Goal: Information Seeking & Learning: Find specific fact

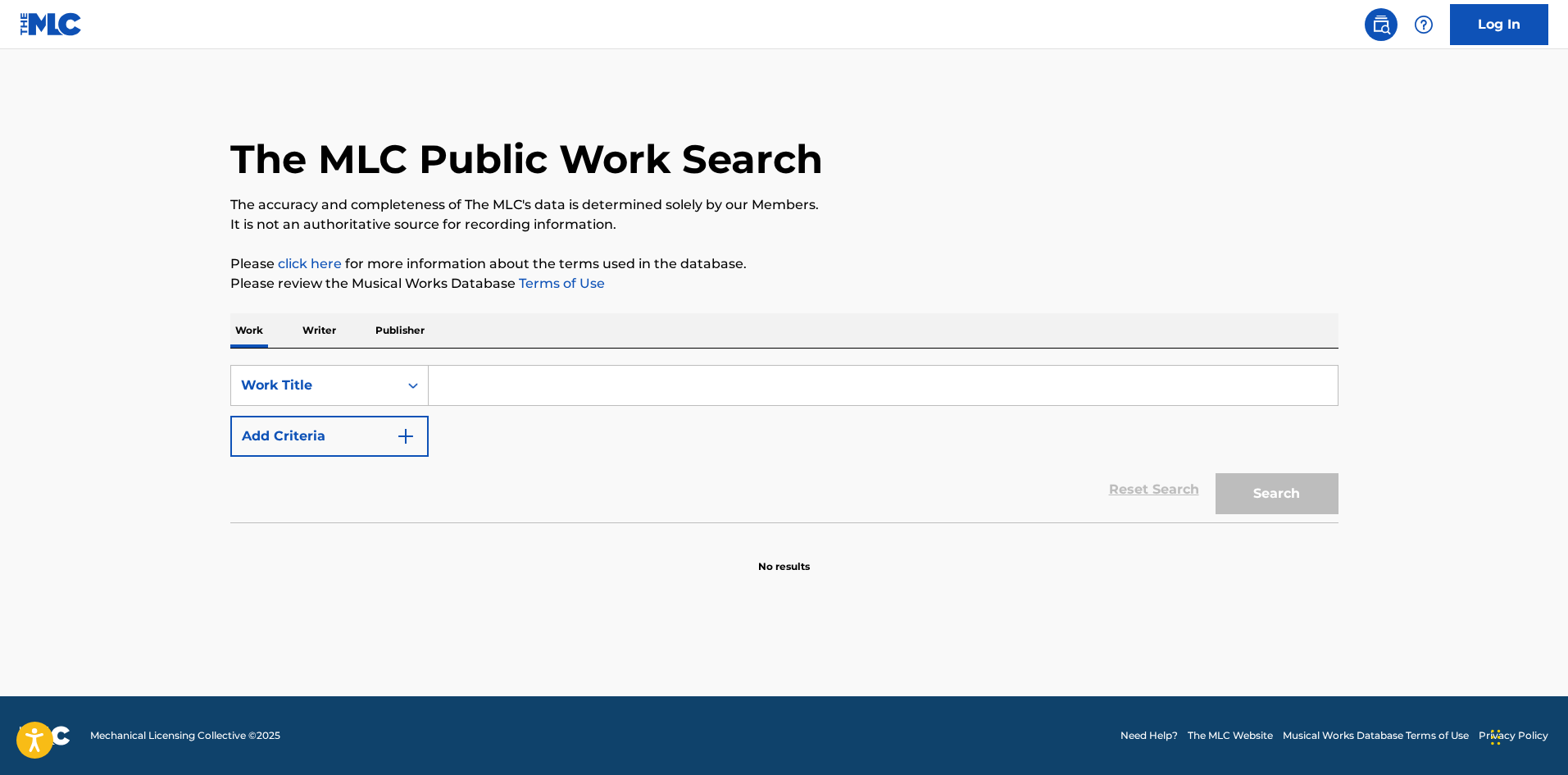
click at [509, 381] on input "Search Form" at bounding box center [883, 386] width 909 height 40
paste input "Change My Mind"
type input "Change My Mind"
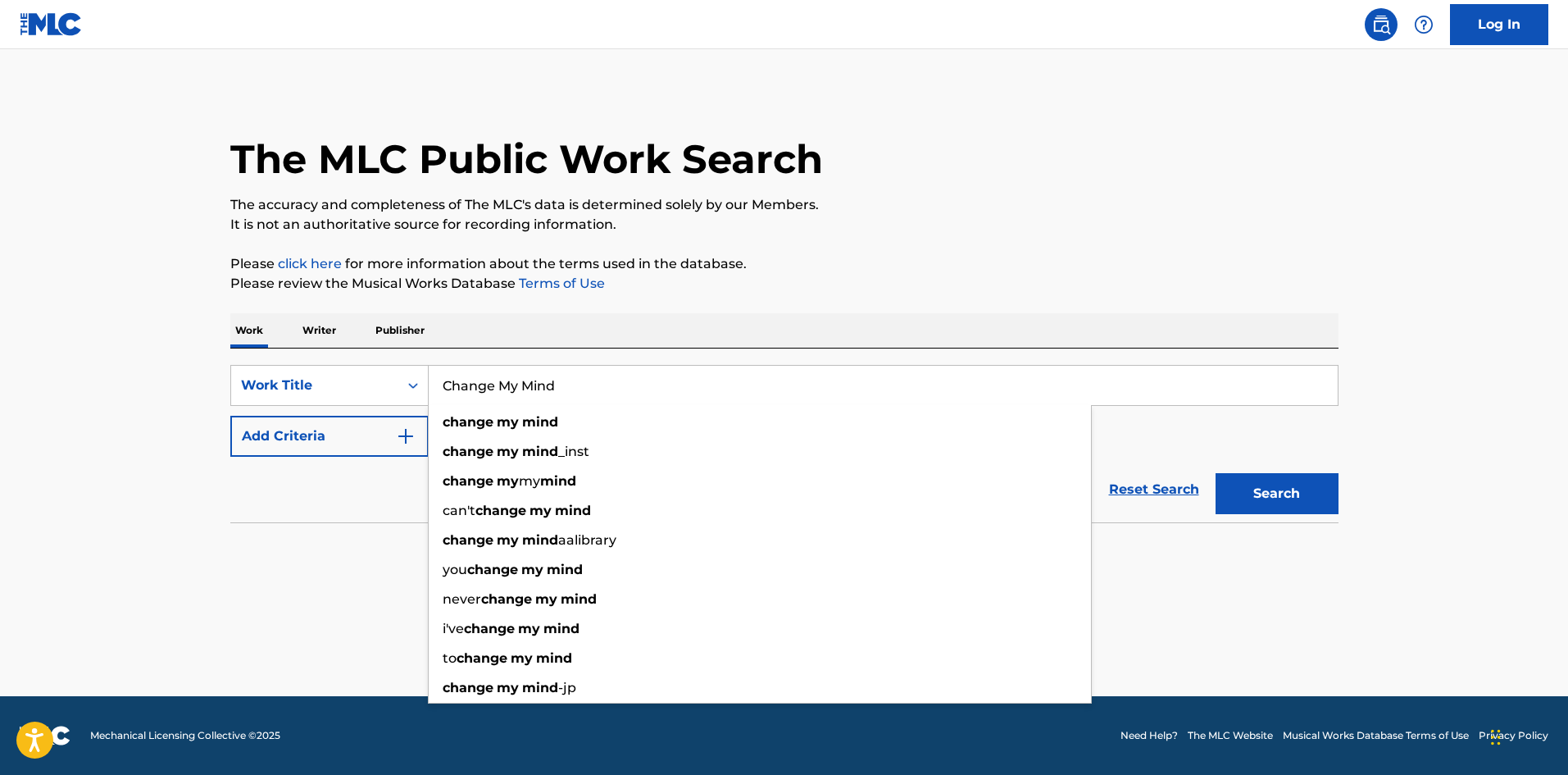
click at [338, 443] on button "Add Criteria" at bounding box center [330, 436] width 199 height 41
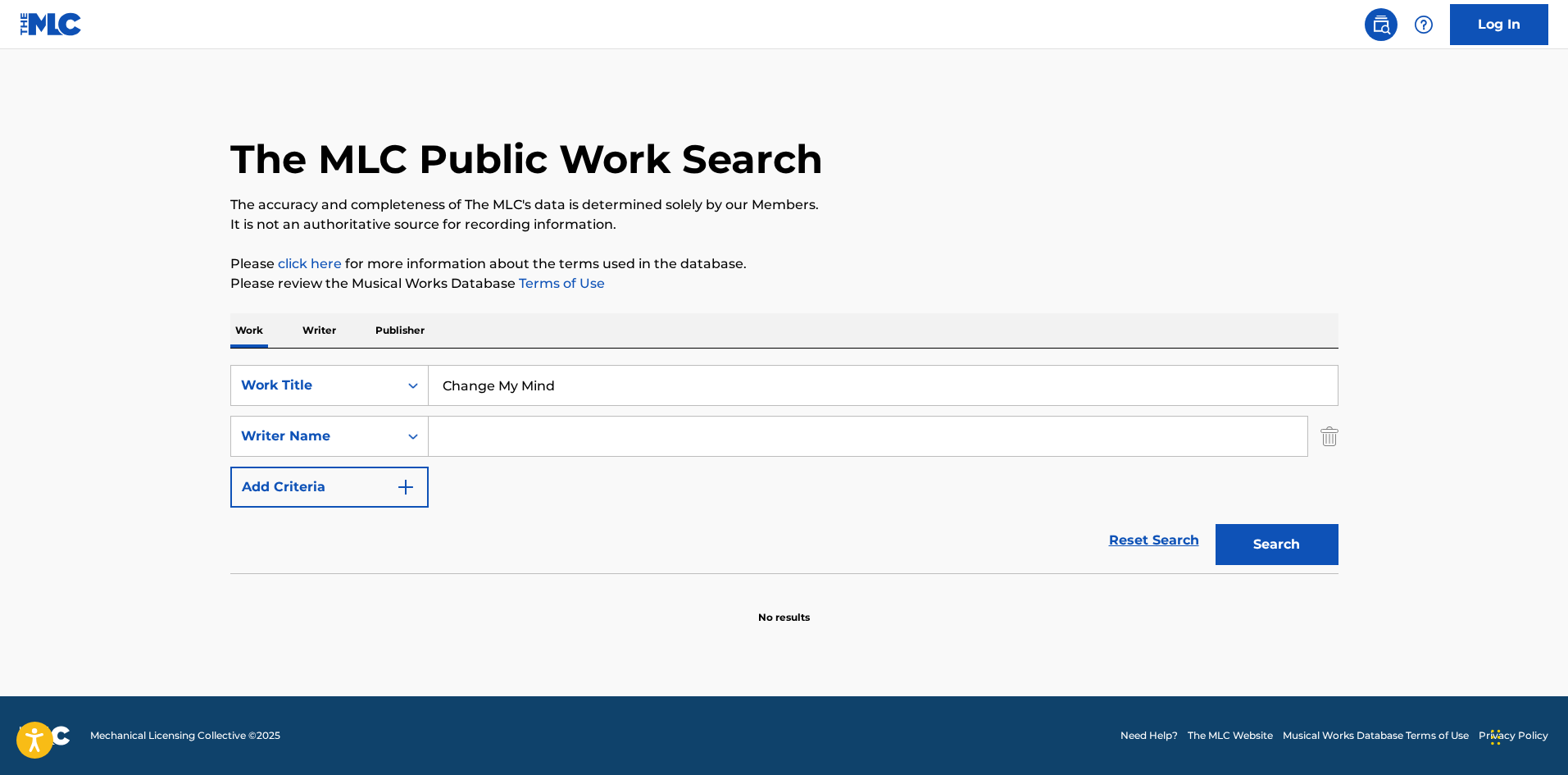
click at [476, 435] on input "Search Form" at bounding box center [868, 436] width 879 height 40
paste input "Nick Mira"
click at [1279, 540] on button "Search" at bounding box center [1277, 544] width 123 height 41
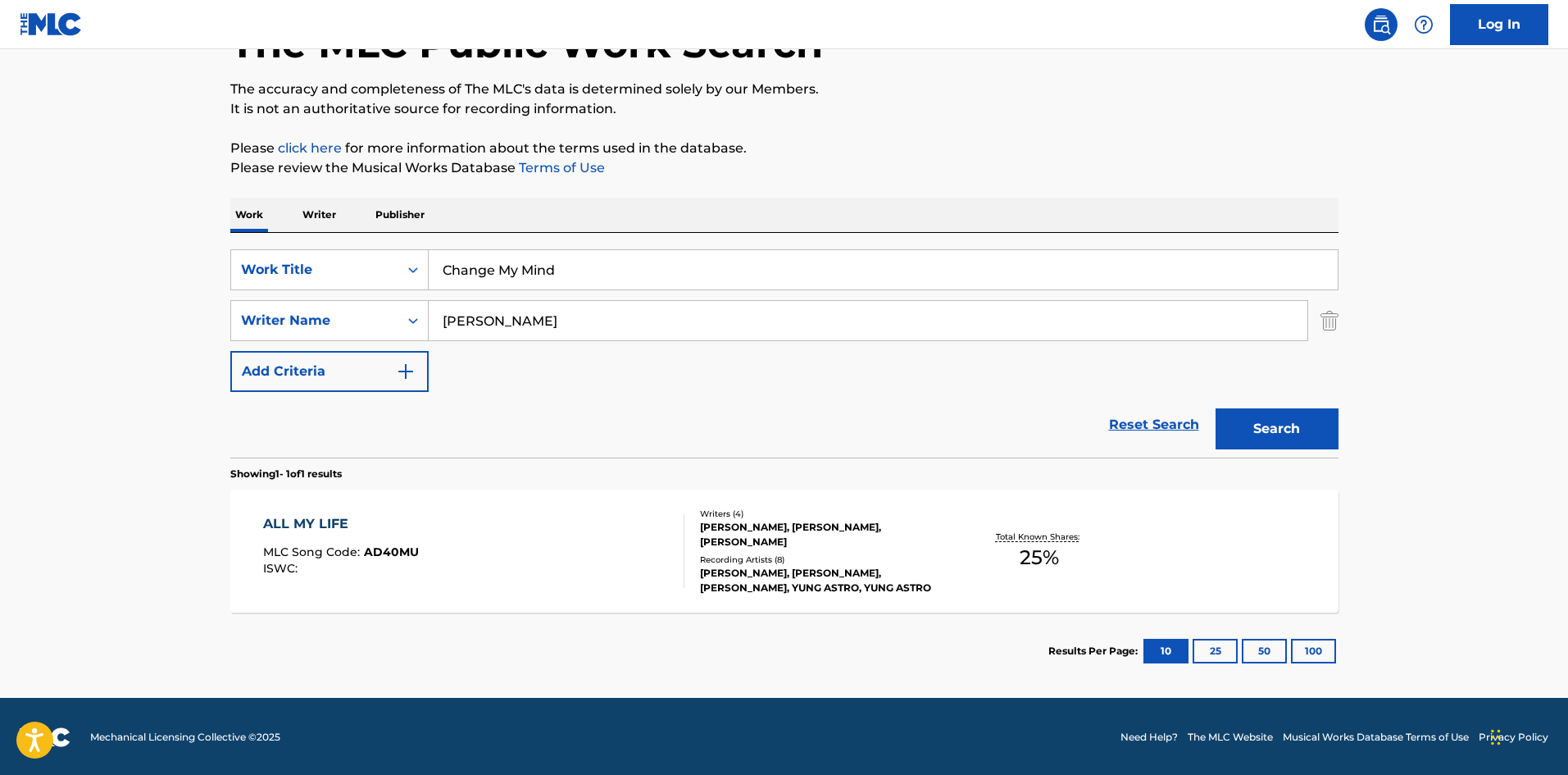
scroll to position [117, 0]
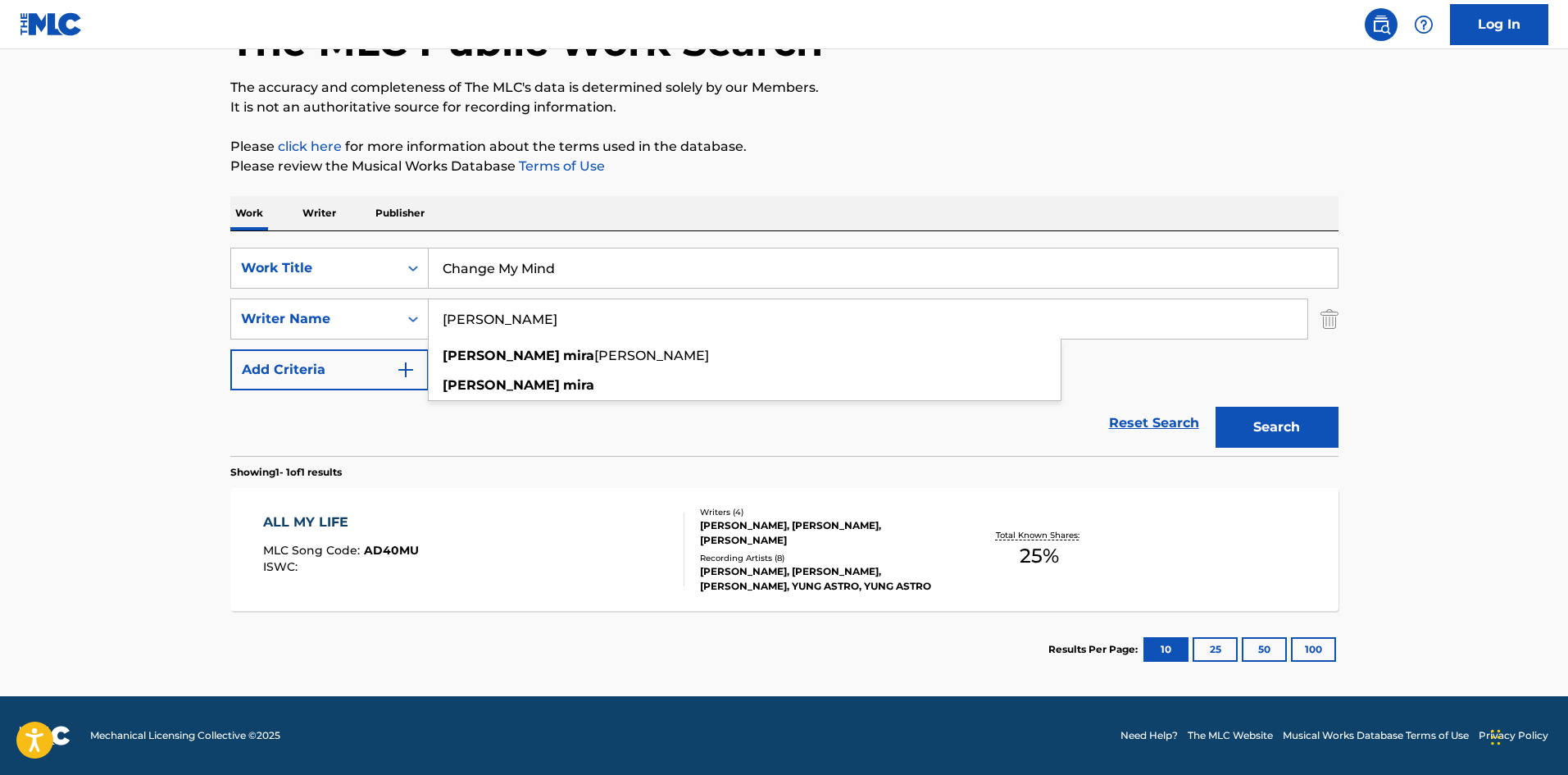
click at [508, 318] on input "Nick Mira" at bounding box center [868, 319] width 879 height 40
drag, startPoint x: 542, startPoint y: 336, endPoint x: 0, endPoint y: 309, distance: 542.7
click at [0, 309] on main "The MLC Public Work Search The accuracy and completeness of The MLC's data is d…" at bounding box center [784, 313] width 1568 height 764
paste input "ICHOLAS MIRA"
type input "NICHOLAS MIRA"
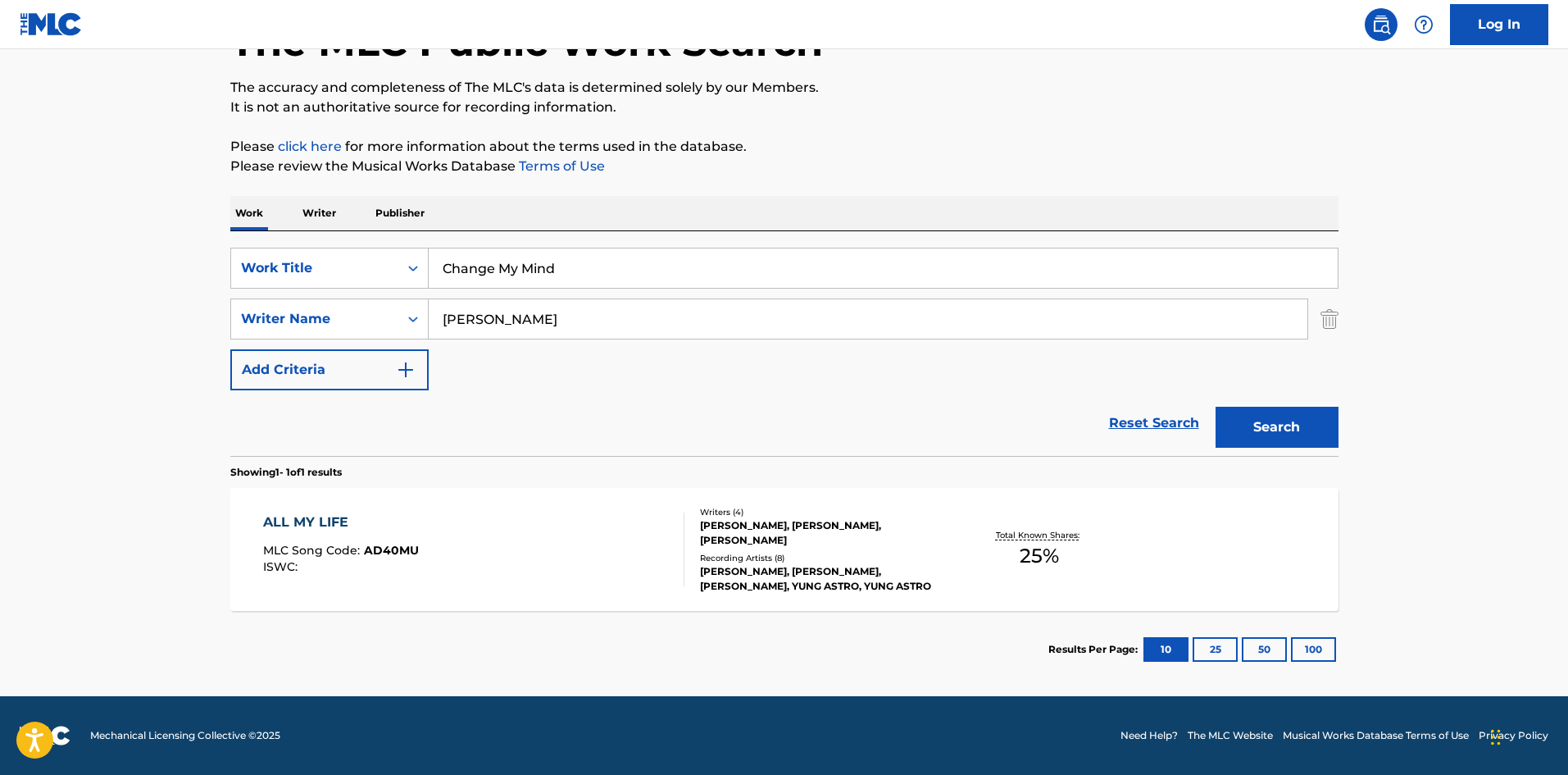
click at [1303, 430] on button "Search" at bounding box center [1277, 426] width 123 height 41
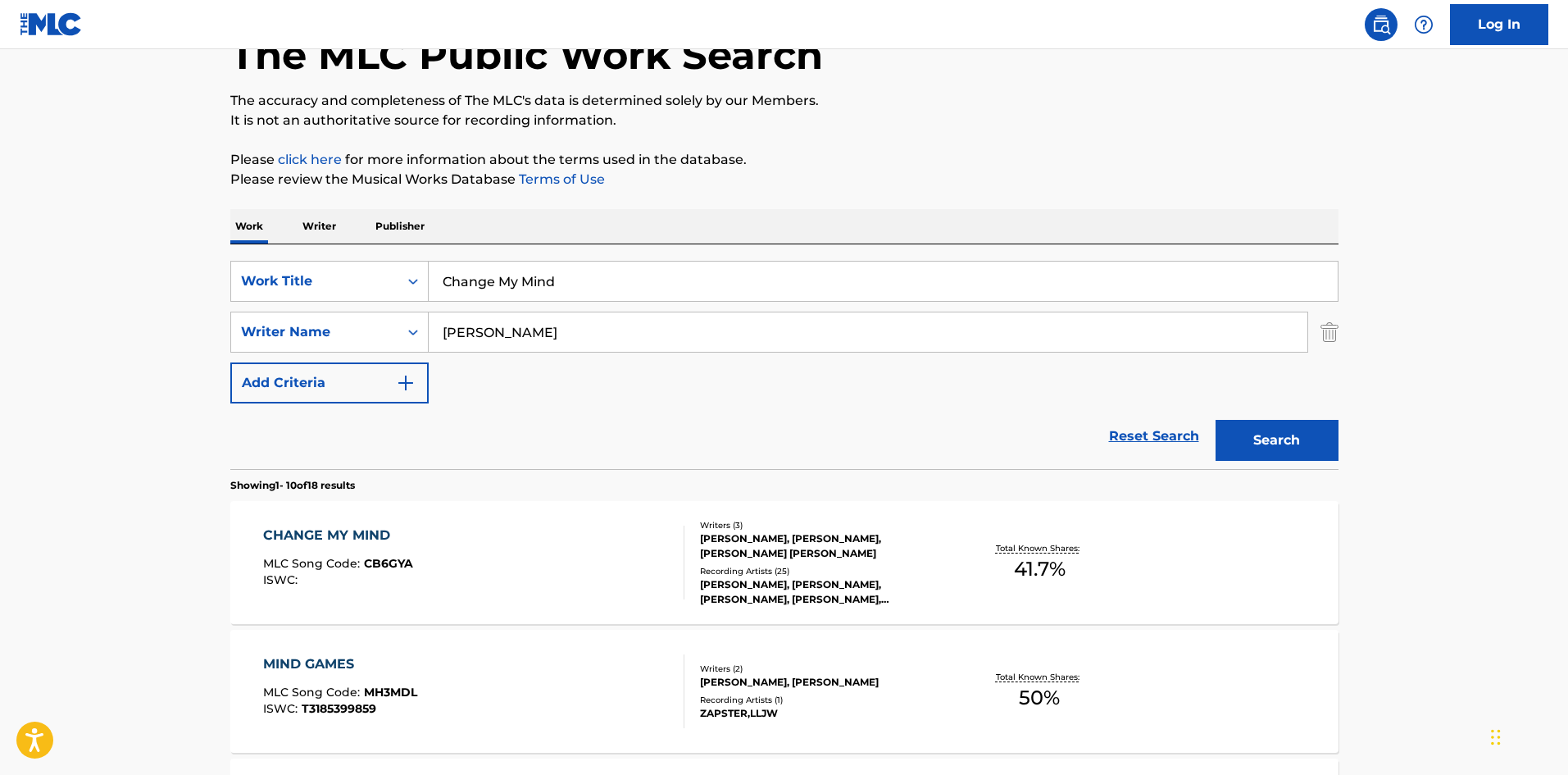
scroll to position [246, 0]
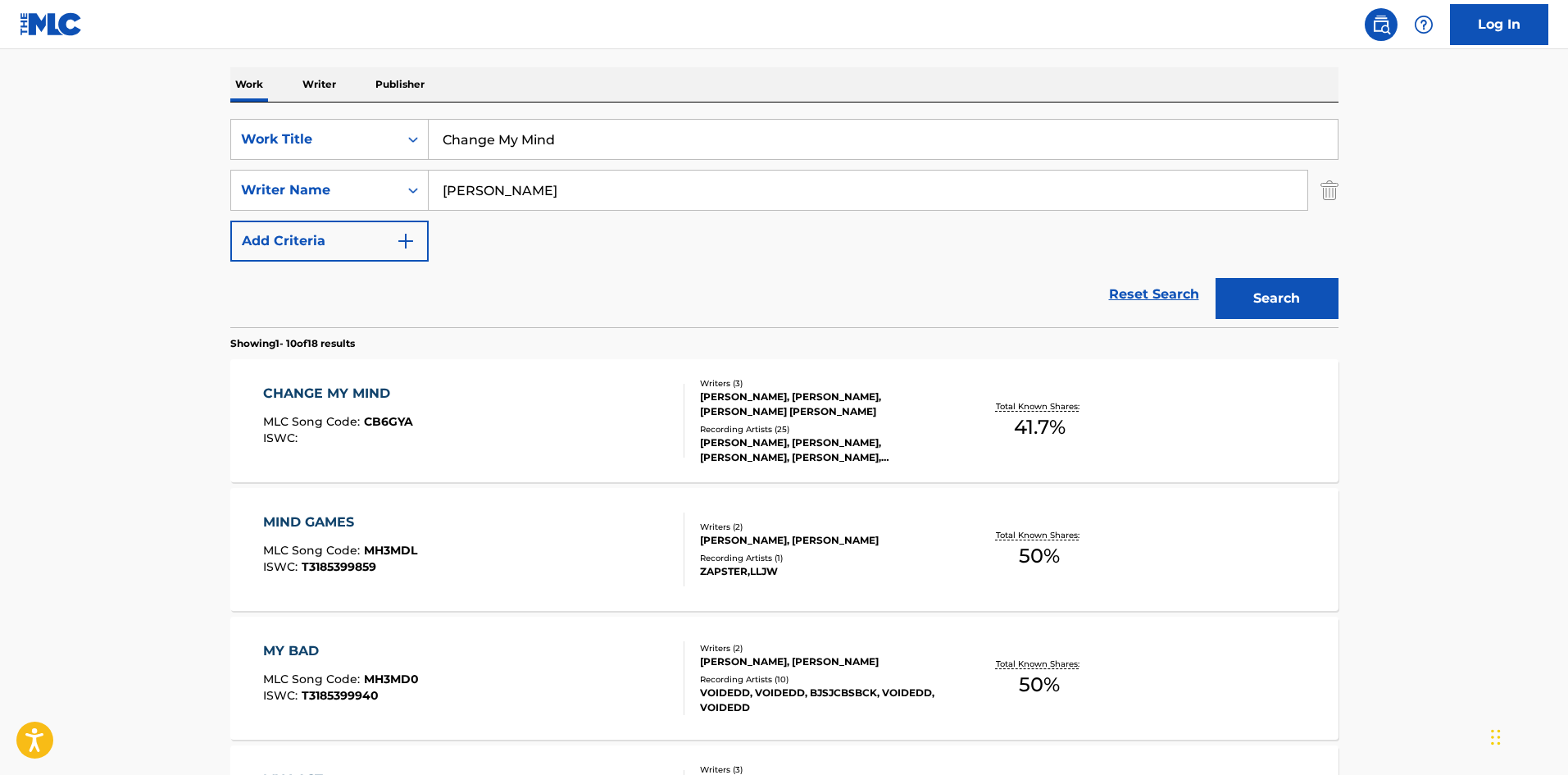
click at [351, 401] on div "CHANGE MY MIND" at bounding box center [338, 393] width 150 height 20
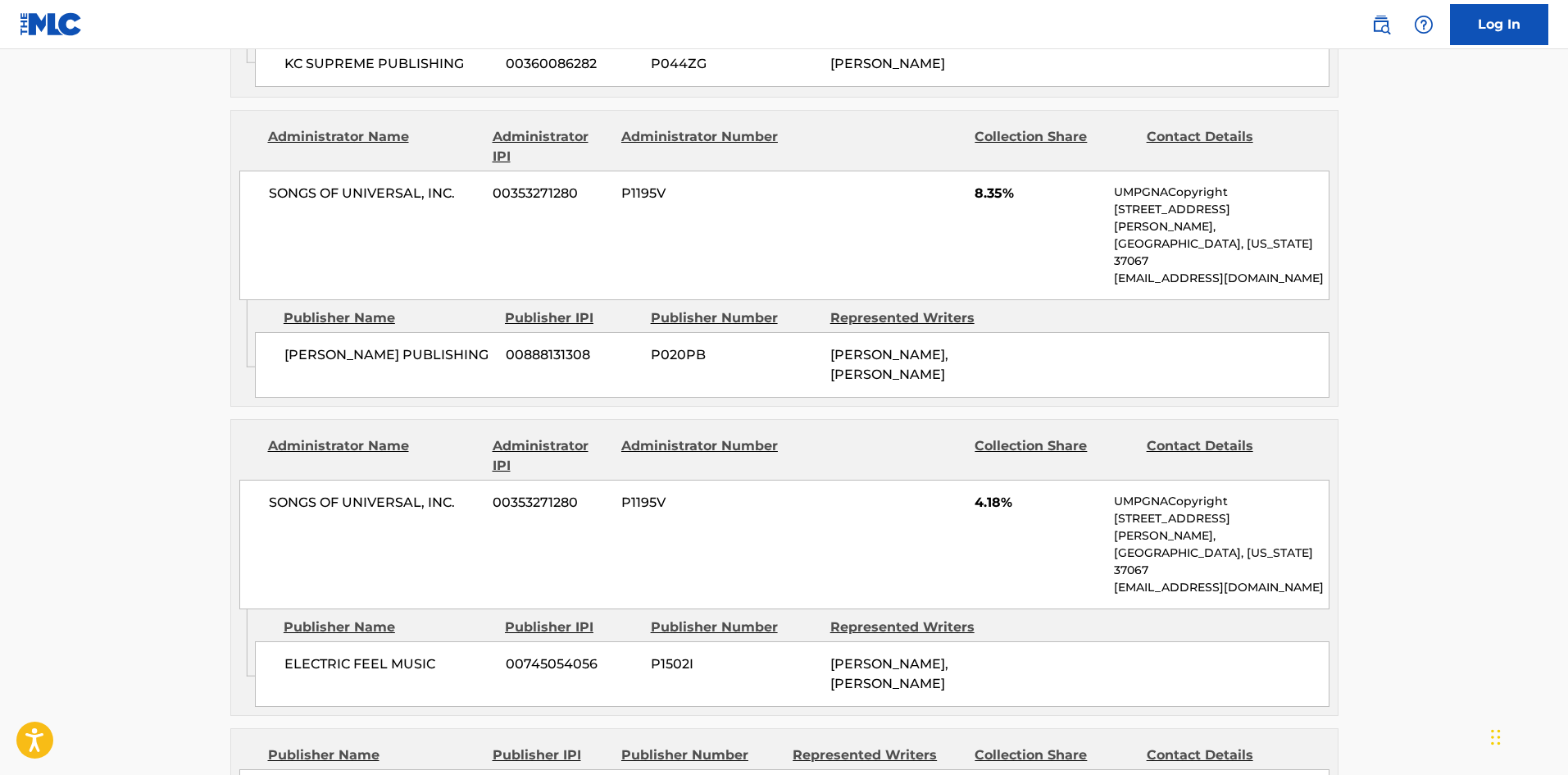
scroll to position [1394, 0]
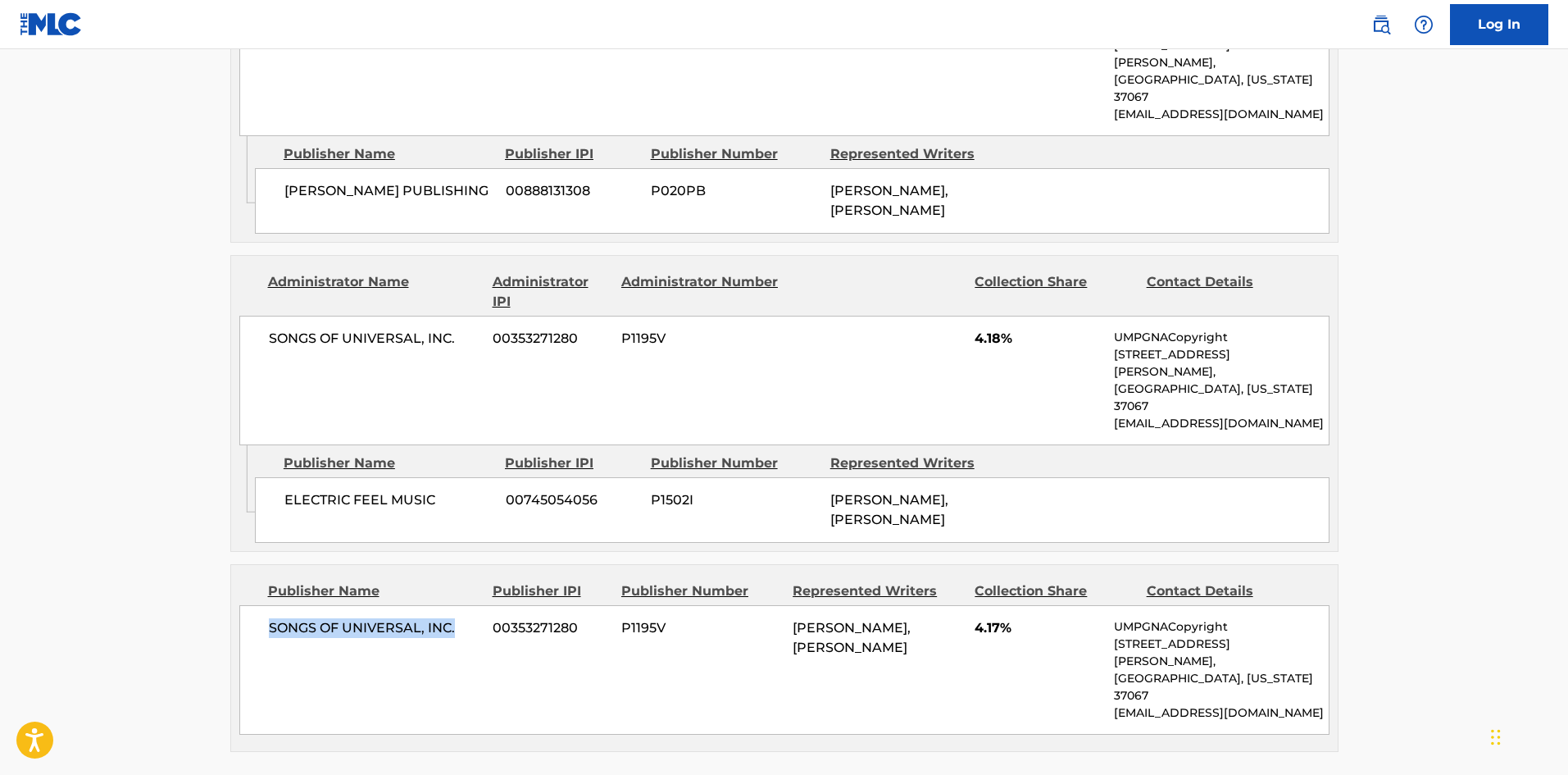
drag, startPoint x: 268, startPoint y: 589, endPoint x: 482, endPoint y: 585, distance: 214.0
click at [482, 605] on div "SONGS OF UNIVERSAL, INC. 00353271280 P1195V NICHOLAS MIRA, NICHOLAS MIRA 4.17% …" at bounding box center [784, 670] width 1090 height 129
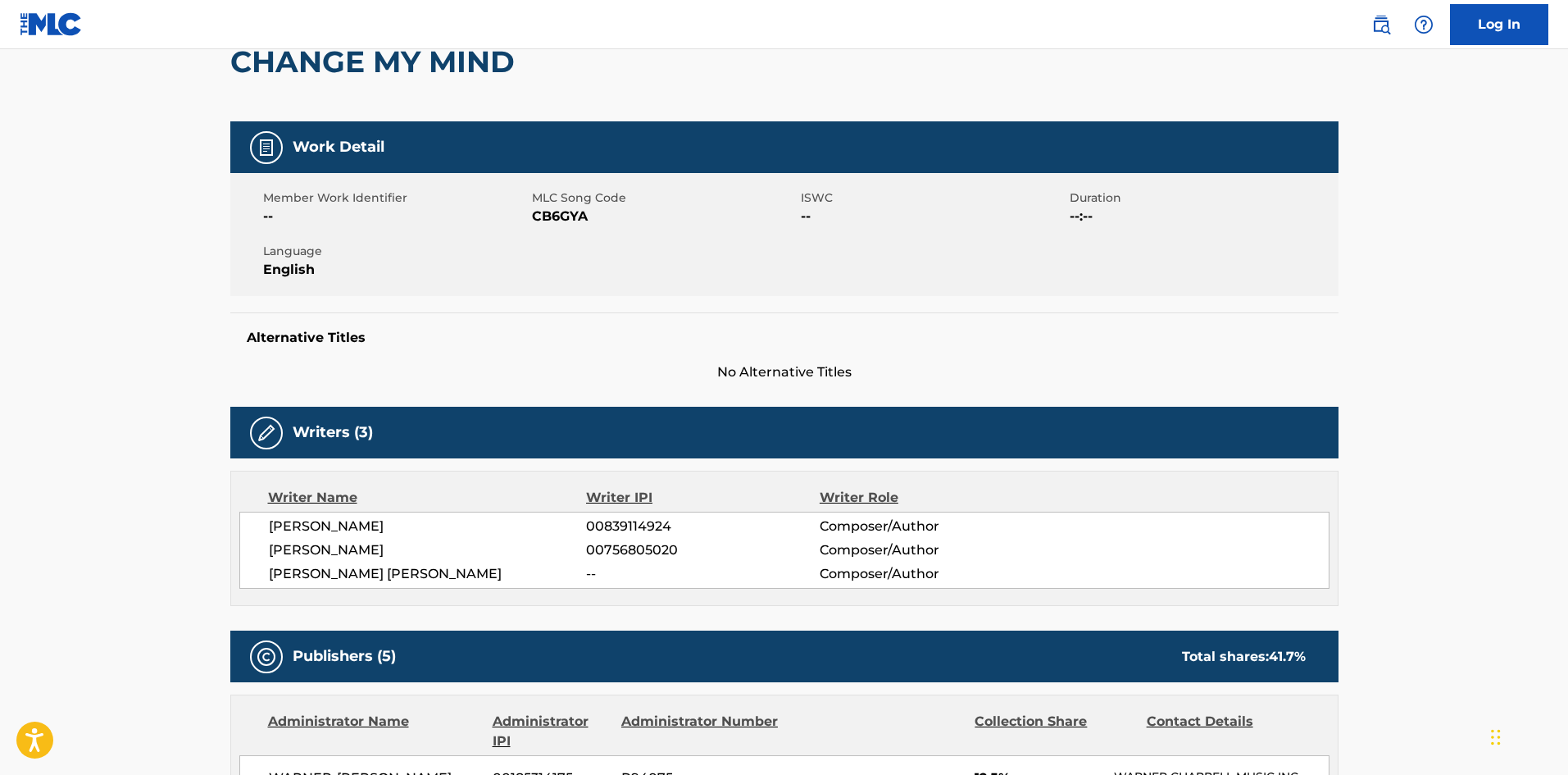
scroll to position [410, 0]
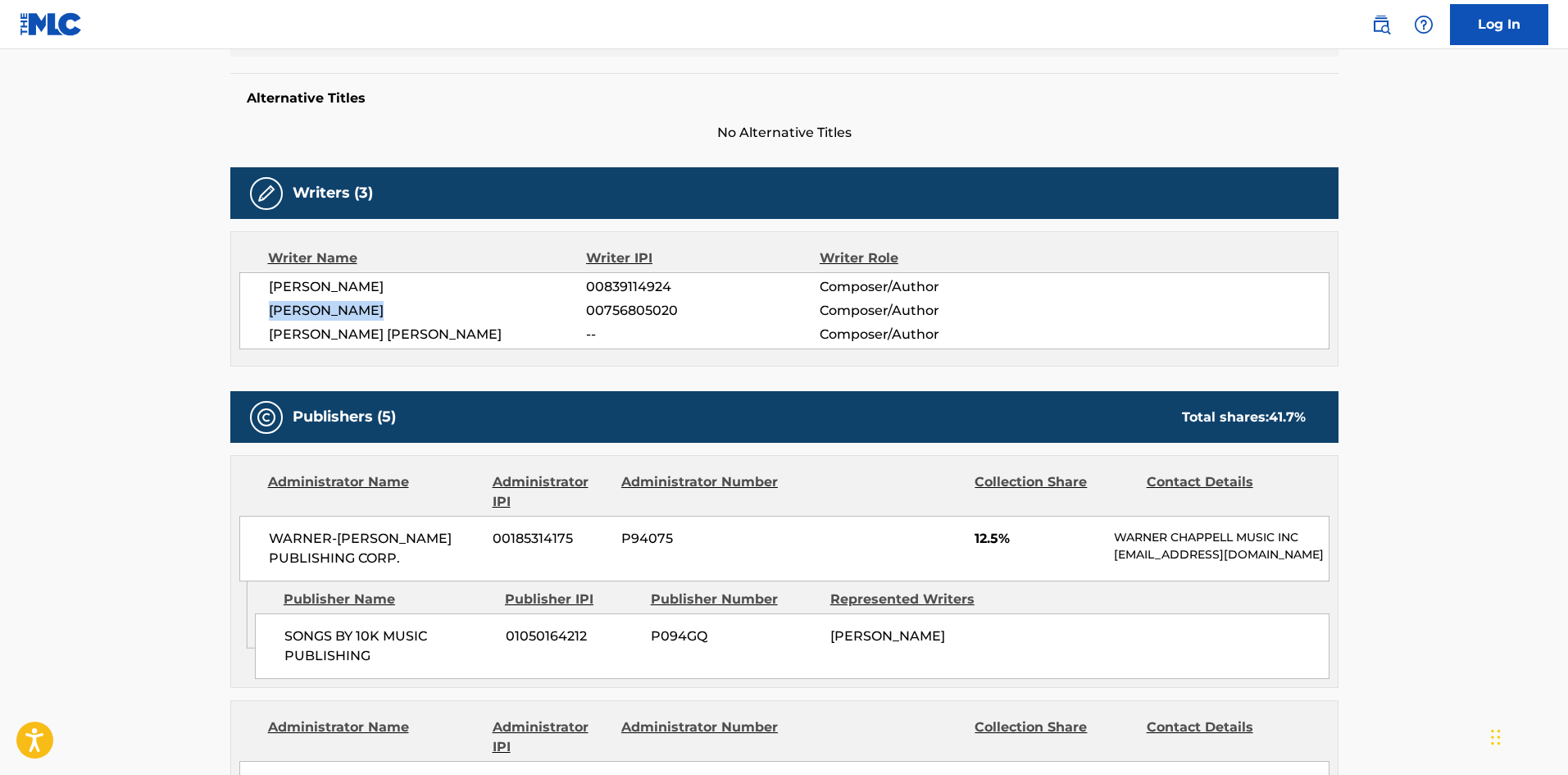
drag, startPoint x: 262, startPoint y: 308, endPoint x: 411, endPoint y: 313, distance: 149.1
click at [411, 313] on div "NICHOLAS MIRA 00839114924 Composer/Author KIM CANDILORA 00756805020 Composer/Au…" at bounding box center [784, 311] width 1090 height 78
copy span "KIM CANDILORA"
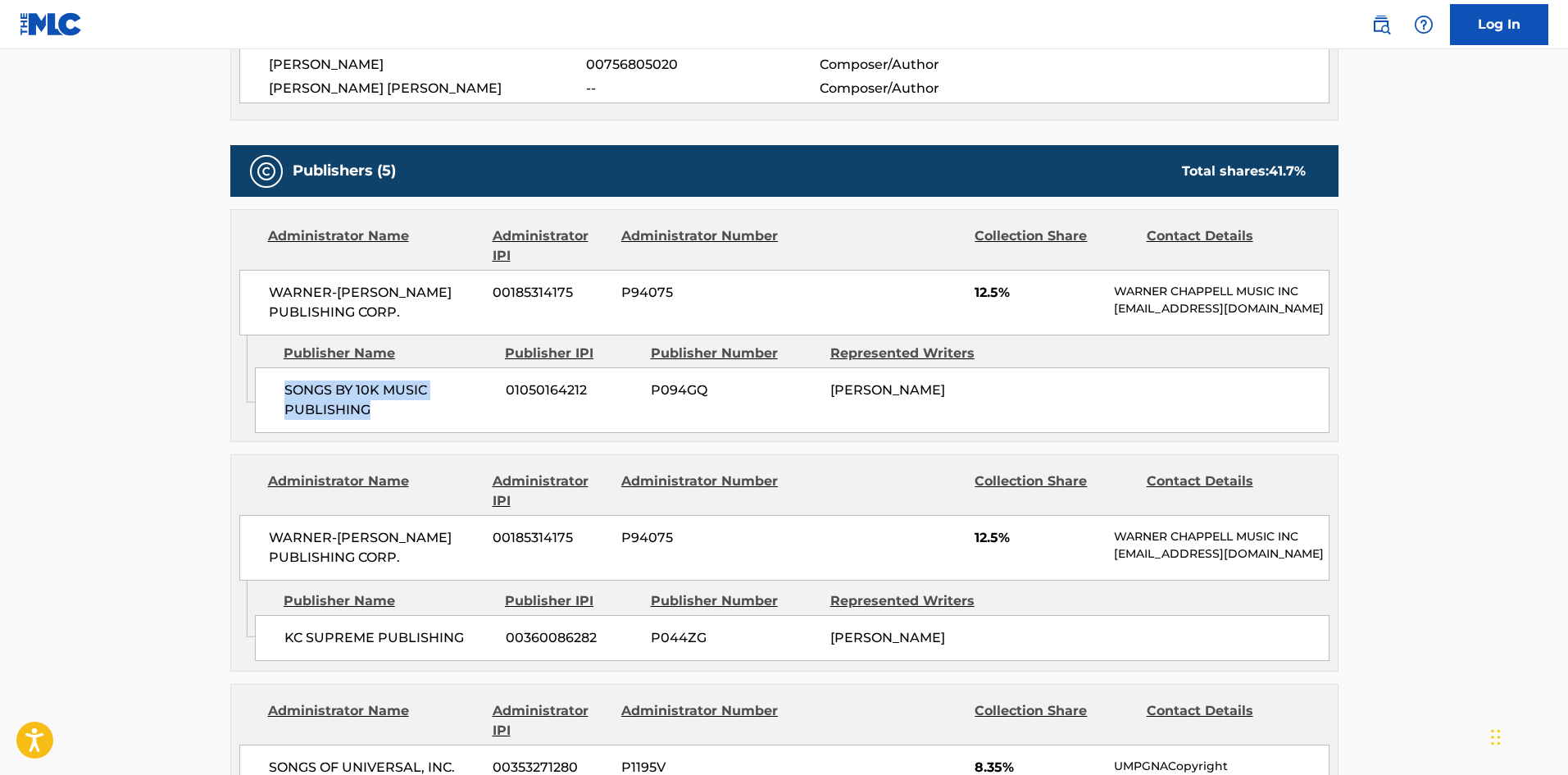
drag, startPoint x: 280, startPoint y: 404, endPoint x: 420, endPoint y: 430, distance: 142.4
click at [420, 430] on div "SONGS BY 10K MUSIC PUBLISHING 01050164212 P094GQ KIM CANDILORA" at bounding box center [792, 400] width 1074 height 66
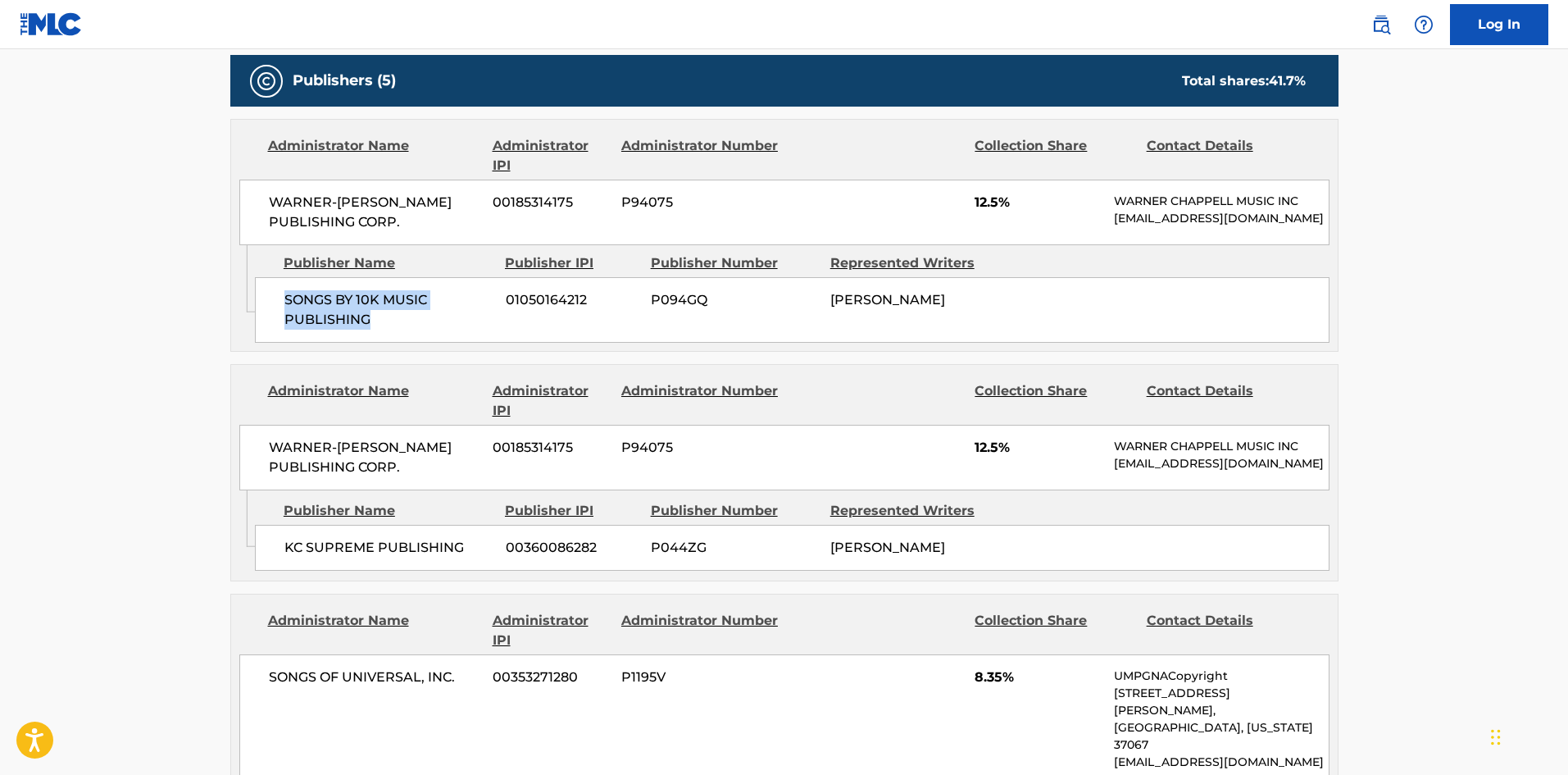
scroll to position [738, 0]
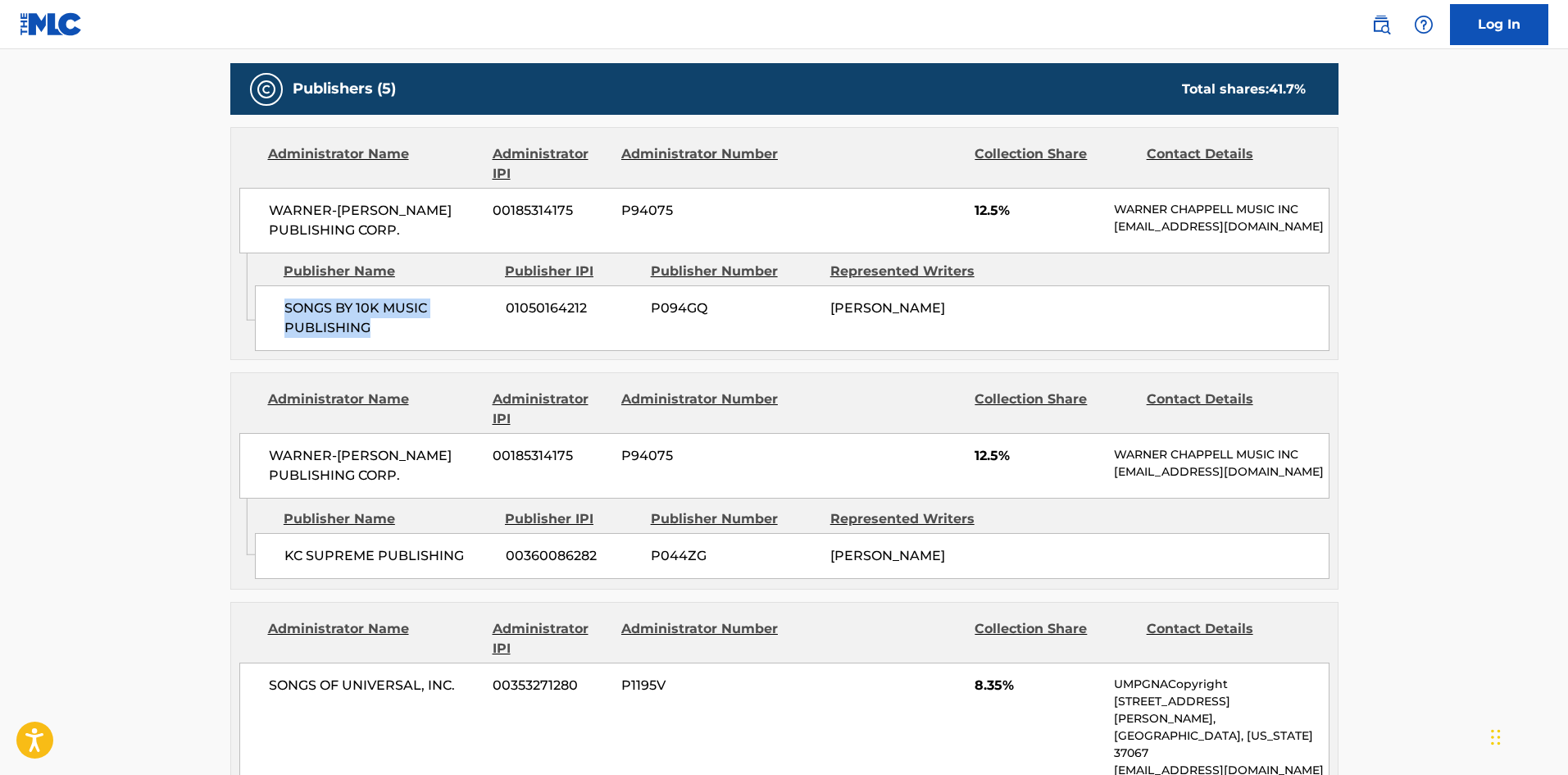
click at [300, 338] on span "SONGS BY 10K MUSIC PUBLISHING" at bounding box center [388, 318] width 210 height 40
drag, startPoint x: 279, startPoint y: 313, endPoint x: 391, endPoint y: 344, distance: 116.2
click at [390, 346] on div "SONGS BY 10K MUSIC PUBLISHING 01050164212 P094GQ KIM CANDILORA" at bounding box center [792, 318] width 1074 height 66
copy span "SONGS BY 10K MUSIC PUBLISHING"
drag, startPoint x: 966, startPoint y: 212, endPoint x: 998, endPoint y: 216, distance: 32.2
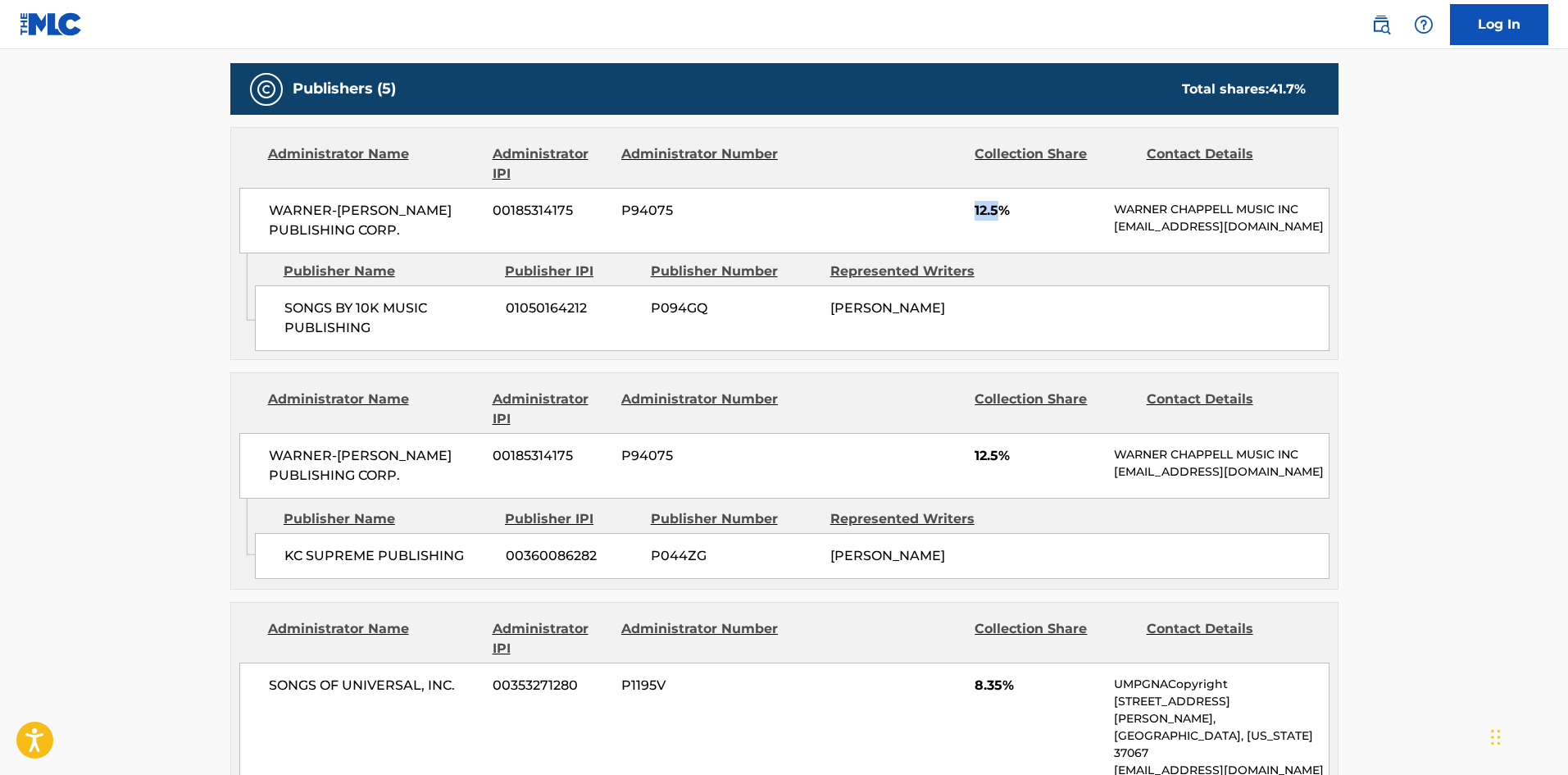
click at [1001, 215] on div "WARNER-TAMERLANE PUBLISHING CORP. 00185314175 P94075 12.5% WARNER CHAPPELL MUSI…" at bounding box center [784, 221] width 1090 height 66
copy span "12.5"
click at [1111, 206] on div "WARNER-TAMERLANE PUBLISHING CORP. 00185314175 P94075 12.5% WARNER CHAPPELL MUSI…" at bounding box center [784, 221] width 1090 height 66
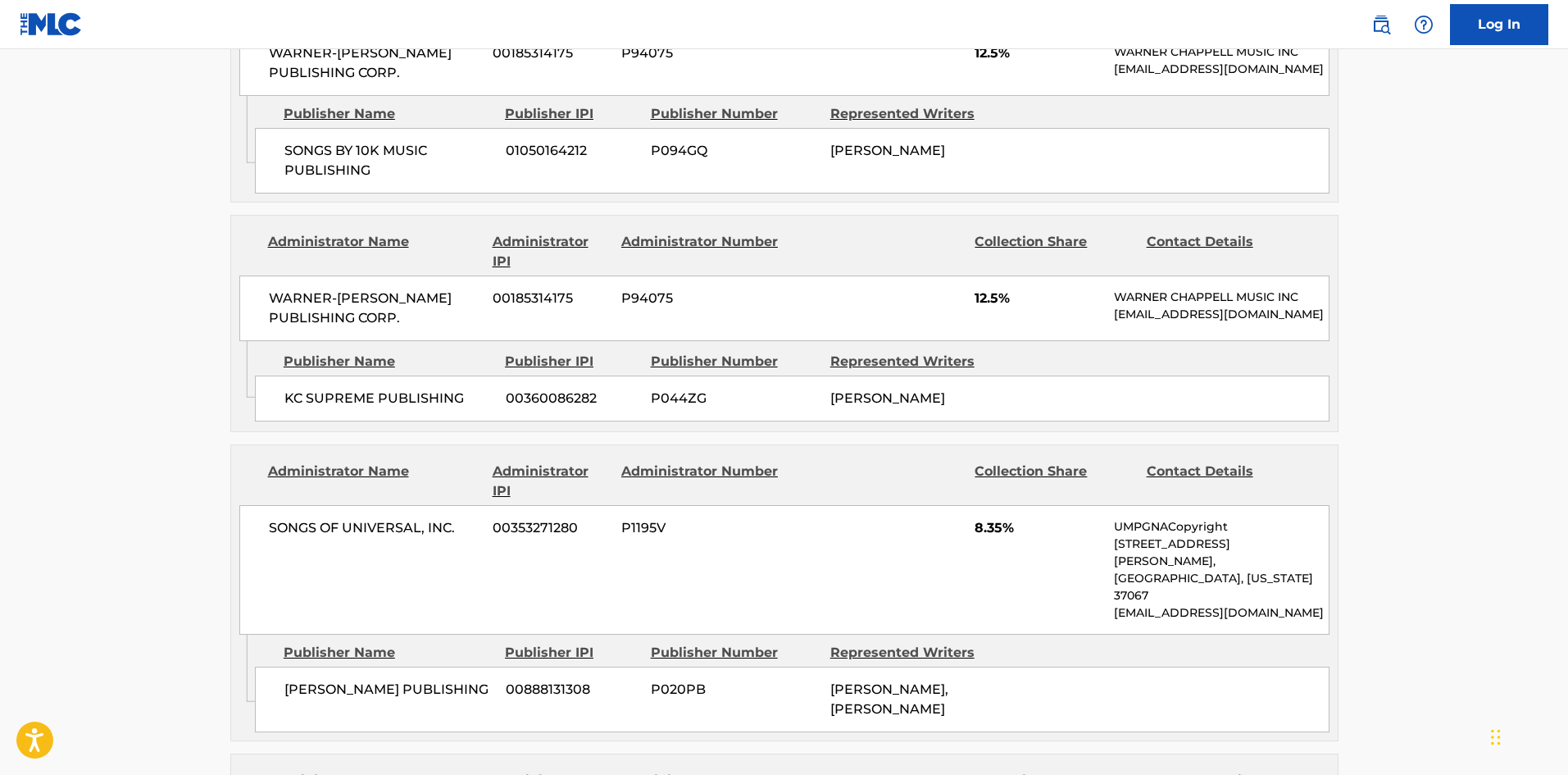
scroll to position [902, 0]
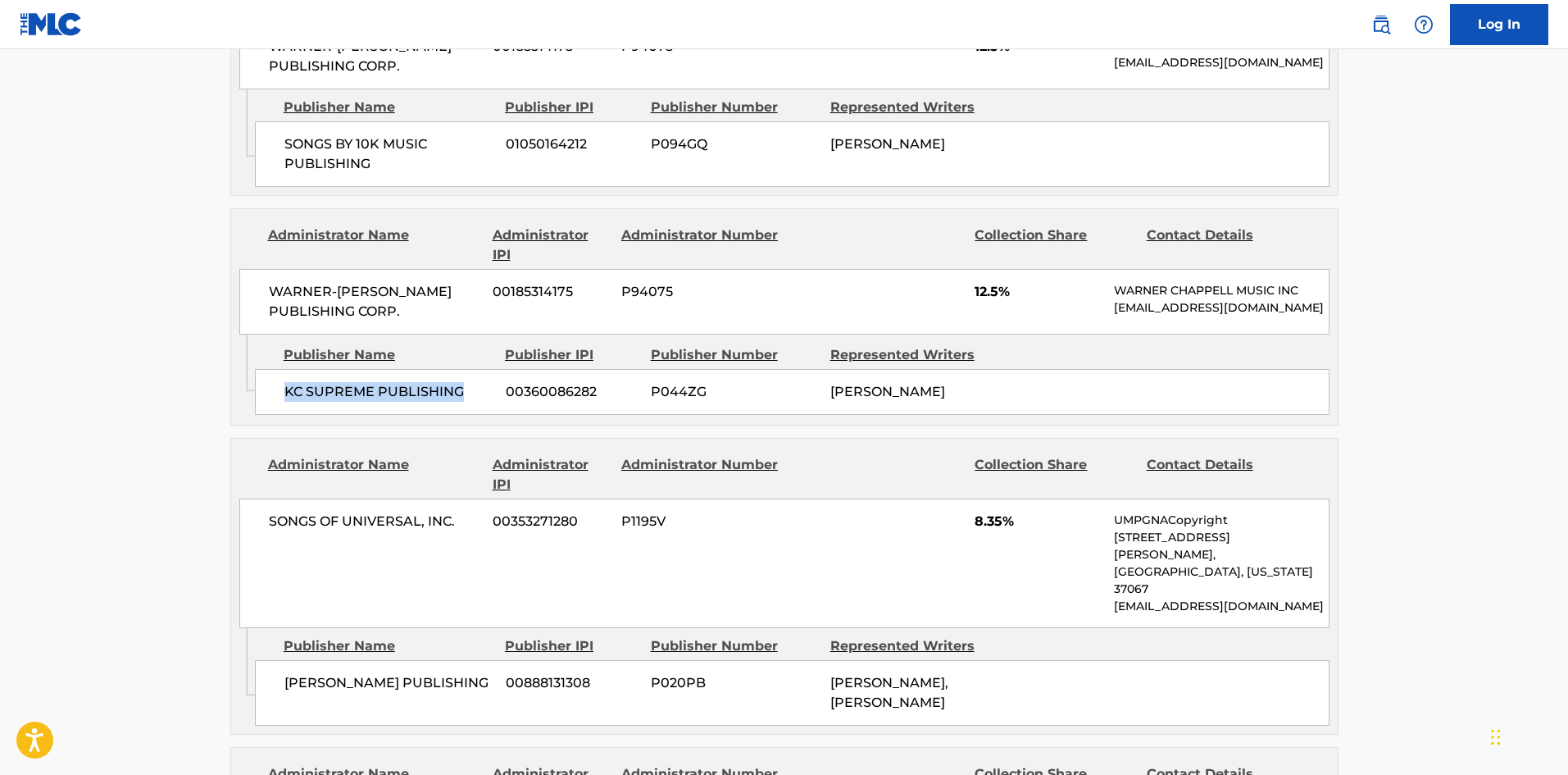
drag, startPoint x: 282, startPoint y: 420, endPoint x: 466, endPoint y: 406, distance: 184.5
click at [466, 406] on div "KC SUPREME PUBLISHING 00360086282 P044ZG KIM CANDILORA" at bounding box center [792, 391] width 1074 height 46
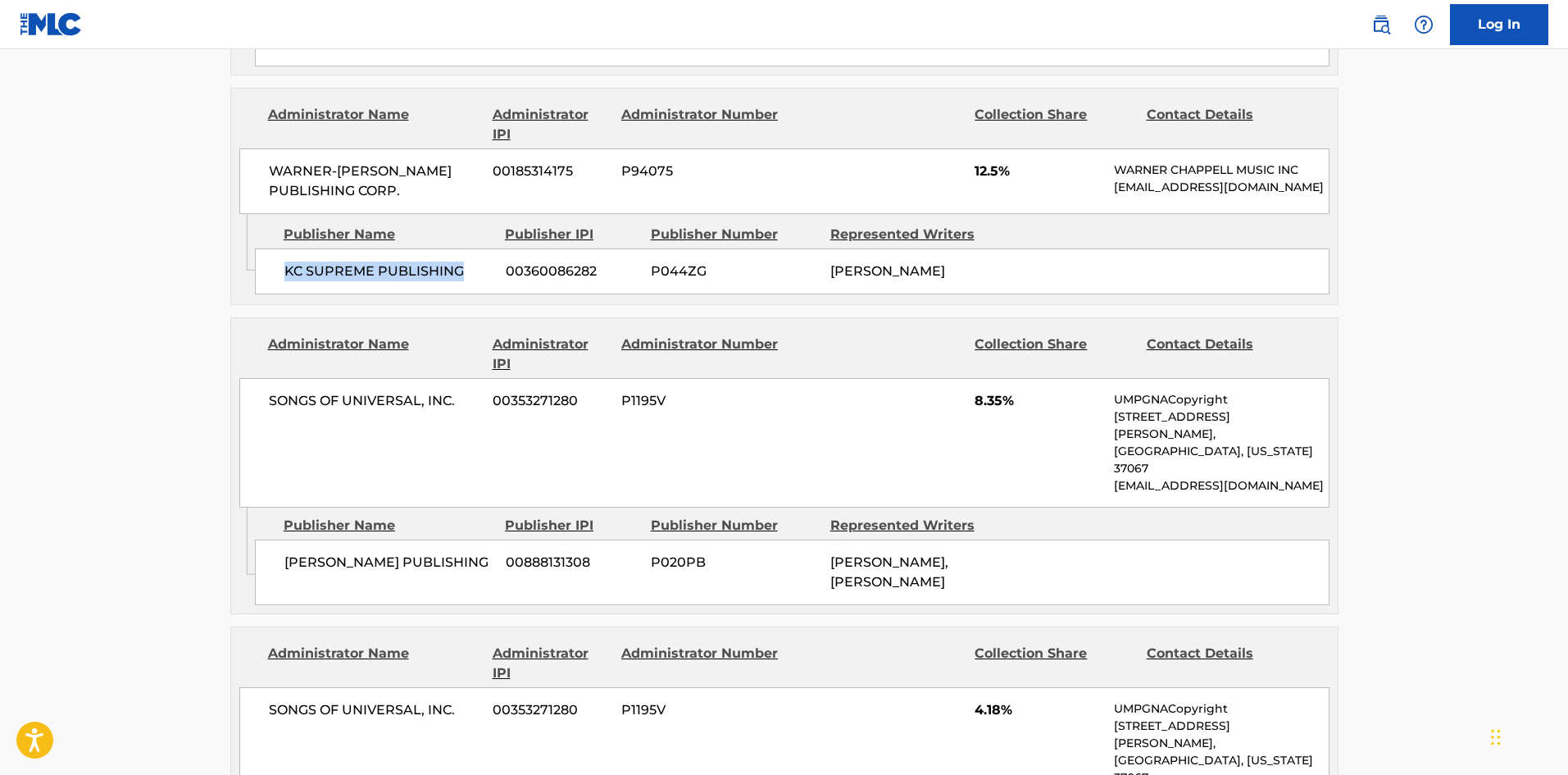
scroll to position [1066, 0]
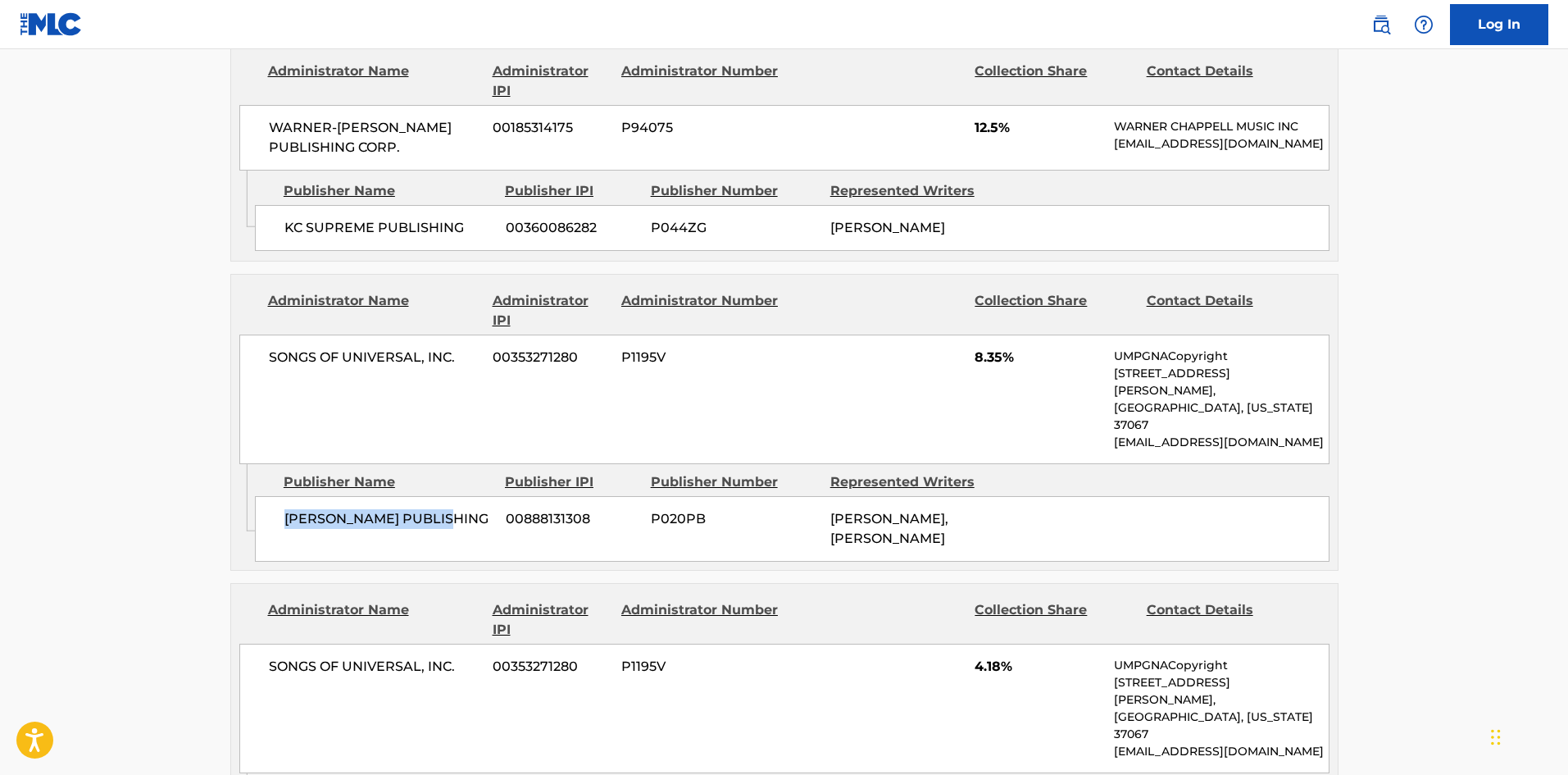
drag, startPoint x: 283, startPoint y: 510, endPoint x: 458, endPoint y: 516, distance: 175.1
click at [458, 516] on div "NICK MIRA PUBLISHING 00888131308 P020PB NICHOLAS MIRA, NICHOLAS MIRA" at bounding box center [792, 529] width 1074 height 66
copy span "NICK MIRA PUBLISHING"
drag, startPoint x: 976, startPoint y: 379, endPoint x: 1008, endPoint y: 375, distance: 32.2
click at [1008, 368] on span "8.35%" at bounding box center [1039, 358] width 127 height 20
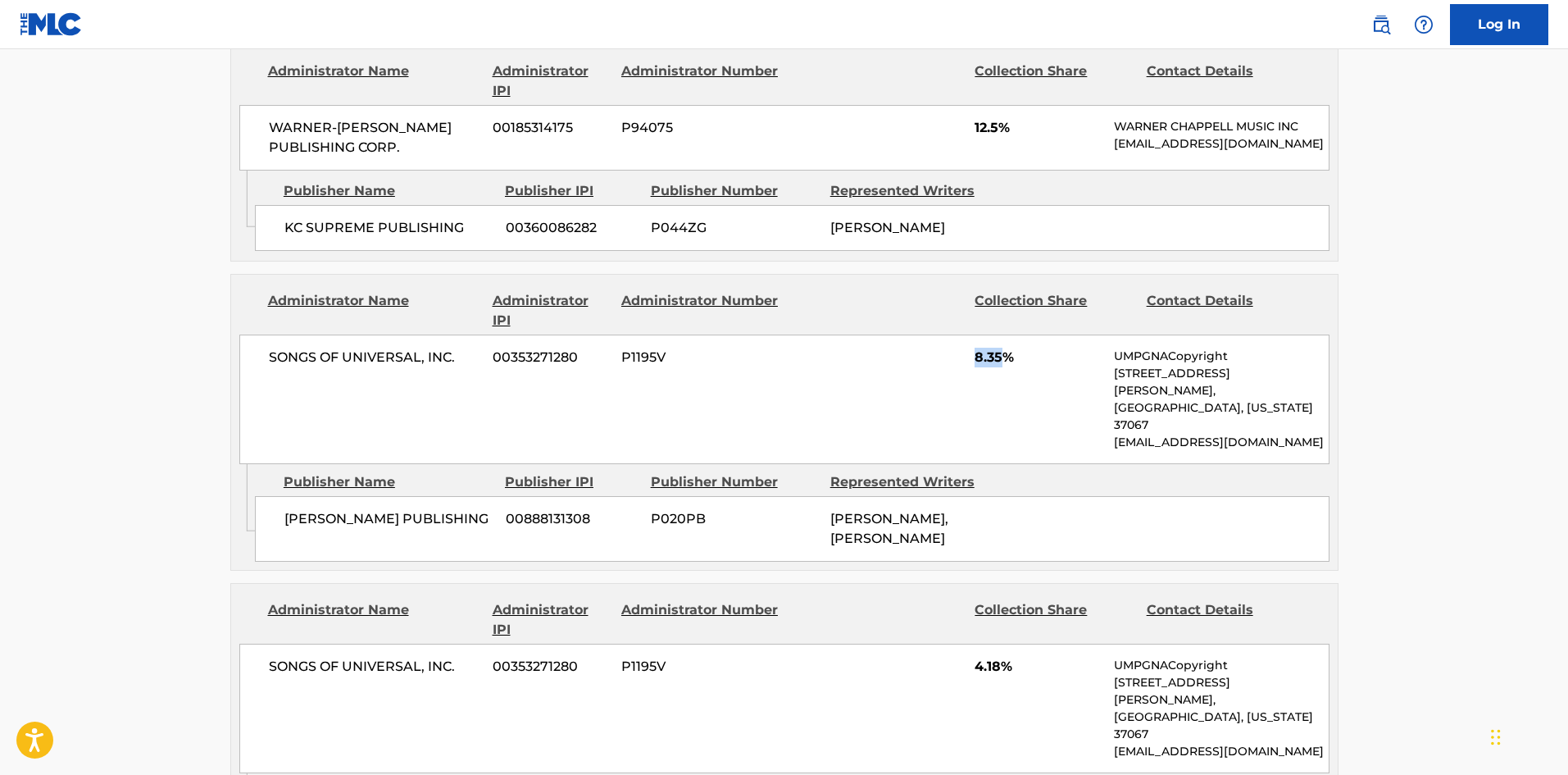
copy span "8.35"
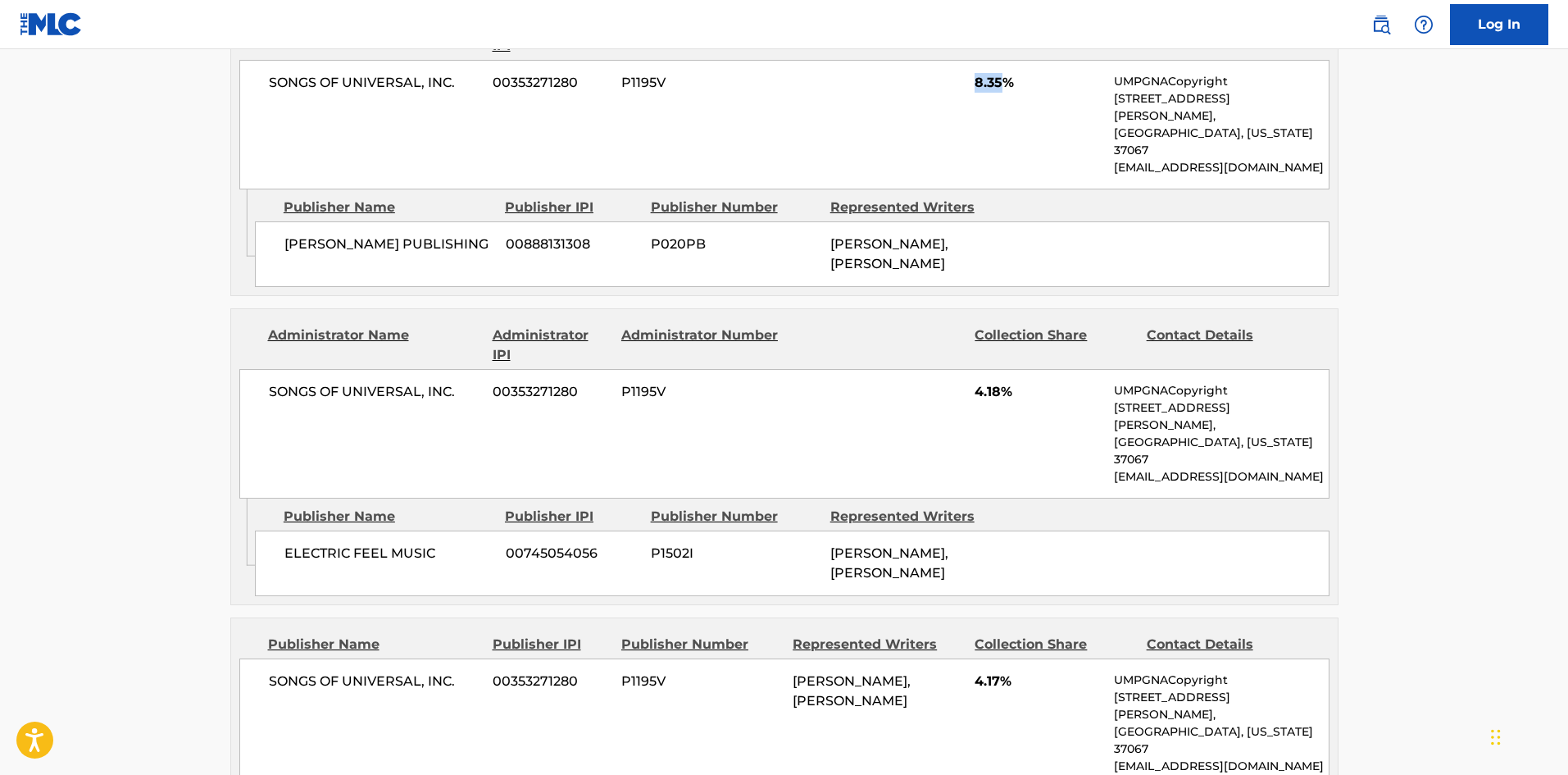
scroll to position [1394, 0]
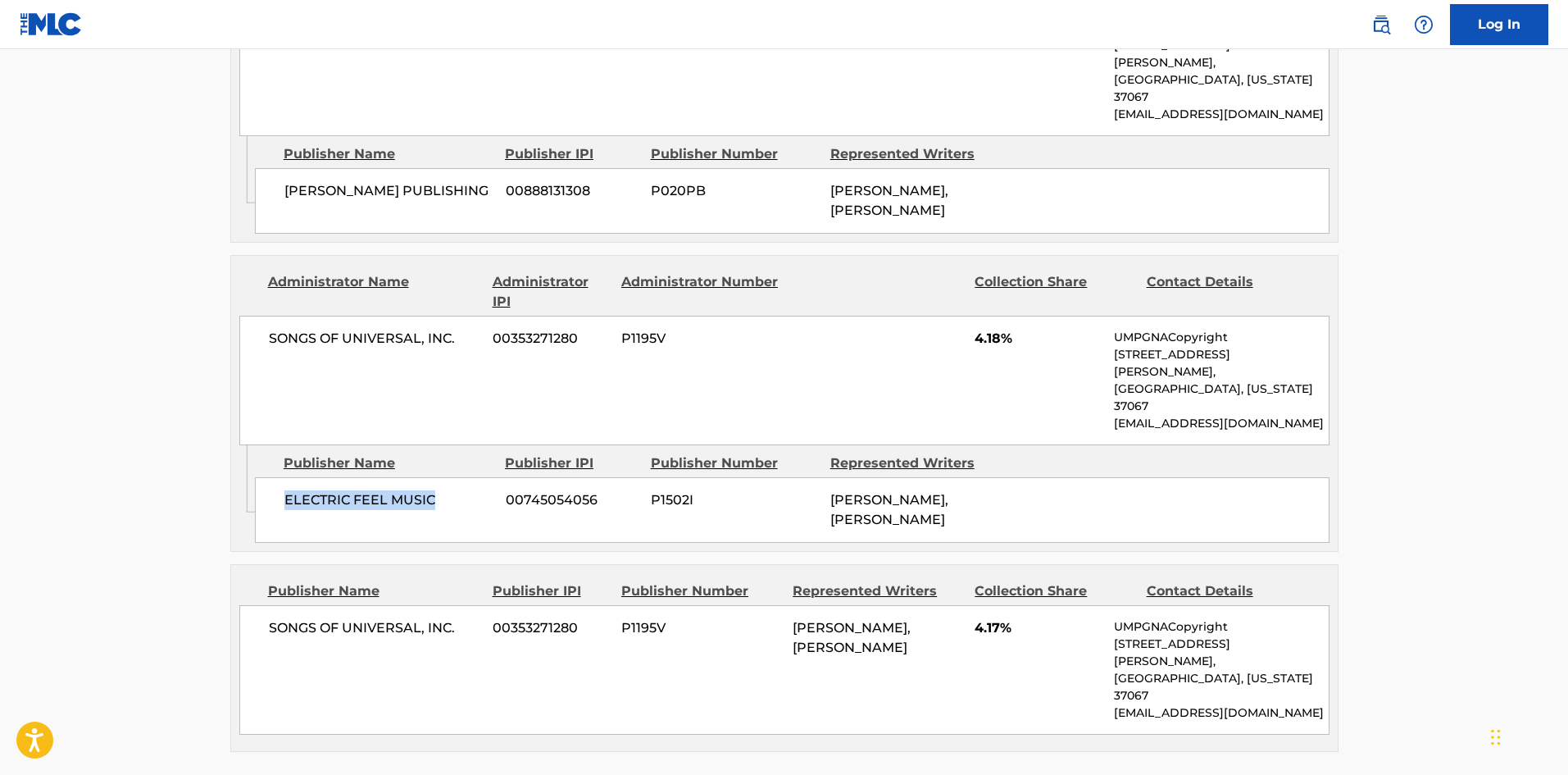
drag, startPoint x: 283, startPoint y: 463, endPoint x: 479, endPoint y: 446, distance: 196.7
click at [484, 477] on div "ELECTRIC FEEL MUSIC 00745054056 P1502I NICHOLAS MIRA, NICHOLAS MIRA" at bounding box center [792, 510] width 1074 height 66
drag, startPoint x: 281, startPoint y: 582, endPoint x: 487, endPoint y: 579, distance: 206.0
click at [487, 605] on div "SONGS OF UNIVERSAL, INC. 00353271280 P1195V NICHOLAS MIRA, NICHOLAS MIRA 4.17% …" at bounding box center [784, 670] width 1090 height 129
copy div "SONGS OF UNIVERSAL, INC."
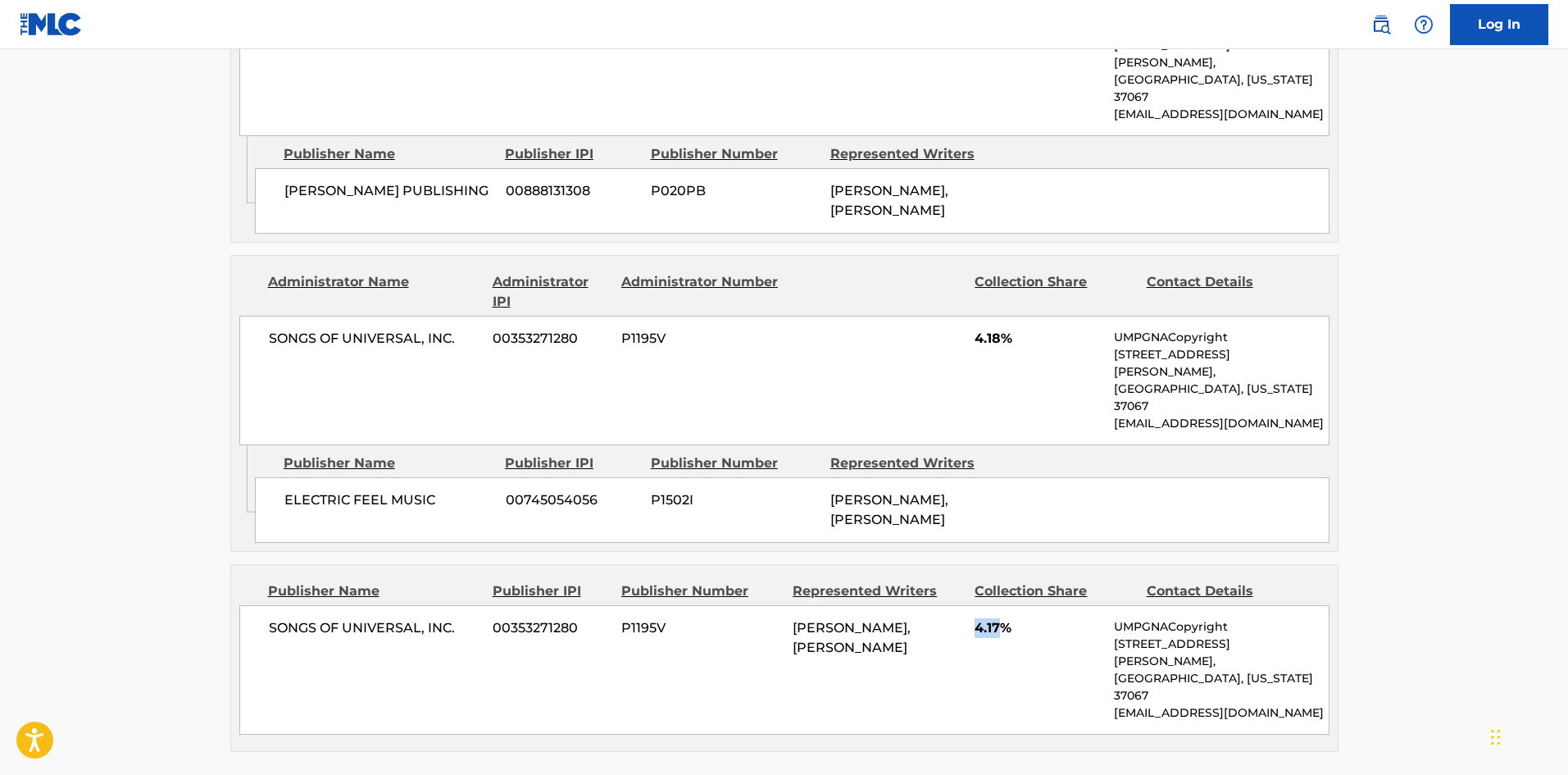
drag, startPoint x: 974, startPoint y: 590, endPoint x: 1006, endPoint y: 577, distance: 34.5
click at [1006, 605] on div "SONGS OF UNIVERSAL, INC. 00353271280 P1195V NICHOLAS MIRA, NICHOLAS MIRA 4.17% …" at bounding box center [784, 670] width 1090 height 129
copy span "4.17"
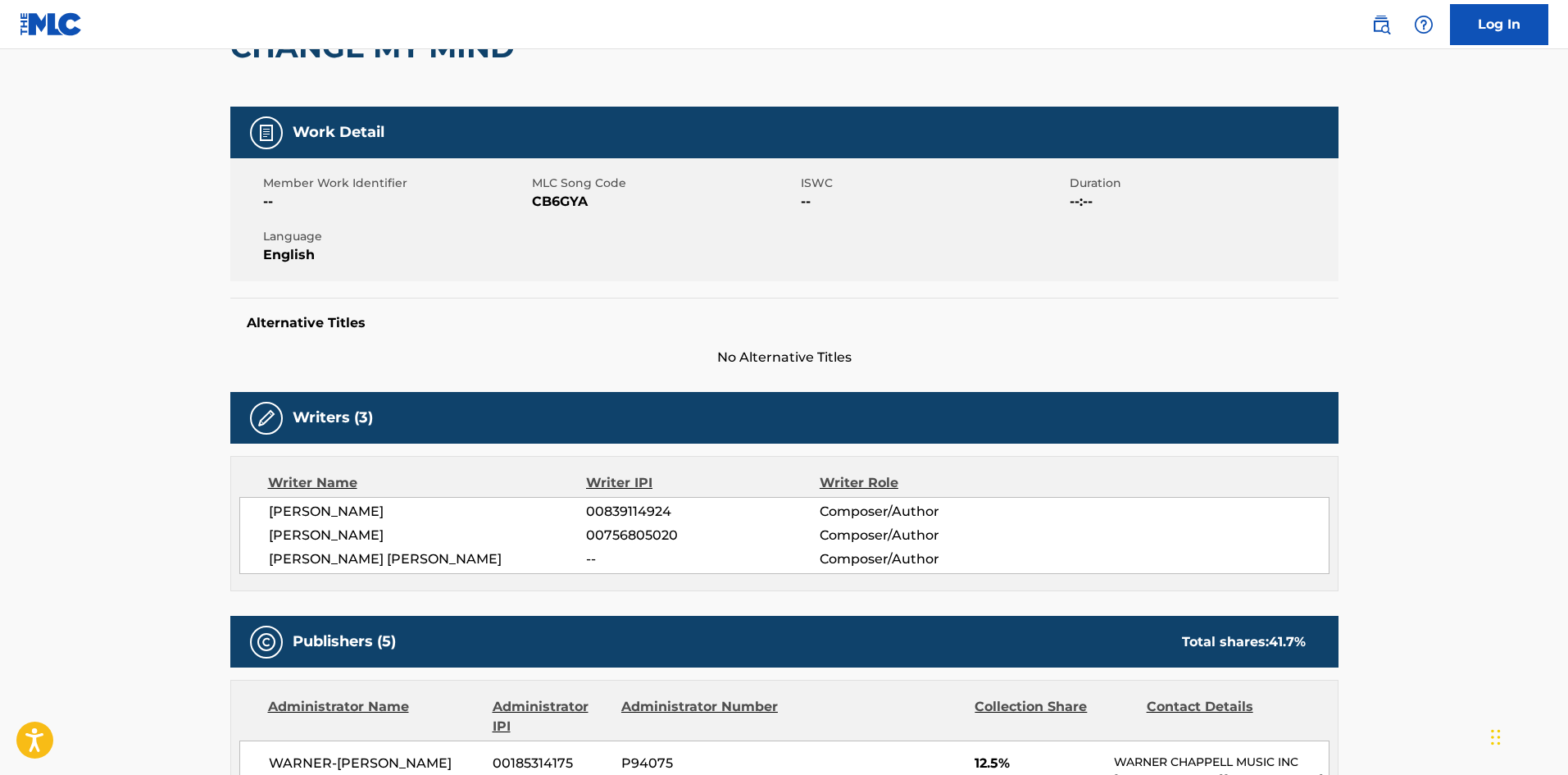
scroll to position [0, 0]
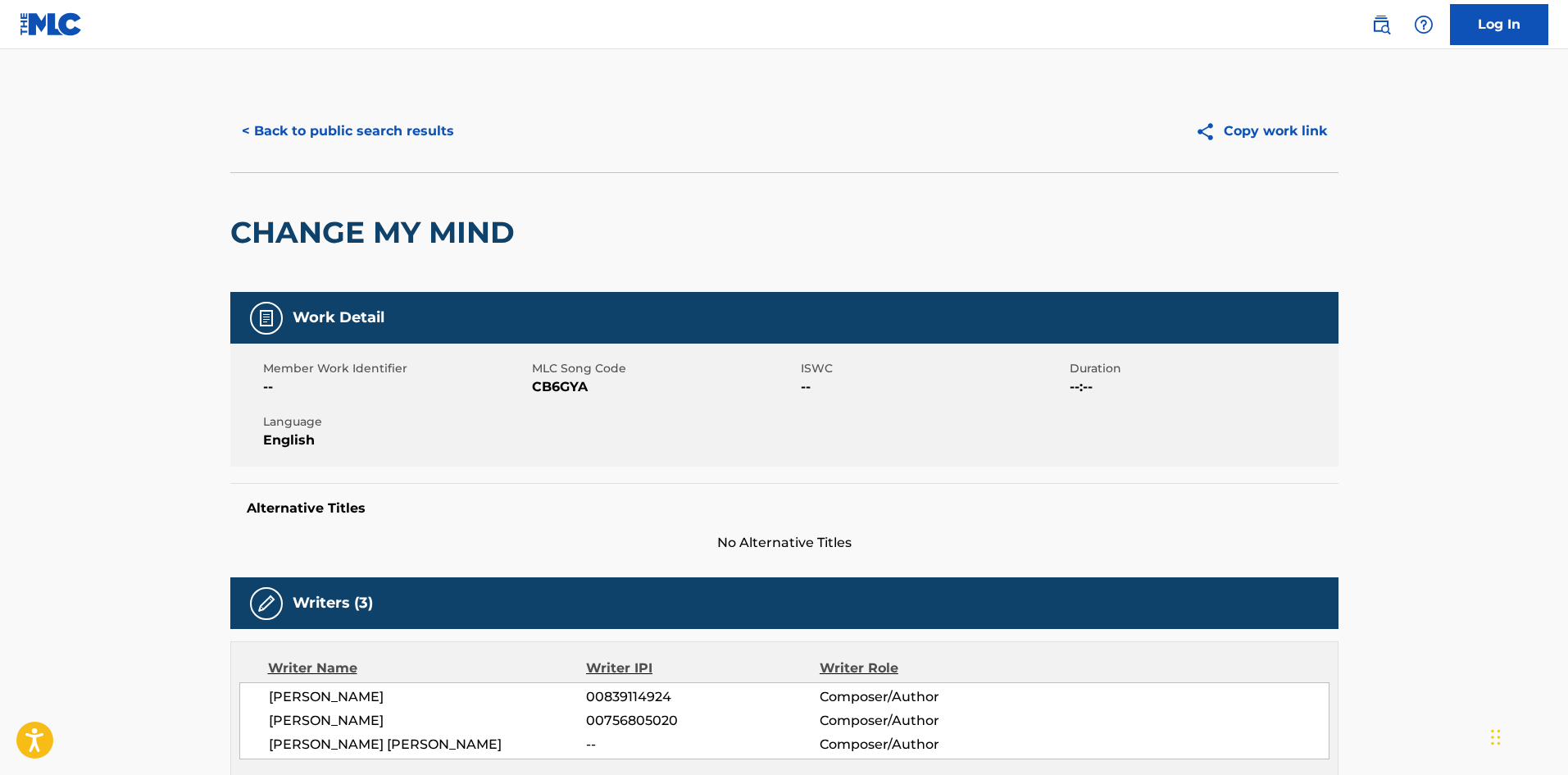
click at [406, 137] on button "< Back to public search results" at bounding box center [348, 130] width 235 height 41
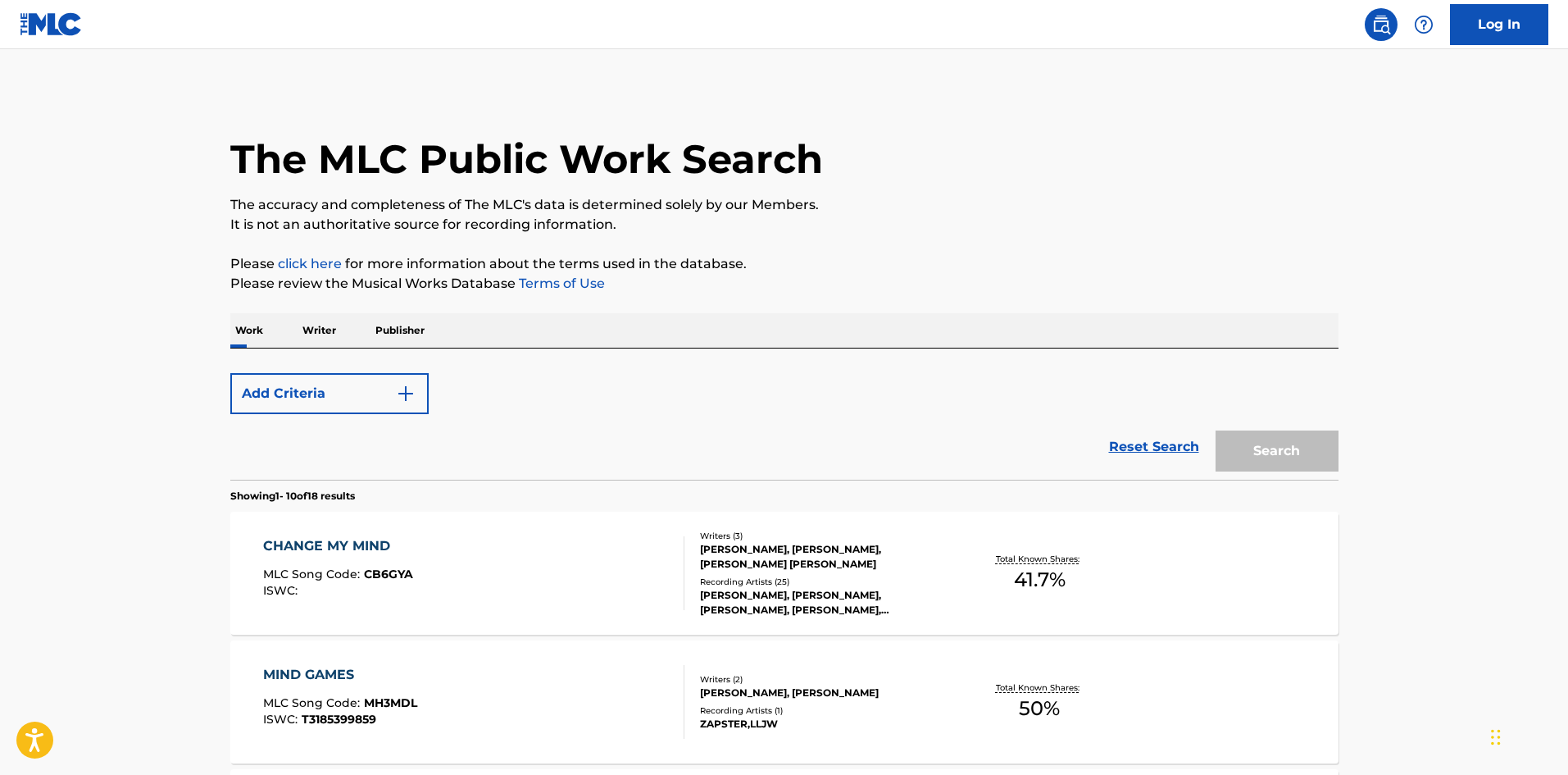
scroll to position [246, 0]
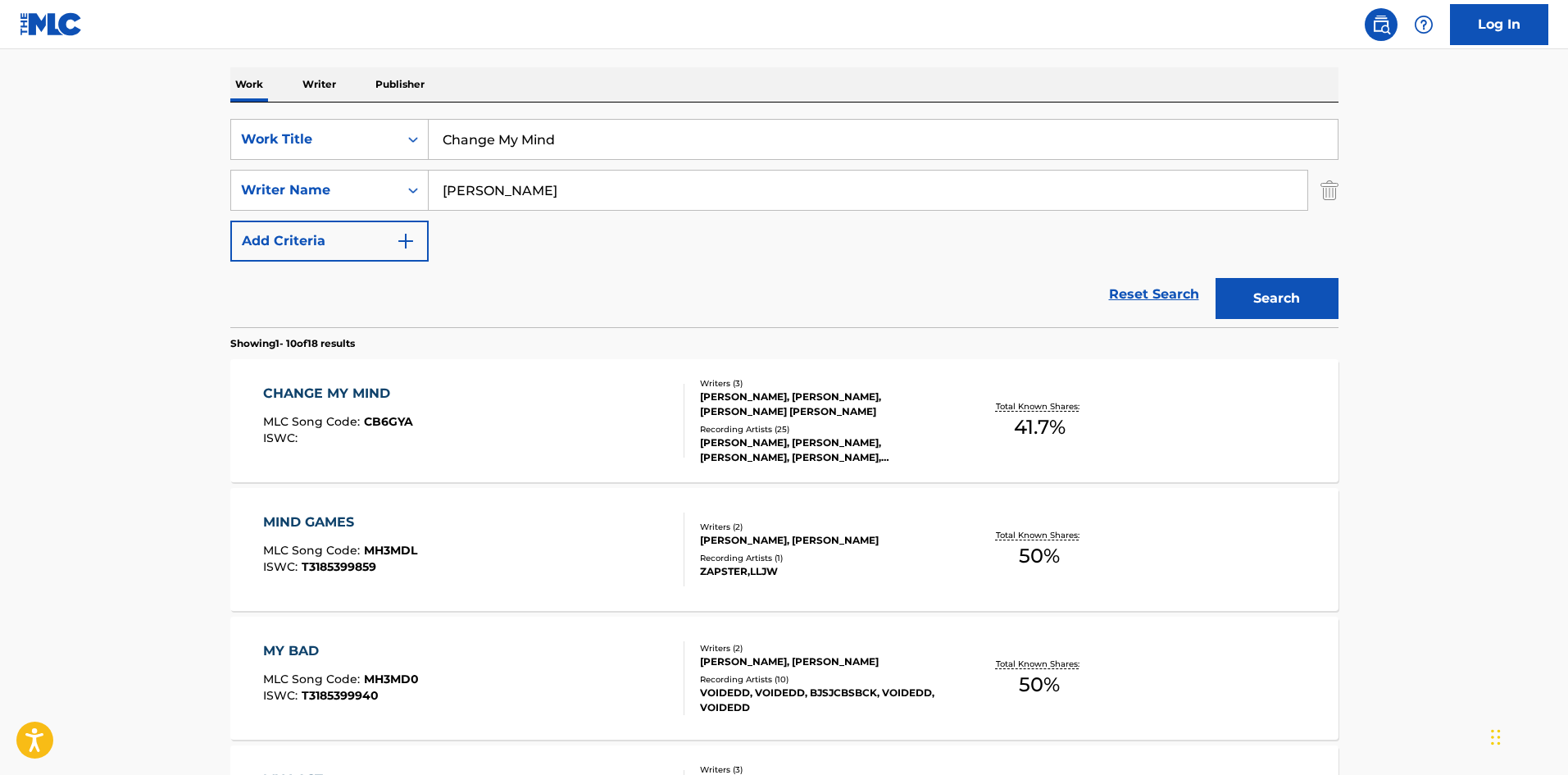
drag, startPoint x: 574, startPoint y: 148, endPoint x: 130, endPoint y: 84, distance: 448.6
click at [120, 96] on main "The MLC Public Work Search The accuracy and completeness of The MLC's data is d…" at bounding box center [784, 768] width 1568 height 1931
paste input "Frozen"
type input "Frozen"
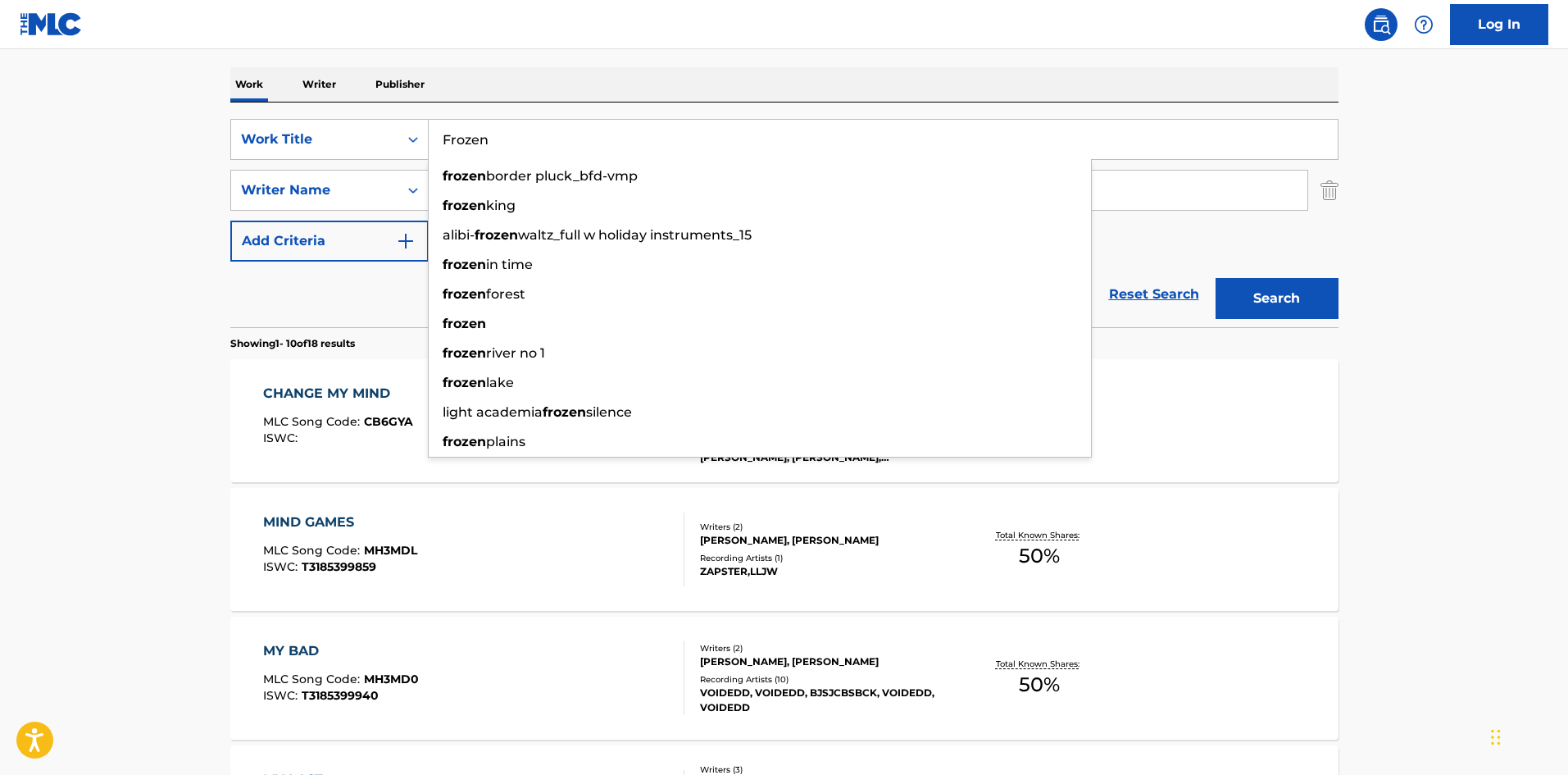
click at [570, 53] on div "The MLC Public Work Search The accuracy and completeness of The MLC's data is d…" at bounding box center [784, 785] width 1148 height 1882
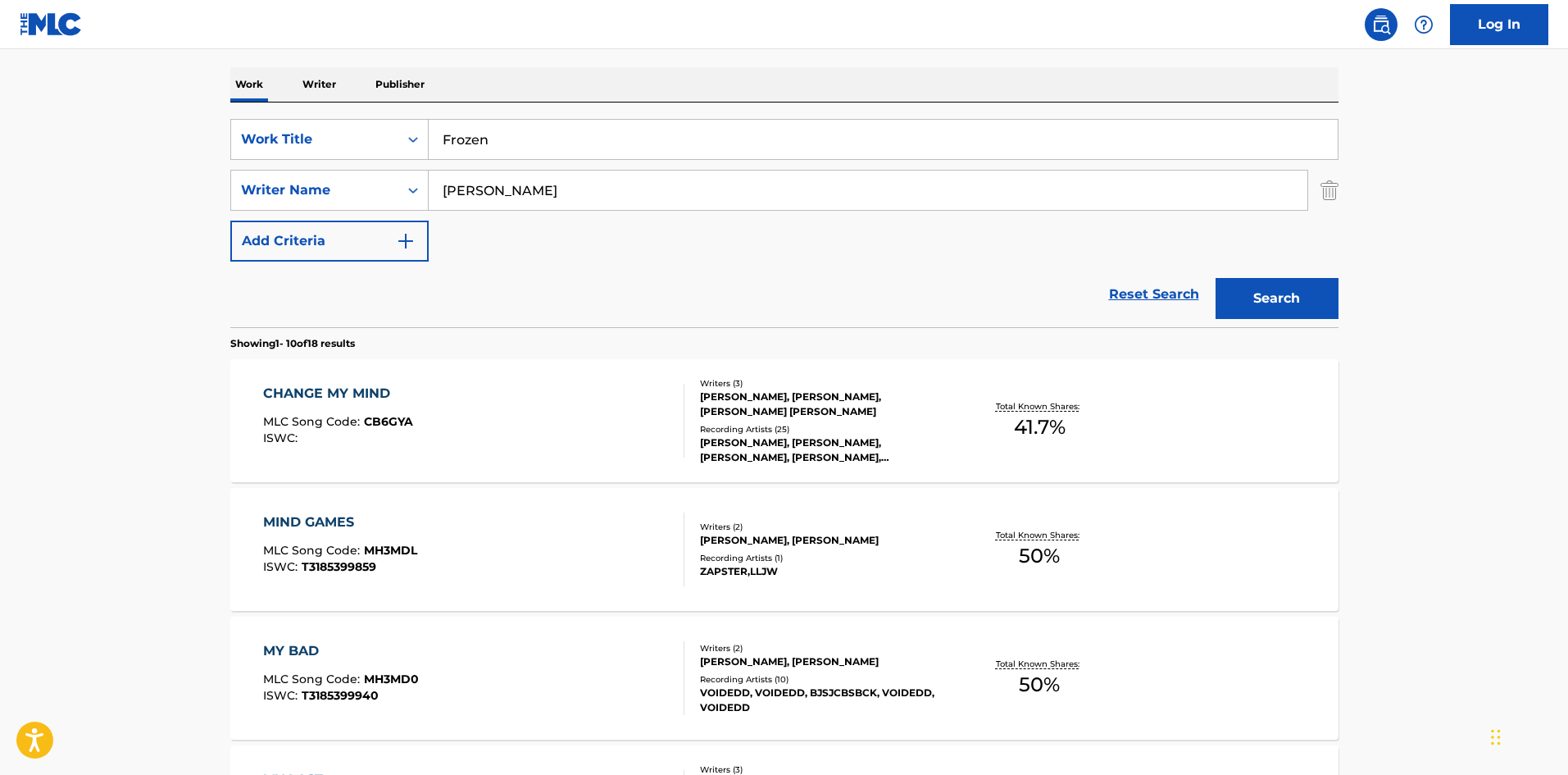
drag, startPoint x: 585, startPoint y: 195, endPoint x: 0, endPoint y: 203, distance: 585.1
click at [0, 203] on main "The MLC Public Work Search The accuracy and completeness of The MLC's data is d…" at bounding box center [784, 768] width 1568 height 1931
click at [1259, 303] on button "Search" at bounding box center [1277, 298] width 123 height 41
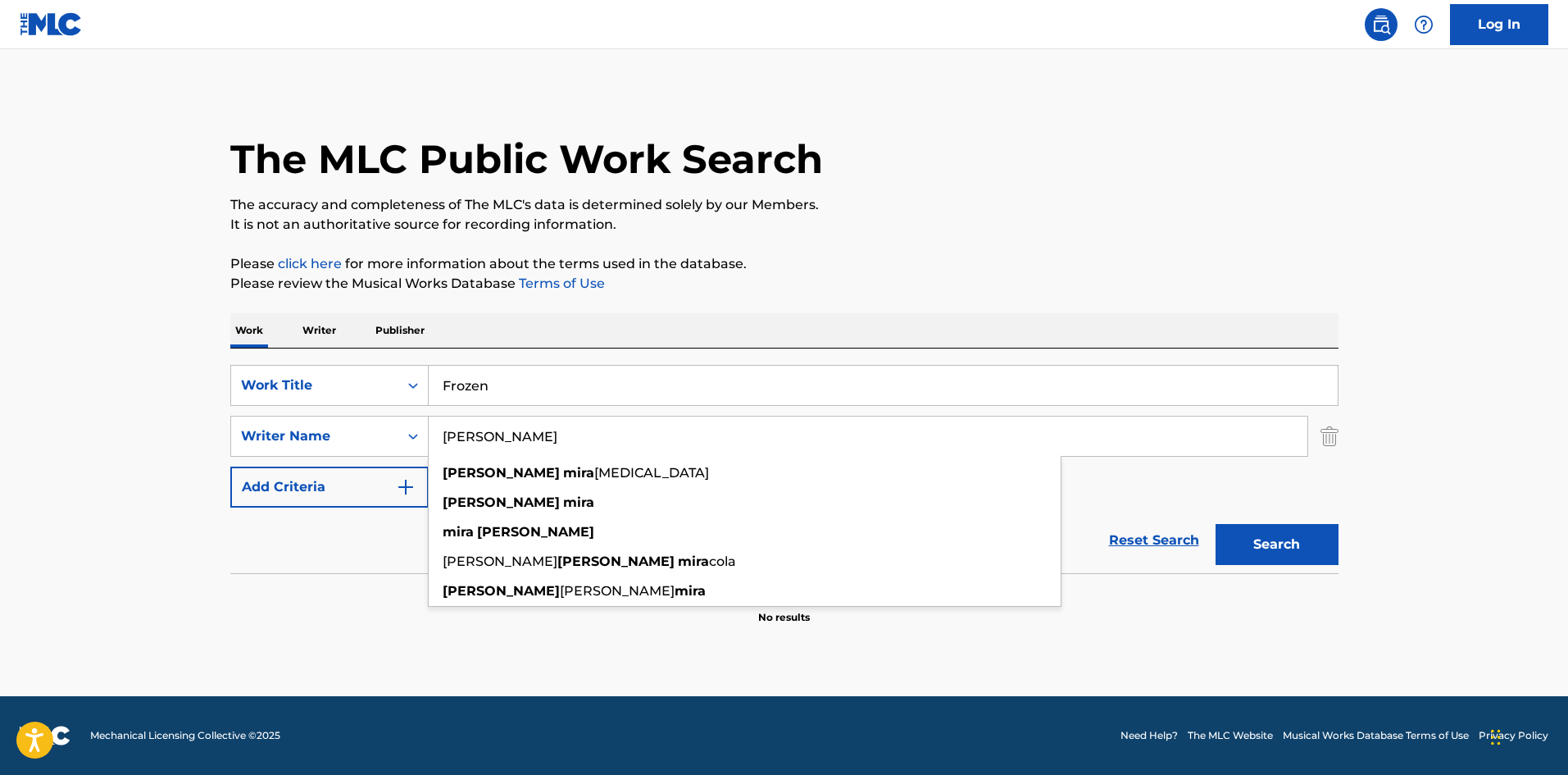
click at [585, 442] on input "NICHOLAS MIRA" at bounding box center [868, 436] width 879 height 40
drag, startPoint x: 520, startPoint y: 435, endPoint x: 359, endPoint y: 426, distance: 161.3
click at [324, 429] on div "SearchWithCriteria5553d1e2-d59f-430d-8146-d282e1b9f2b9 Writer Name NICHOLAS MIR…" at bounding box center [784, 436] width 1108 height 41
type input "MIRA"
click at [1215, 525] on button "Search" at bounding box center [1277, 544] width 123 height 41
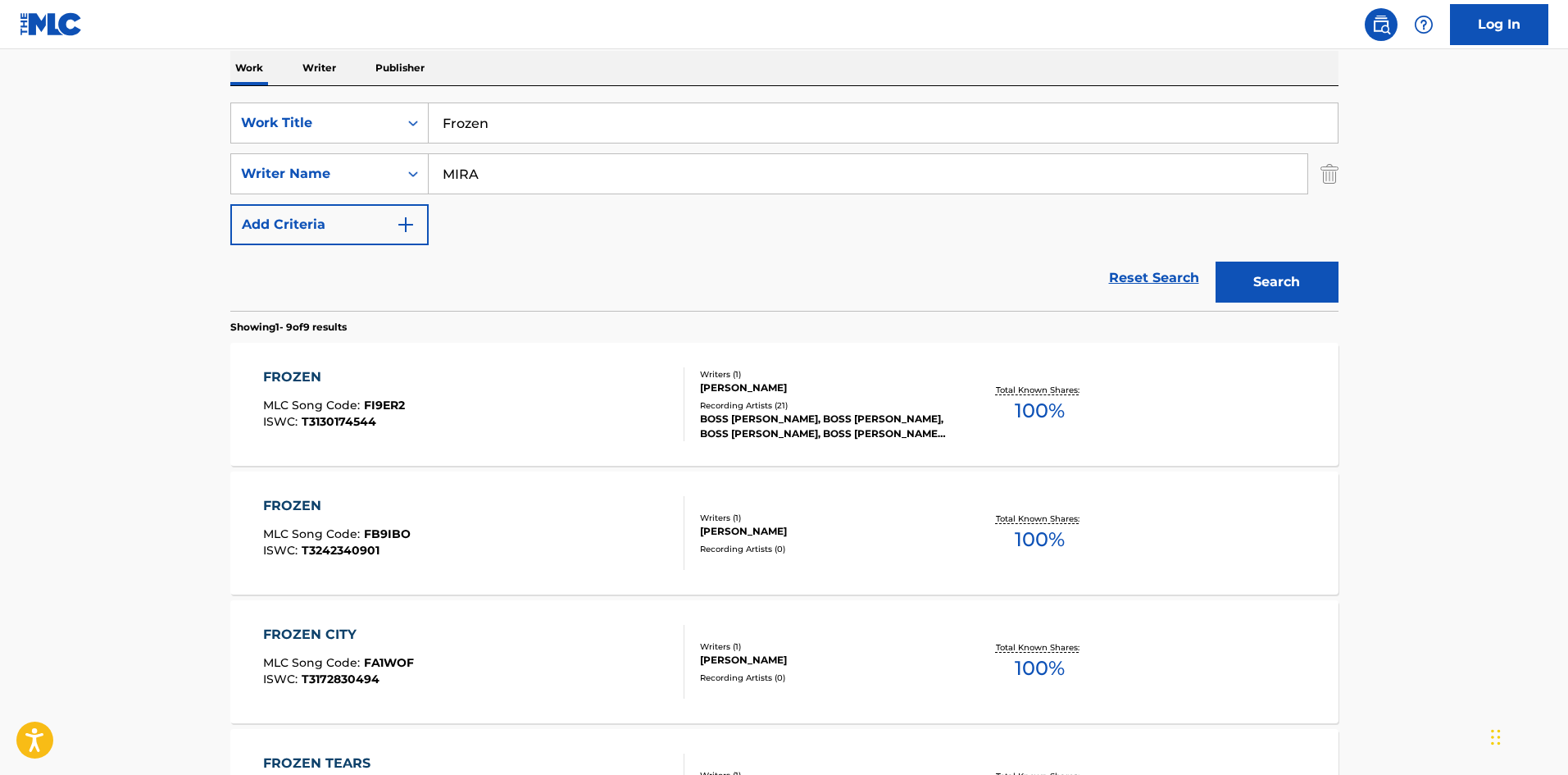
scroll to position [82, 0]
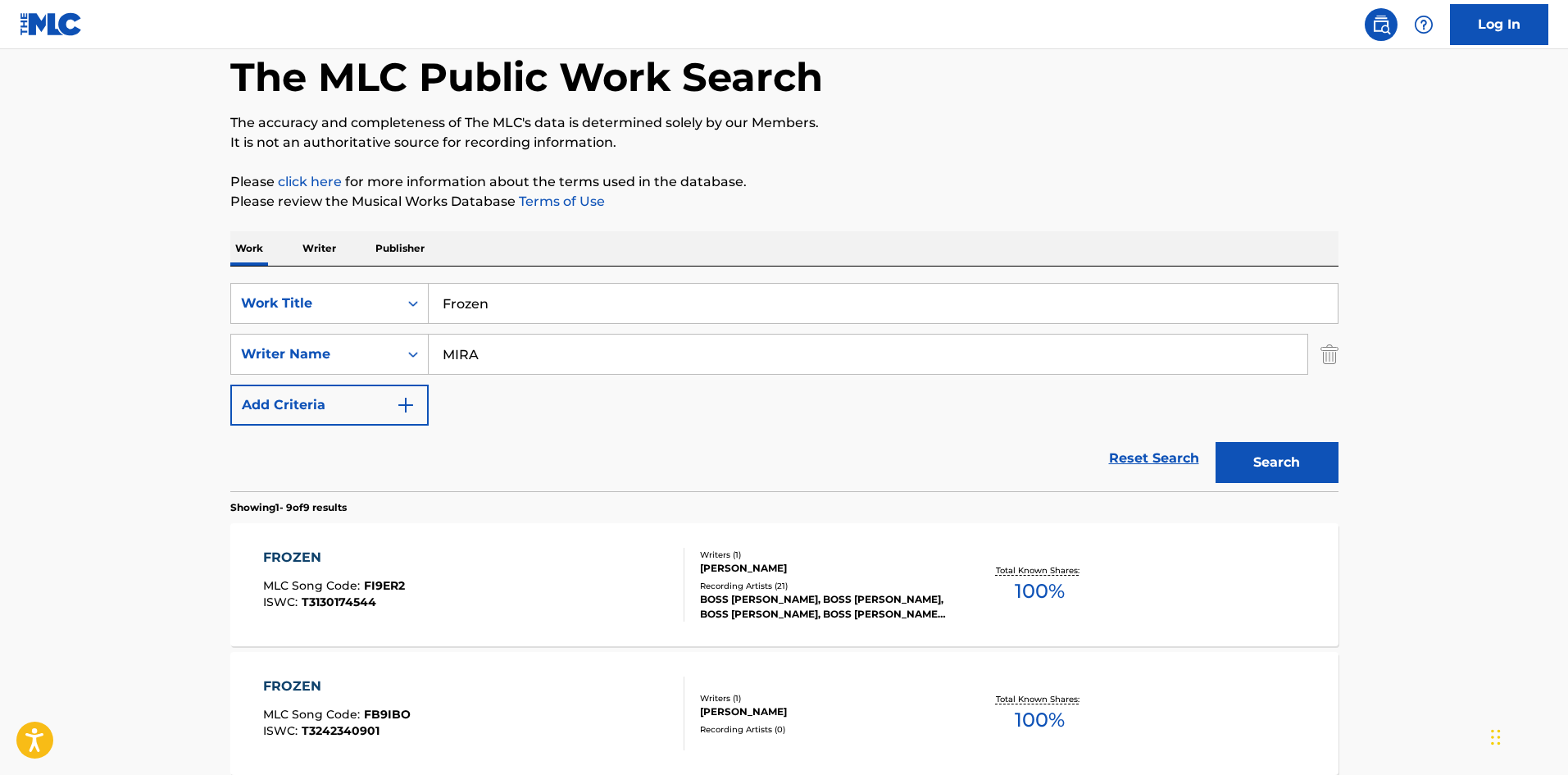
click at [499, 360] on input "MIRA" at bounding box center [868, 355] width 879 height 40
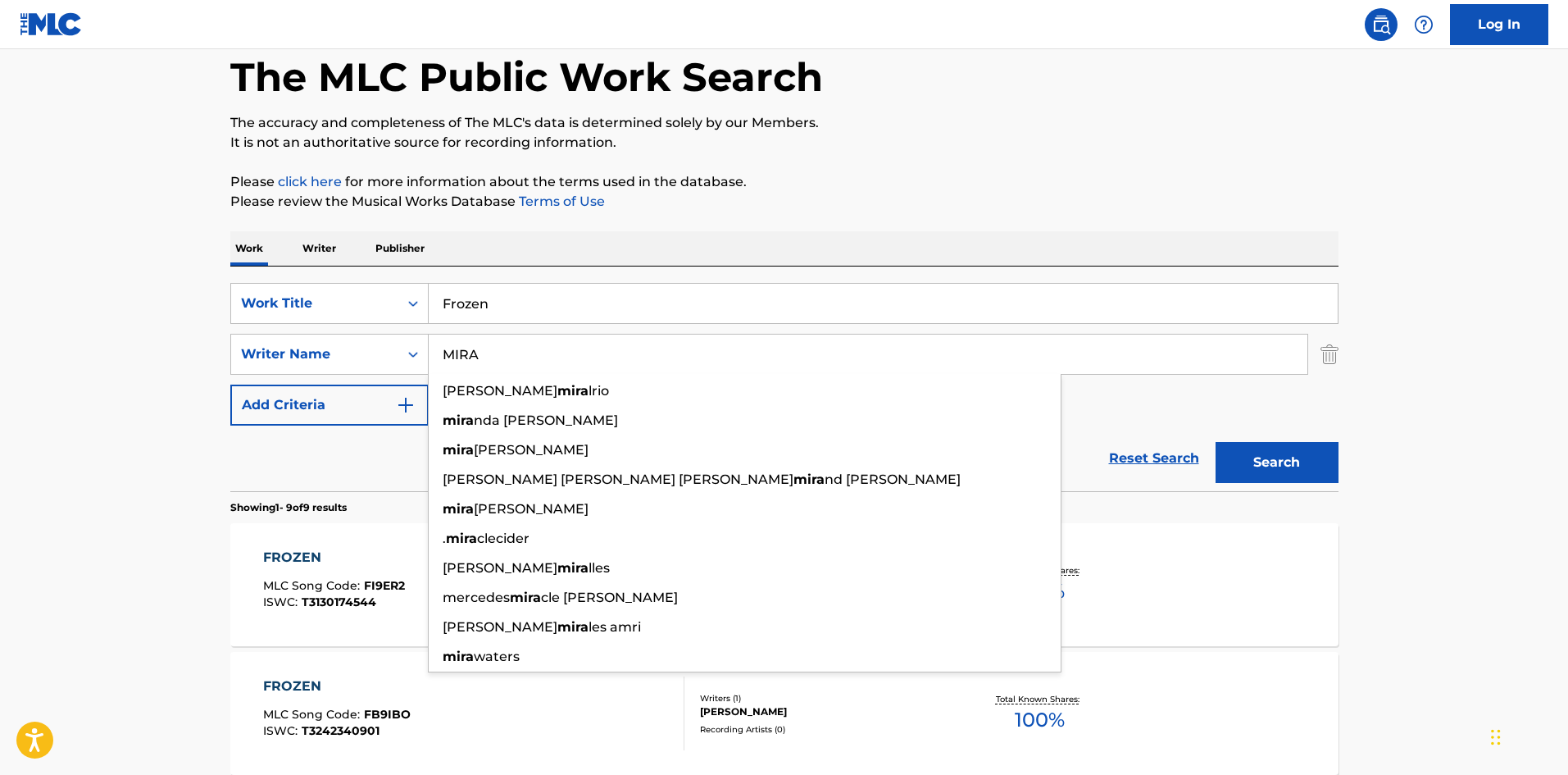
click at [576, 324] on div "SearchWithCriteria73190b67-e5de-4db8-a430-e88378579bcc Work Title Frozen Search…" at bounding box center [784, 355] width 1108 height 143
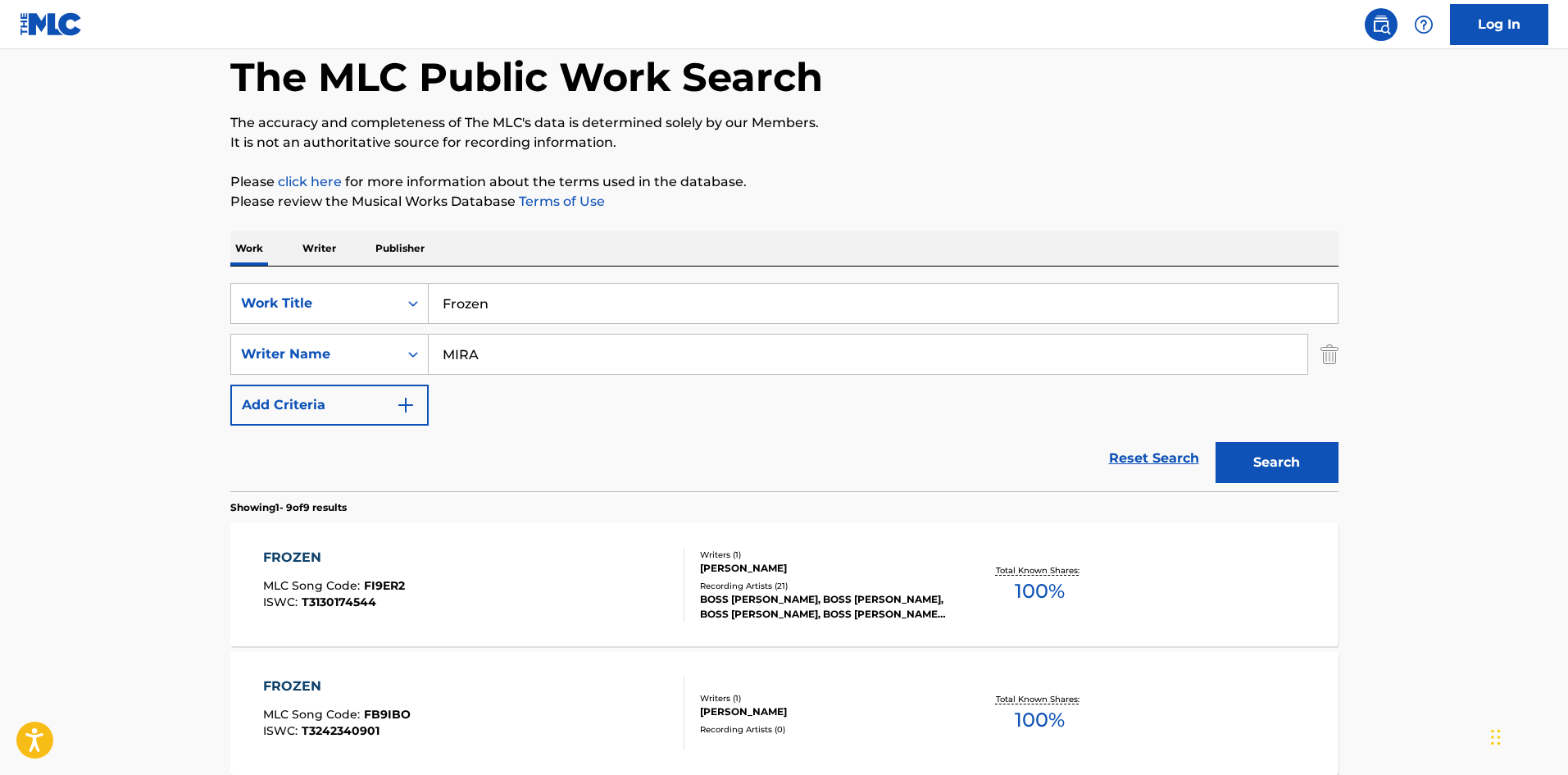
drag, startPoint x: 579, startPoint y: 298, endPoint x: 0, endPoint y: 294, distance: 579.0
paste input "New Phone Same #"
click at [1279, 459] on button "Search" at bounding box center [1277, 462] width 123 height 41
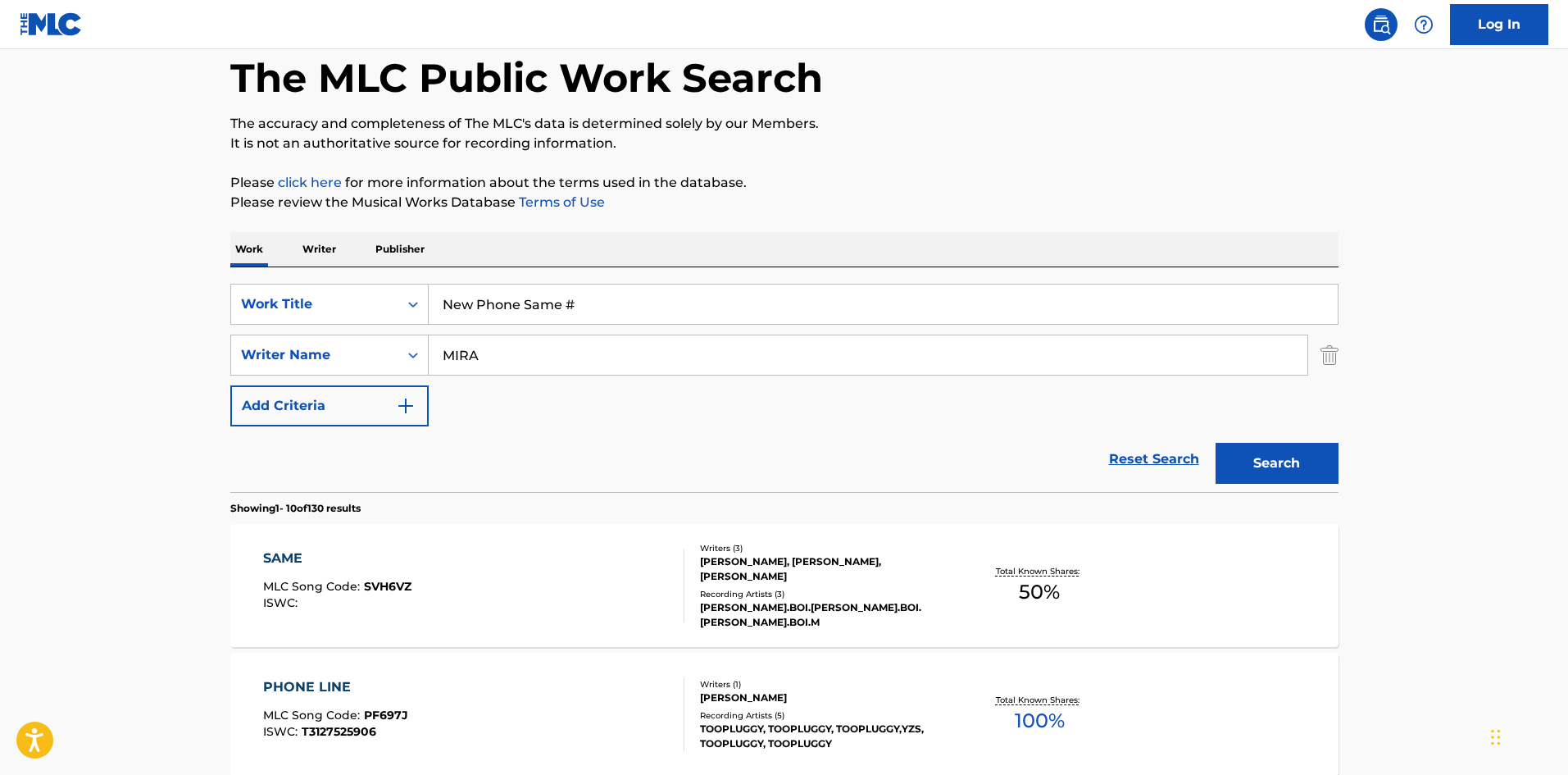
scroll to position [0, 0]
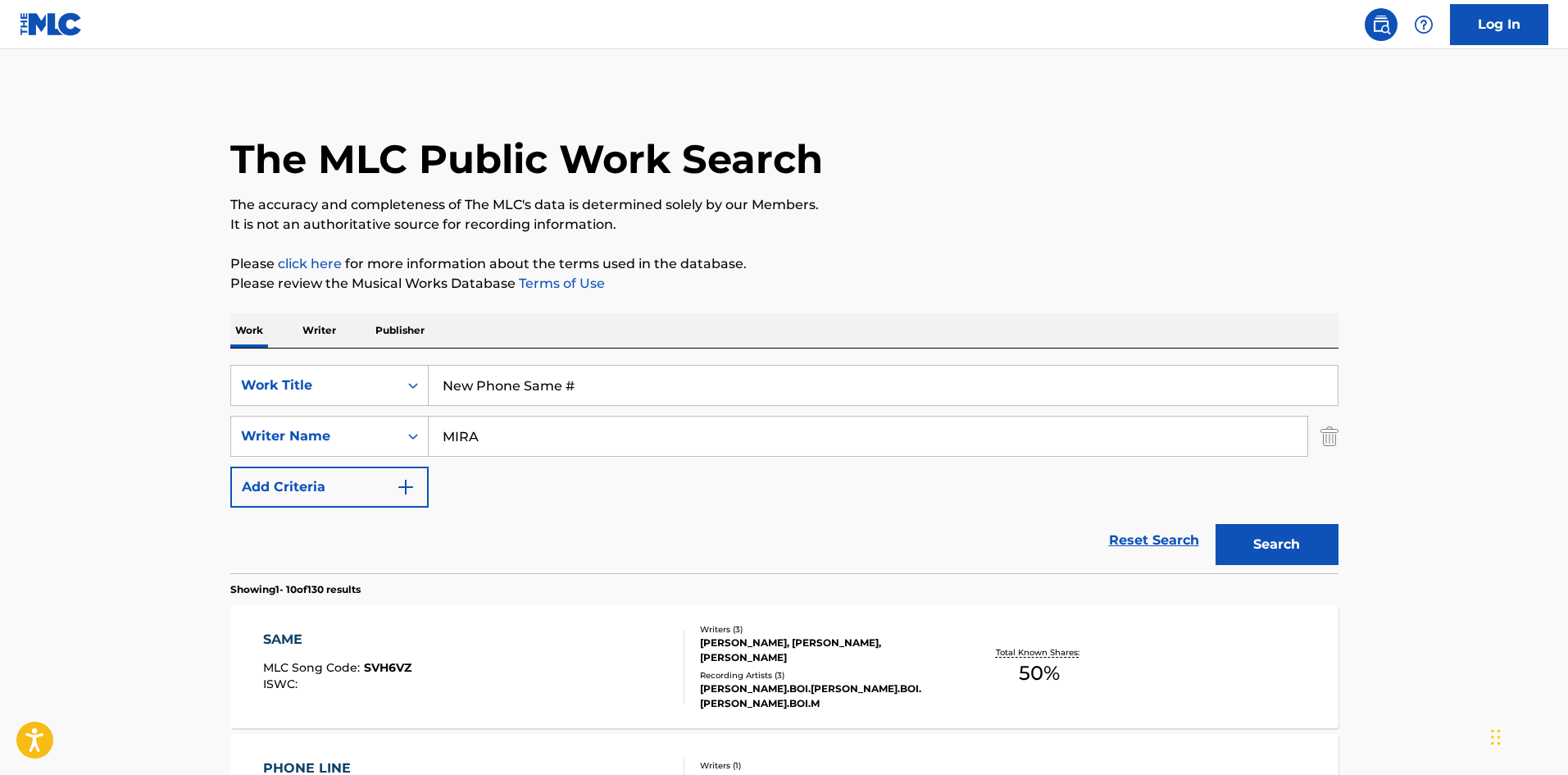
drag, startPoint x: 663, startPoint y: 382, endPoint x: 63, endPoint y: 261, distance: 612.1
paste input "Over & Over"
type input "Over & Over"
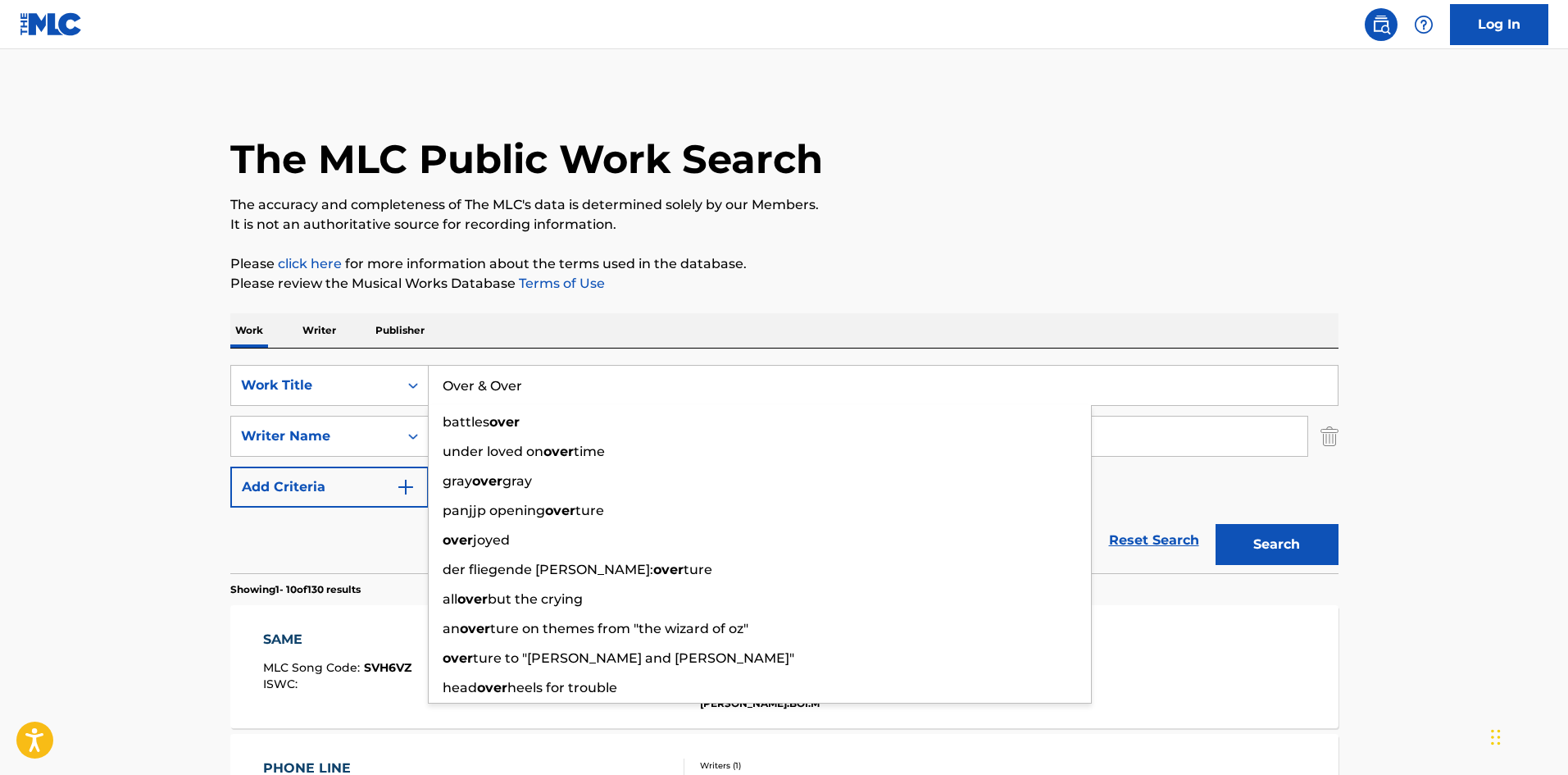
click at [613, 130] on div "The MLC Public Work Search" at bounding box center [784, 150] width 1108 height 120
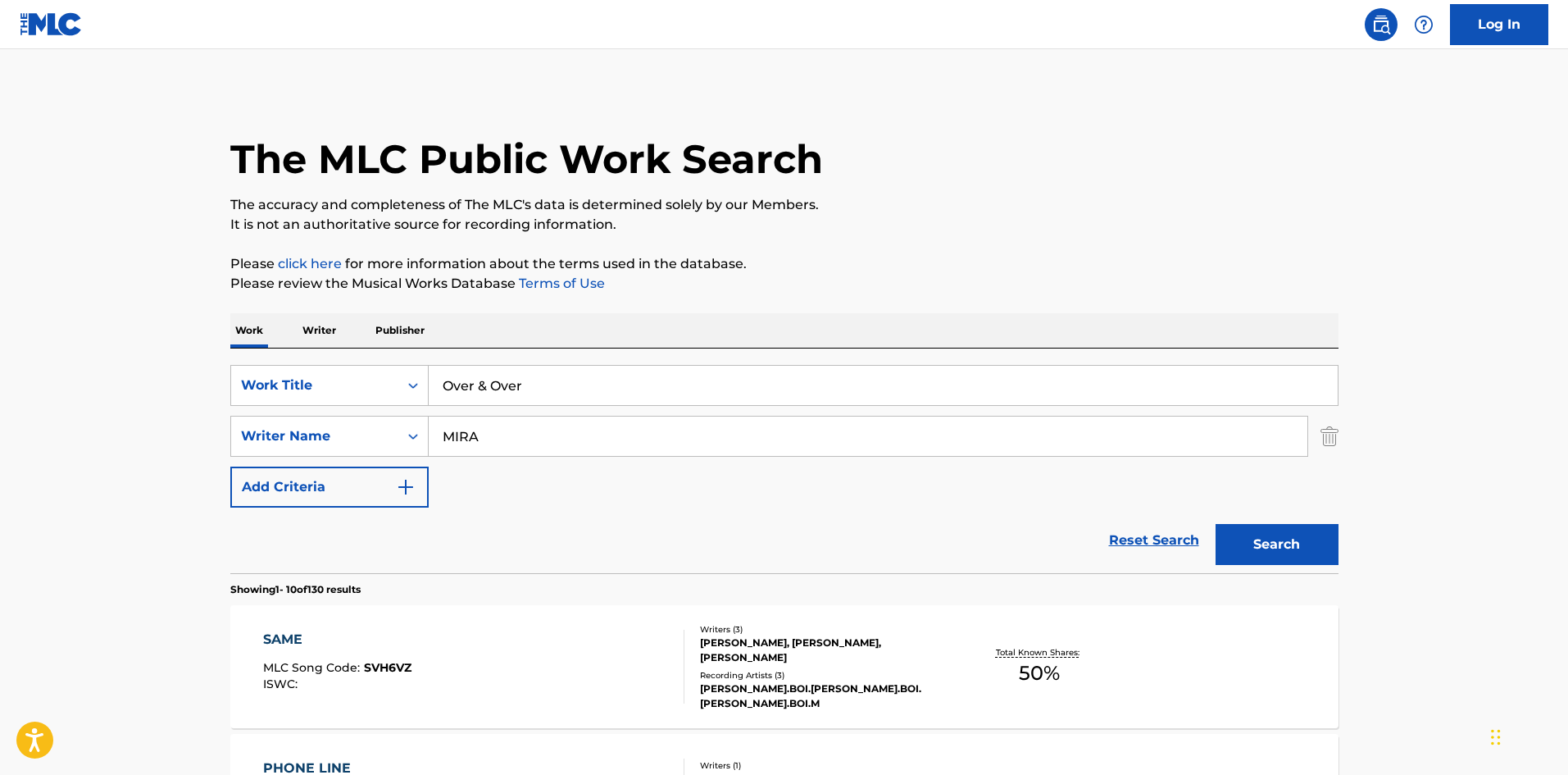
drag, startPoint x: 527, startPoint y: 425, endPoint x: 88, endPoint y: 433, distance: 439.1
paste input "Goertzen"
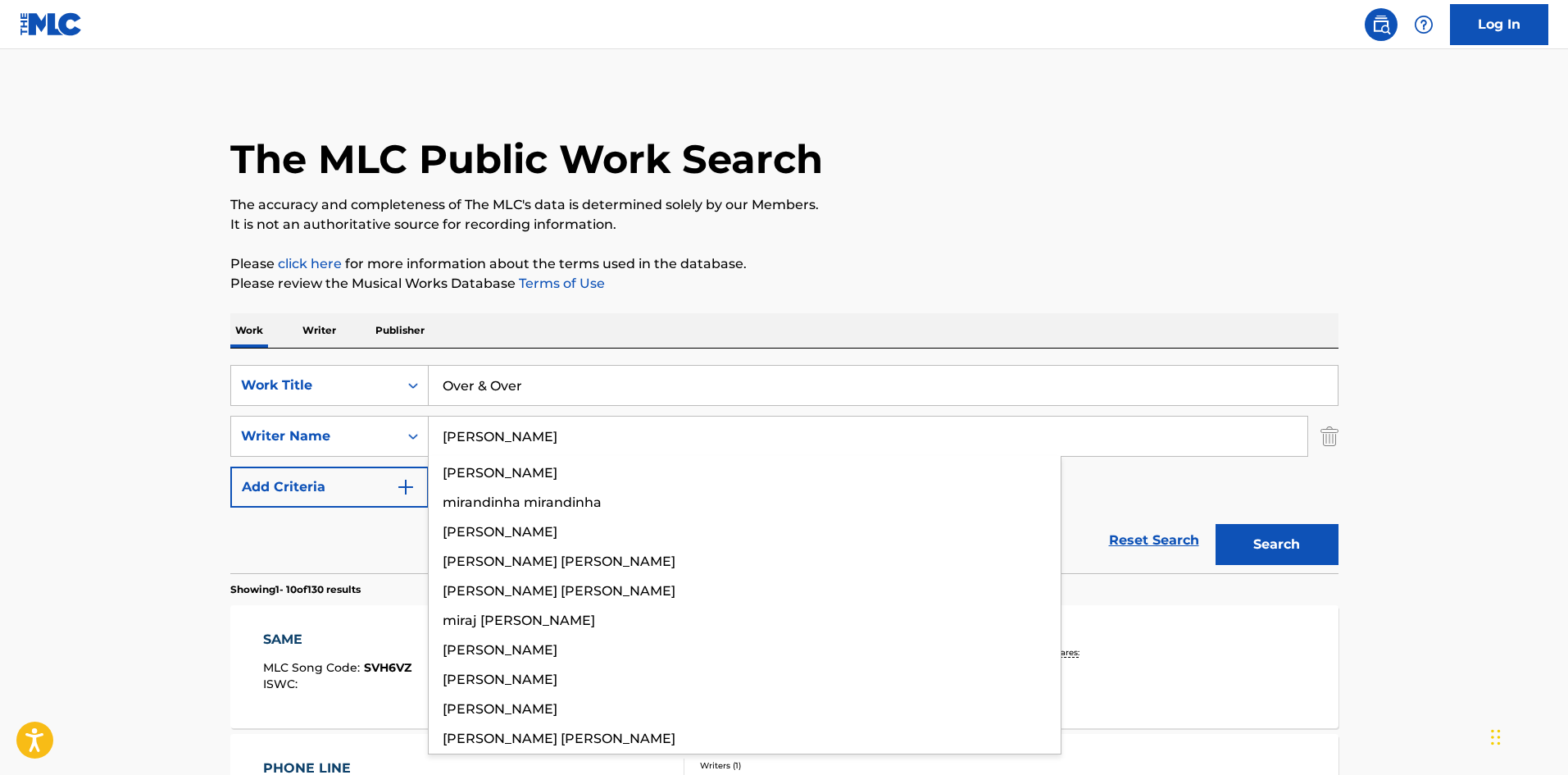
click at [1285, 548] on button "Search" at bounding box center [1277, 544] width 123 height 41
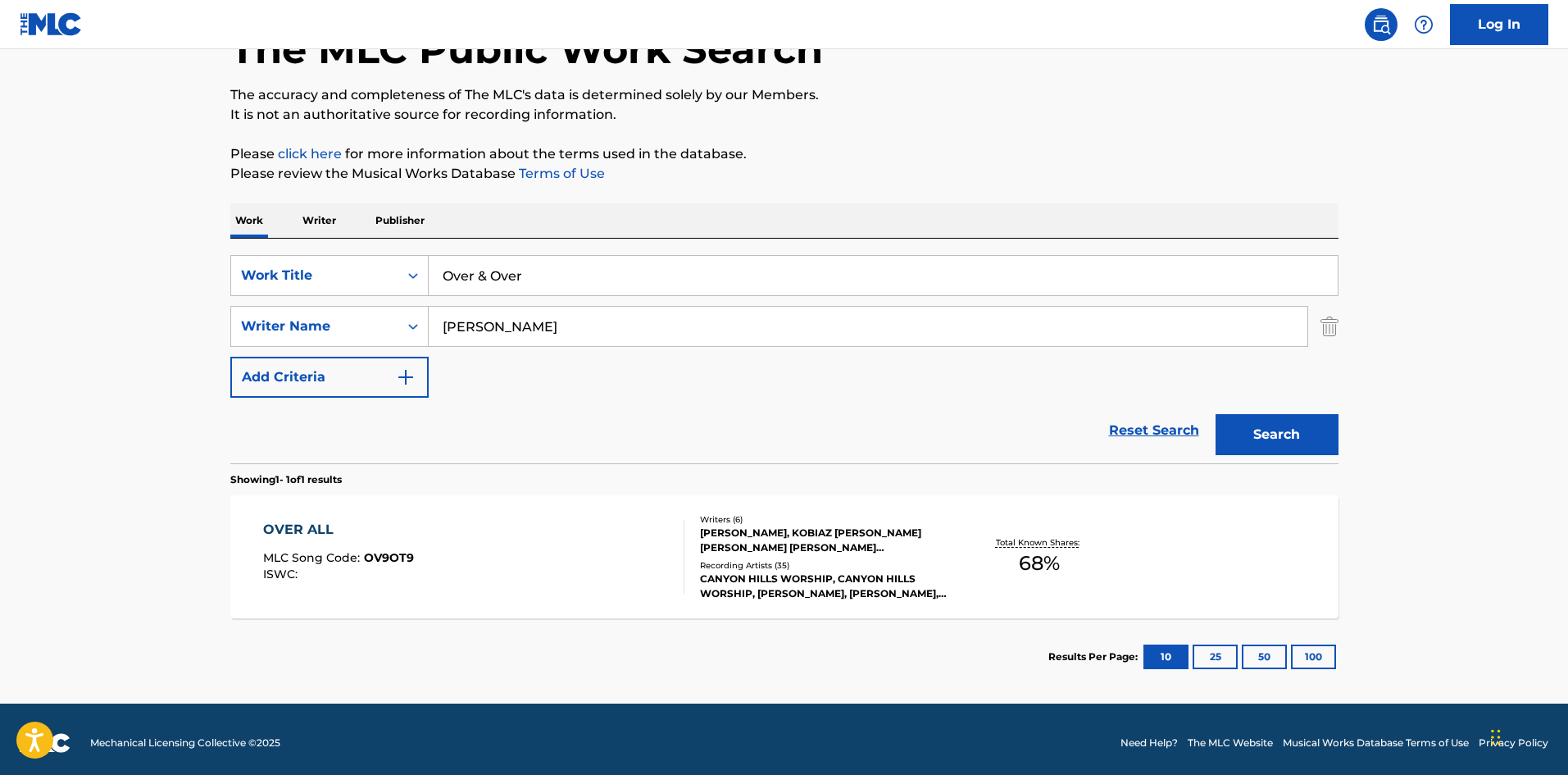
scroll to position [117, 0]
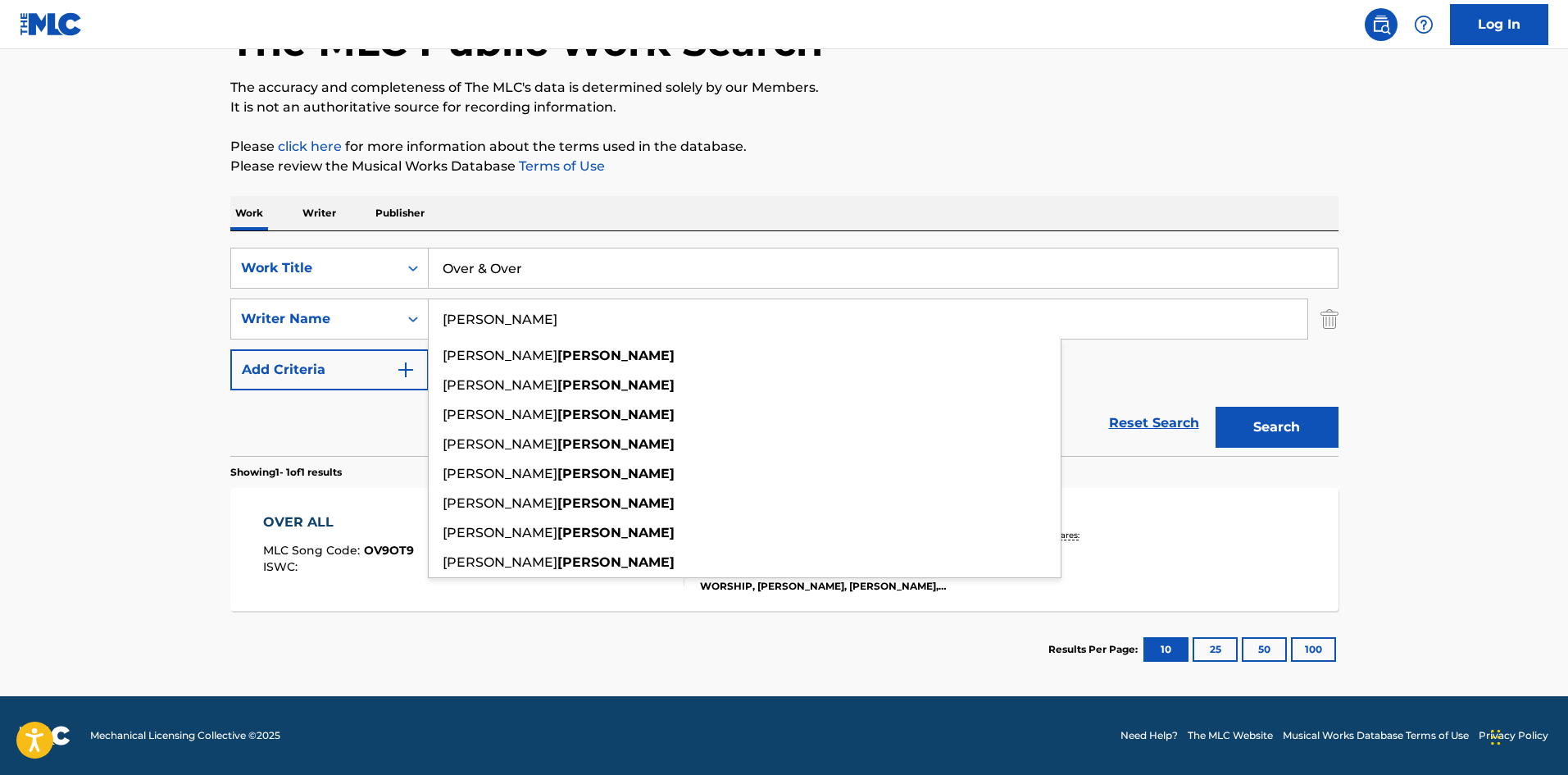
drag, startPoint x: 541, startPoint y: 327, endPoint x: 16, endPoint y: 310, distance: 525.3
click at [0, 325] on main "The MLC Public Work Search The accuracy and completeness of The MLC's data is d…" at bounding box center [784, 313] width 1568 height 764
paste input "Mira"
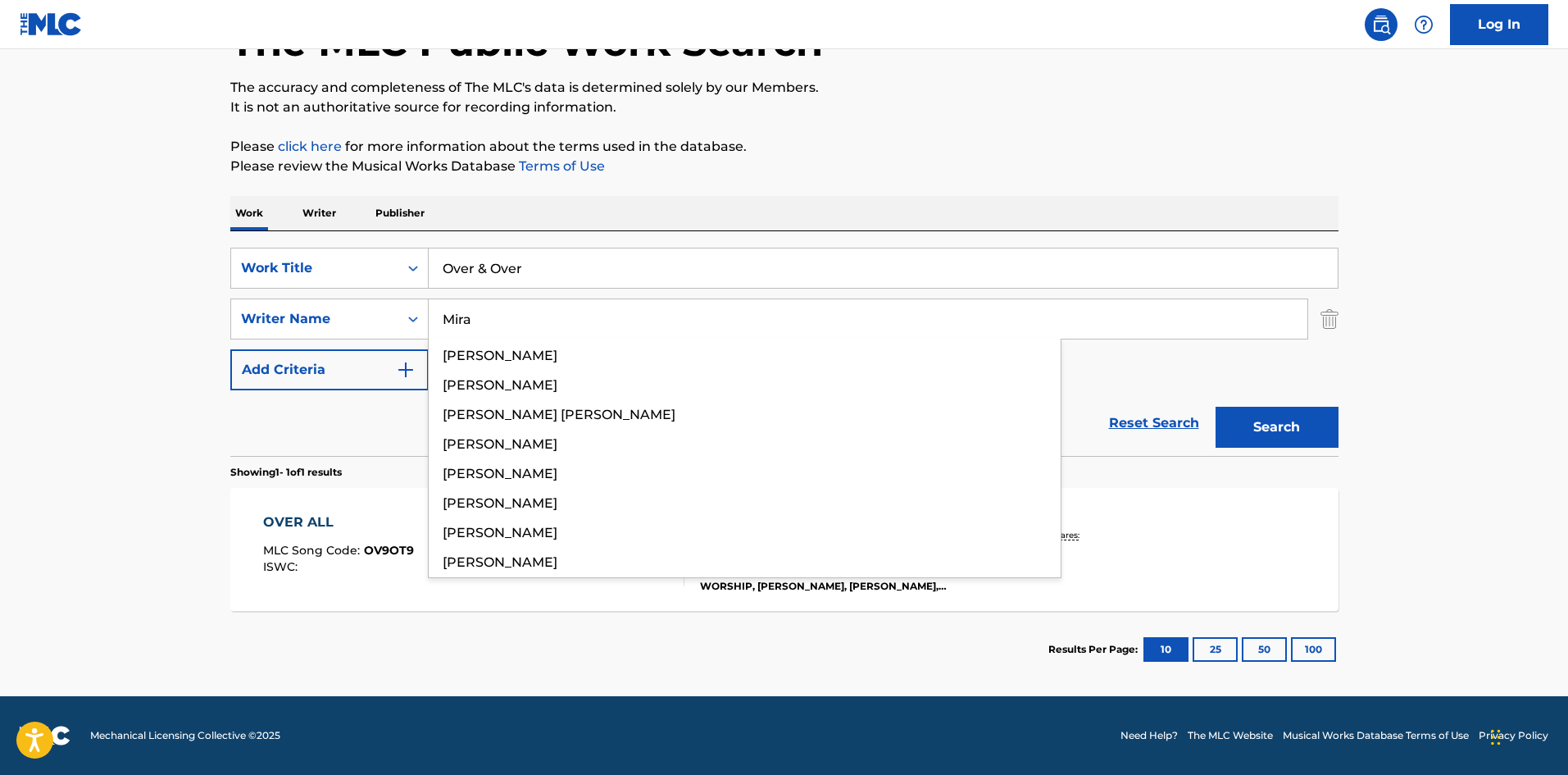
type input "Mira"
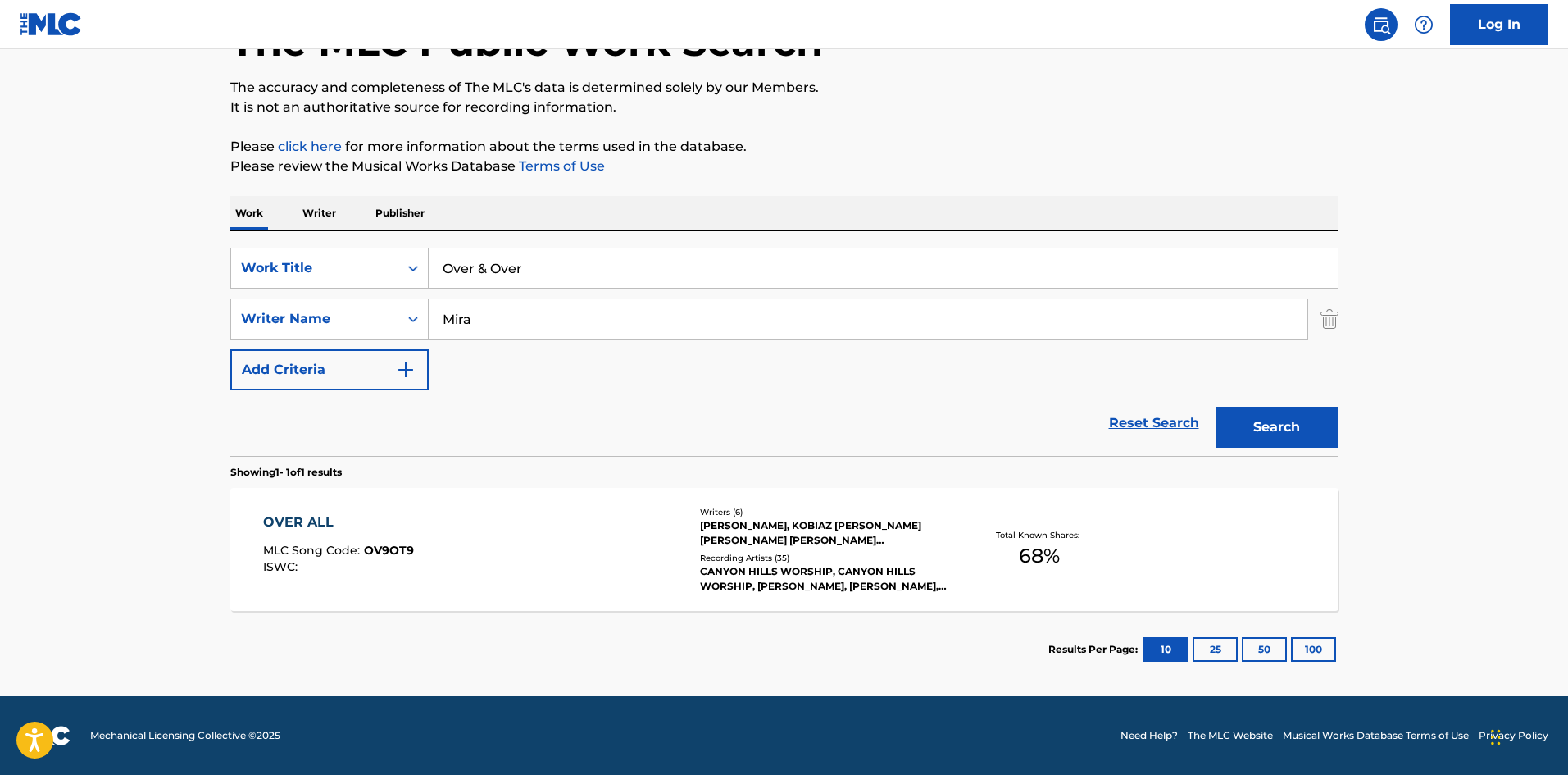
click at [1321, 416] on button "Search" at bounding box center [1277, 426] width 123 height 41
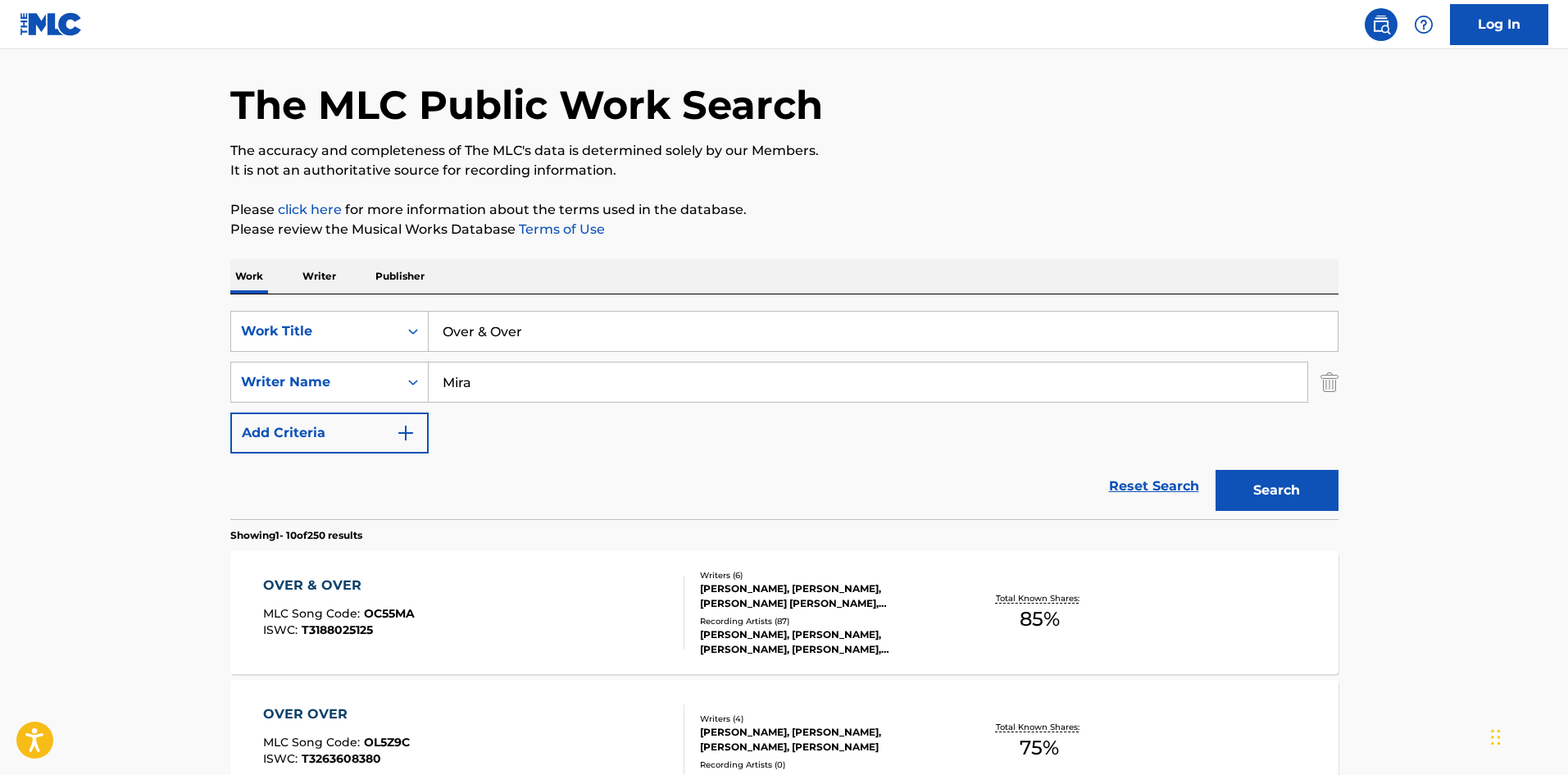
scroll to position [164, 0]
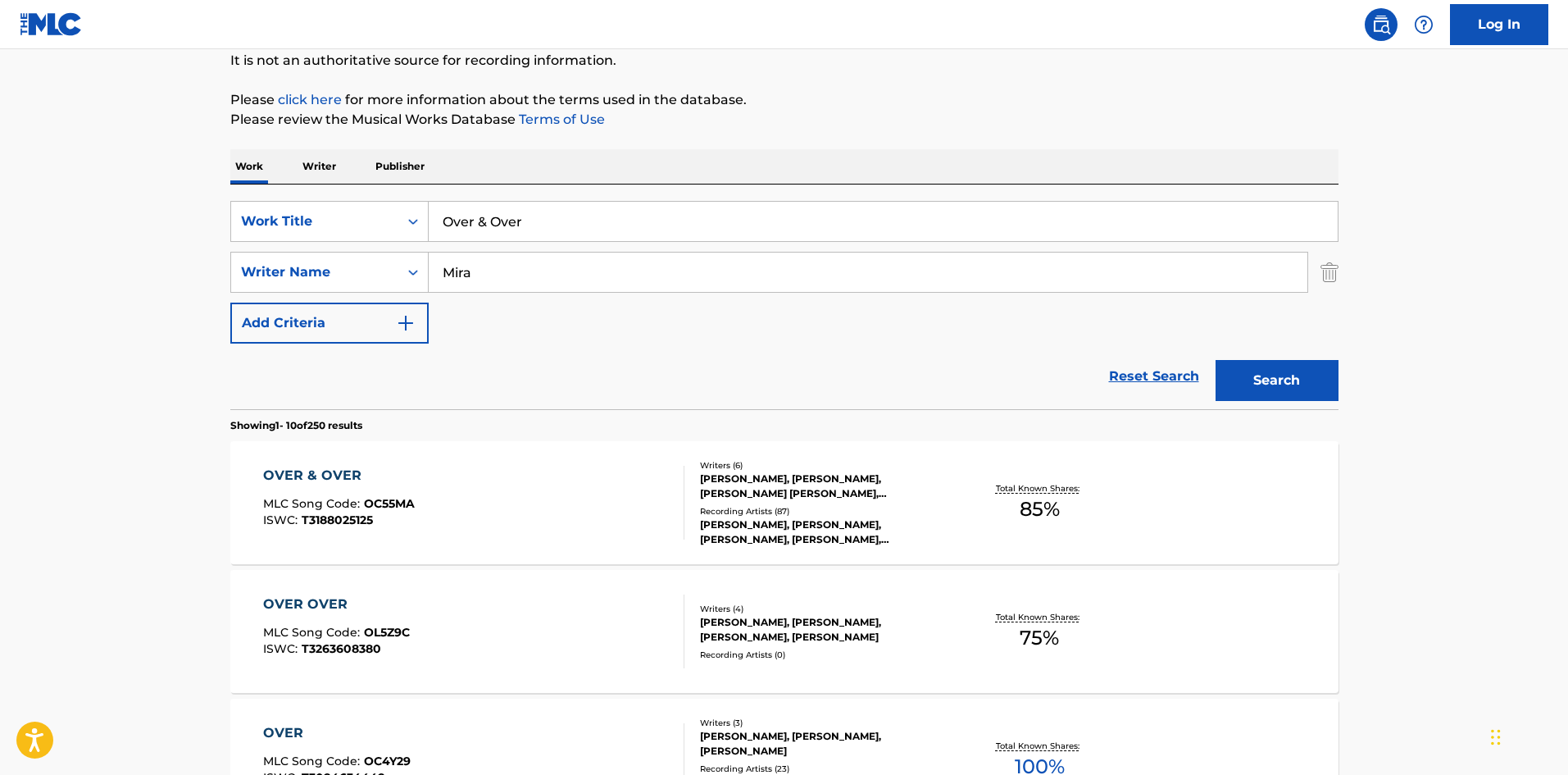
click at [342, 468] on div "OVER & OVER" at bounding box center [339, 476] width 152 height 20
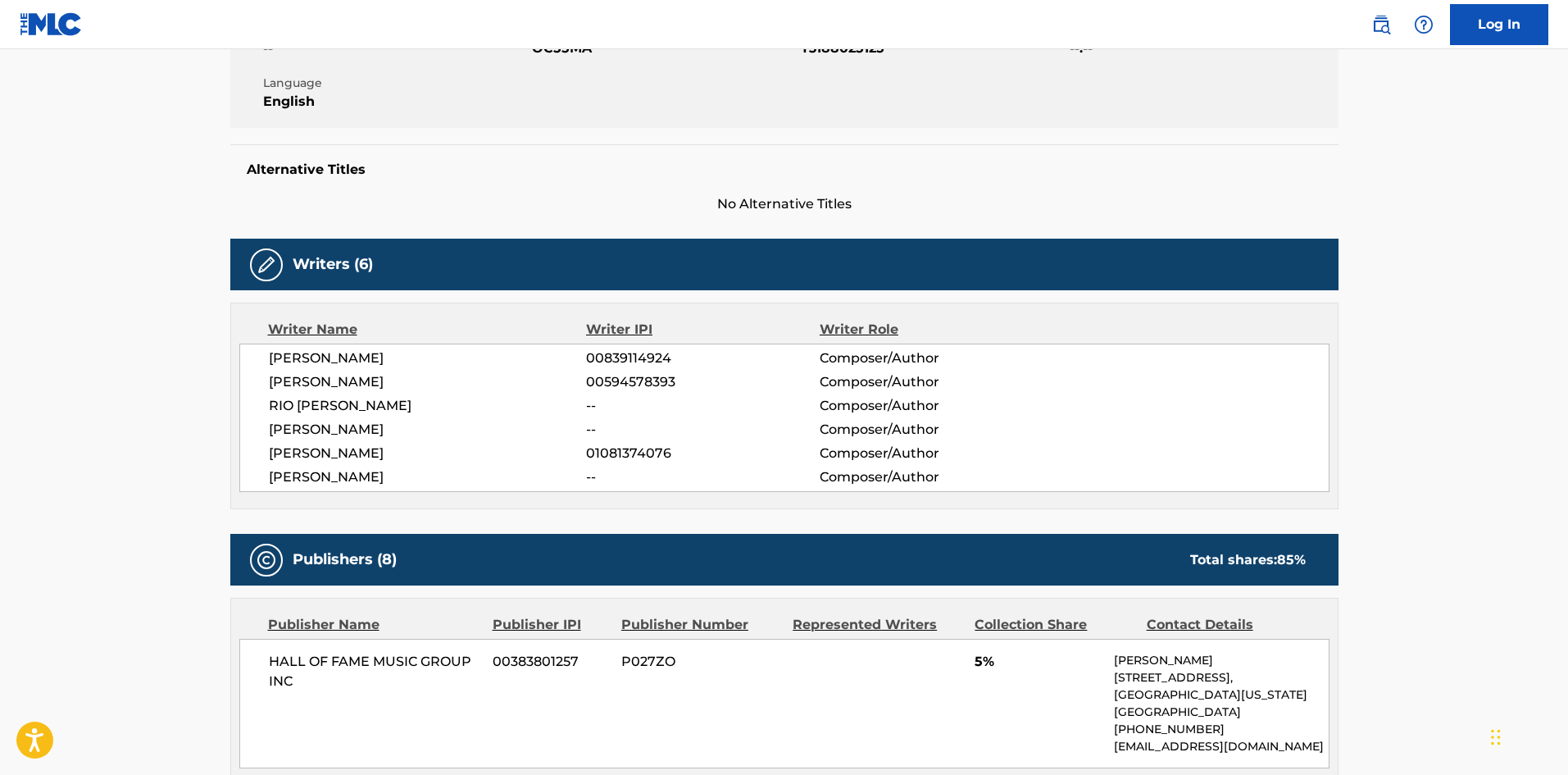
scroll to position [328, 0]
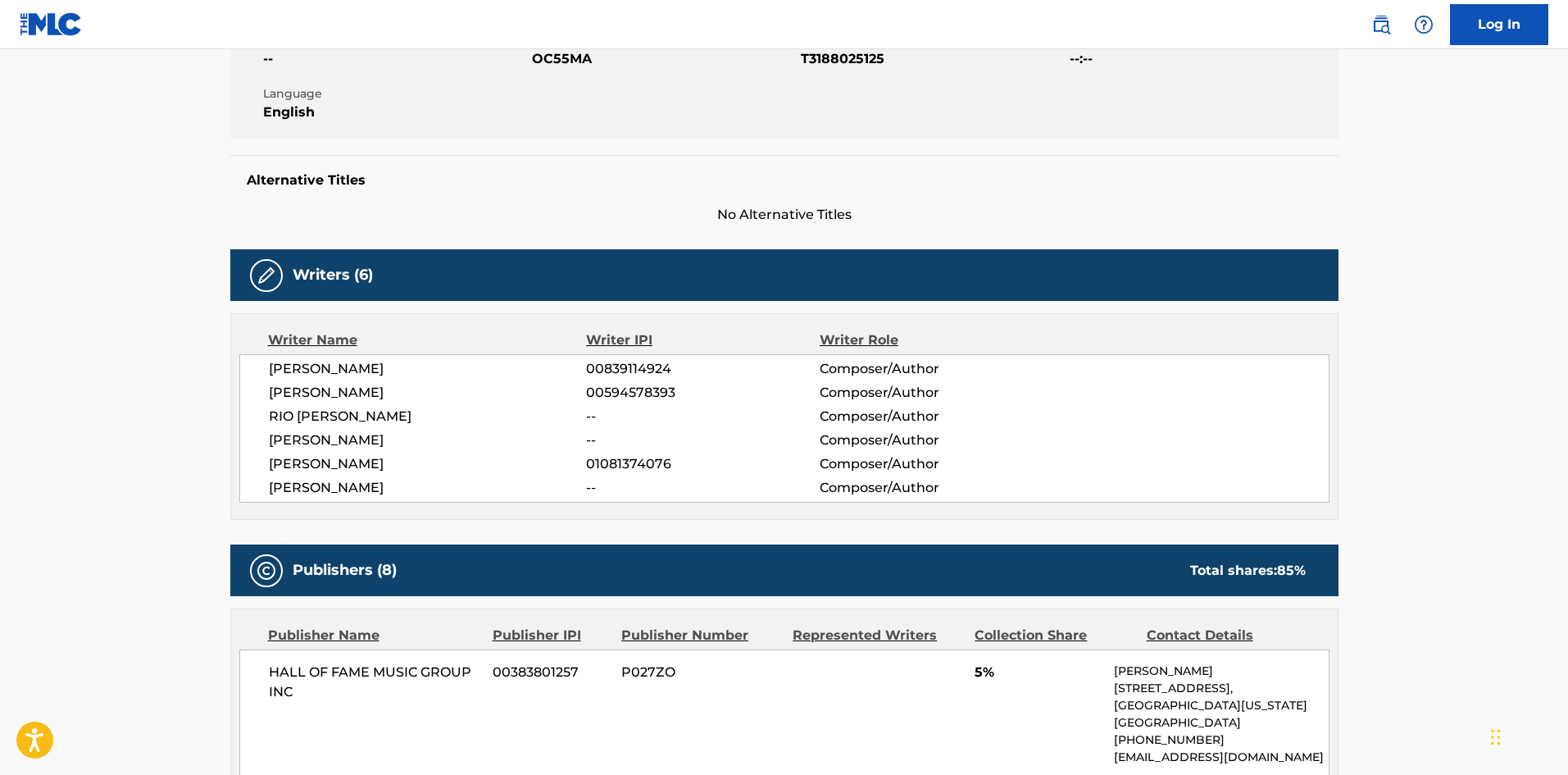
drag, startPoint x: 327, startPoint y: 396, endPoint x: 429, endPoint y: 390, distance: 102.2
click at [429, 390] on span "MORITZ LEPPERS" at bounding box center [428, 393] width 318 height 20
copy span "LEPPERS"
drag, startPoint x: 355, startPoint y: 441, endPoint x: 564, endPoint y: 26, distance: 464.7
click at [482, 431] on span "DANNY LEE SNODGRASS" at bounding box center [428, 440] width 318 height 20
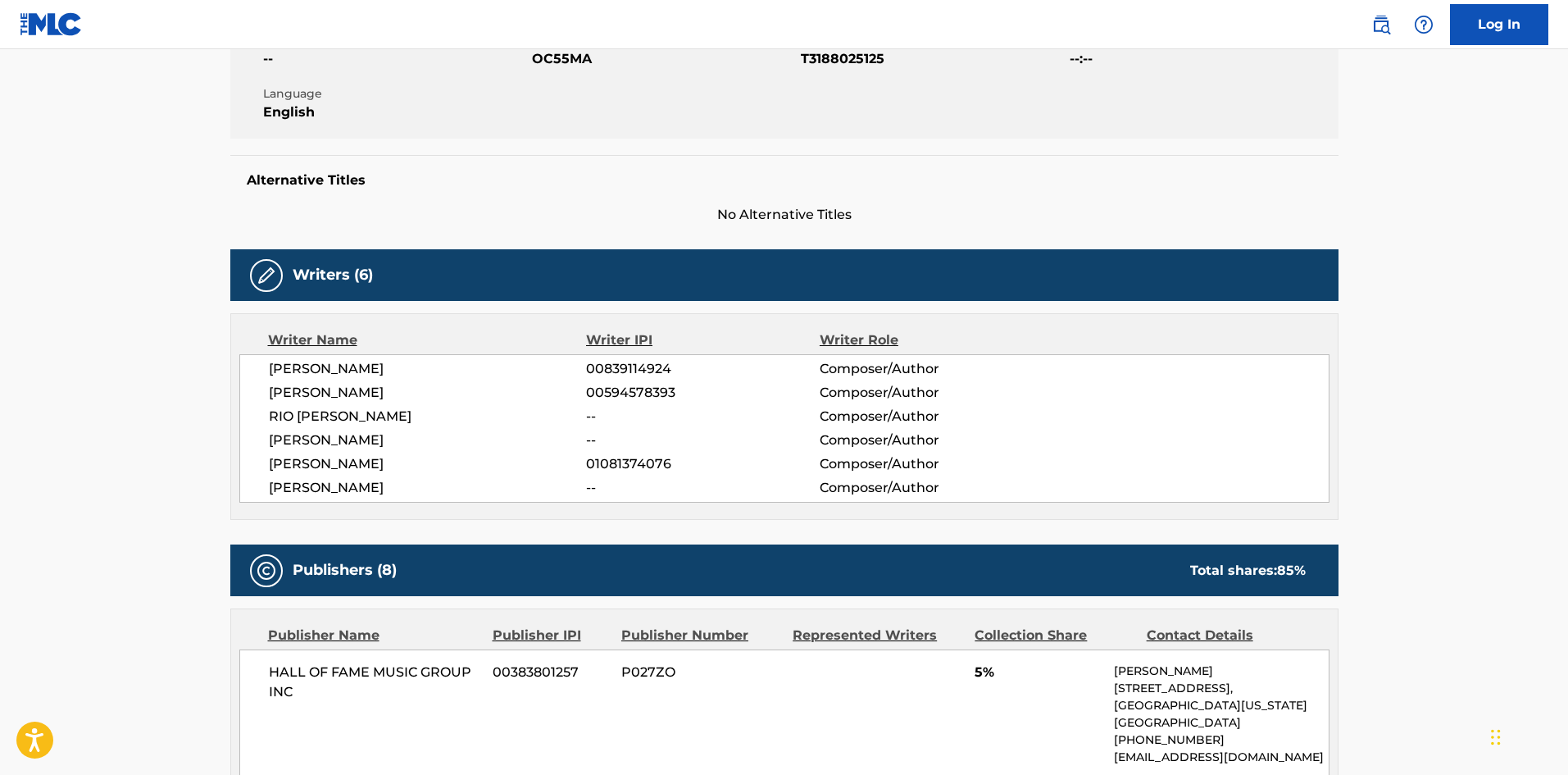
copy span "SNODGRASS"
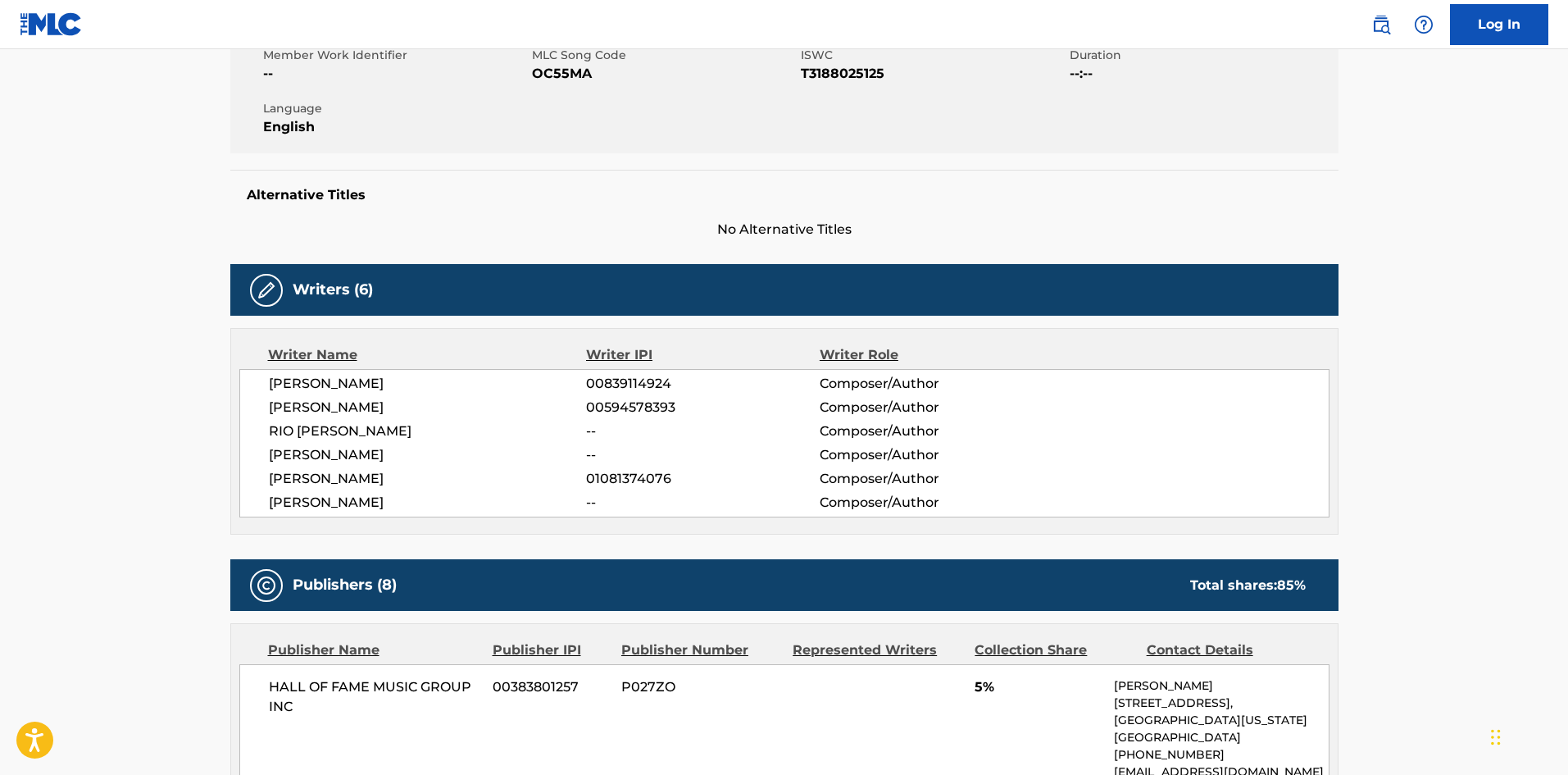
scroll to position [410, 0]
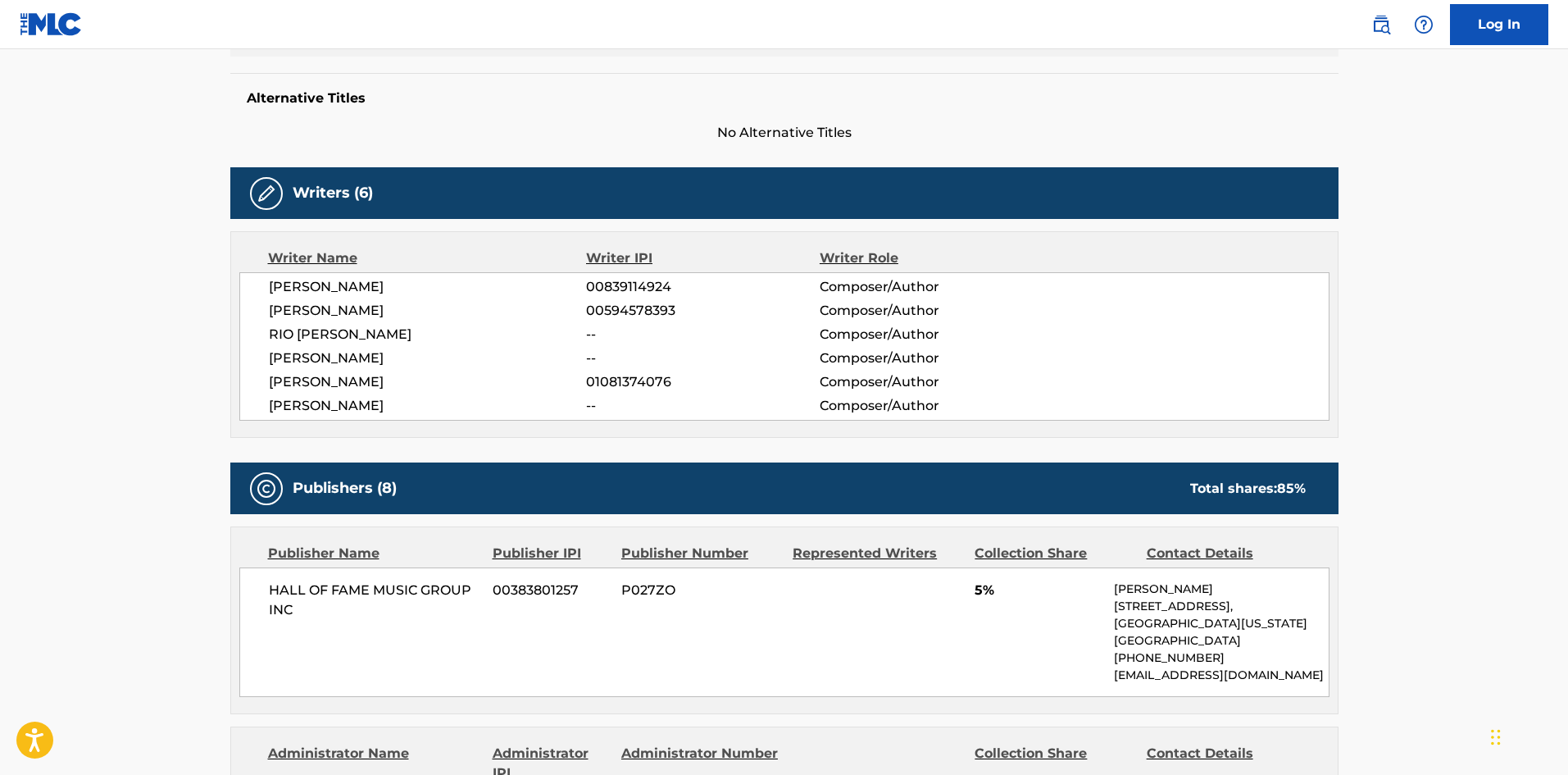
click at [365, 285] on span "NICHOLAS MIRA" at bounding box center [428, 287] width 318 height 20
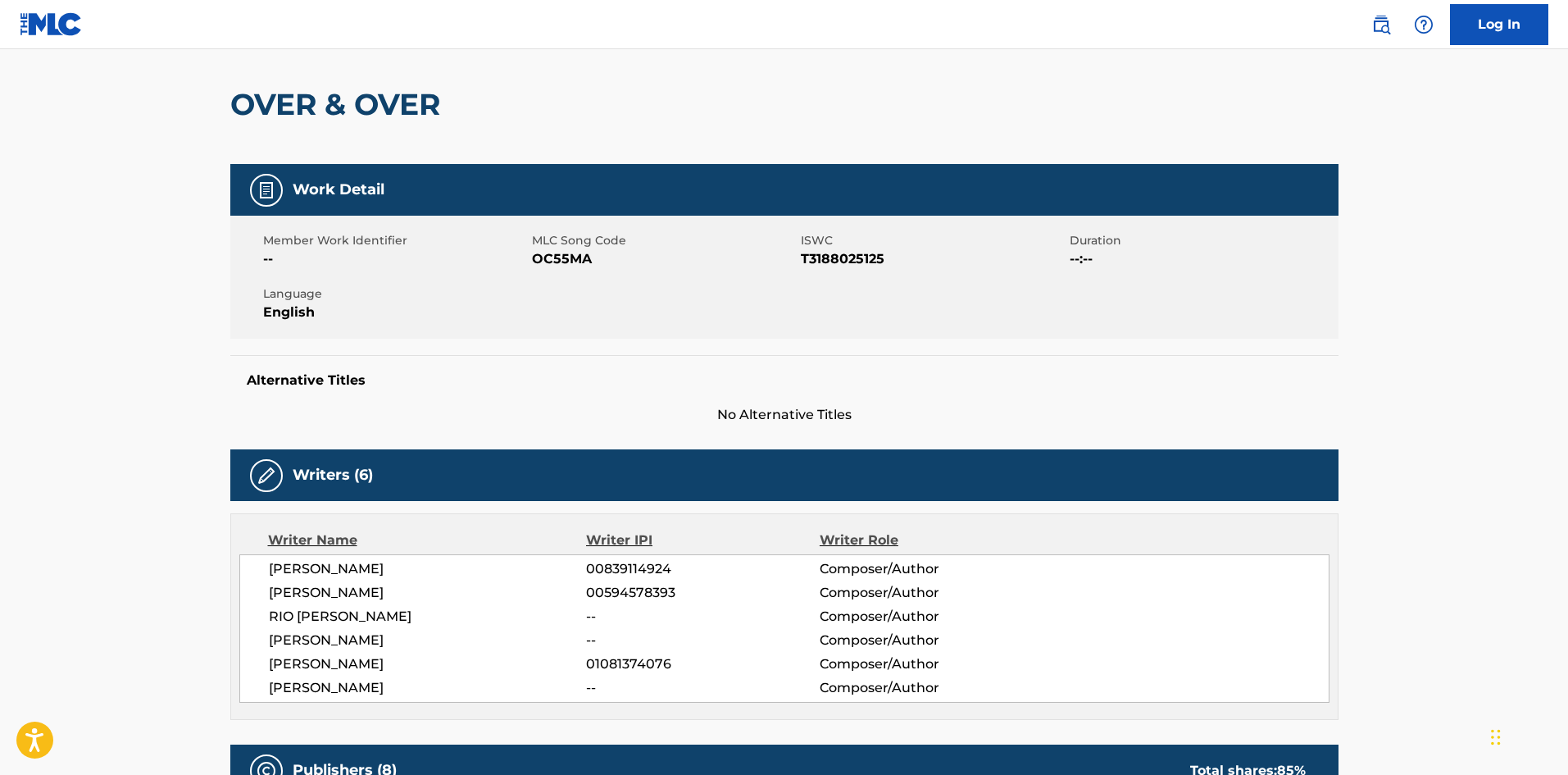
scroll to position [0, 0]
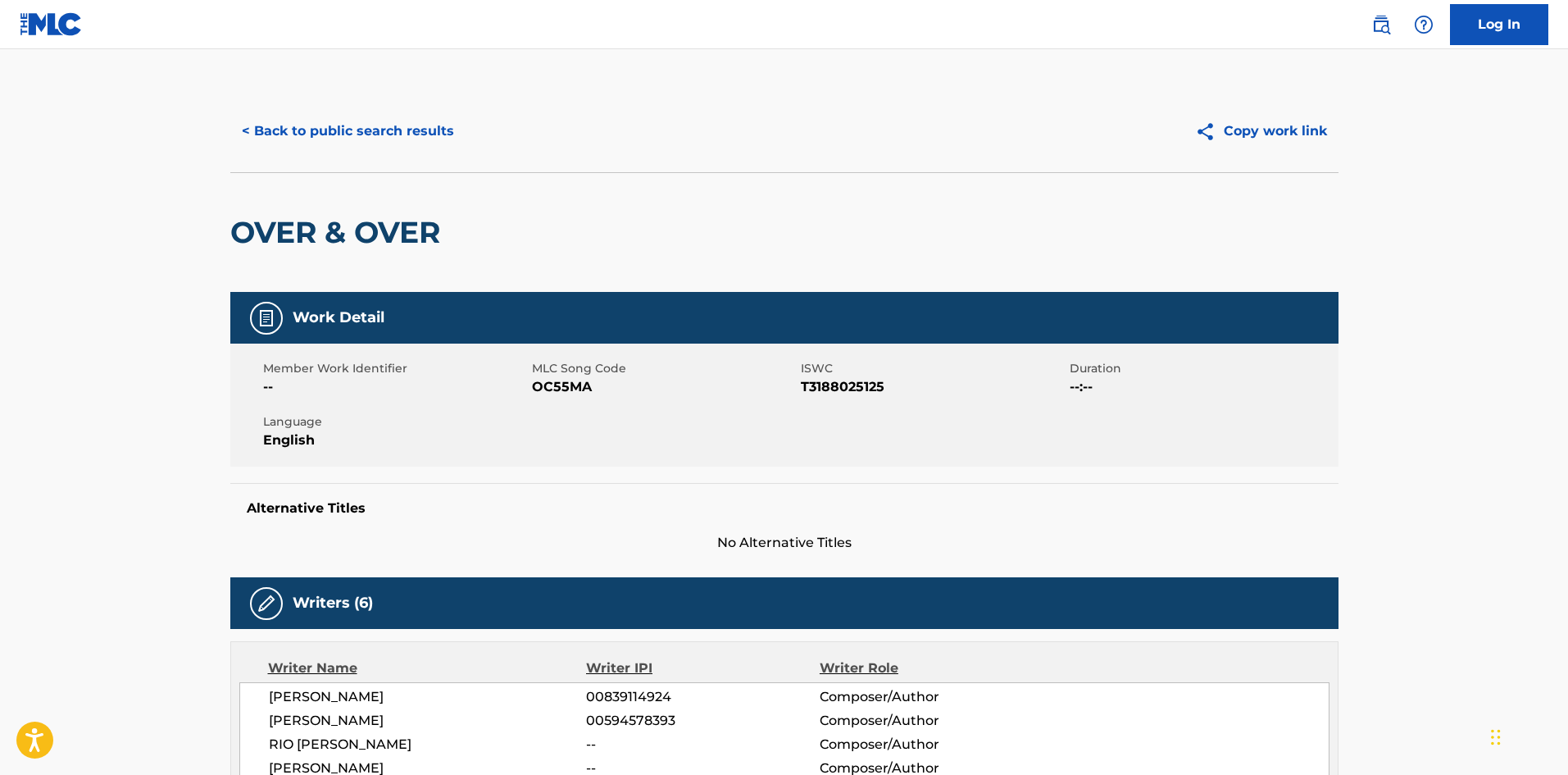
click at [411, 119] on button "< Back to public search results" at bounding box center [348, 130] width 235 height 41
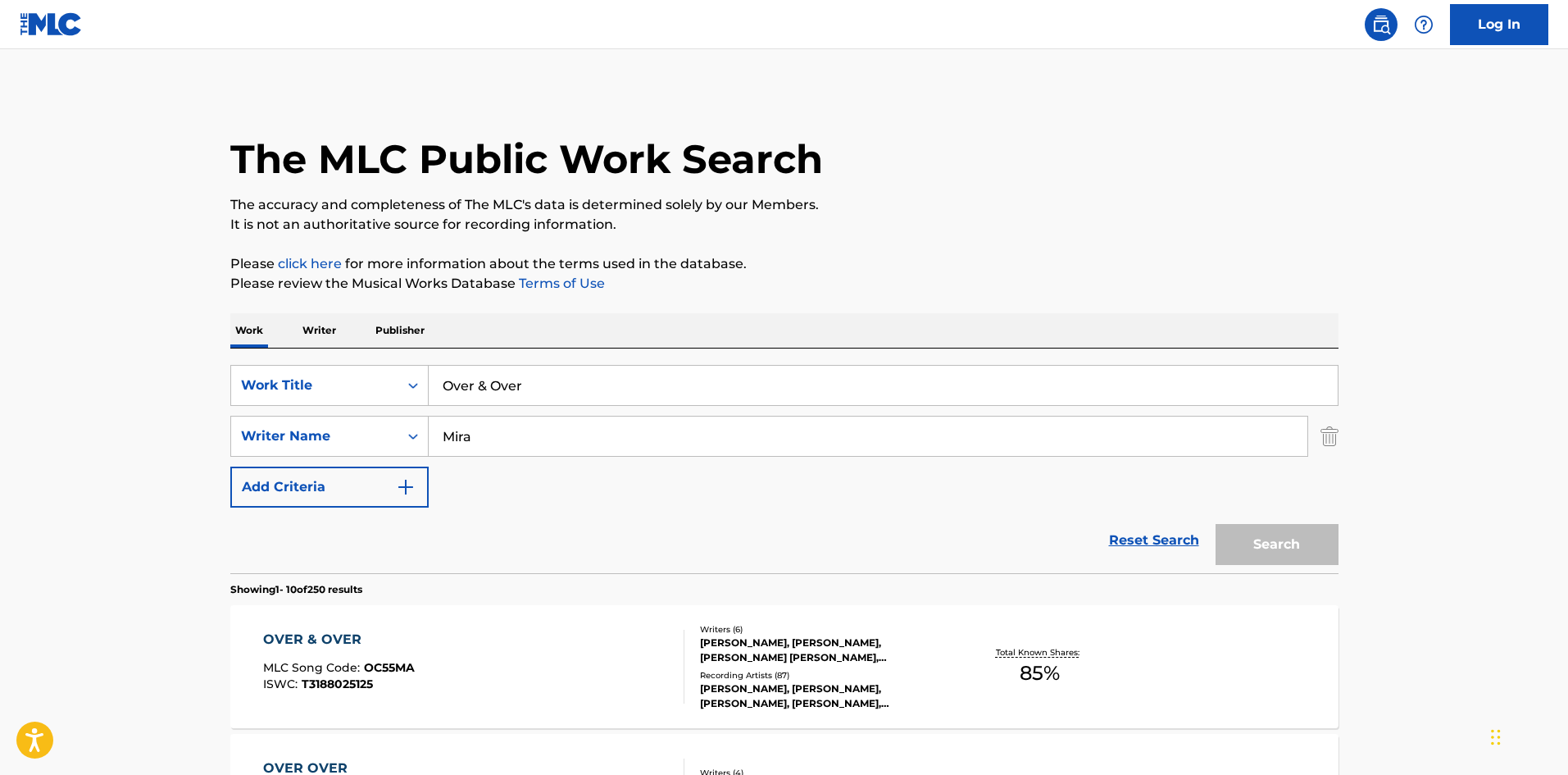
scroll to position [164, 0]
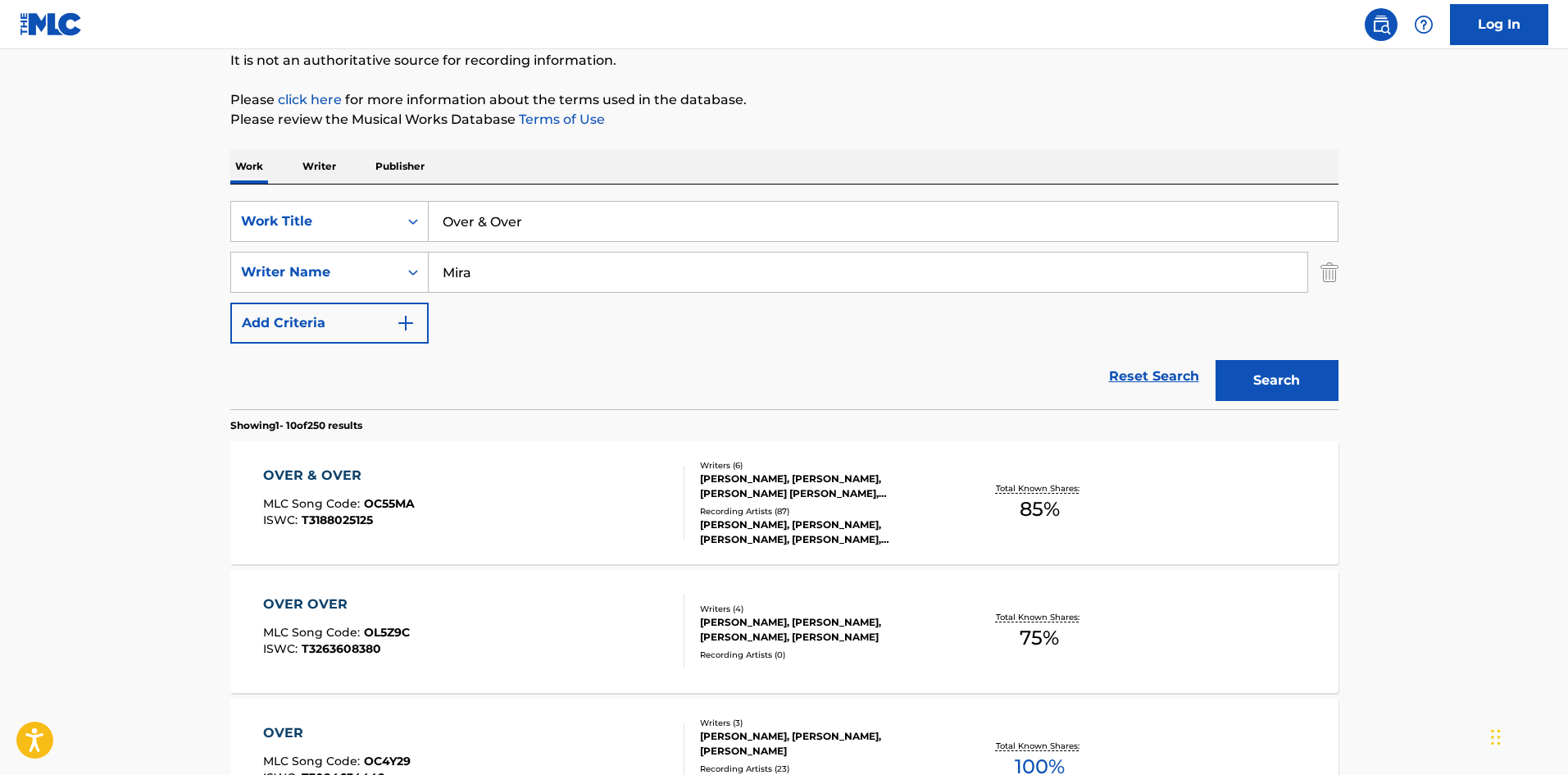
drag, startPoint x: 579, startPoint y: 218, endPoint x: 207, endPoint y: 210, distance: 372.1
paste input "and"
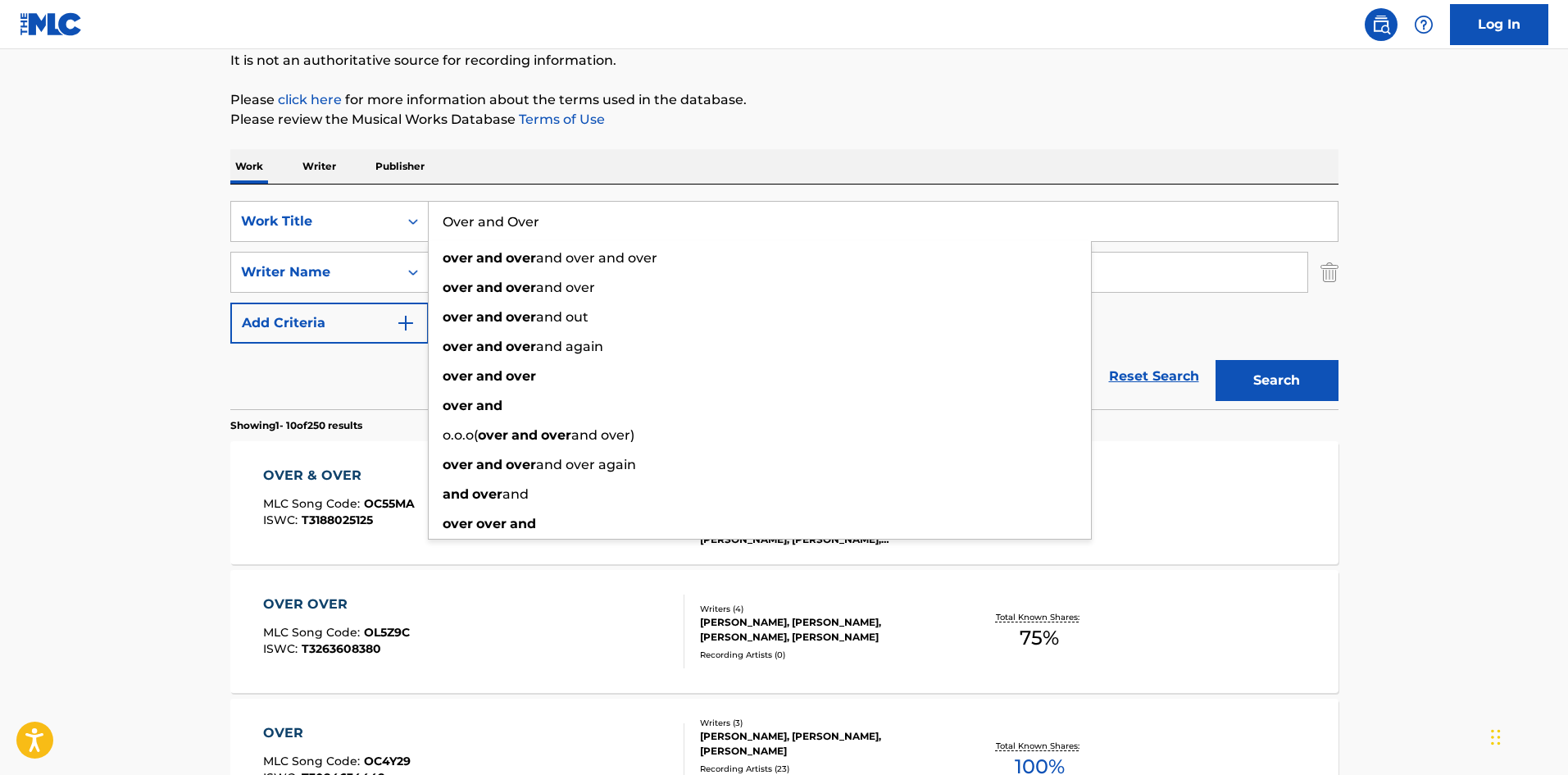
type input "Over and Over"
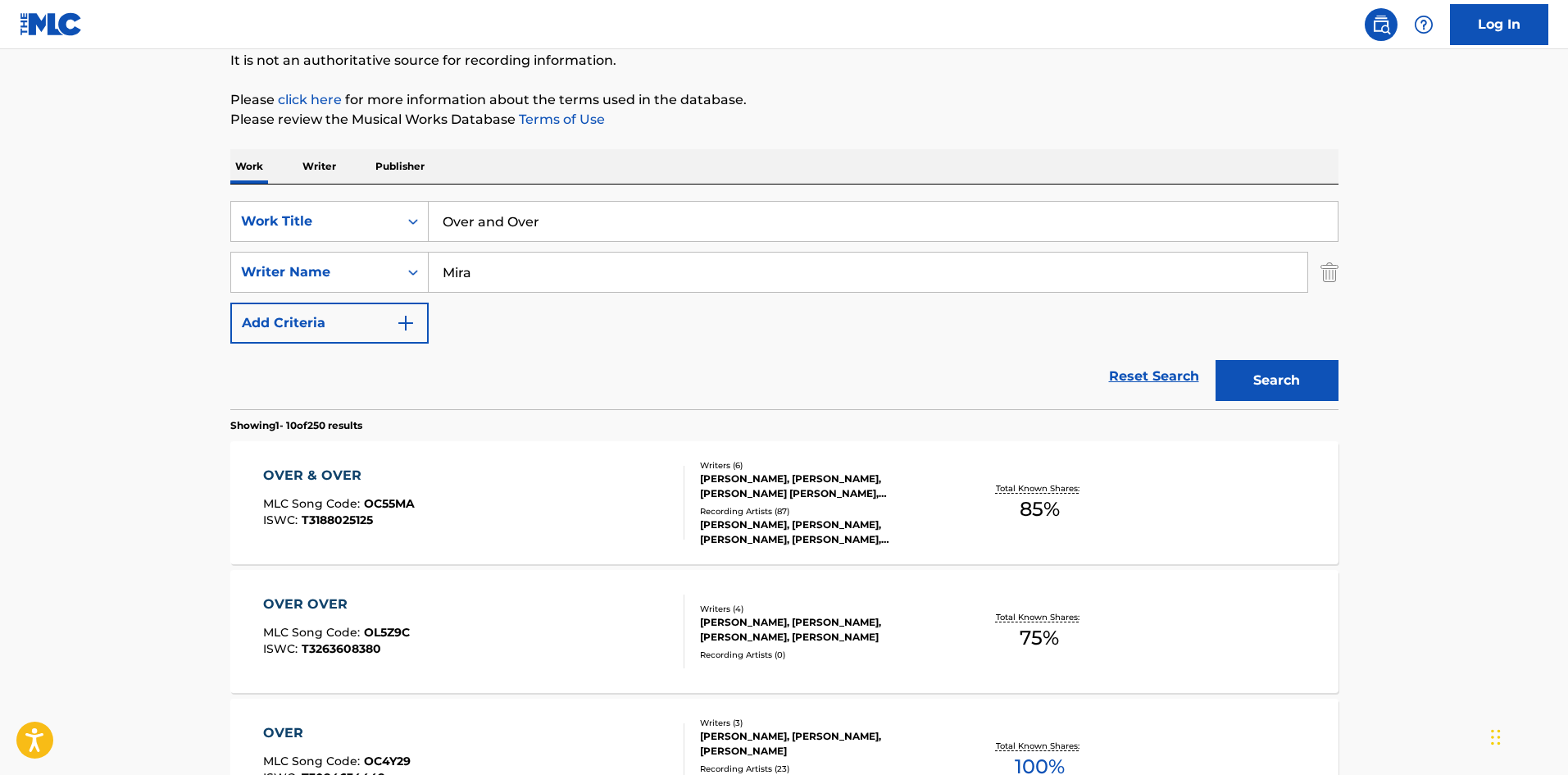
click at [1286, 381] on button "Search" at bounding box center [1277, 380] width 123 height 41
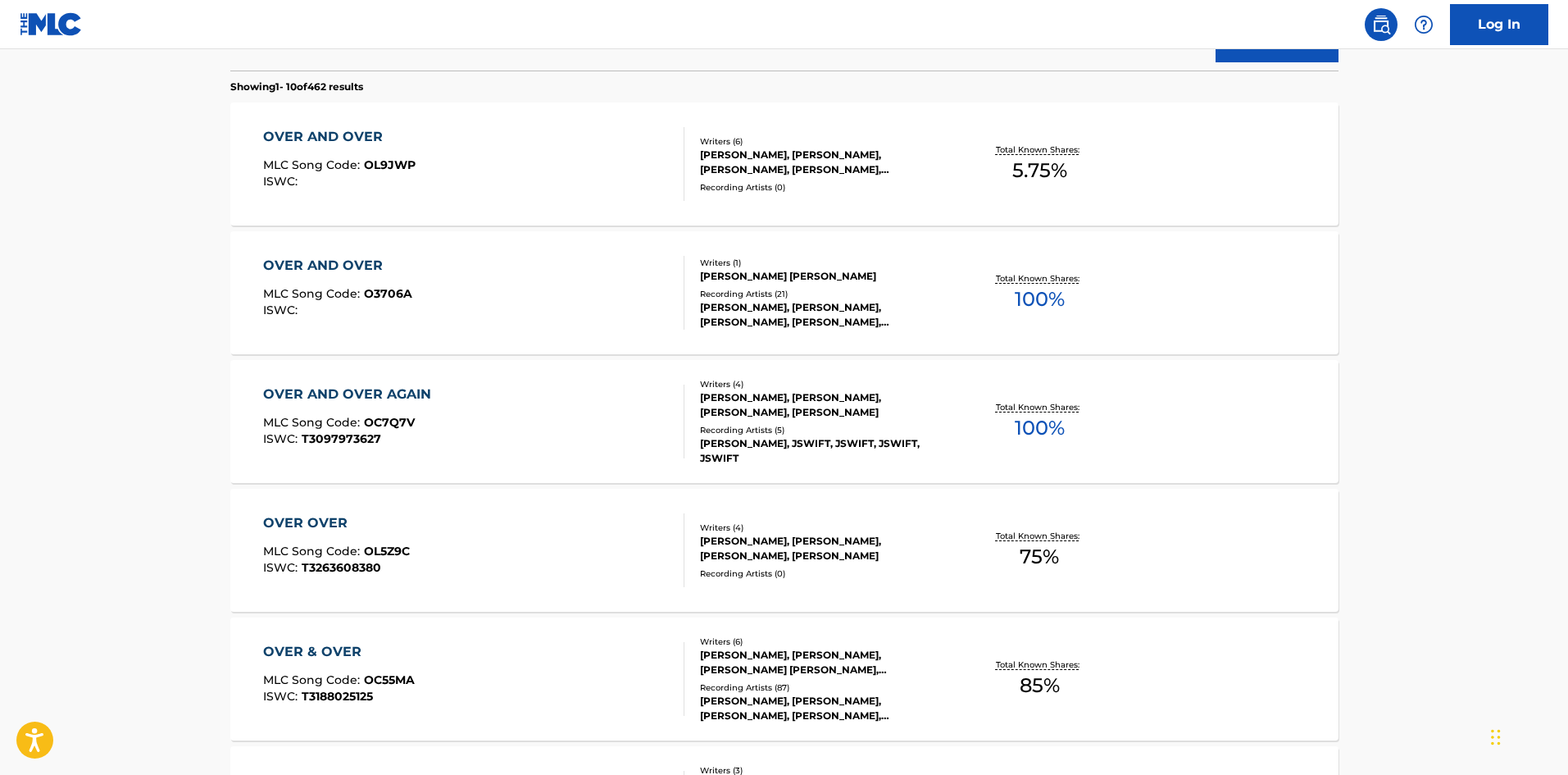
scroll to position [574, 0]
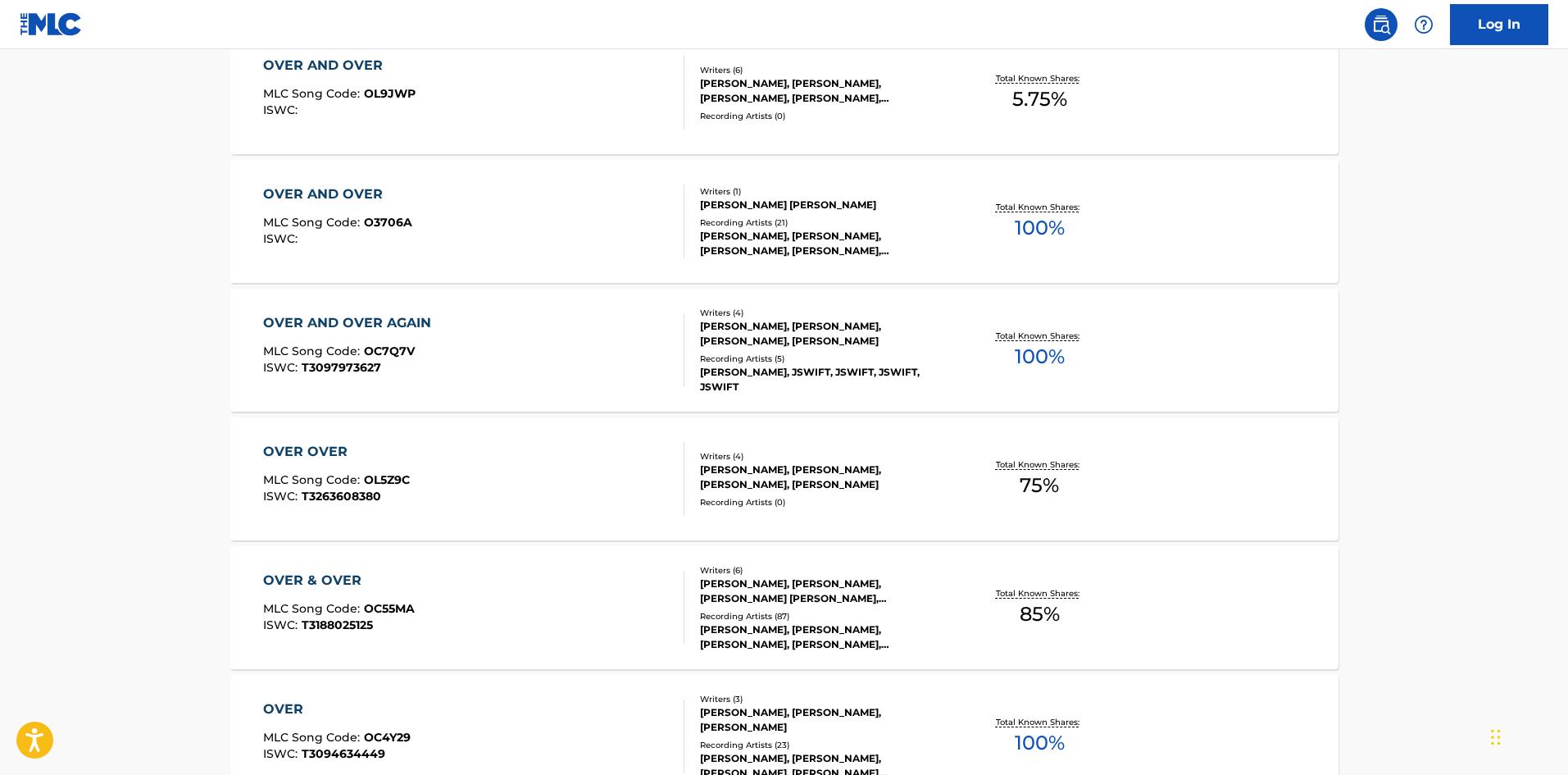
click at [338, 575] on div "OVER & OVER" at bounding box center [339, 581] width 152 height 20
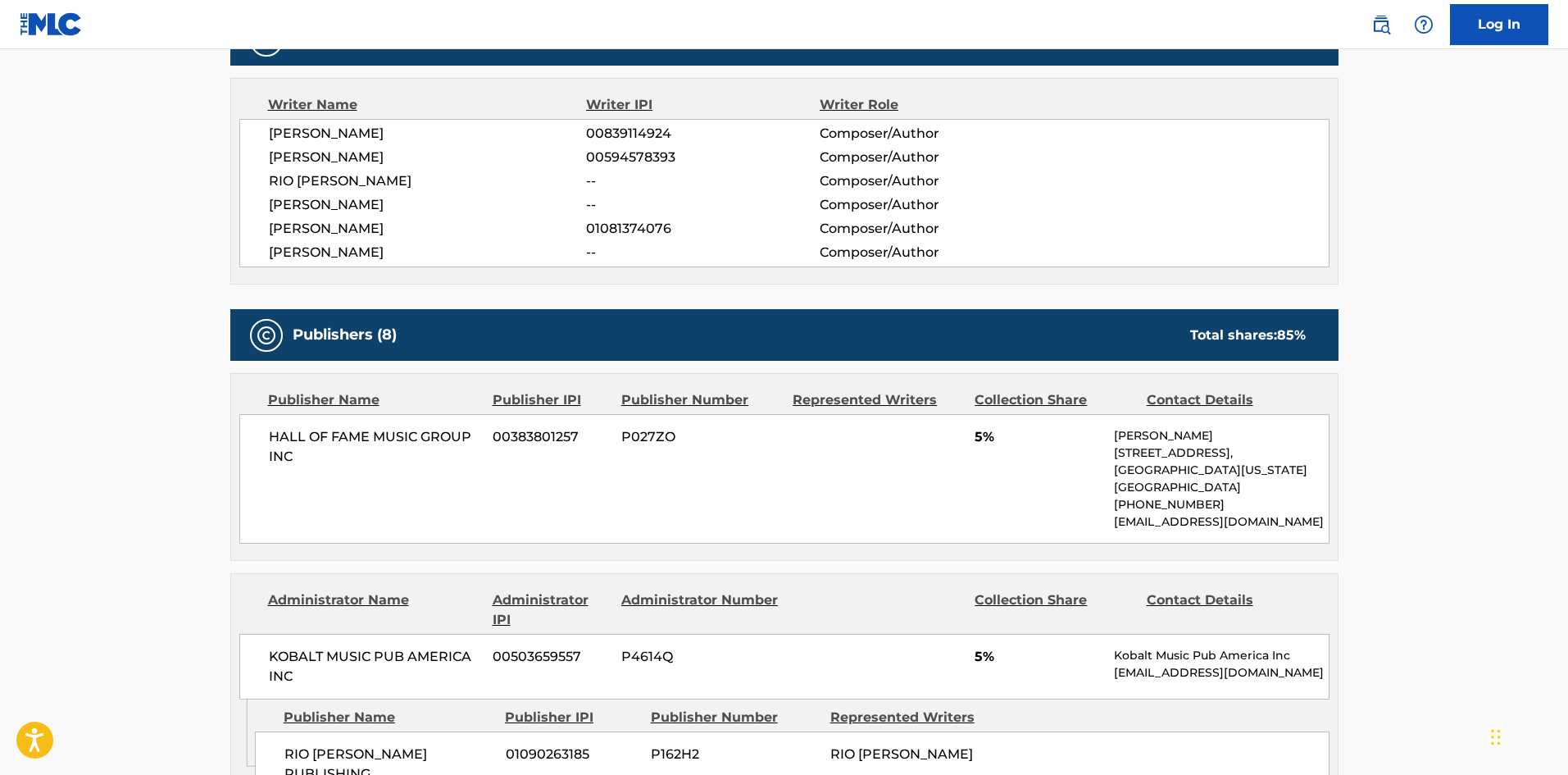
scroll to position [574, 0]
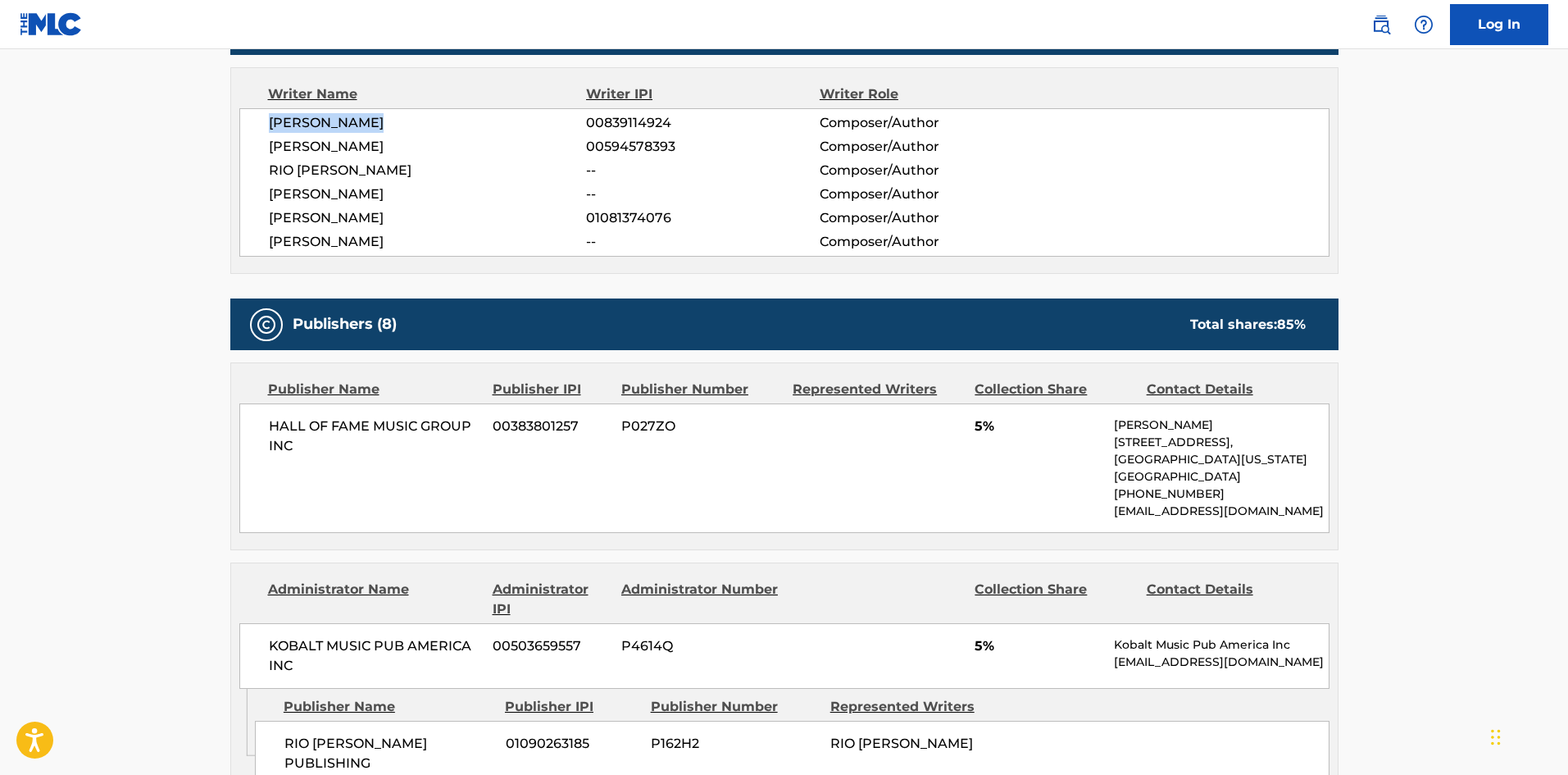
drag, startPoint x: 272, startPoint y: 124, endPoint x: 374, endPoint y: 115, distance: 102.4
click at [374, 115] on span "NICHOLAS MIRA" at bounding box center [428, 123] width 318 height 20
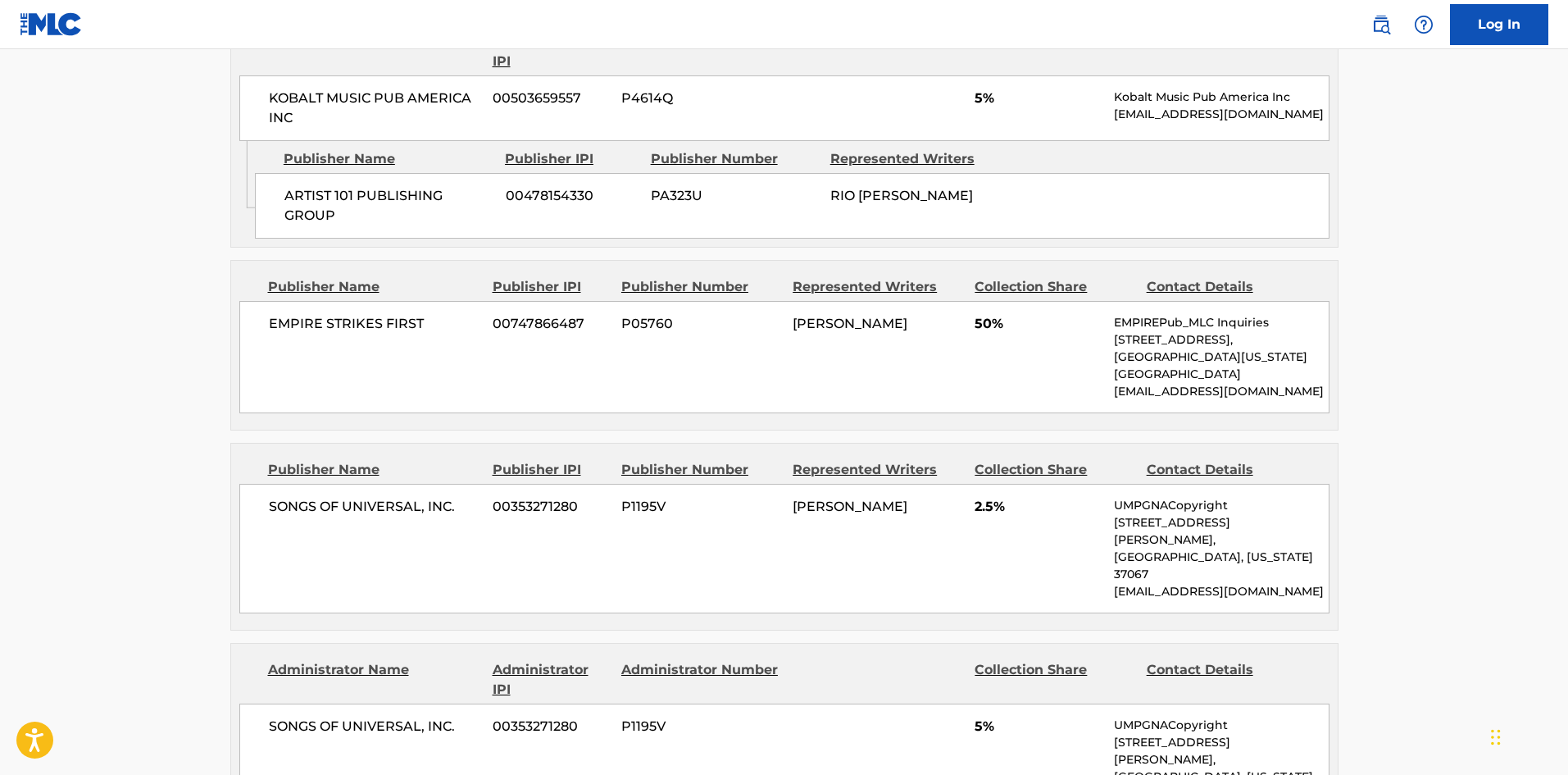
scroll to position [1640, 0]
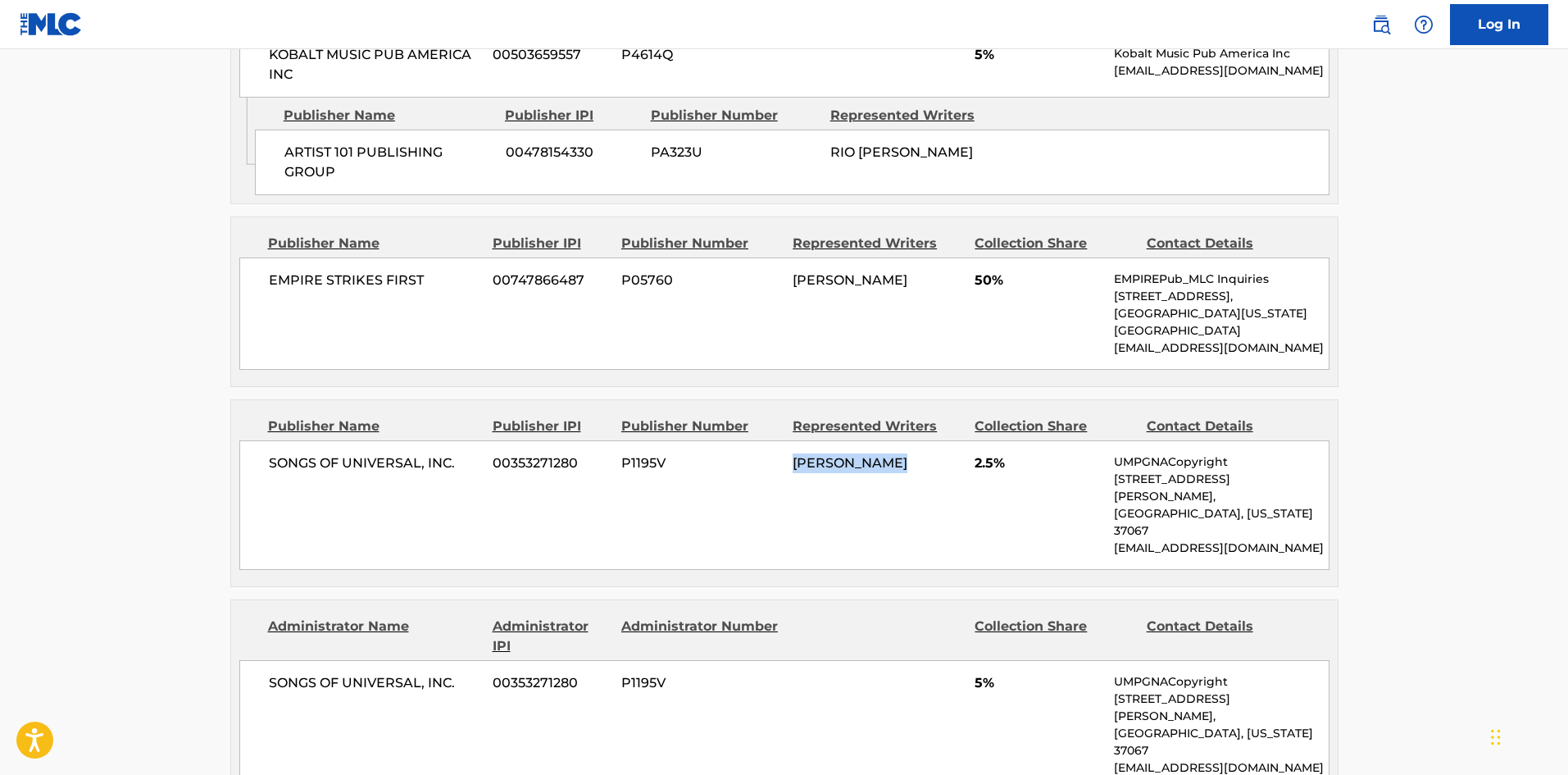
drag, startPoint x: 796, startPoint y: 444, endPoint x: 923, endPoint y: 446, distance: 127.0
click at [923, 454] on div "NICHOLAS MIRA" at bounding box center [877, 464] width 170 height 20
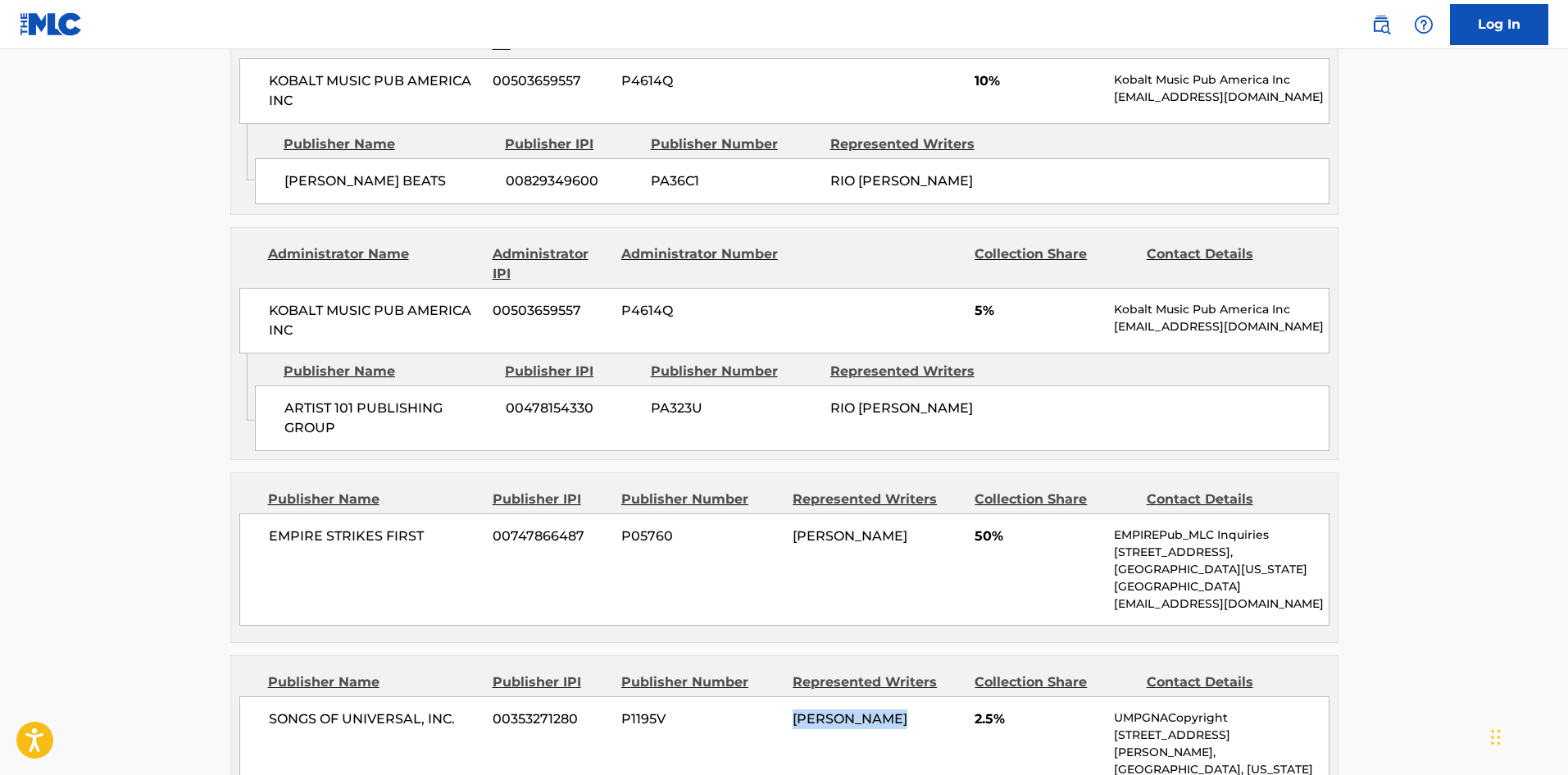
scroll to position [1394, 0]
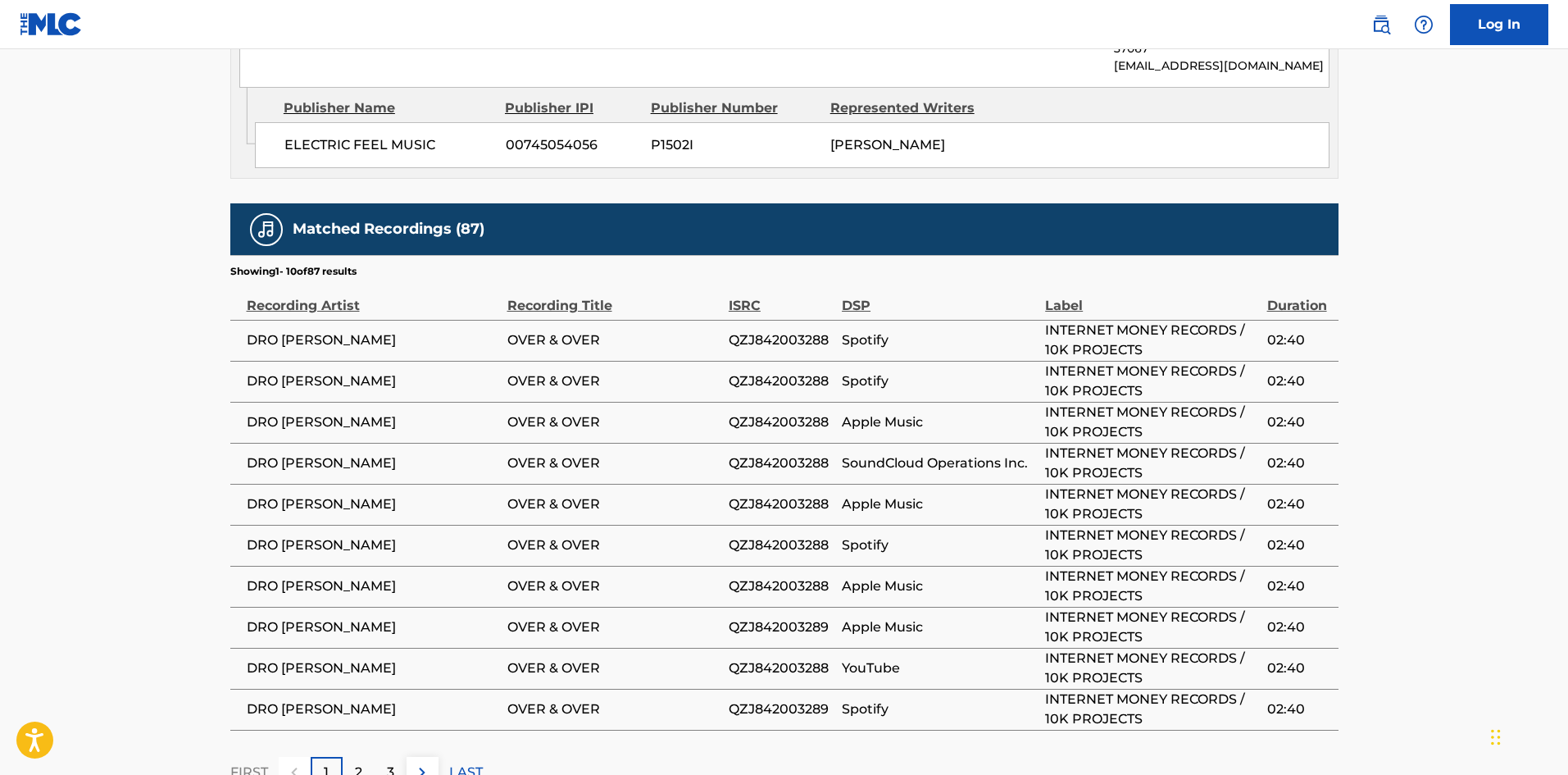
click at [365, 757] on div "2" at bounding box center [358, 773] width 32 height 32
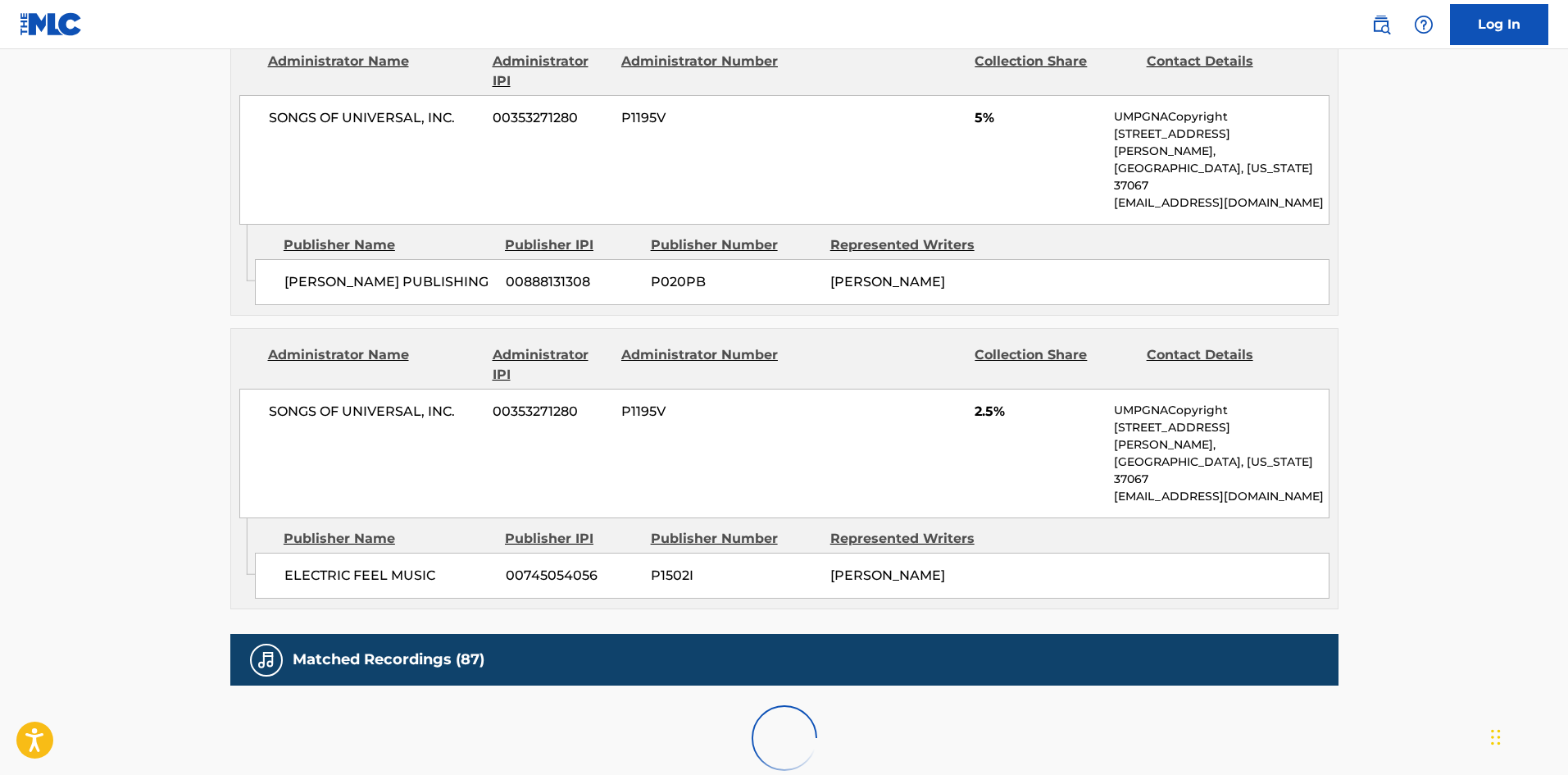
scroll to position [2636, 0]
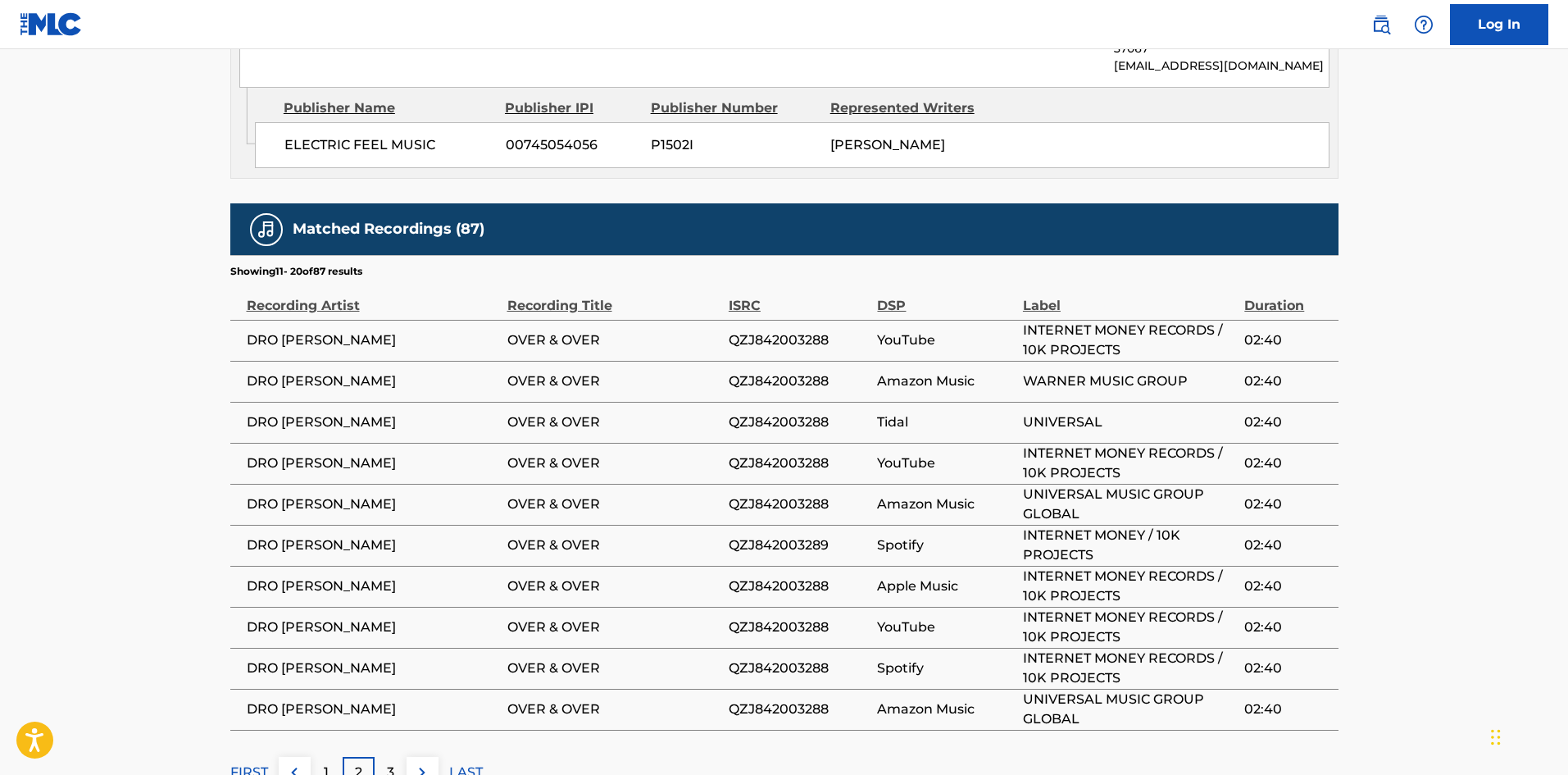
click at [387, 763] on p "3" at bounding box center [390, 773] width 7 height 20
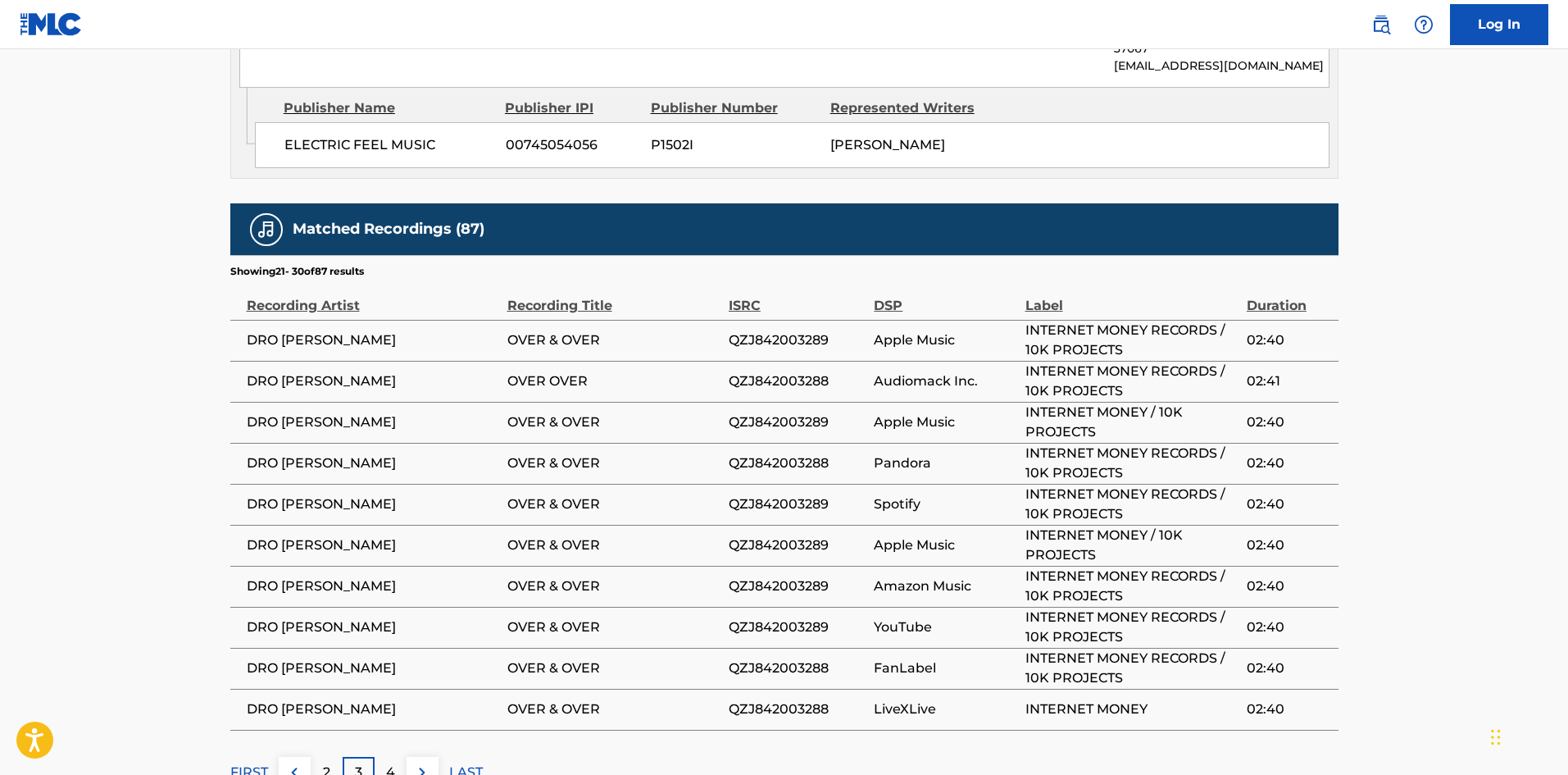
click at [289, 763] on img at bounding box center [294, 773] width 20 height 20
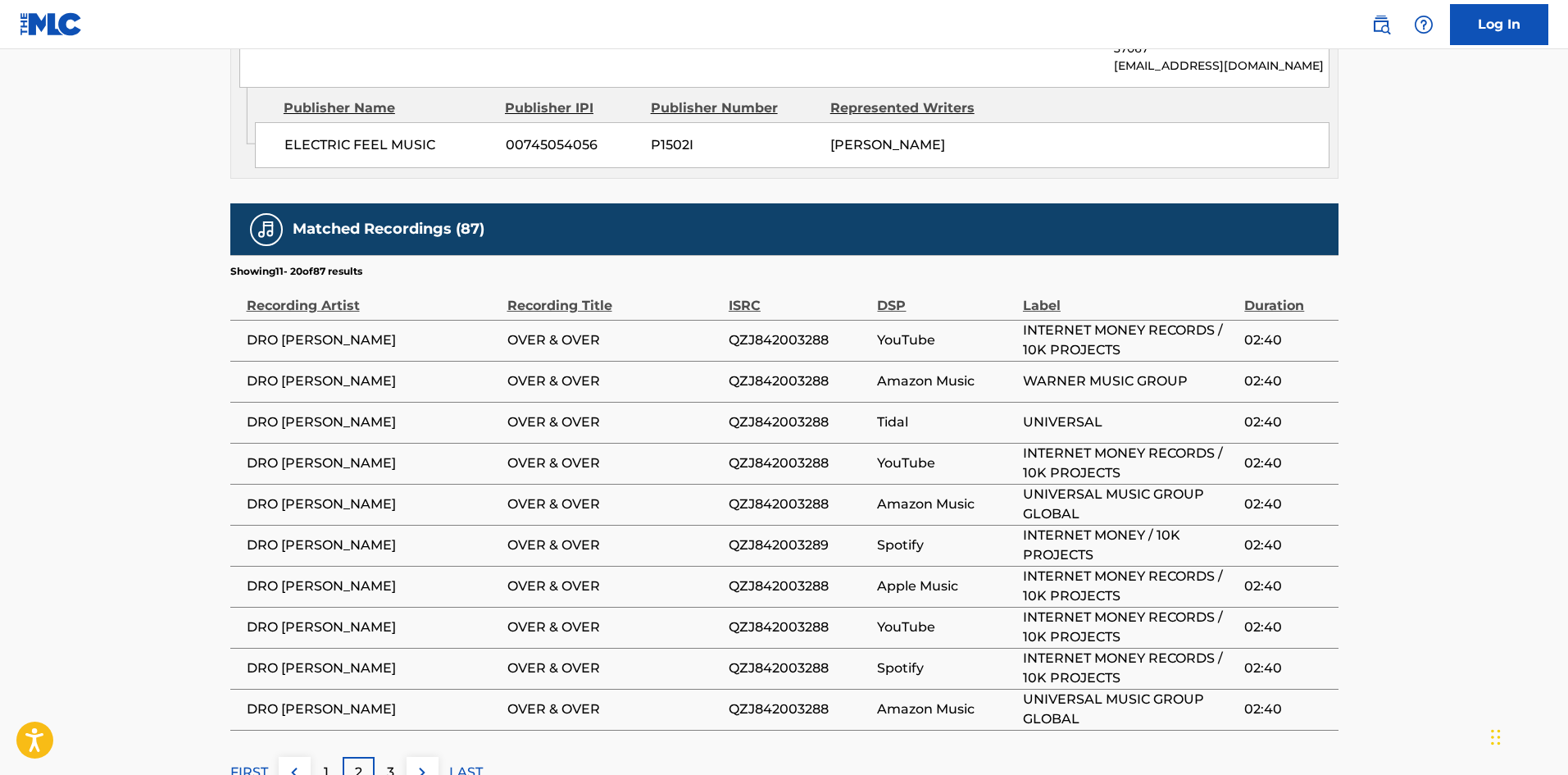
click at [341, 757] on div "1" at bounding box center [327, 773] width 32 height 32
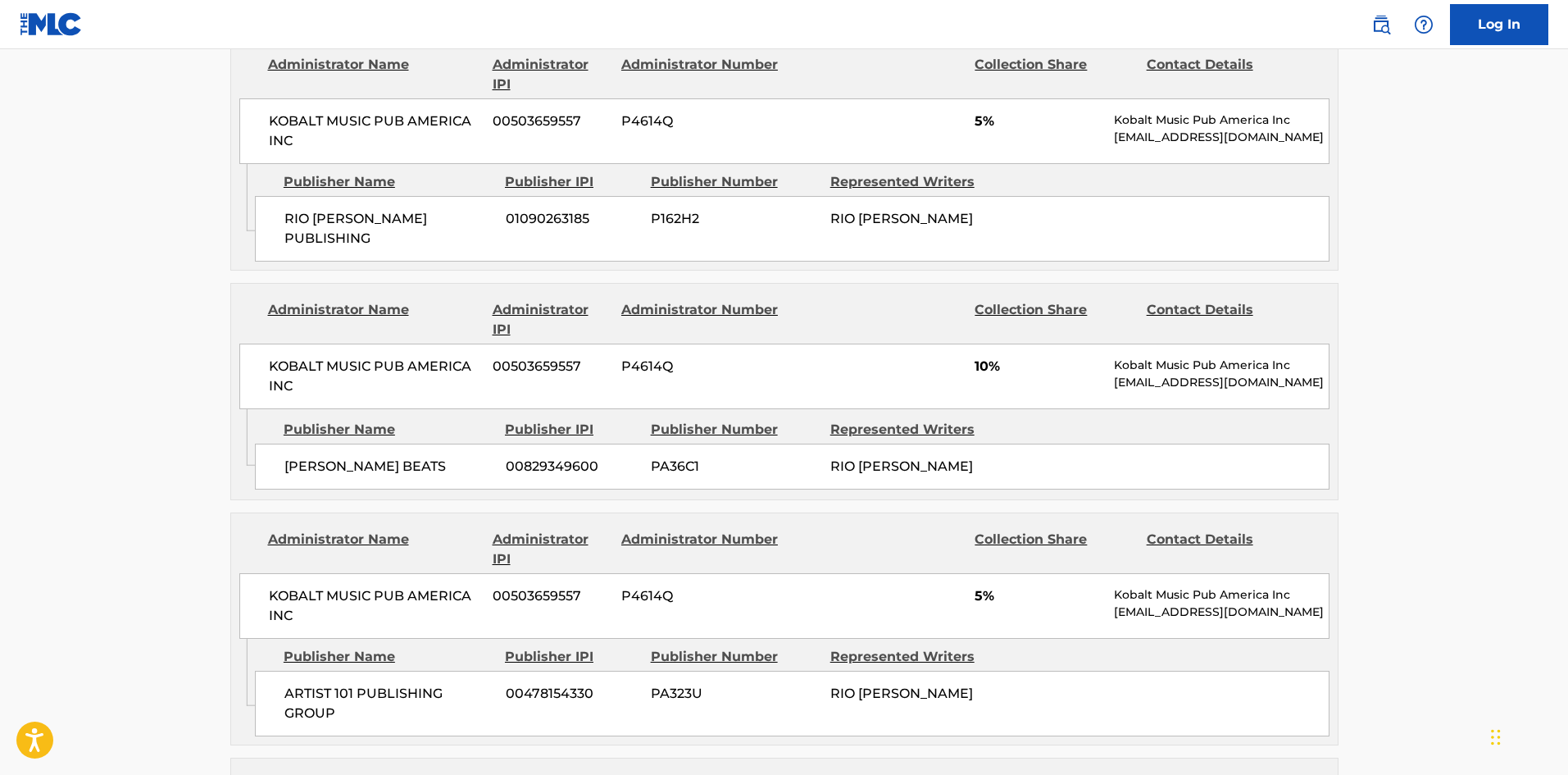
scroll to position [750, 0]
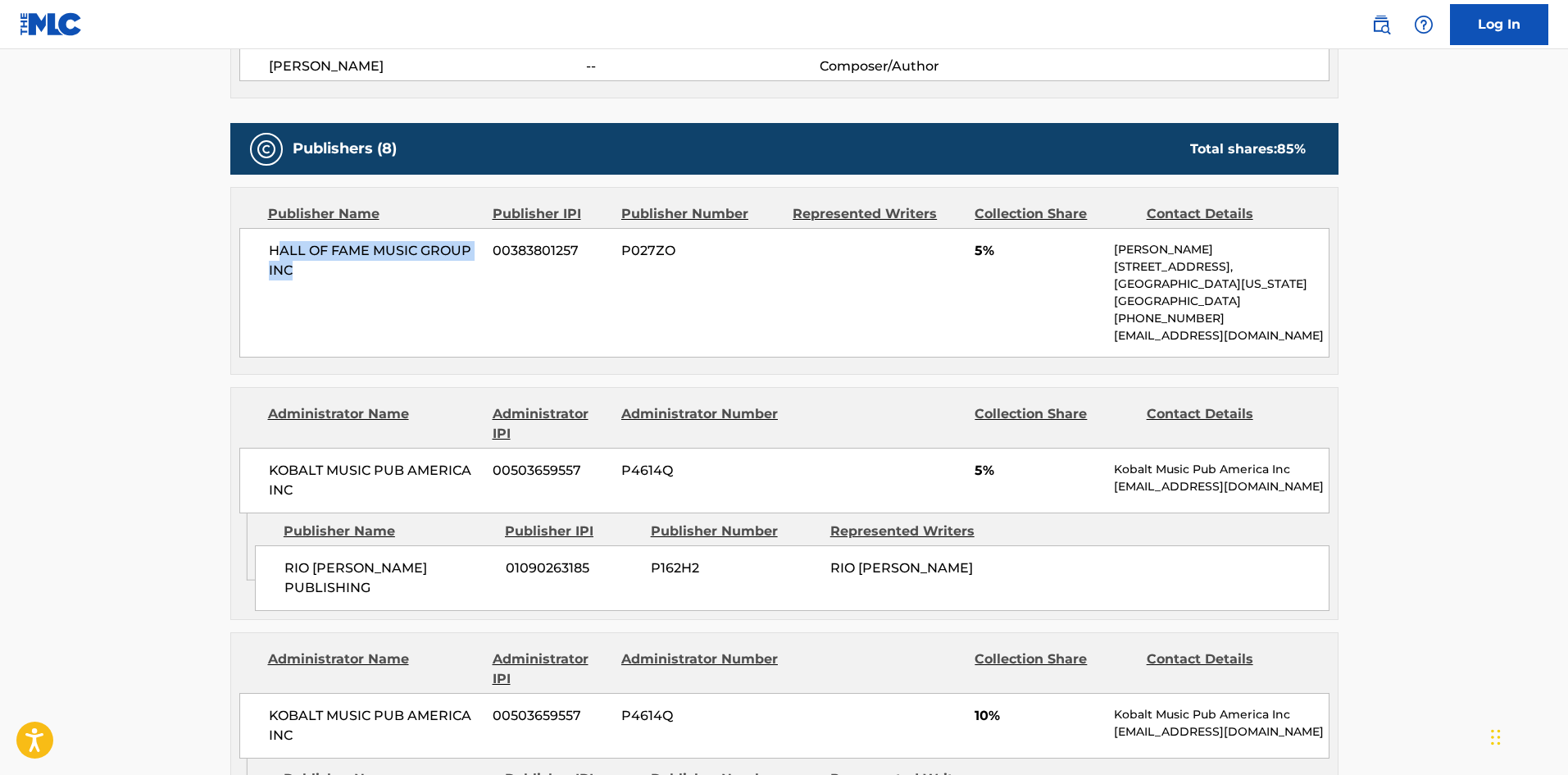
drag, startPoint x: 278, startPoint y: 246, endPoint x: 448, endPoint y: 12, distance: 289.2
click at [330, 272] on span "HALL OF FAME MUSIC GROUP INC" at bounding box center [375, 261] width 213 height 40
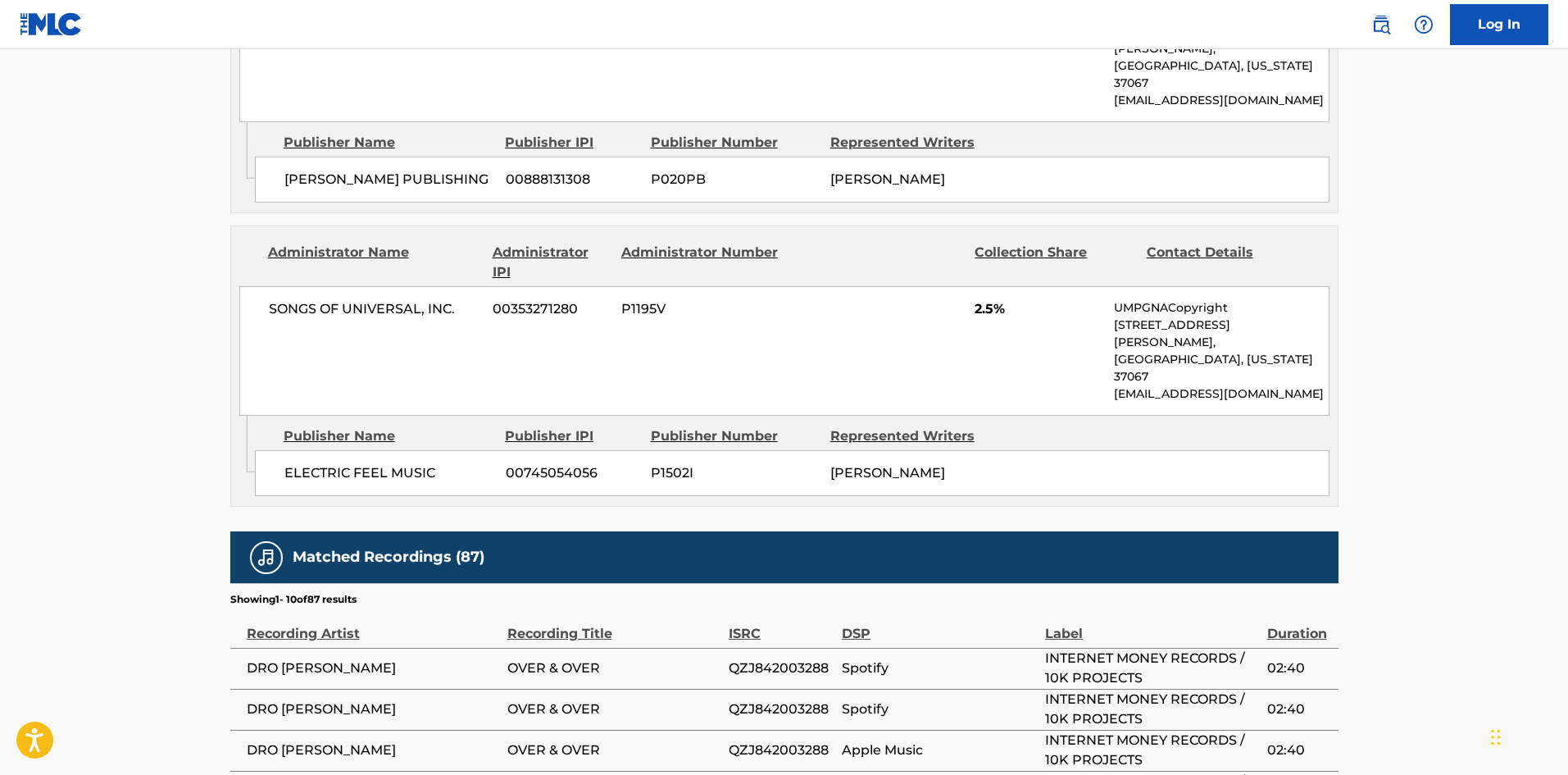
scroll to position [2636, 0]
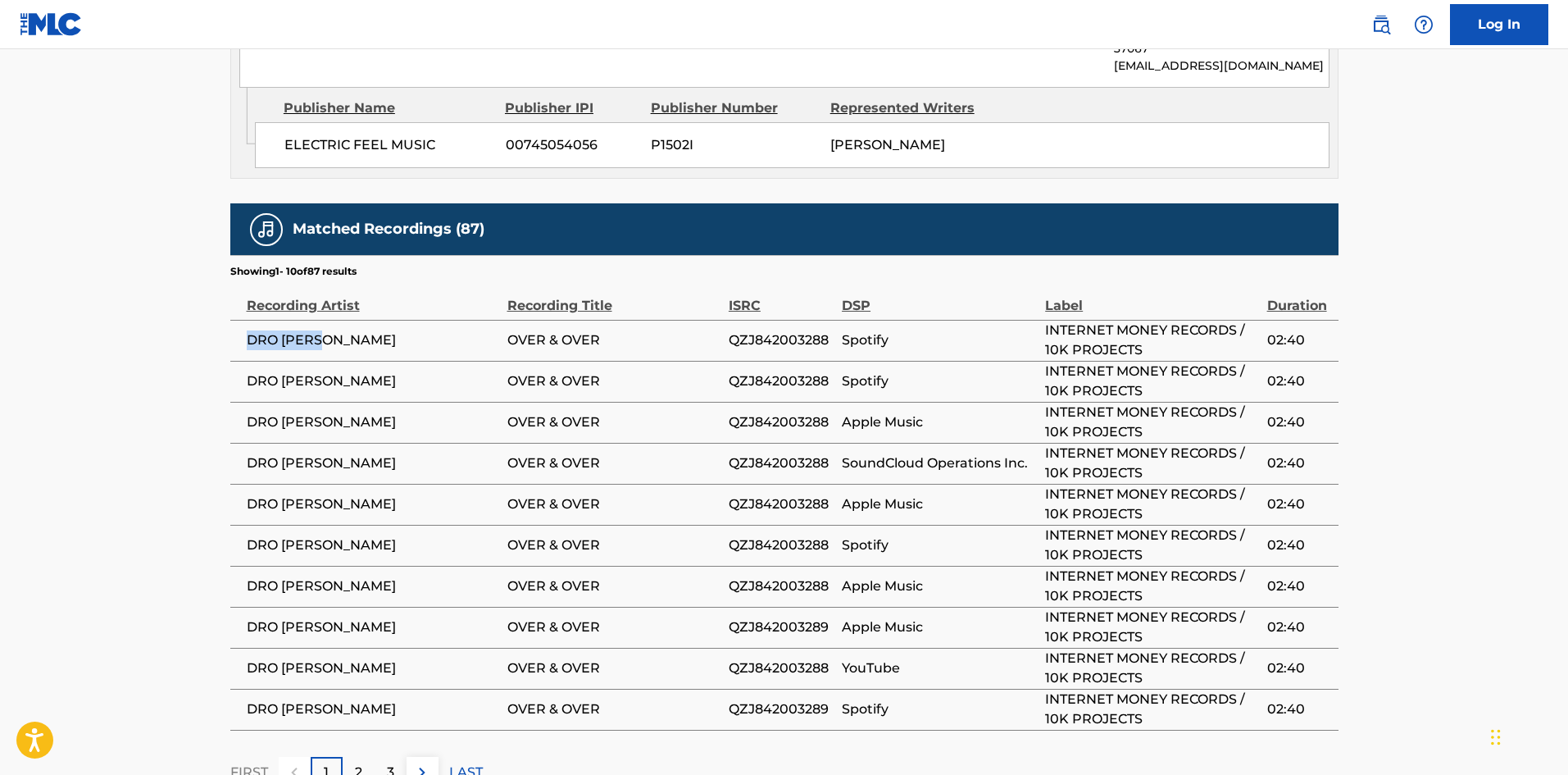
drag, startPoint x: 249, startPoint y: 215, endPoint x: 368, endPoint y: 210, distance: 119.1
click at [366, 320] on td "DRO KENJI" at bounding box center [368, 340] width 277 height 41
copy span "DRO KENJI"
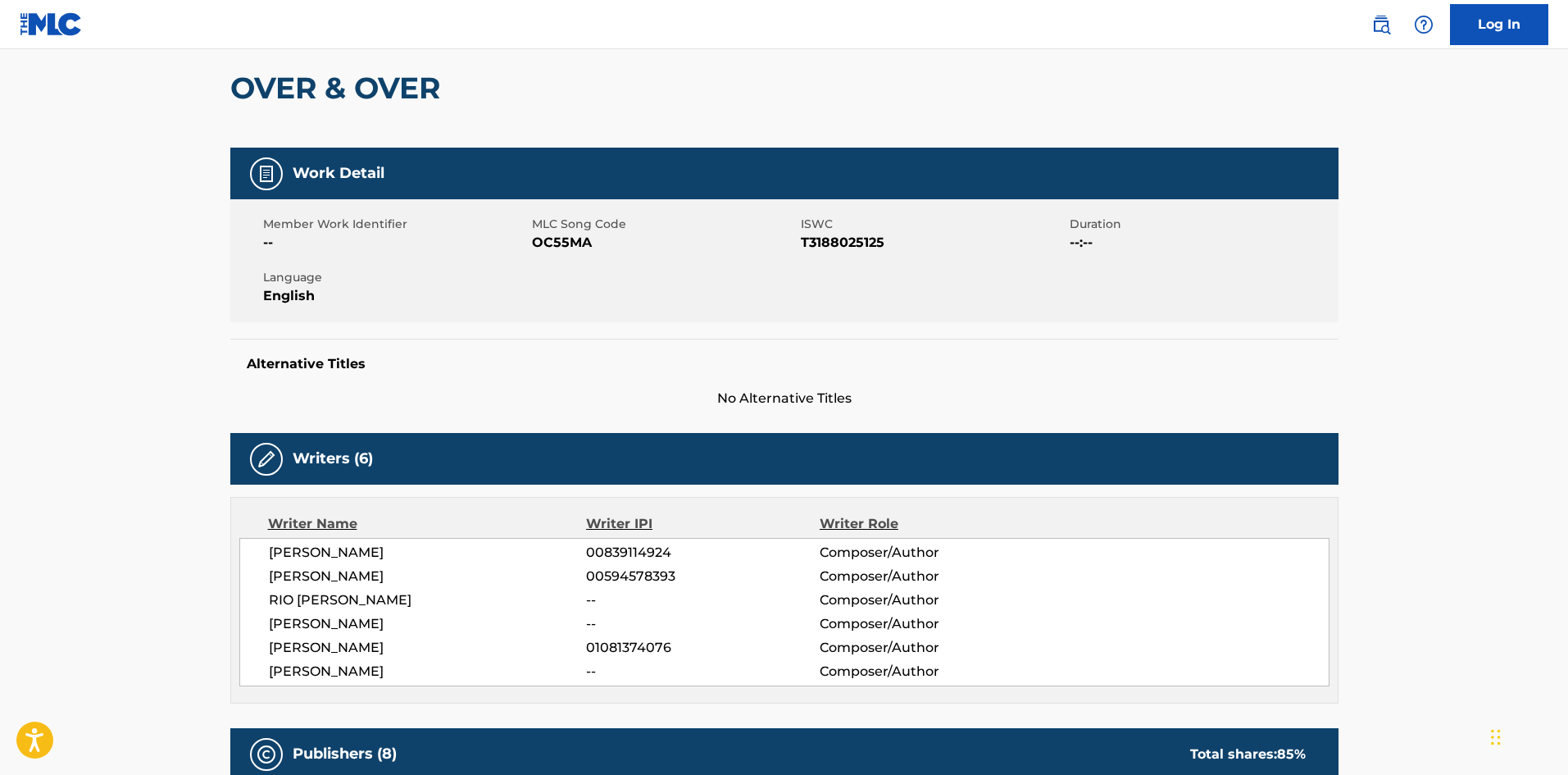
scroll to position [0, 0]
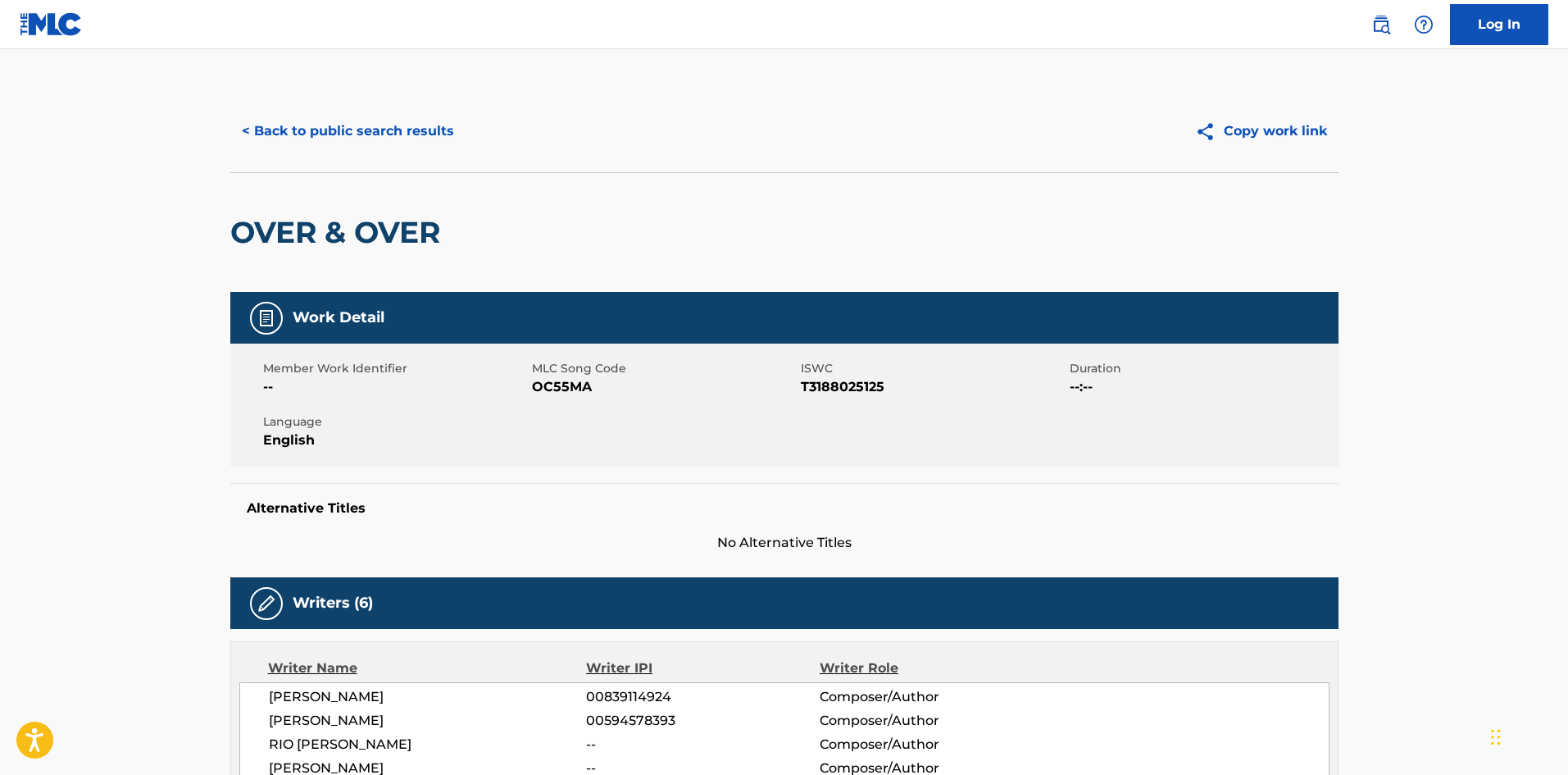
click at [409, 115] on button "< Back to public search results" at bounding box center [348, 130] width 235 height 41
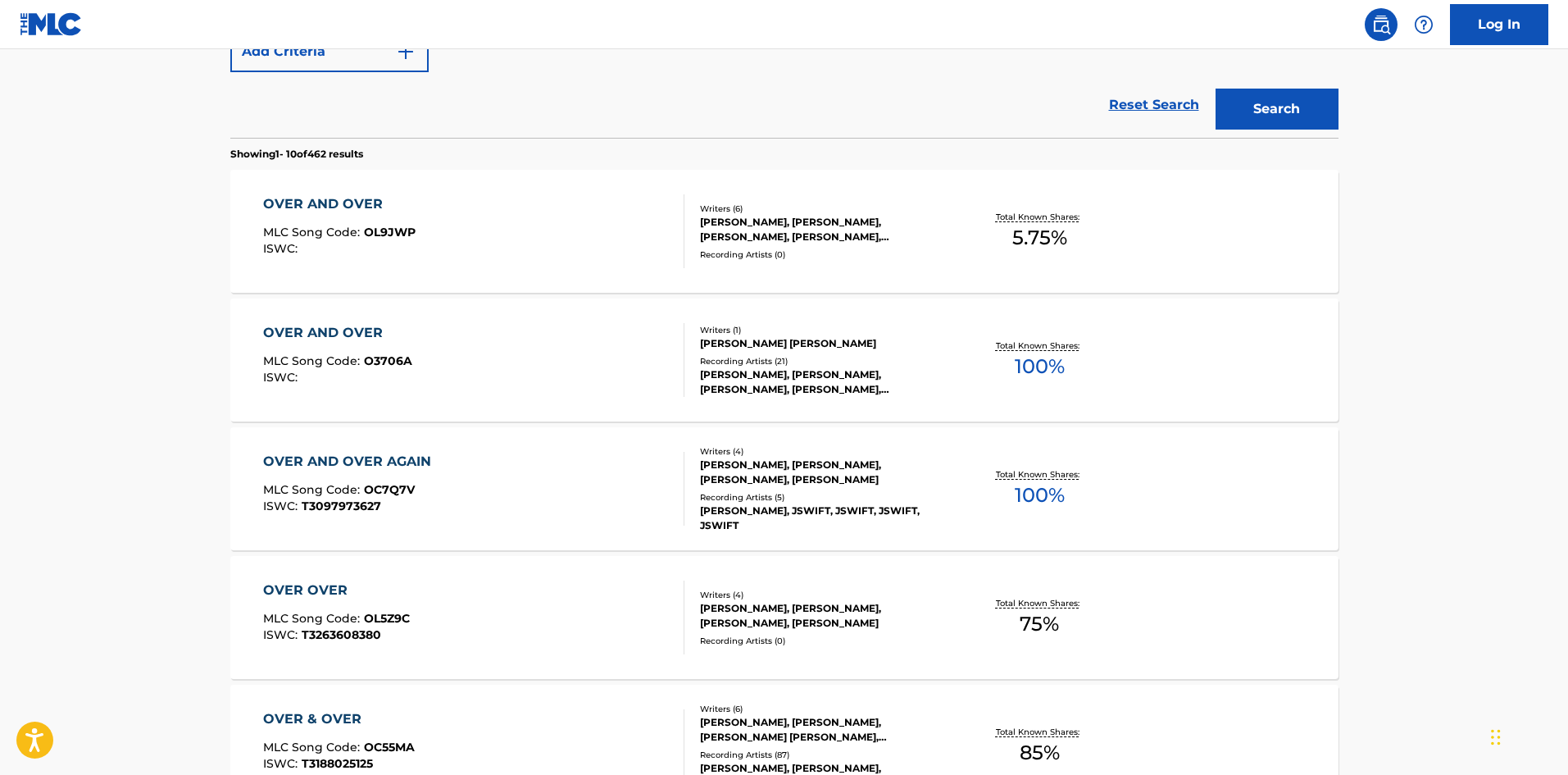
scroll to position [93, 0]
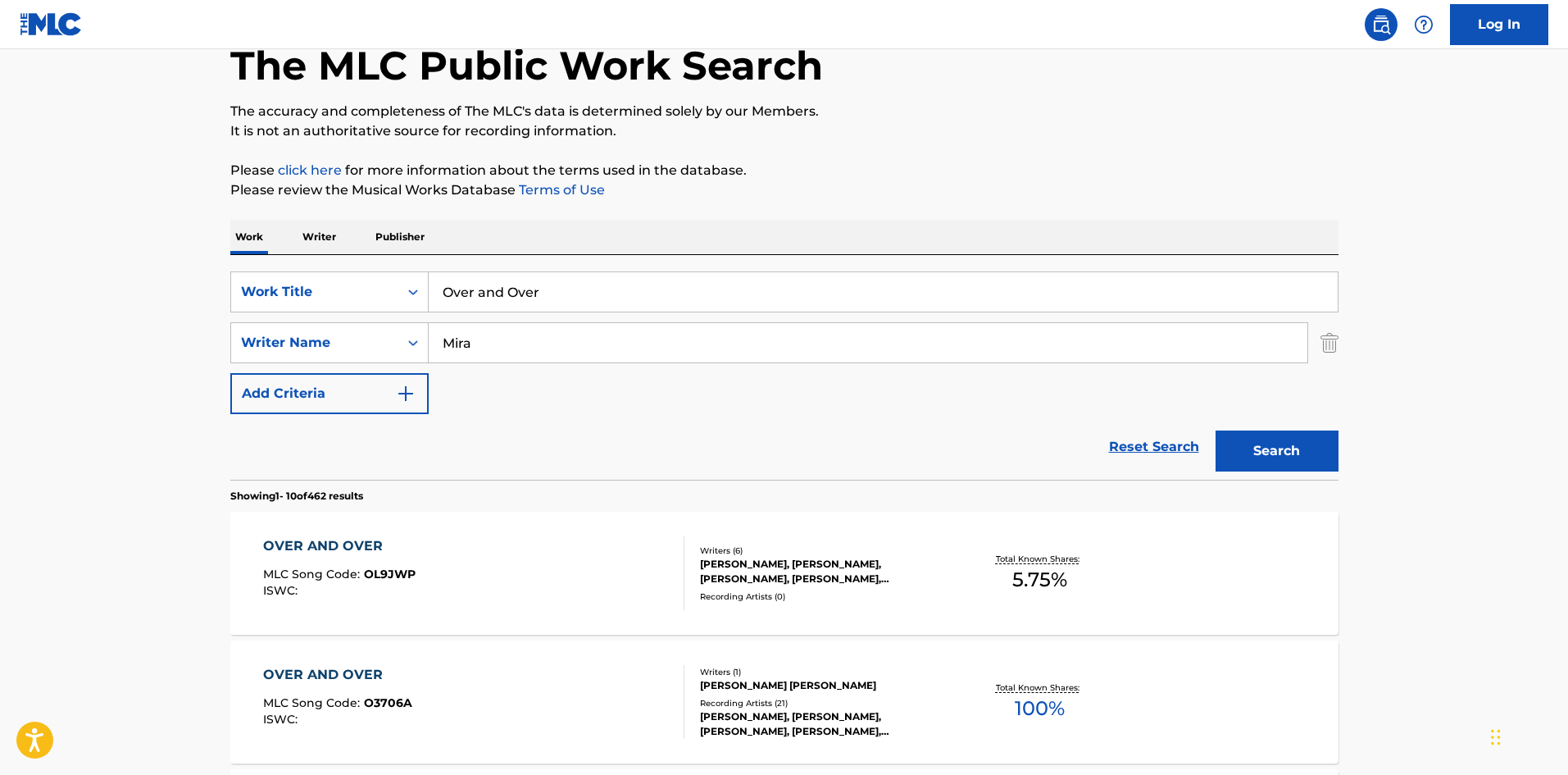
drag, startPoint x: 585, startPoint y: 291, endPoint x: 202, endPoint y: 225, distance: 388.6
paste input "Born To Be Yours"
type input "Born To Be Yours"
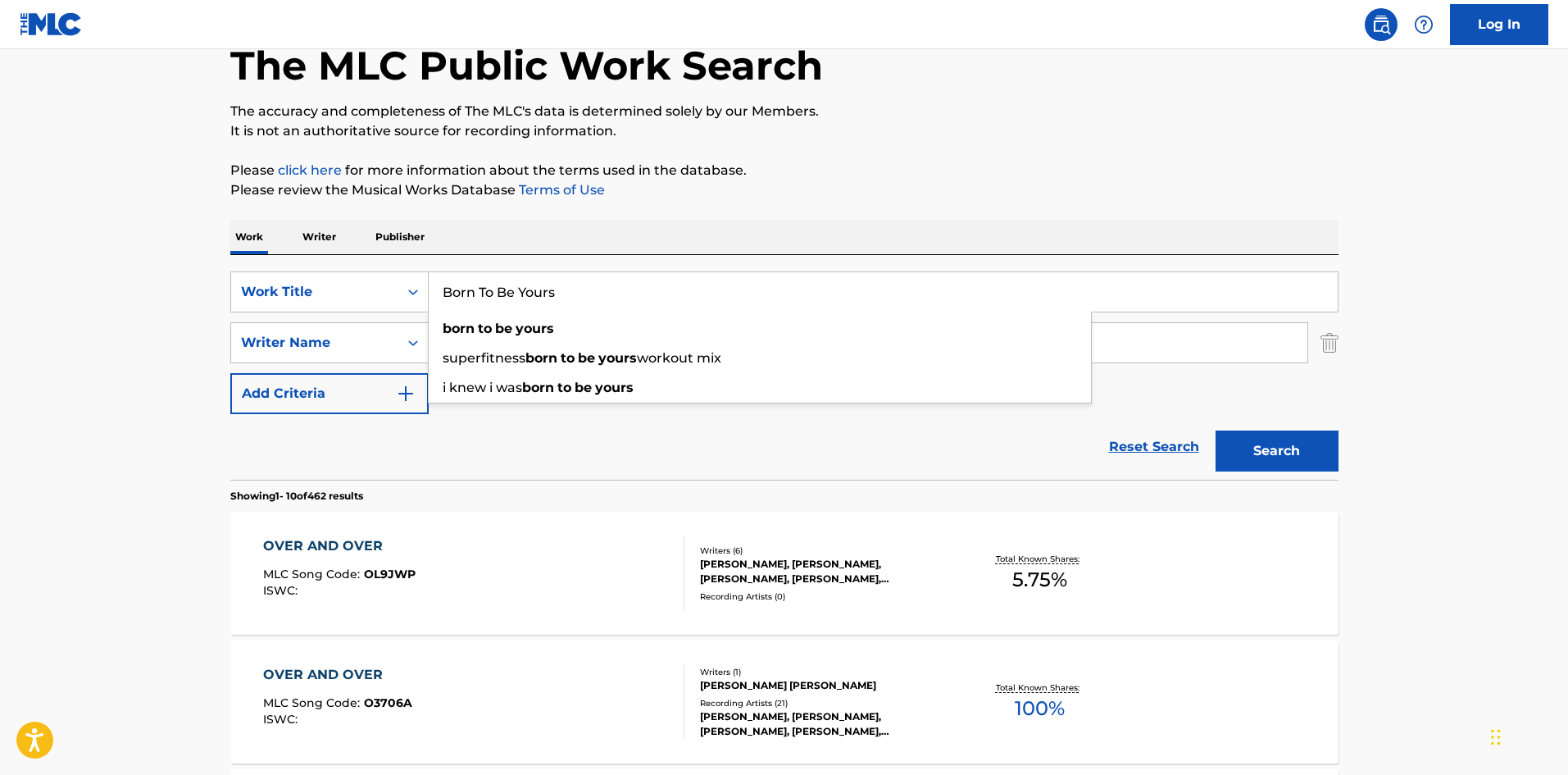
drag, startPoint x: 944, startPoint y: 152, endPoint x: 1061, endPoint y: 177, distance: 119.6
click at [1257, 346] on input "Mira" at bounding box center [868, 343] width 879 height 40
paste input "Mira"
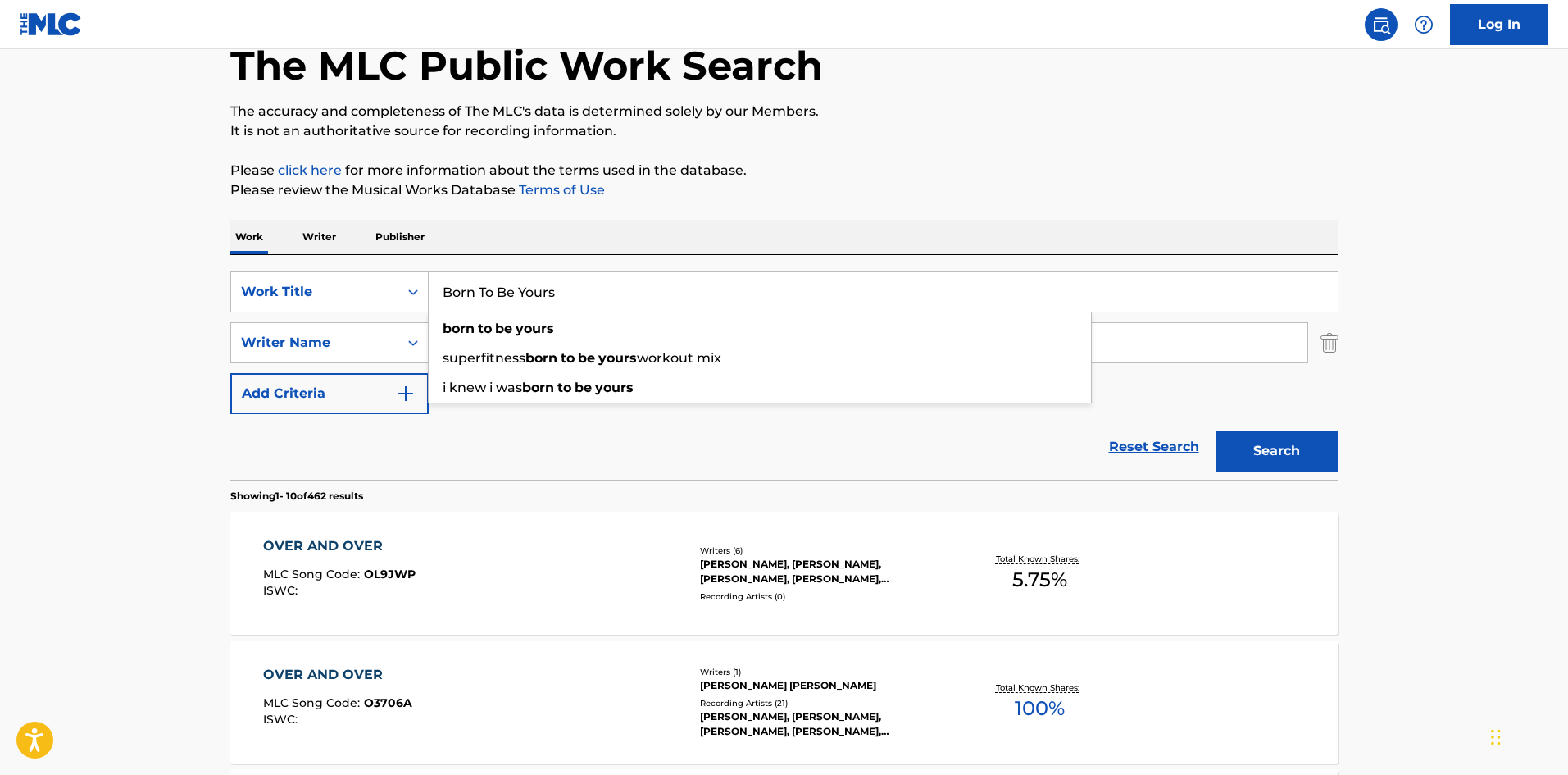
type input "MiraMira"
click at [1286, 442] on button "Search" at bounding box center [1277, 450] width 123 height 41
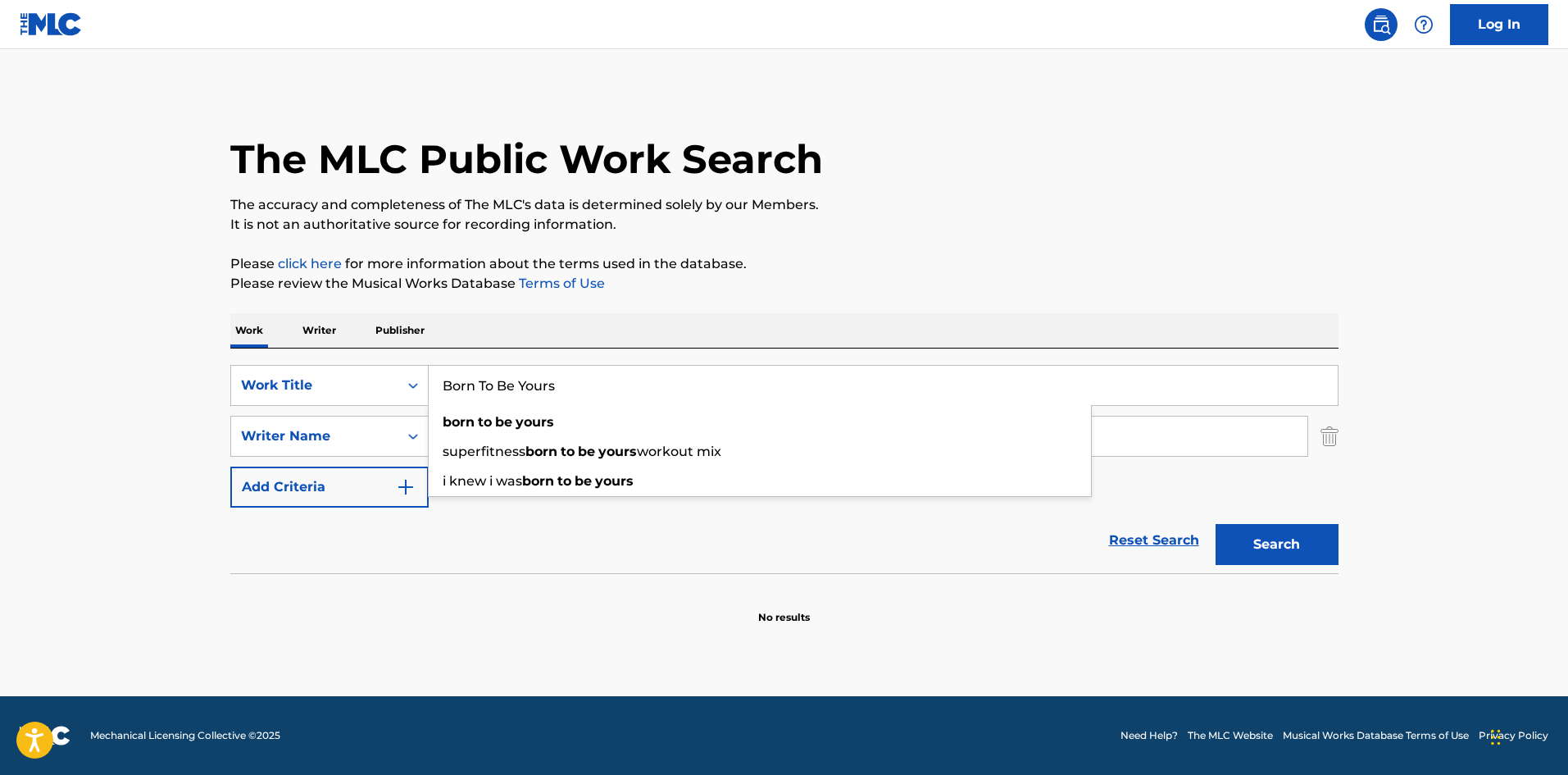
click at [482, 545] on div "Reset Search Search" at bounding box center [784, 541] width 1108 height 66
click at [847, 219] on p "It is not an authoritative source for recording information." at bounding box center [784, 225] width 1108 height 20
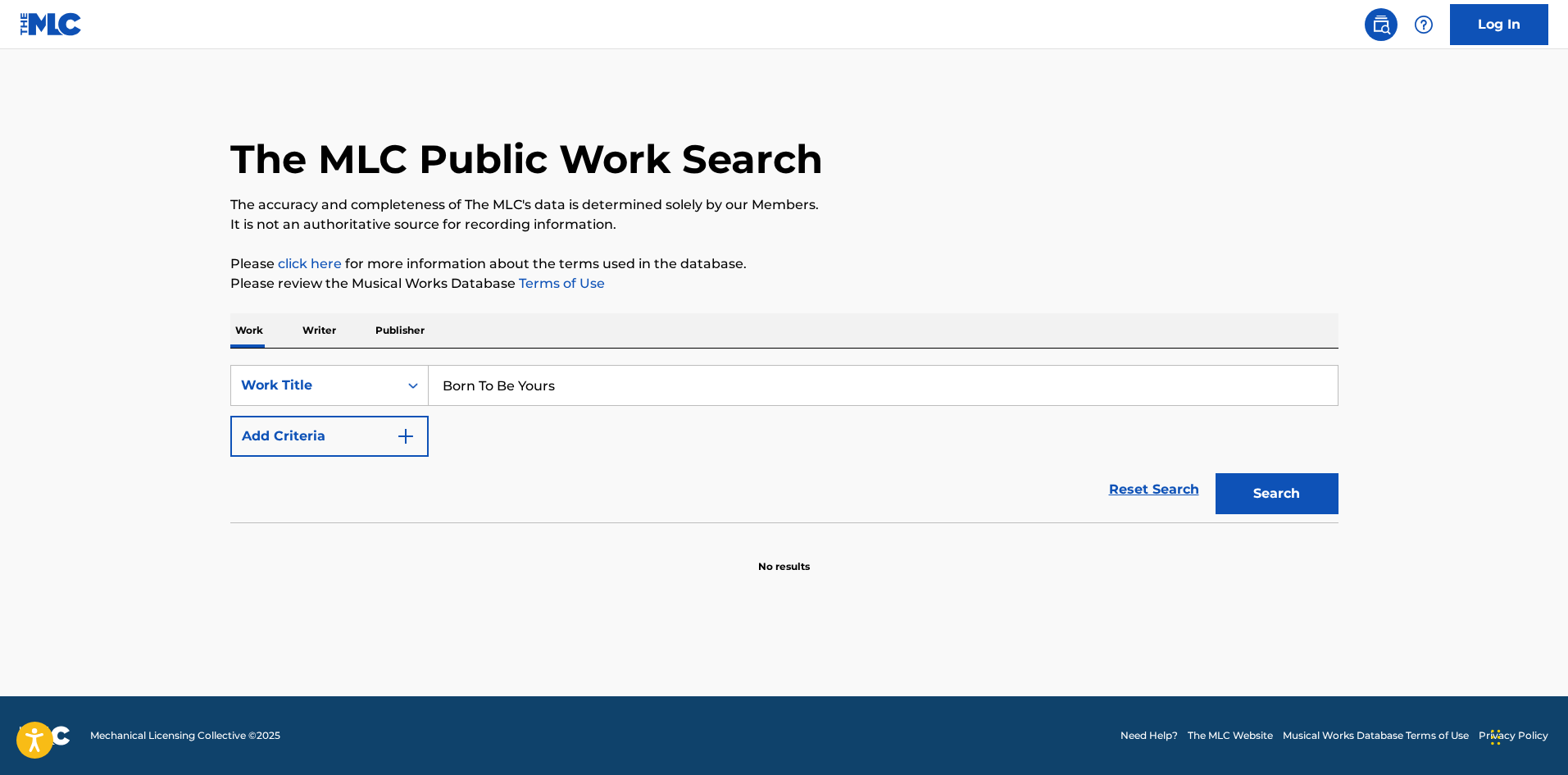
drag, startPoint x: 773, startPoint y: 228, endPoint x: 758, endPoint y: 270, distance: 44.6
click at [774, 228] on p "It is not an authoritative source for recording information." at bounding box center [784, 225] width 1108 height 20
click at [335, 449] on button "Add Criteria" at bounding box center [330, 436] width 199 height 41
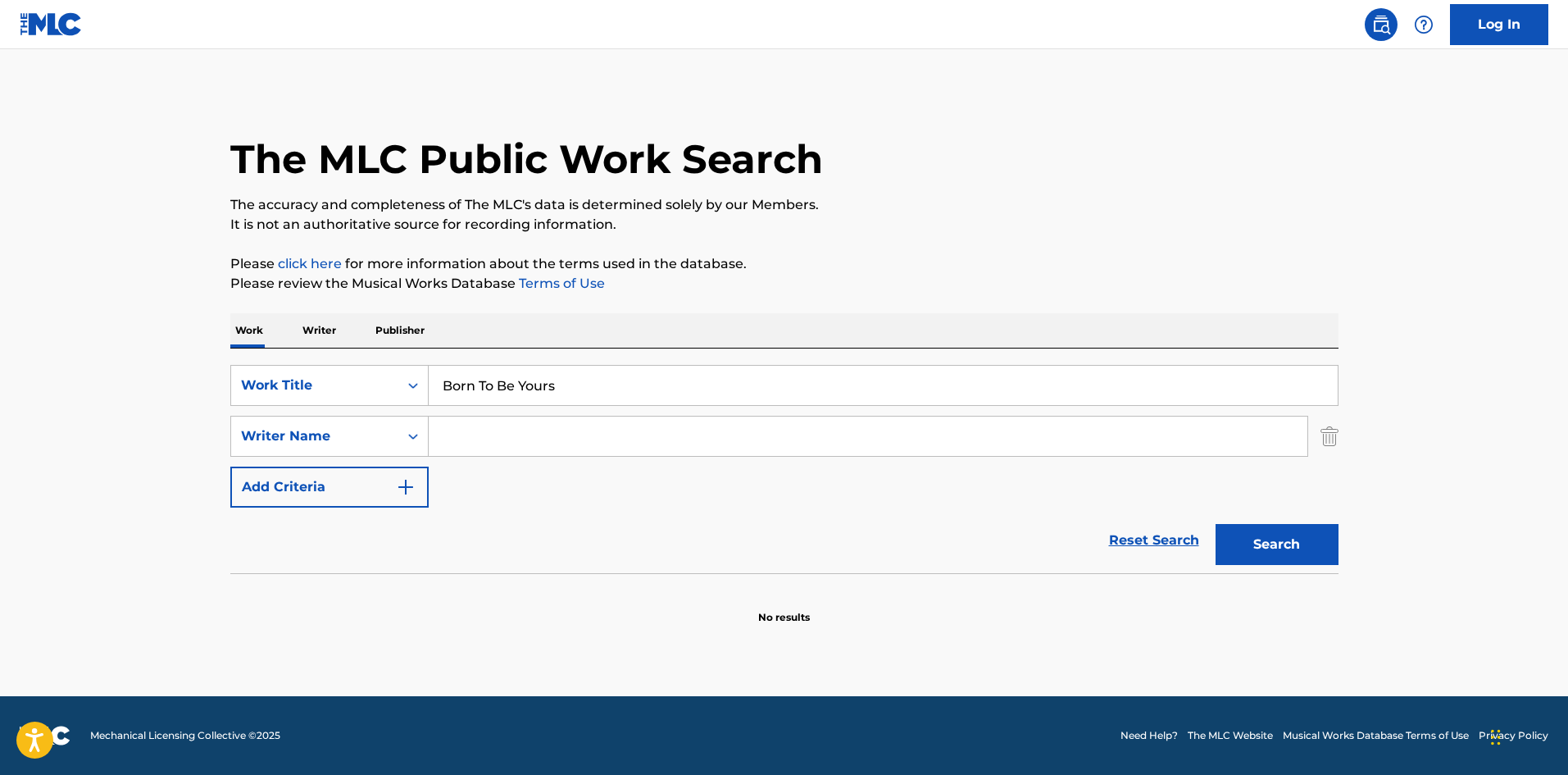
click at [482, 441] on input "Search Form" at bounding box center [868, 436] width 879 height 40
paste input "Tamposi"
type input "Tamposi"
click at [1276, 555] on button "Search" at bounding box center [1277, 544] width 123 height 41
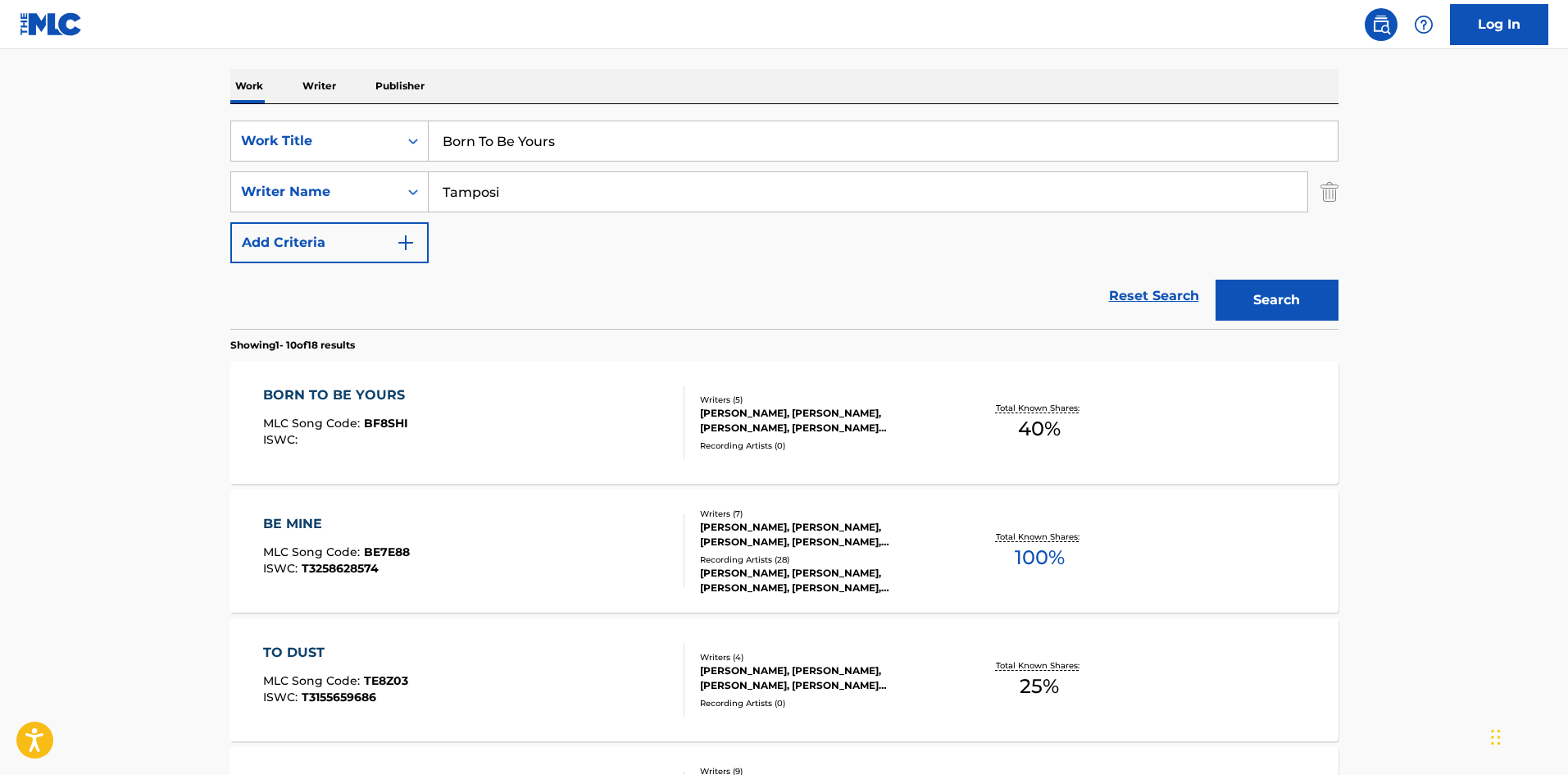
scroll to position [246, 0]
click at [358, 394] on div "BORN TO BE YOURS" at bounding box center [338, 393] width 150 height 20
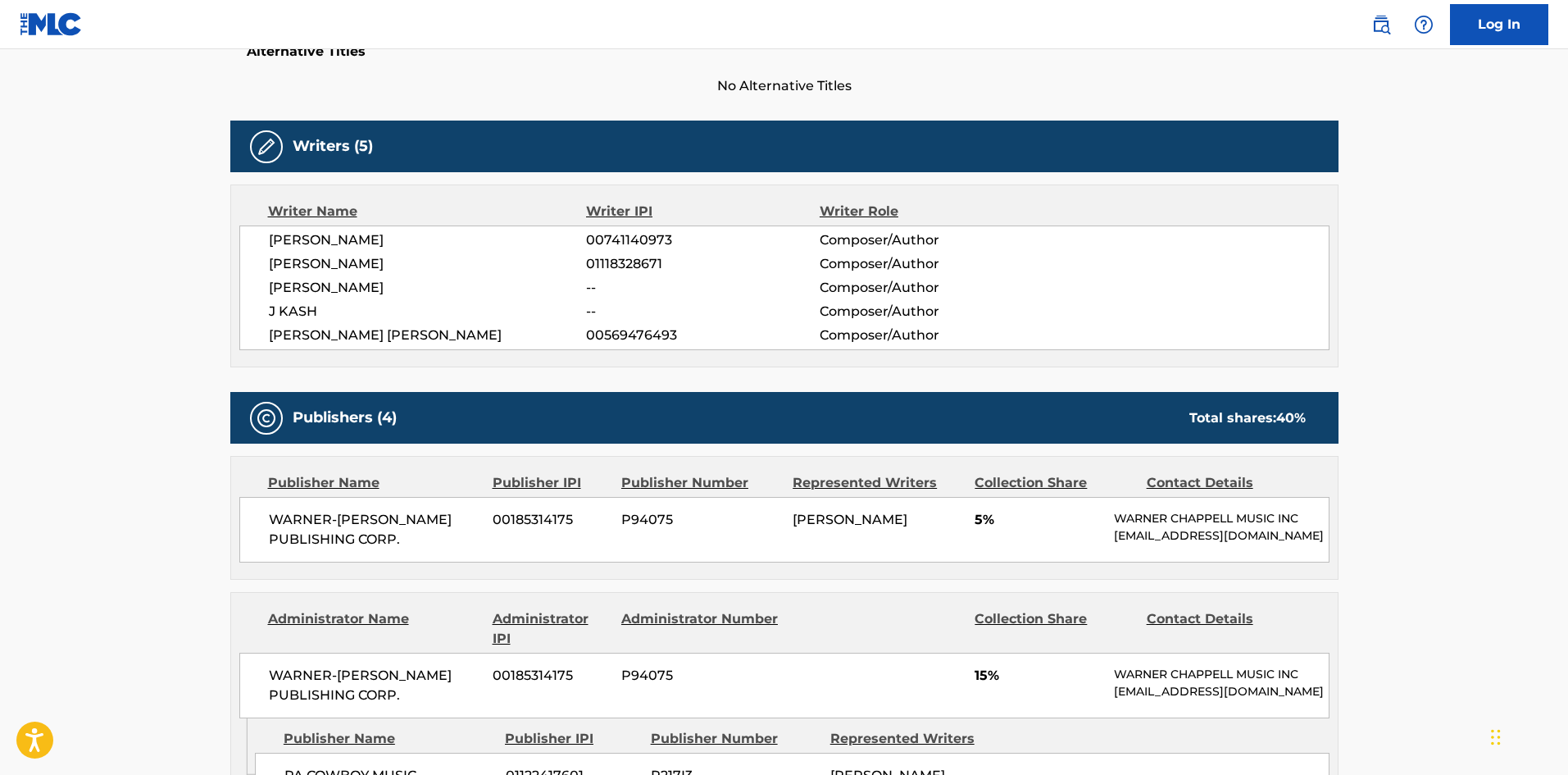
scroll to position [443, 0]
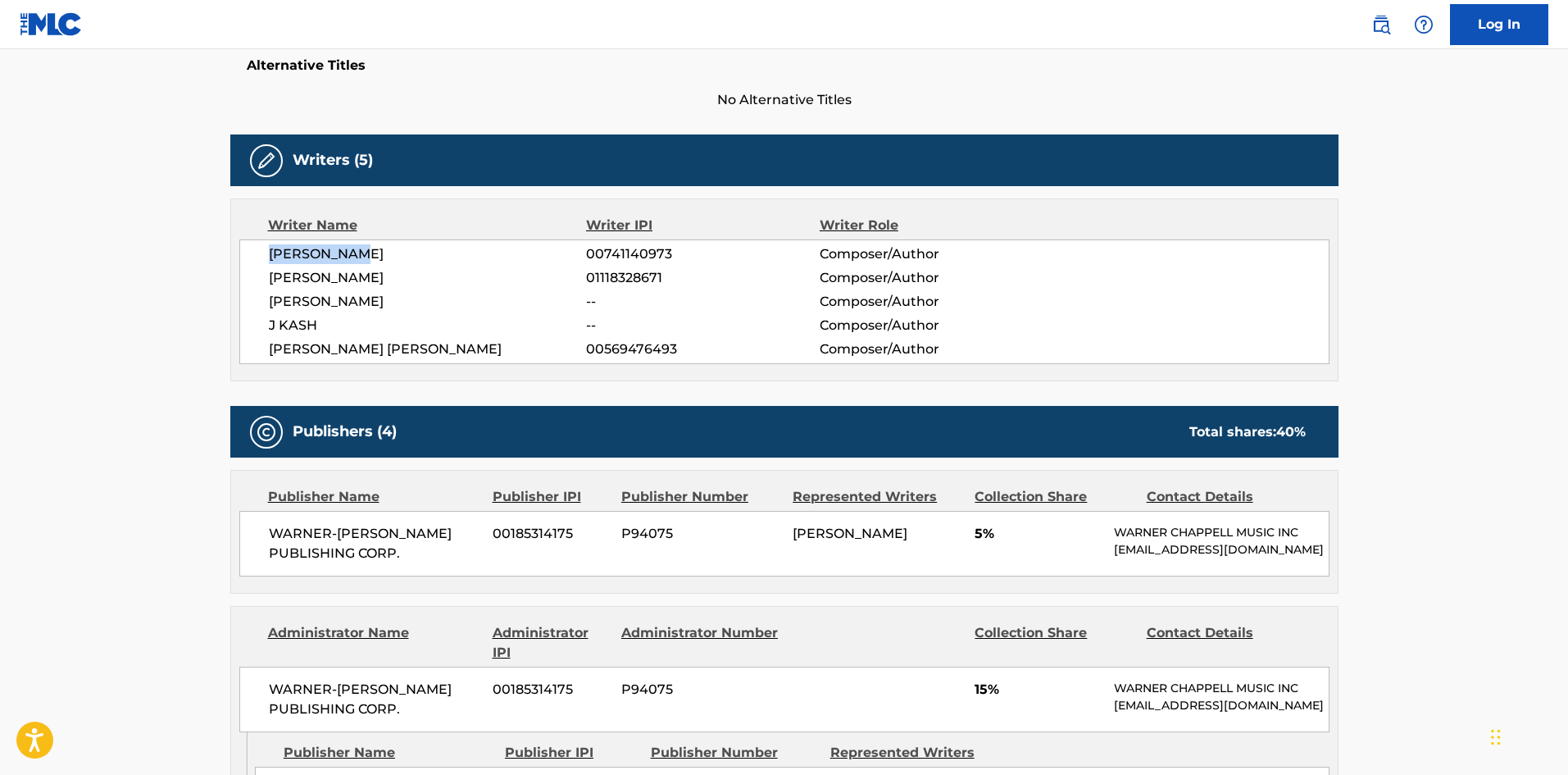
drag, startPoint x: 270, startPoint y: 243, endPoint x: 414, endPoint y: 242, distance: 144.0
click at [414, 242] on div "[PERSON_NAME] 00741140973 Composer/Author [PERSON_NAME] 01118328671 Composer/Au…" at bounding box center [784, 301] width 1090 height 124
drag, startPoint x: 277, startPoint y: 277, endPoint x: 436, endPoint y: 3, distance: 316.8
click at [435, 284] on span "[PERSON_NAME]" at bounding box center [428, 278] width 318 height 20
drag, startPoint x: 265, startPoint y: 298, endPoint x: 432, endPoint y: 296, distance: 167.0
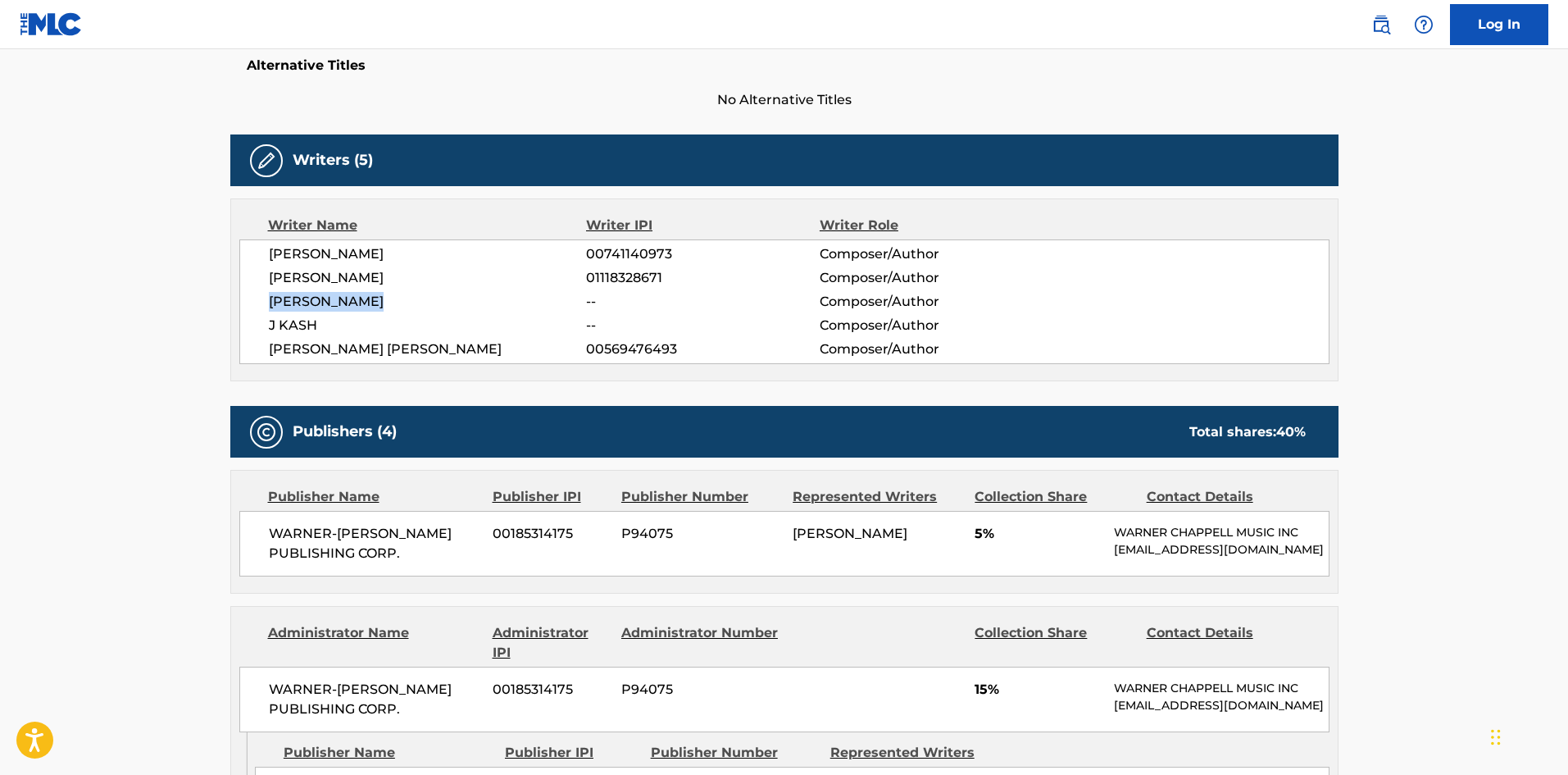
click at [432, 296] on div "[PERSON_NAME] 00741140973 Composer/Author [PERSON_NAME] 01118328671 Composer/Au…" at bounding box center [784, 301] width 1090 height 124
click at [355, 298] on span "[PERSON_NAME]" at bounding box center [428, 302] width 318 height 20
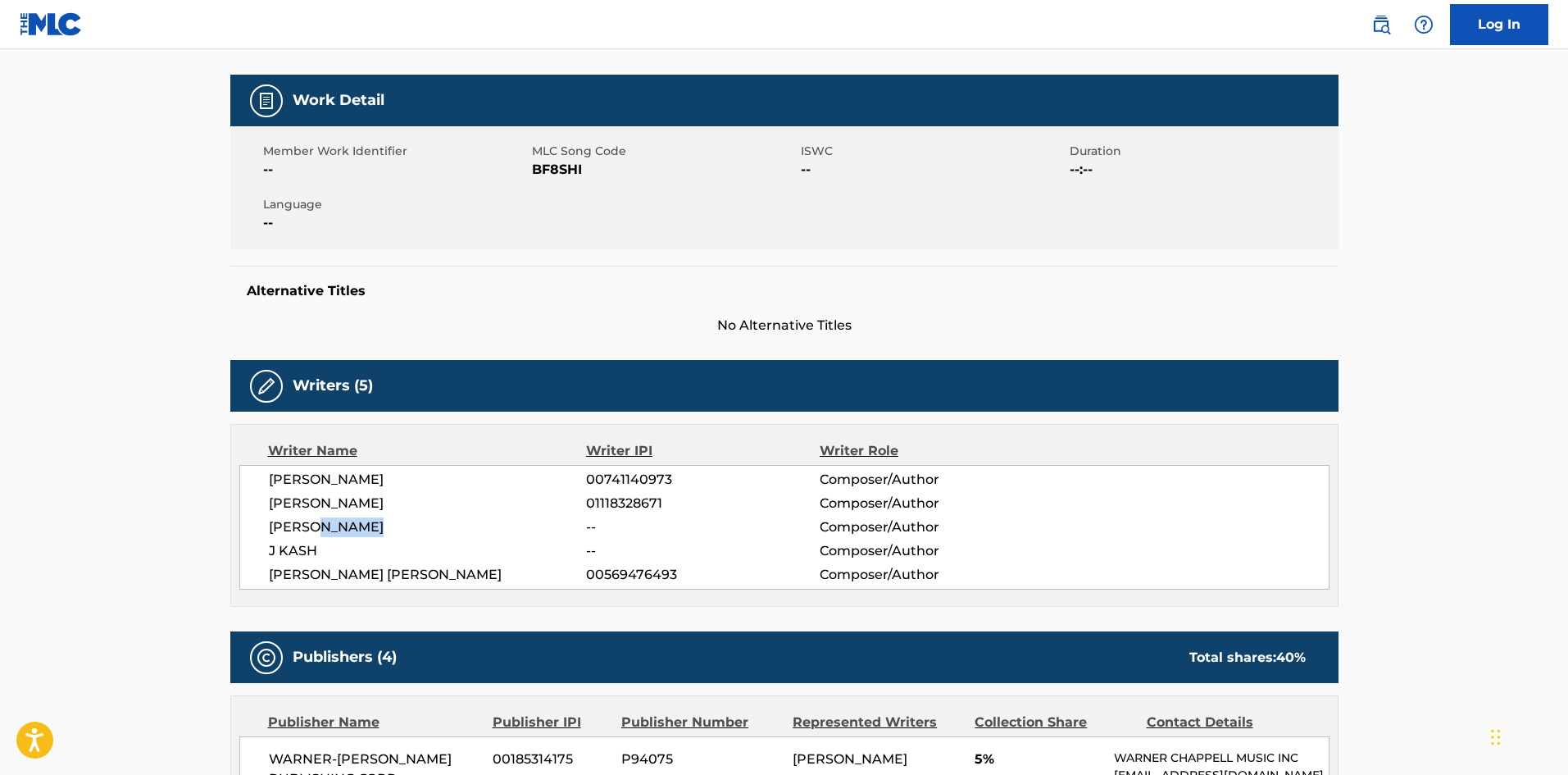
scroll to position [0, 0]
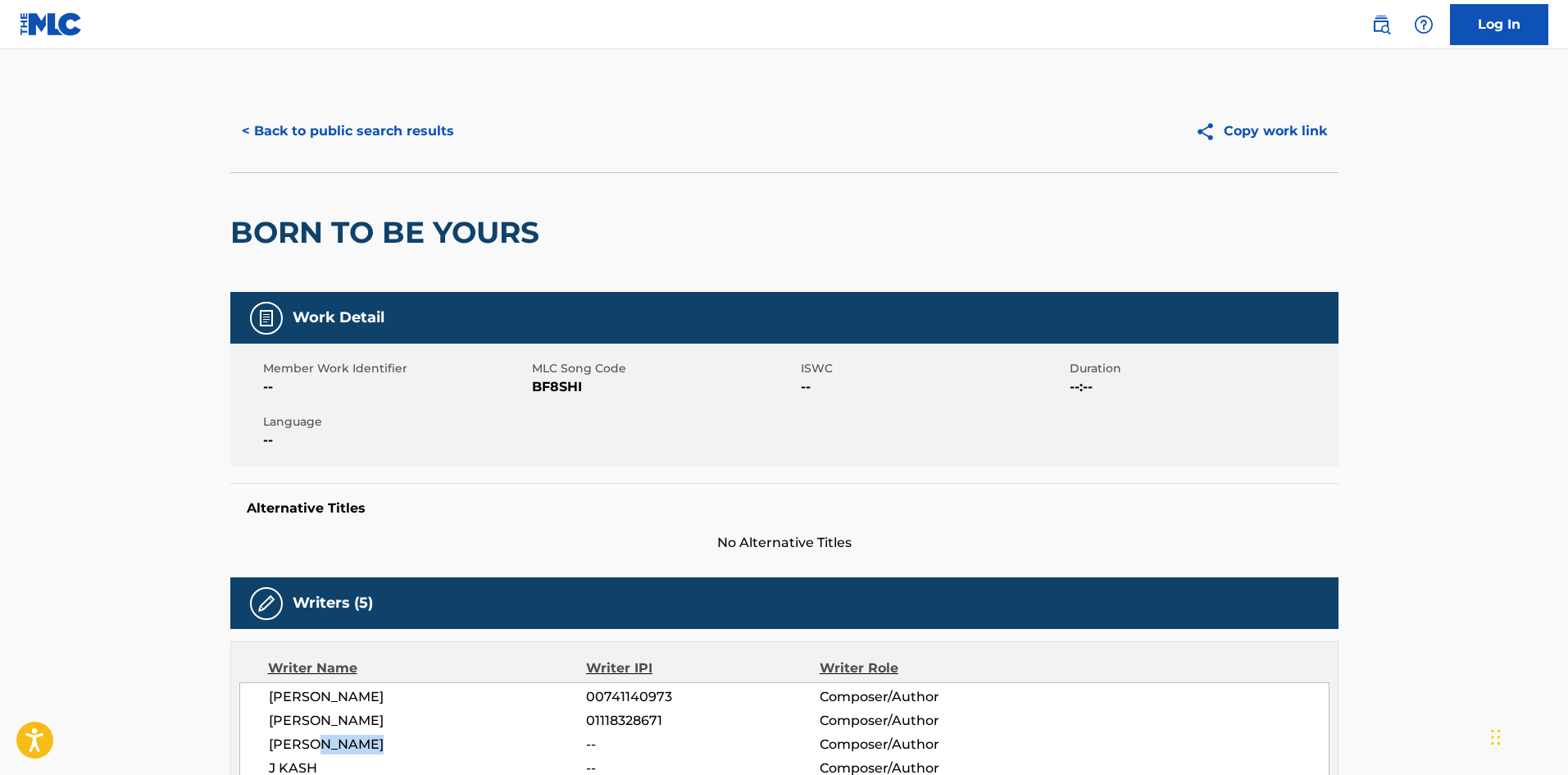
click at [437, 135] on button "< Back to public search results" at bounding box center [348, 130] width 235 height 41
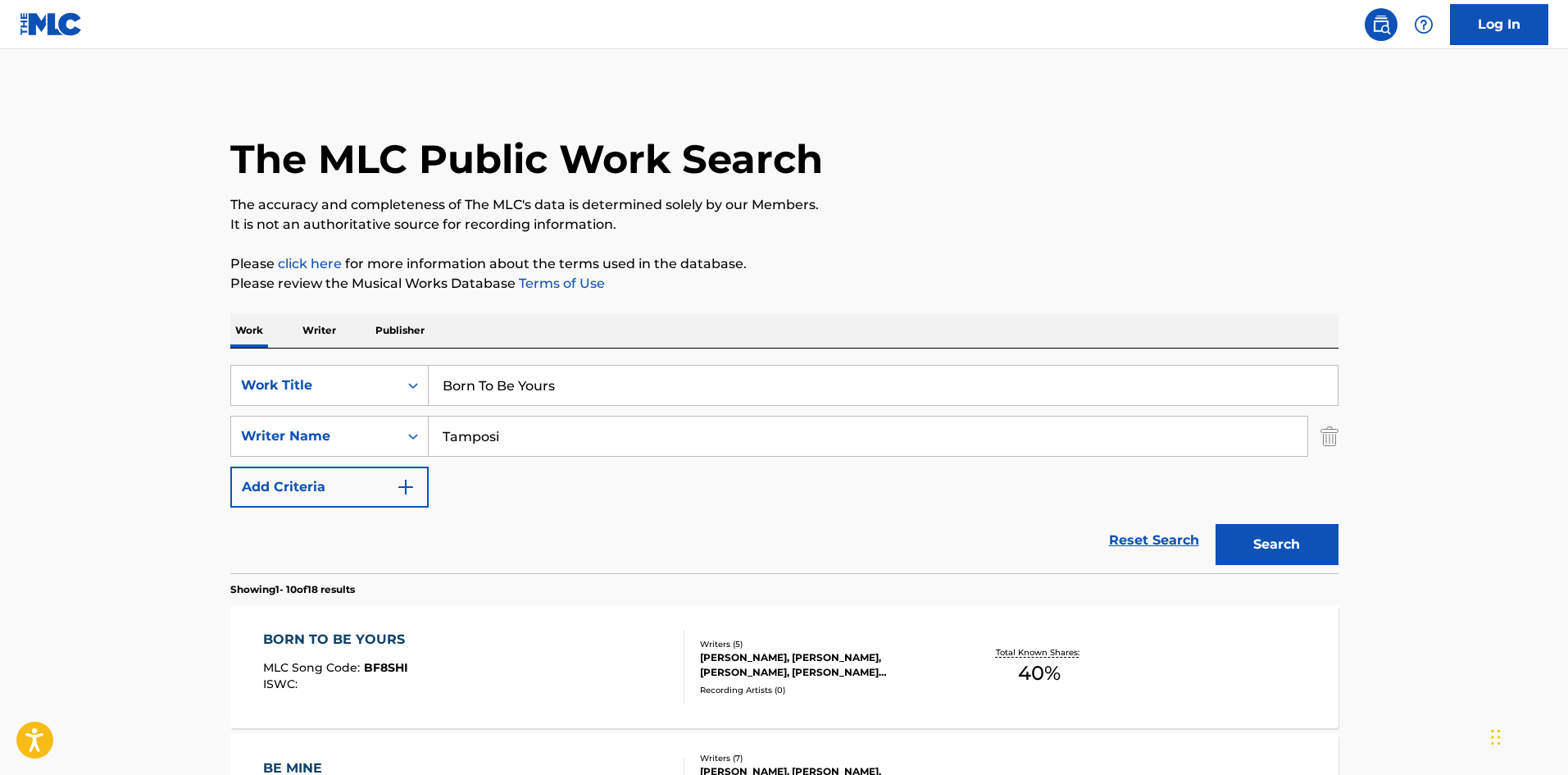
scroll to position [246, 0]
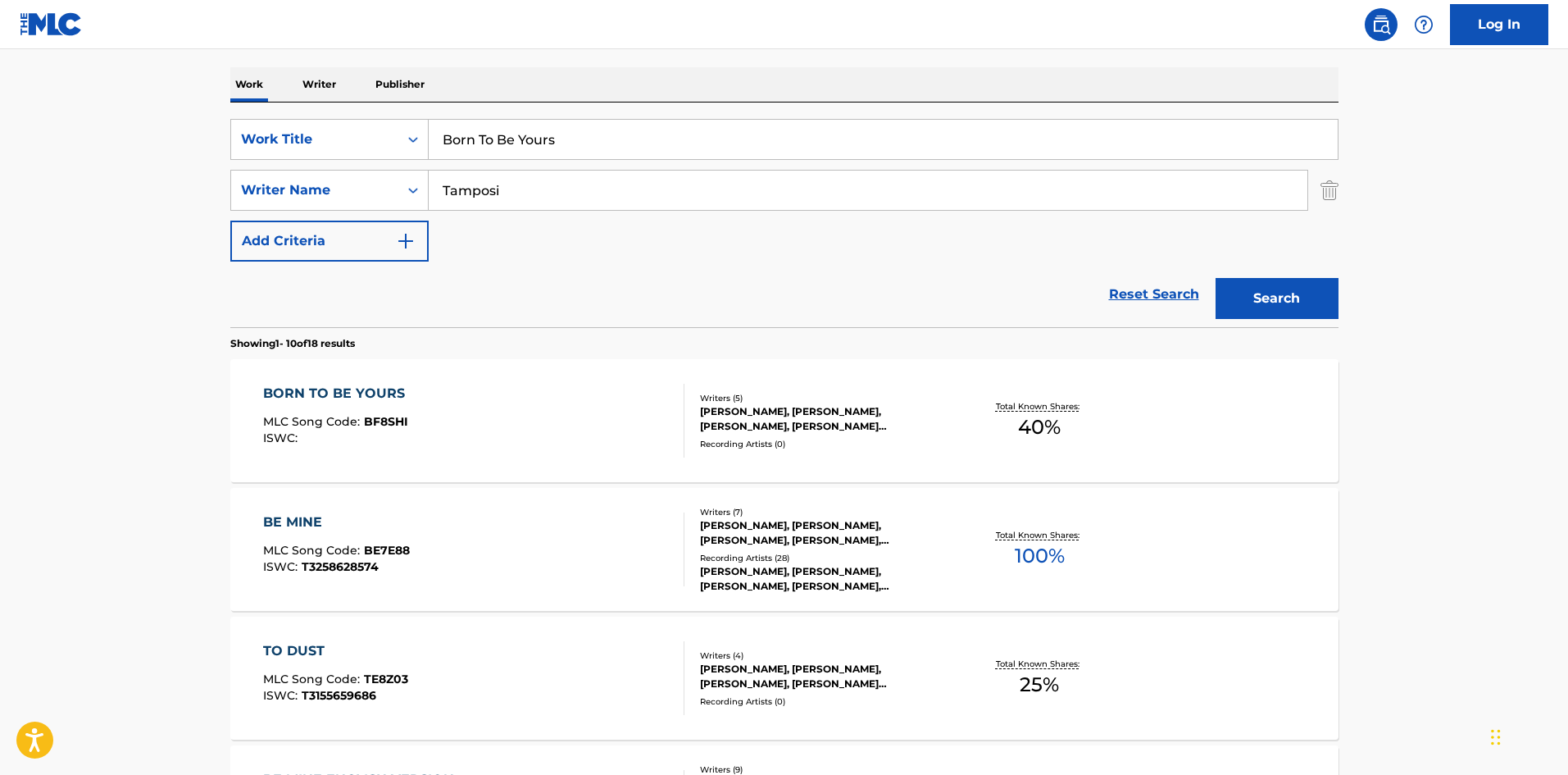
drag, startPoint x: 614, startPoint y: 176, endPoint x: 0, endPoint y: 197, distance: 614.4
click at [0, 197] on main "The MLC Public Work Search The accuracy and completeness of The MLC's data is d…" at bounding box center [784, 768] width 1568 height 1931
paste input "Platzman"
type input "Platzman"
click at [1261, 305] on button "Search" at bounding box center [1277, 298] width 123 height 41
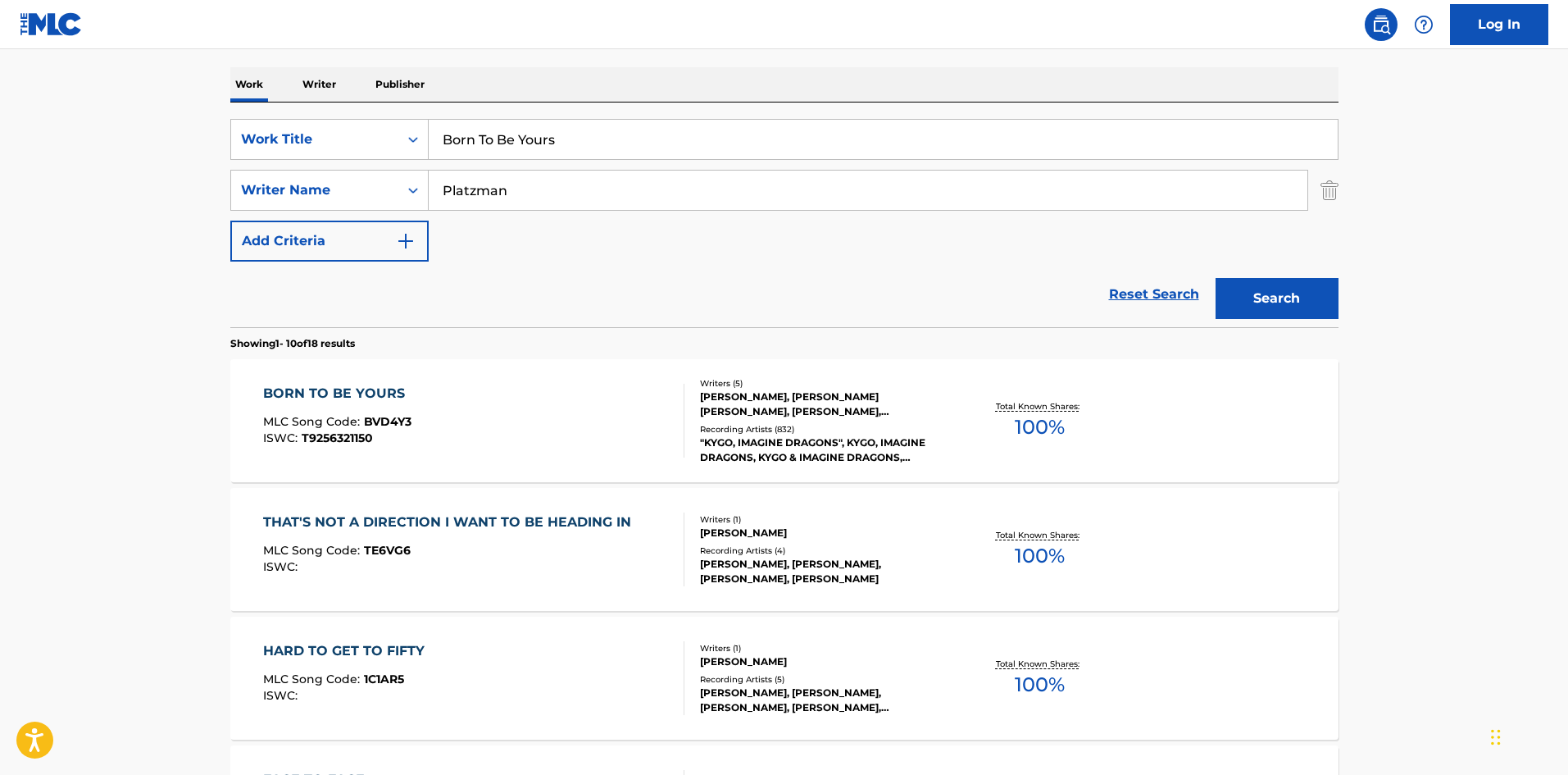
click at [373, 394] on div "BORN TO BE YOURS" at bounding box center [338, 393] width 150 height 20
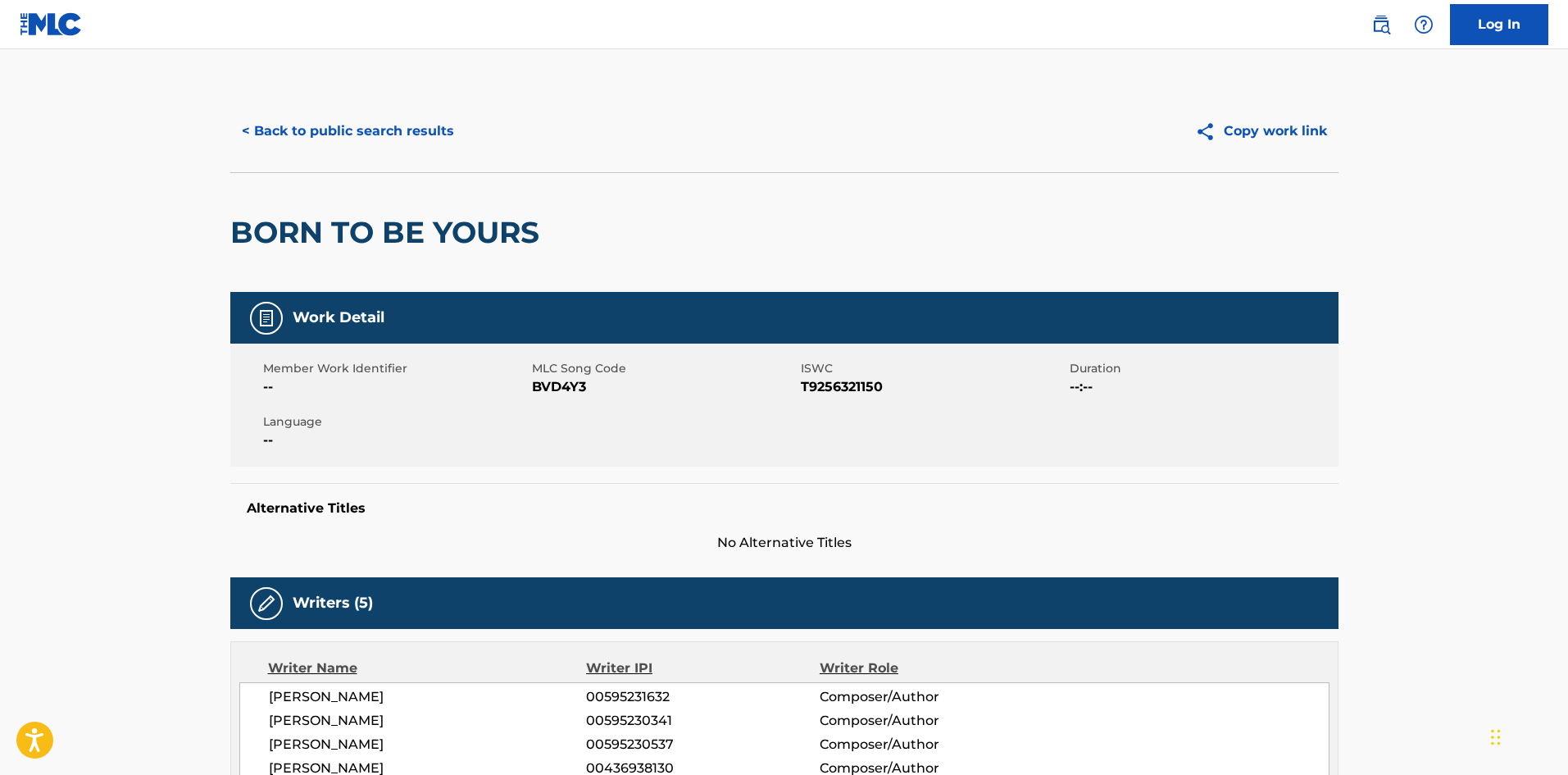
click at [399, 120] on button "< Back to public search results" at bounding box center [348, 130] width 235 height 41
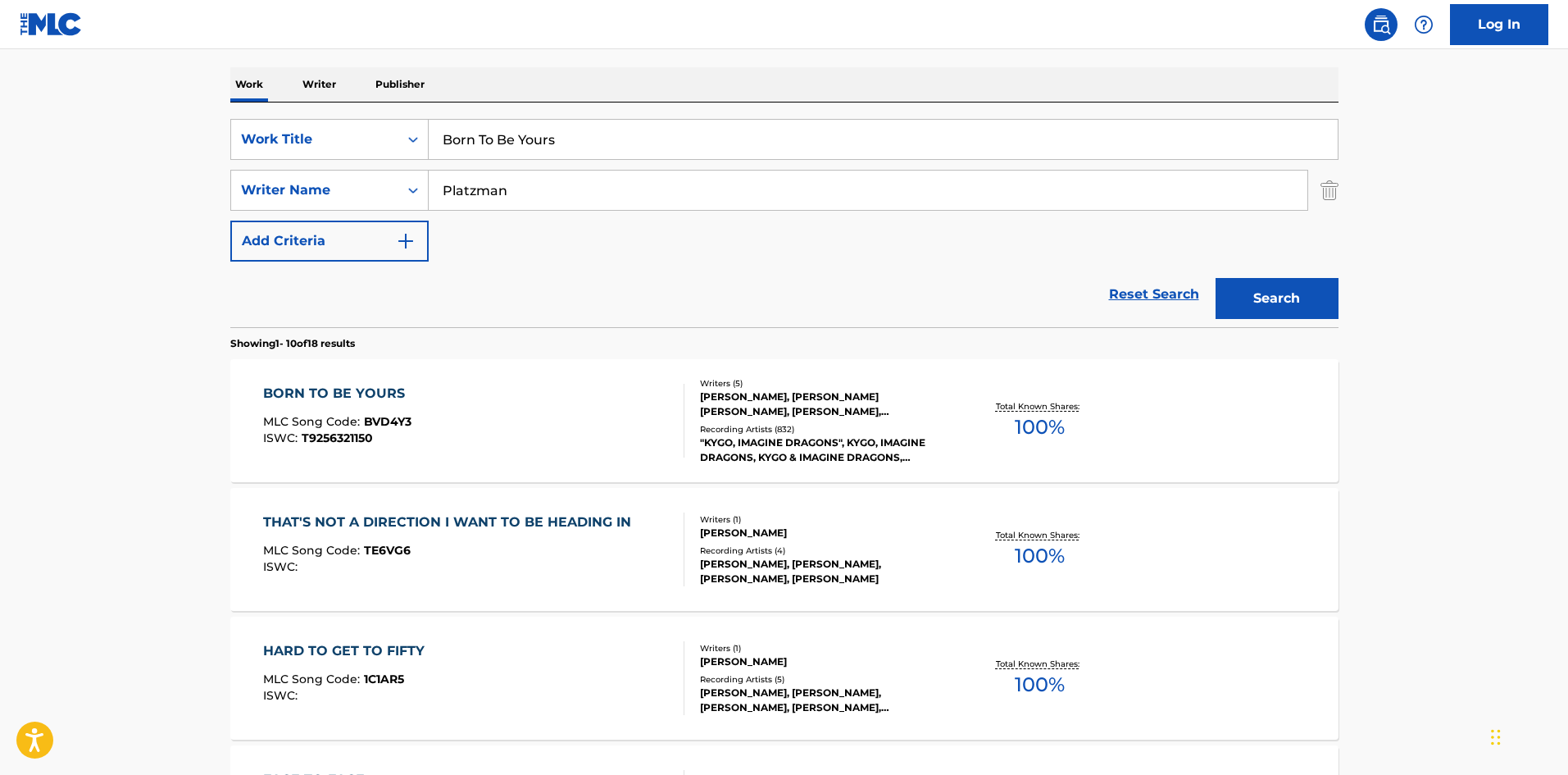
drag, startPoint x: 613, startPoint y: 136, endPoint x: 68, endPoint y: 131, distance: 545.0
click at [68, 133] on main "The MLC Public Work Search The accuracy and completeness of The MLC's data is d…" at bounding box center [784, 768] width 1568 height 1931
paste input "Flower Of The Universe"
type input "Flower Of The Universe"
drag, startPoint x: 669, startPoint y: 70, endPoint x: 599, endPoint y: 162, distance: 115.6
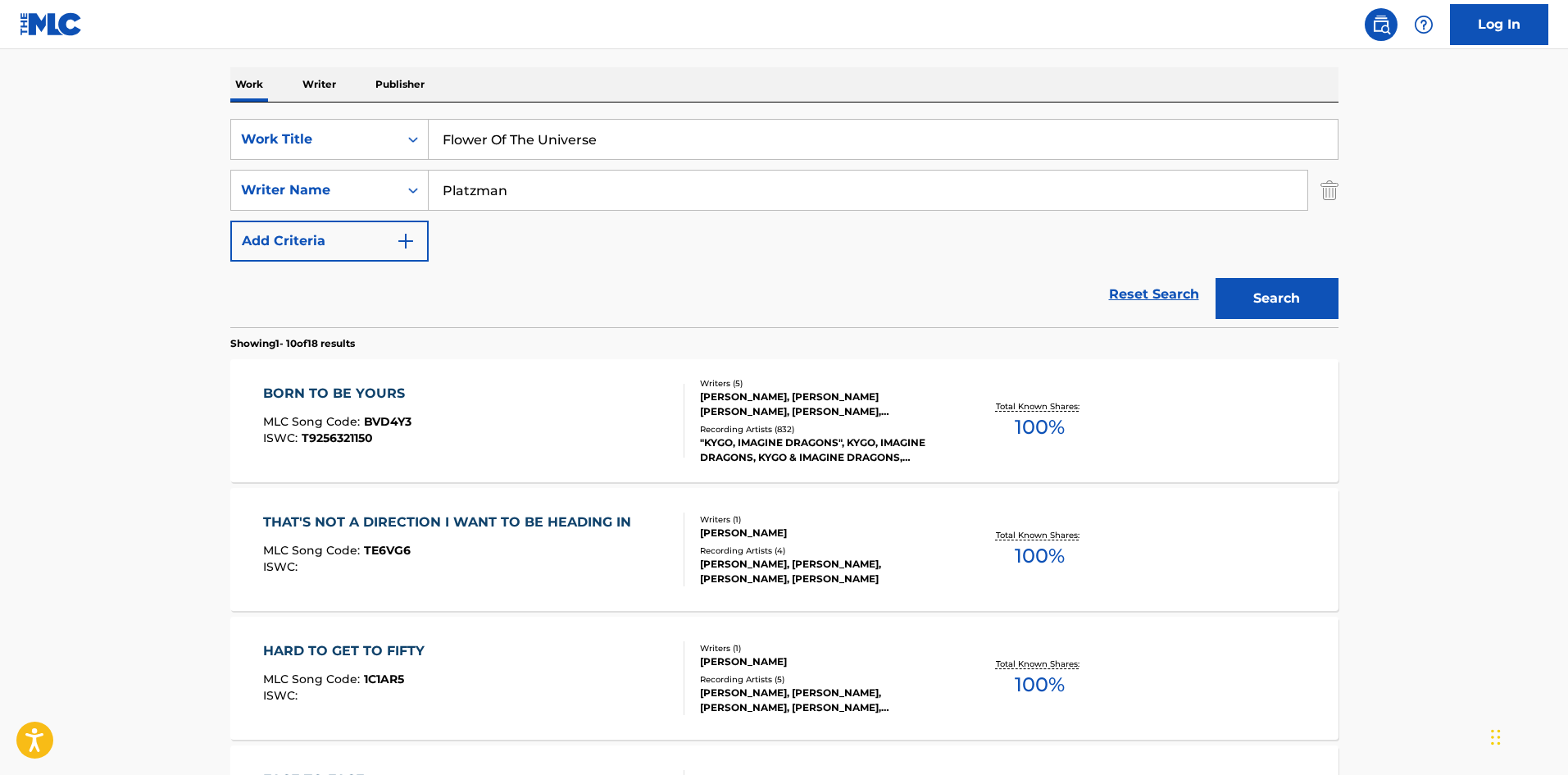
click at [667, 70] on div "Work Writer Publisher" at bounding box center [784, 84] width 1108 height 35
drag, startPoint x: 568, startPoint y: 199, endPoint x: 2, endPoint y: 193, distance: 566.0
click at [0, 195] on main "The MLC Public Work Search The accuracy and completeness of The MLC's data is d…" at bounding box center [784, 768] width 1568 height 1931
paste input "Tamposi"
click at [1285, 291] on button "Search" at bounding box center [1277, 298] width 123 height 41
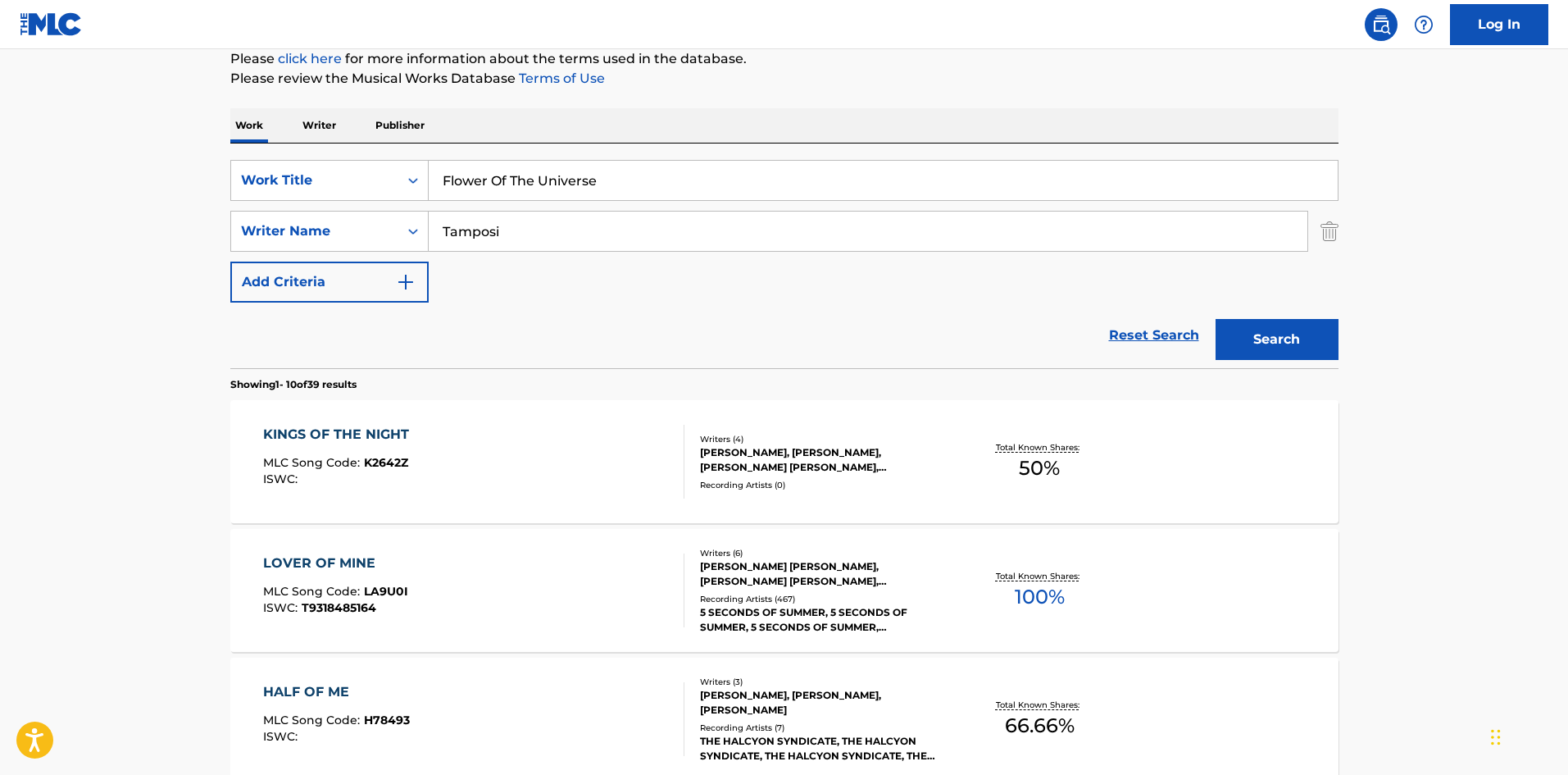
scroll to position [164, 0]
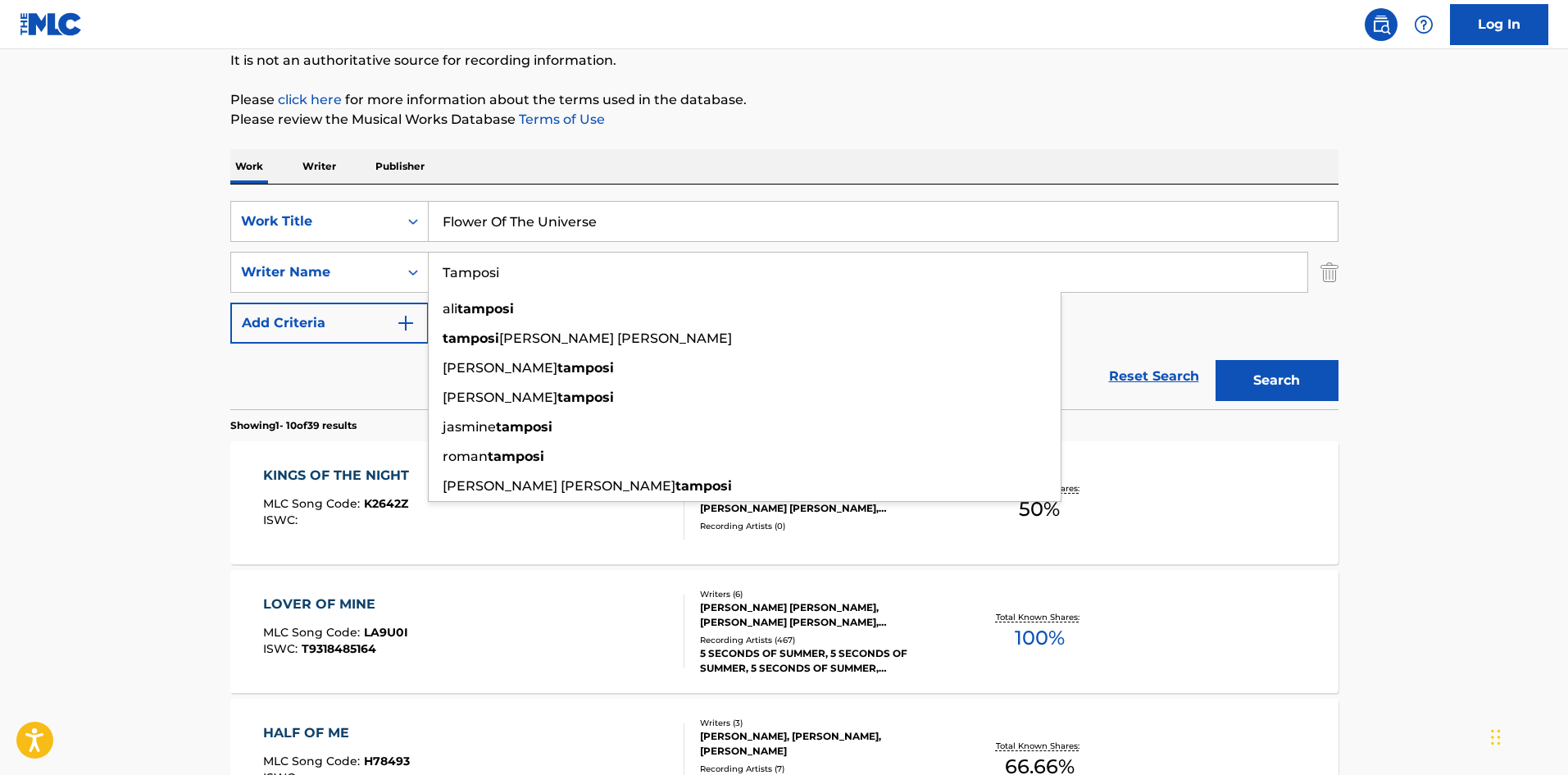
drag, startPoint x: 587, startPoint y: 278, endPoint x: 0, endPoint y: 236, distance: 588.5
paste input "[PERSON_NAME]"
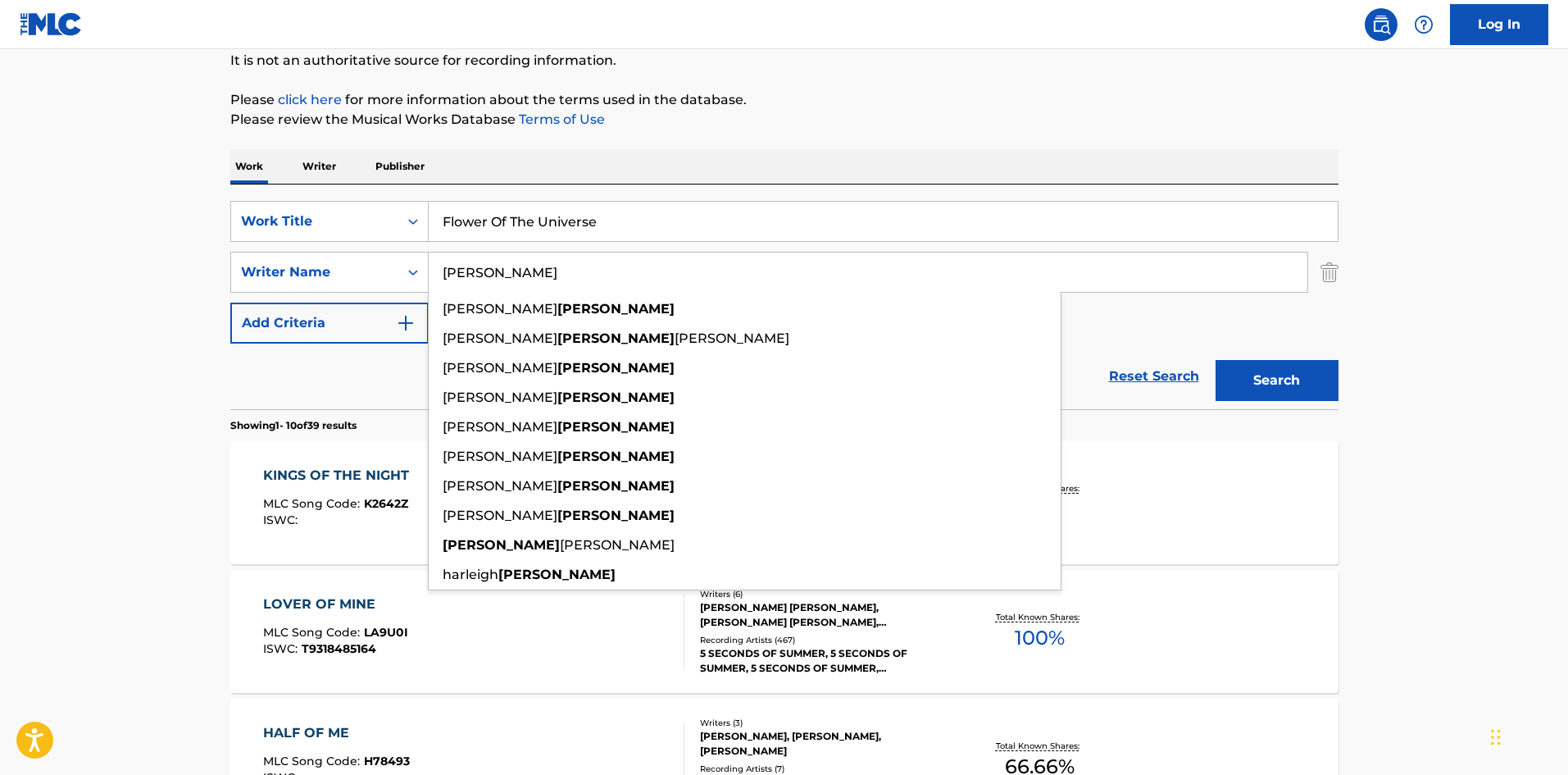
type input "[PERSON_NAME]"
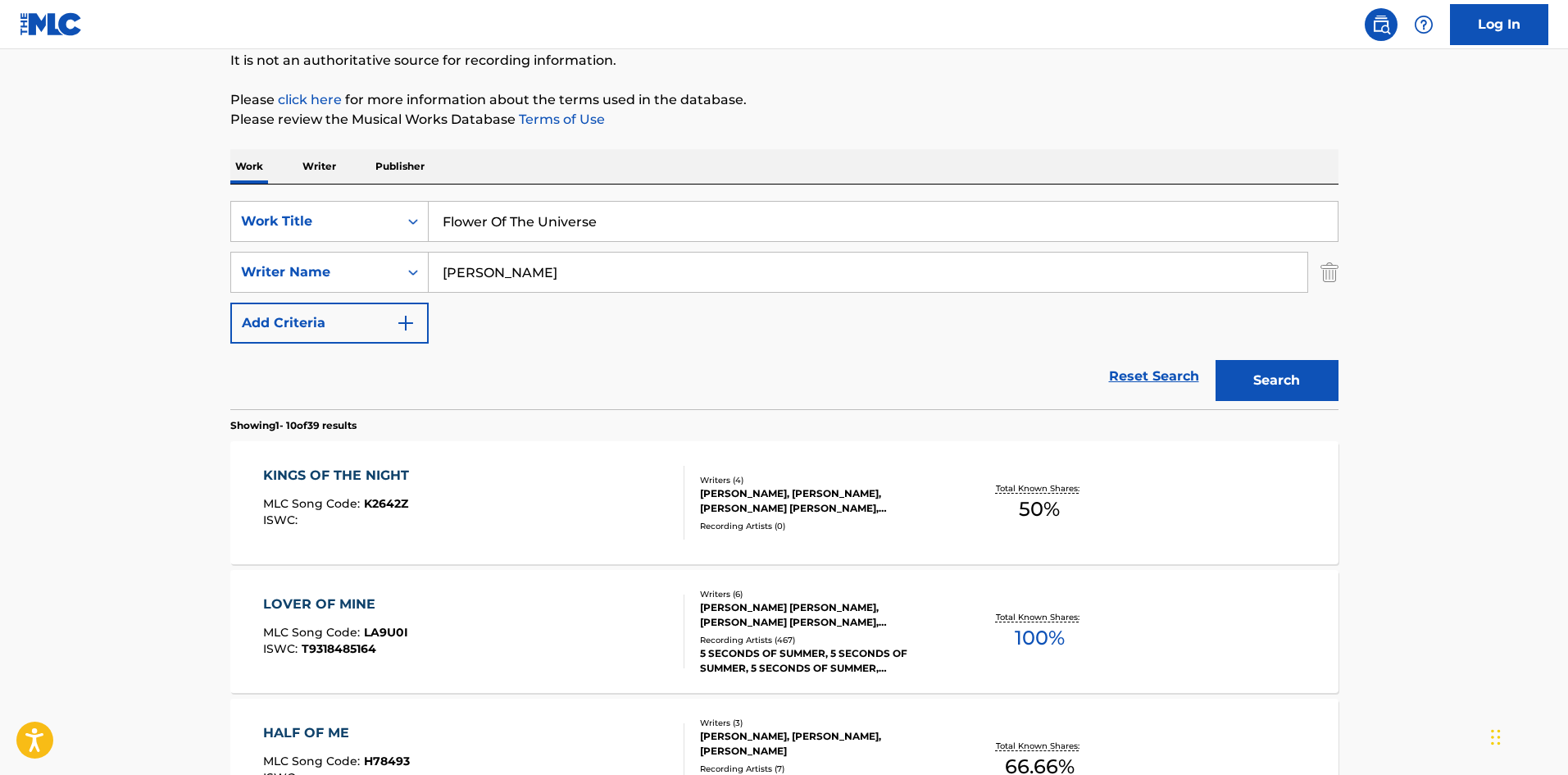
click at [1284, 367] on button "Search" at bounding box center [1277, 380] width 123 height 41
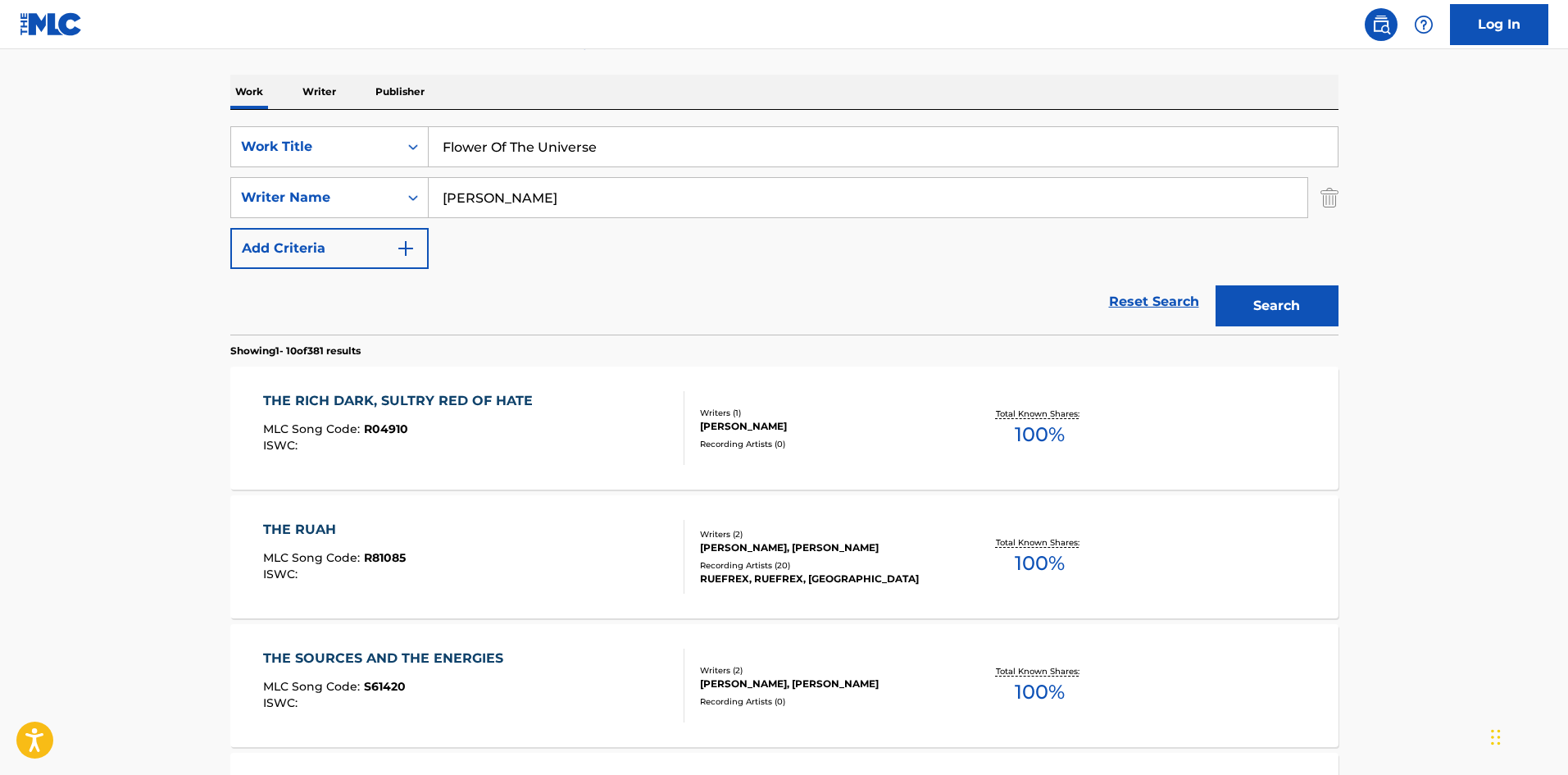
scroll to position [0, 0]
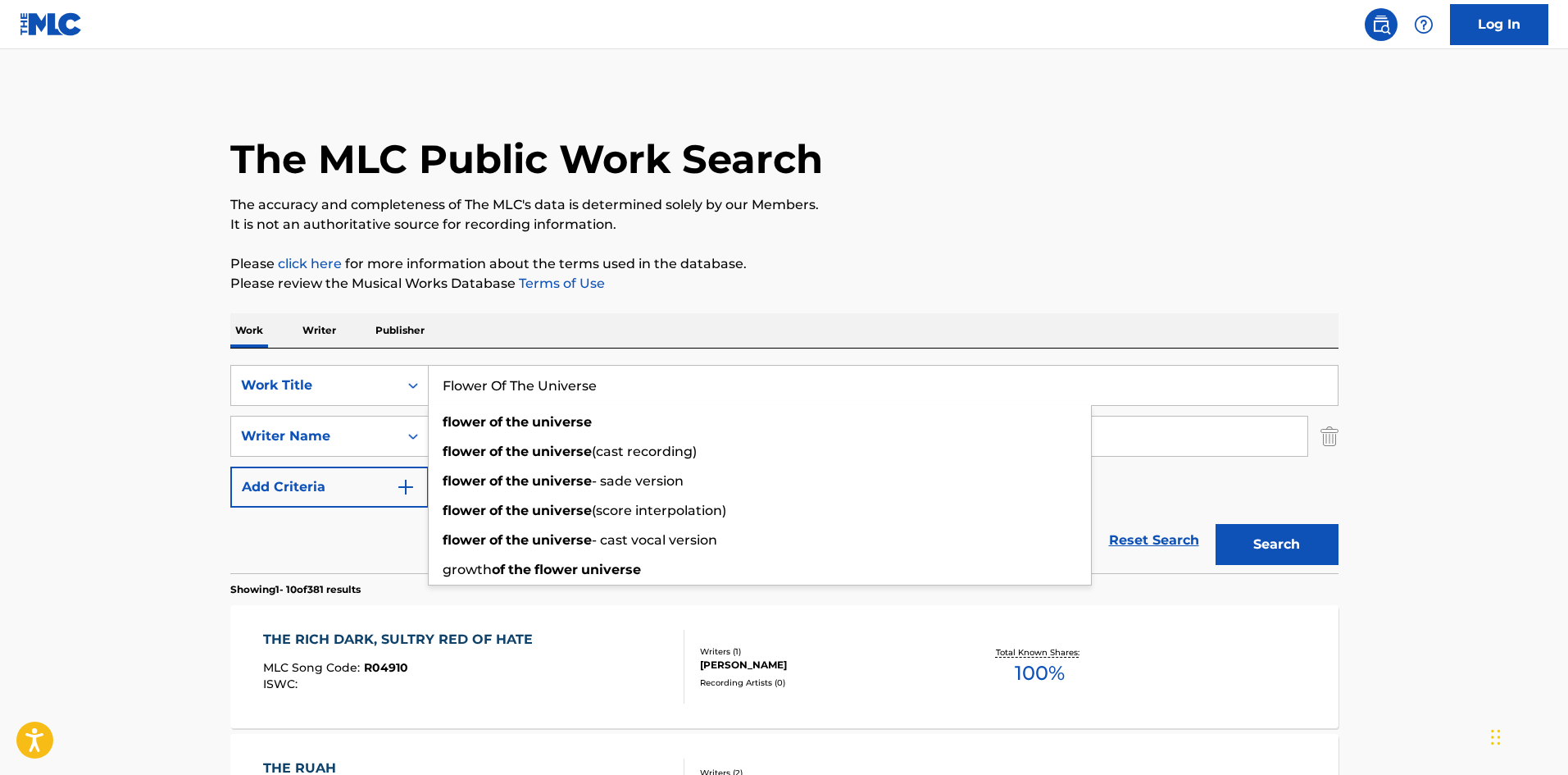
drag, startPoint x: 687, startPoint y: 383, endPoint x: 176, endPoint y: 340, distance: 512.8
paste input "Bad At Lov"
type input "Bad At Love"
click at [1235, 550] on button "Search" at bounding box center [1277, 544] width 123 height 41
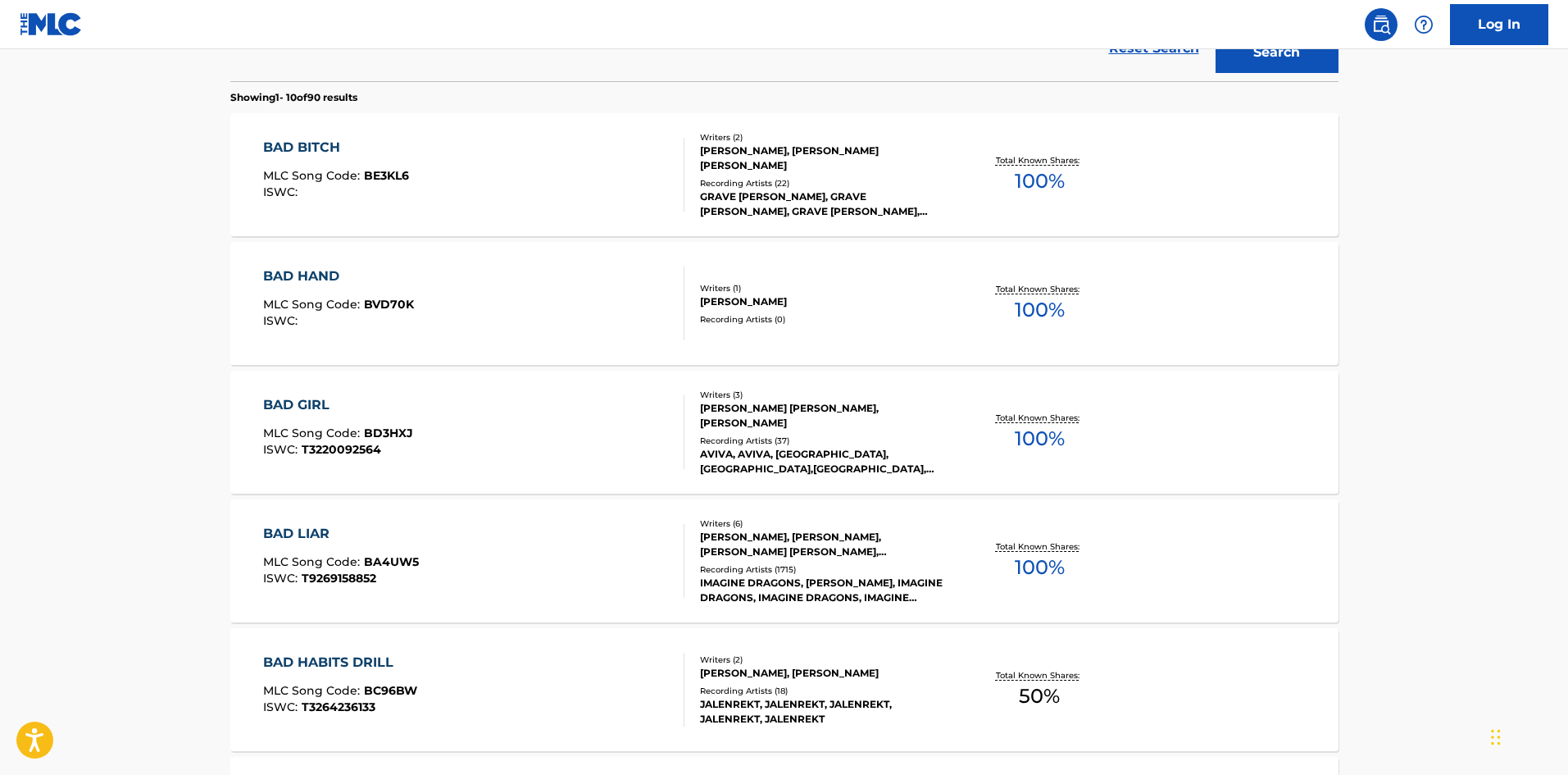
scroll to position [164, 0]
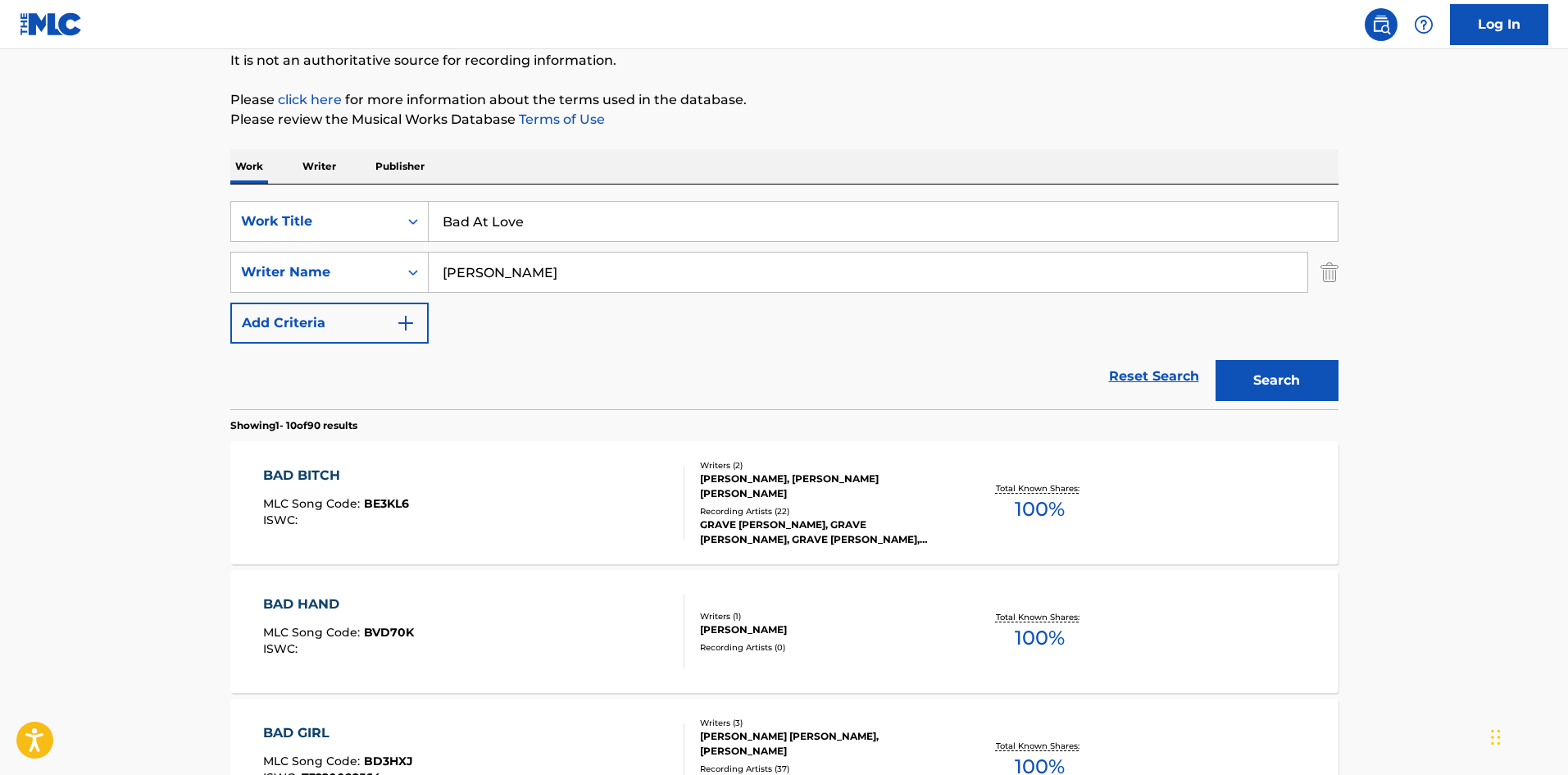
drag, startPoint x: 688, startPoint y: 259, endPoint x: 0, endPoint y: 265, distance: 688.0
paste input "Frangipane"
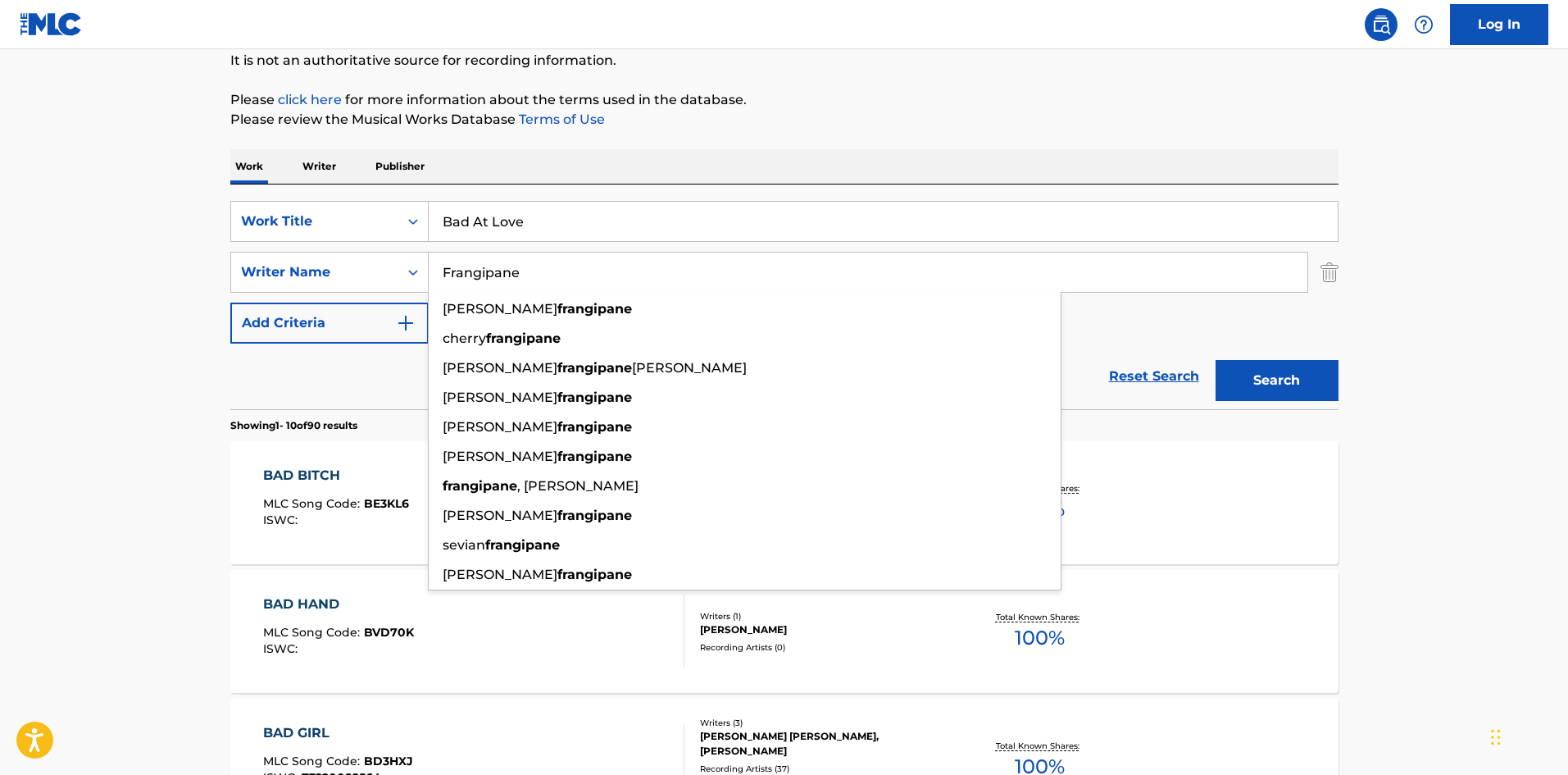
type input "Frangipane"
click at [1262, 364] on button "Search" at bounding box center [1277, 380] width 123 height 41
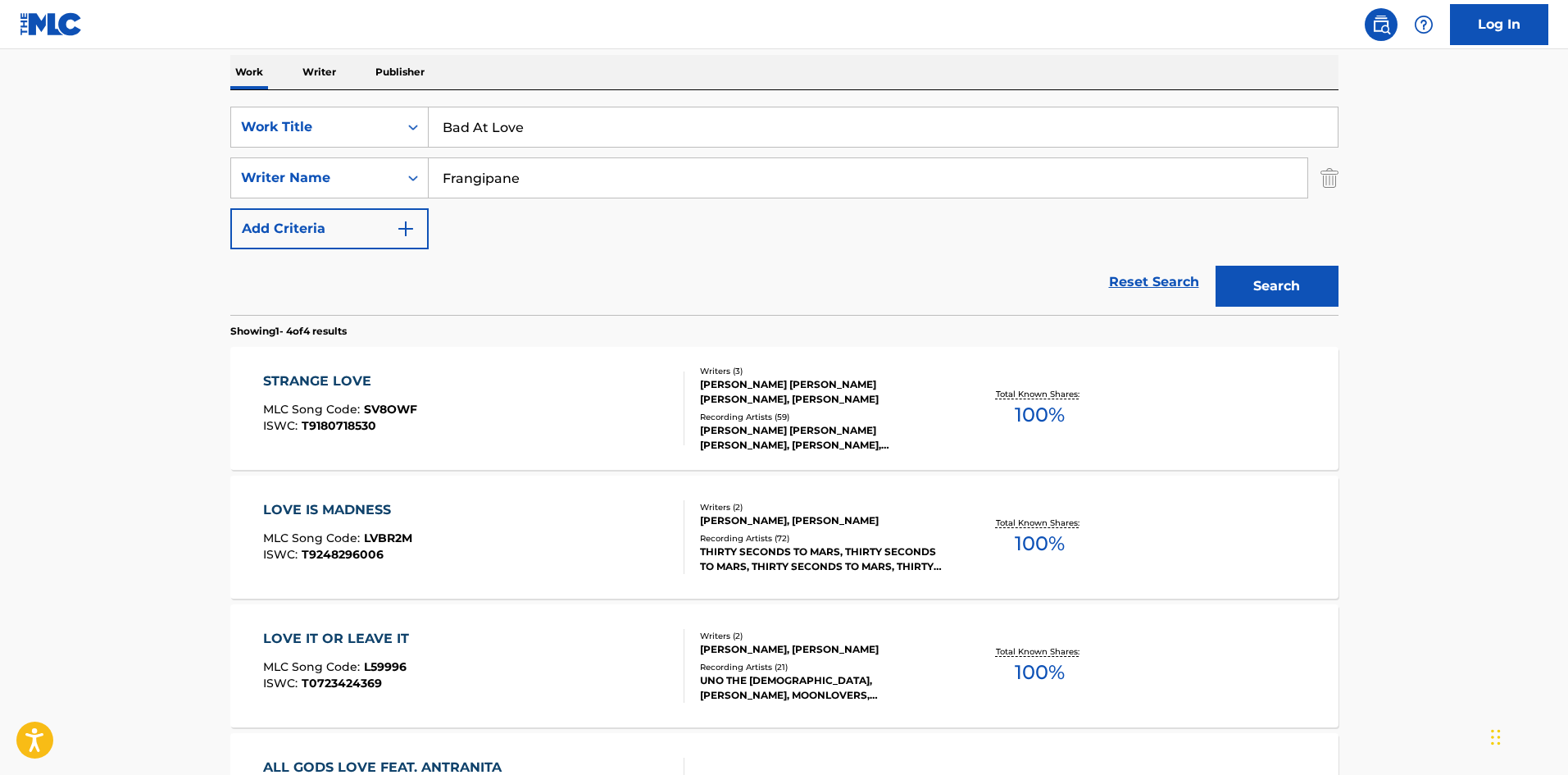
scroll to position [82, 0]
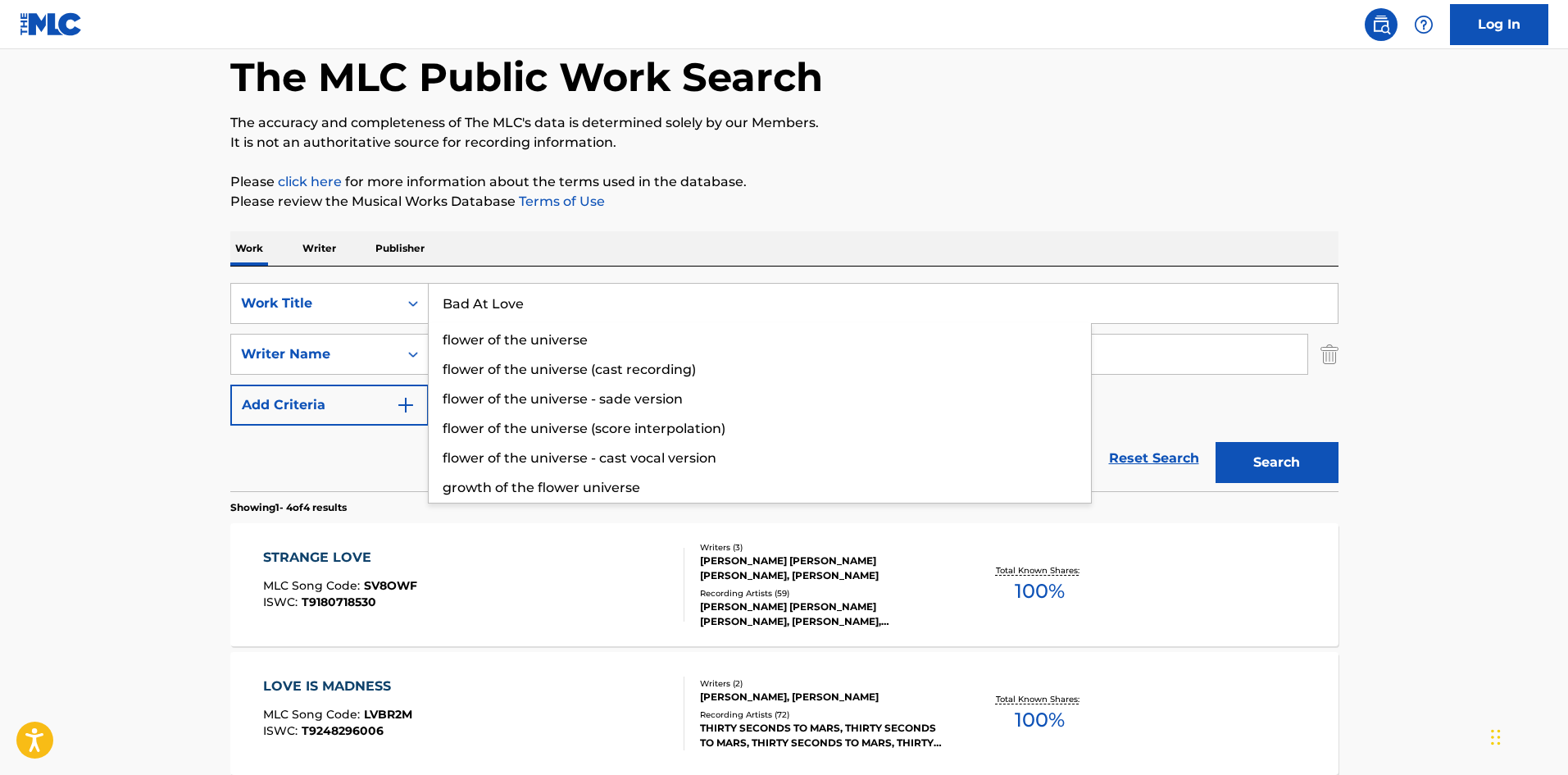
drag, startPoint x: 566, startPoint y: 303, endPoint x: 102, endPoint y: 312, distance: 464.1
click at [102, 312] on main "The MLC Public Work Search The accuracy and completeness of The MLC's data is d…" at bounding box center [784, 542] width 1568 height 1151
paste input "AD AT LOVE"
type input "BAD AT LOVE"
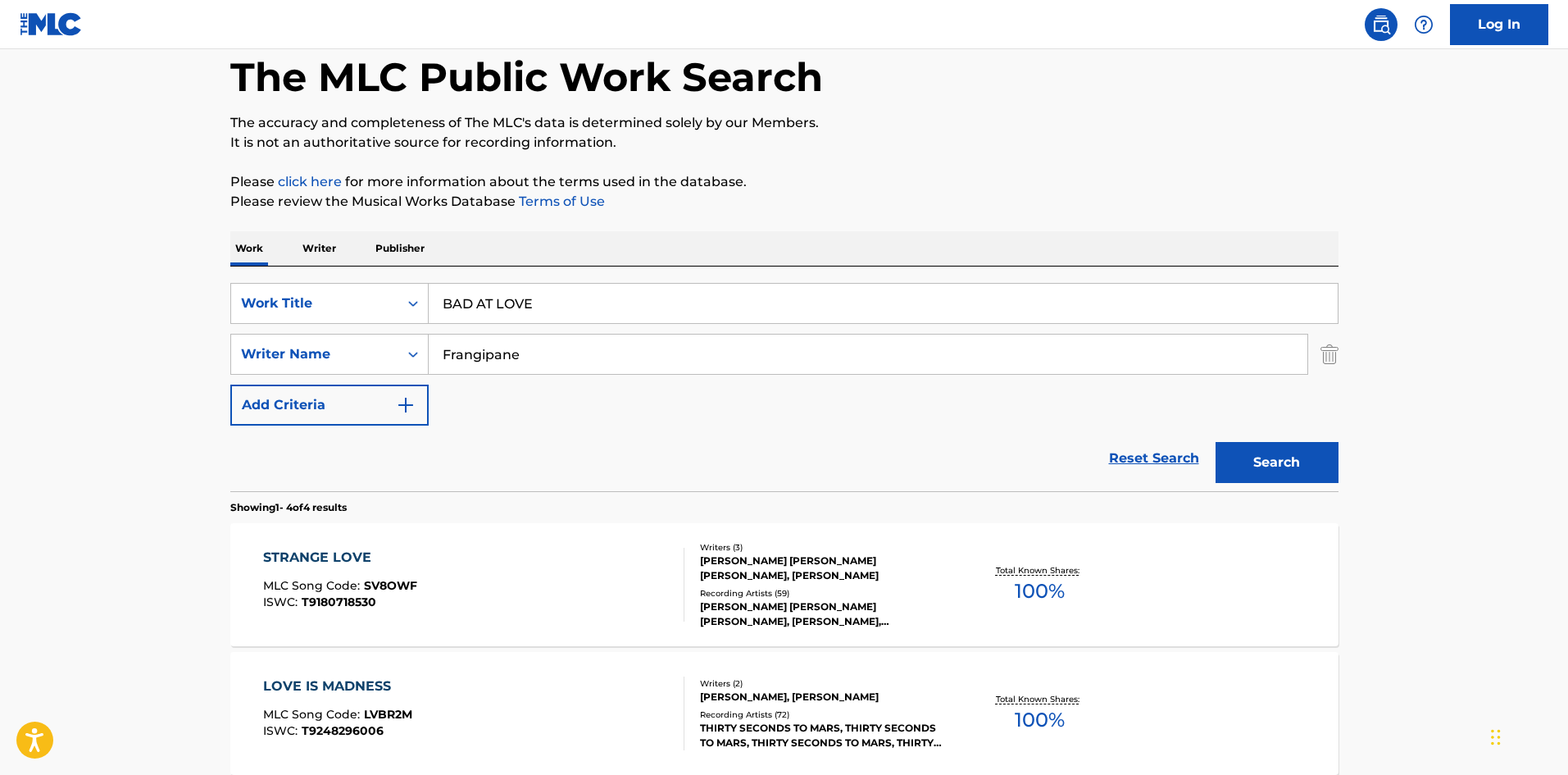
click at [716, 238] on div "Work Writer Publisher" at bounding box center [784, 248] width 1108 height 35
click at [1296, 459] on button "Search" at bounding box center [1277, 462] width 123 height 41
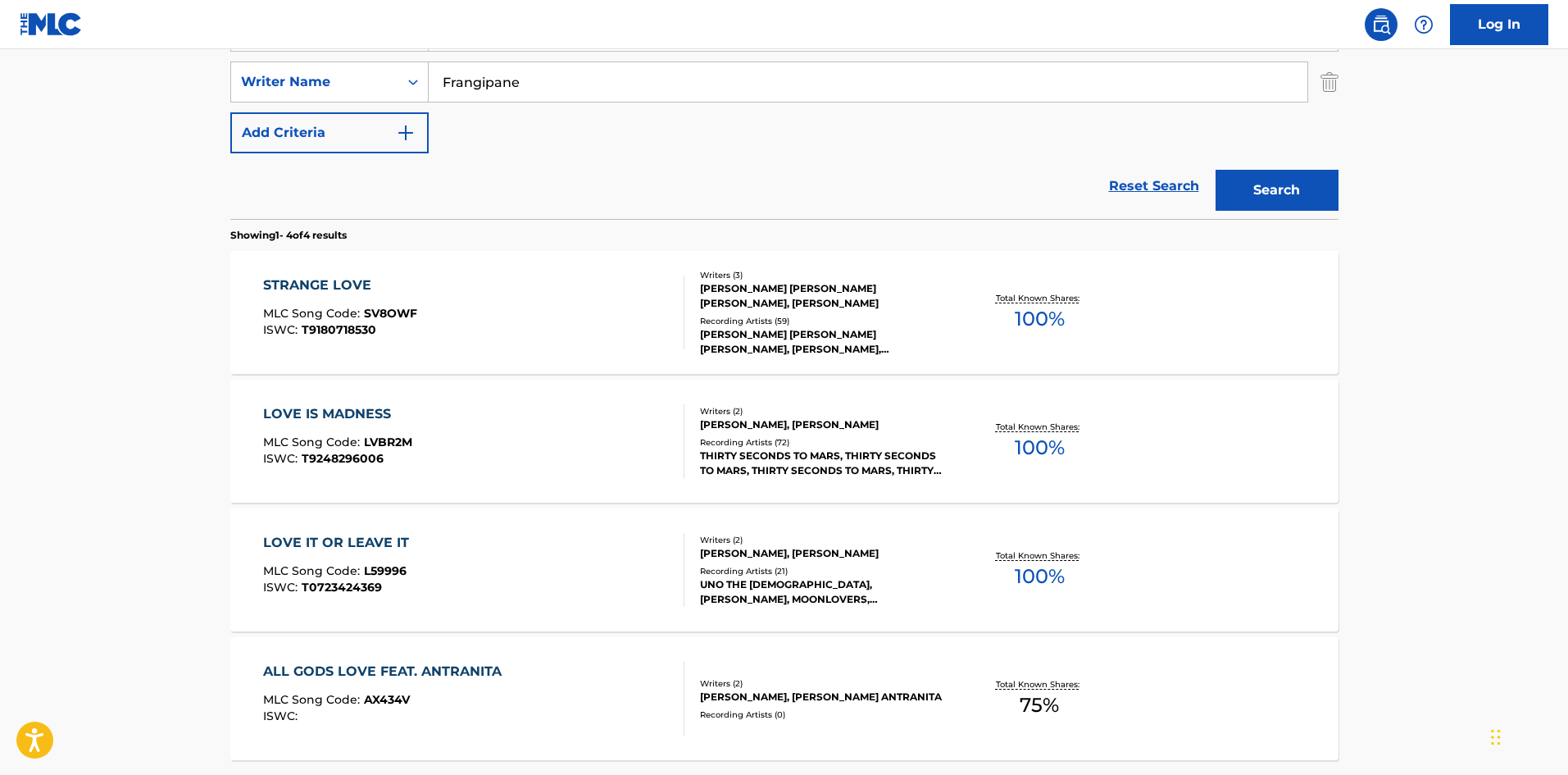
scroll to position [340, 0]
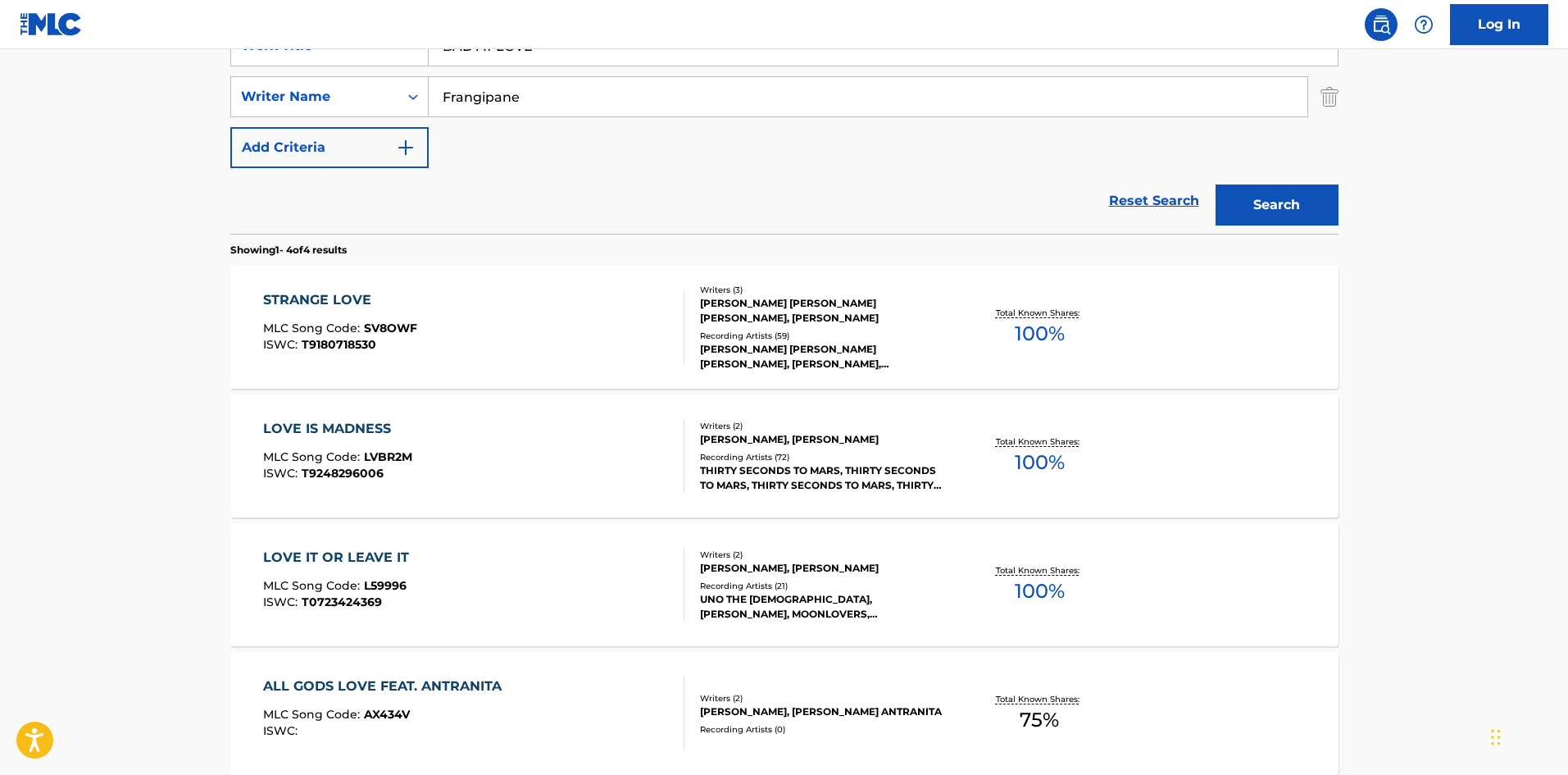
drag, startPoint x: 598, startPoint y: 78, endPoint x: 591, endPoint y: 96, distance: 19.3
click at [597, 78] on input "Frangipane" at bounding box center [868, 97] width 879 height 40
drag, startPoint x: 591, startPoint y: 96, endPoint x: 0, endPoint y: 115, distance: 591.3
click at [0, 115] on main "The MLC Public Work Search The accuracy and completeness of The MLC's data is d…" at bounding box center [784, 285] width 1568 height 1151
paste input "REDERIC"
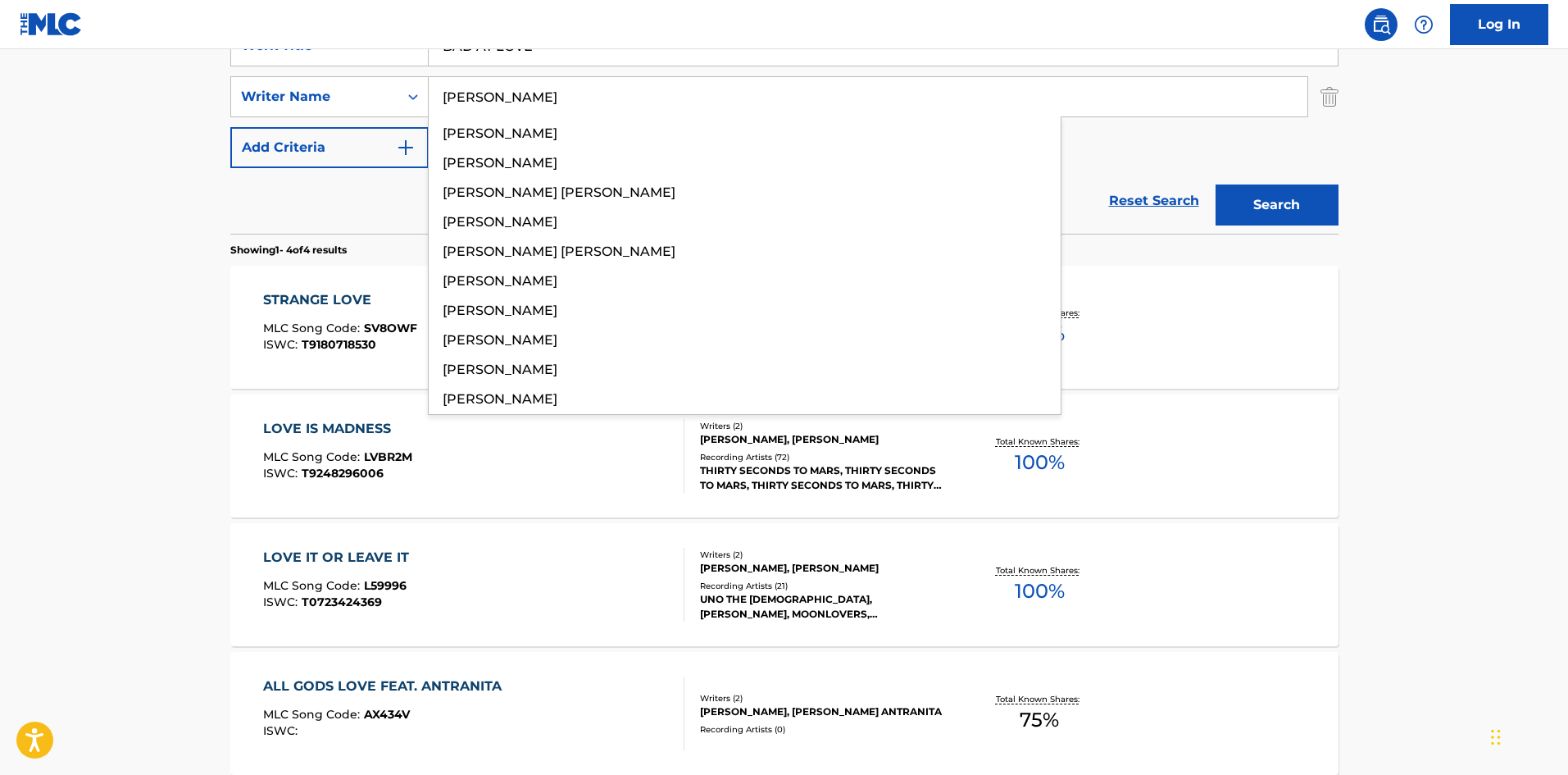
click at [1307, 213] on button "Search" at bounding box center [1277, 205] width 123 height 41
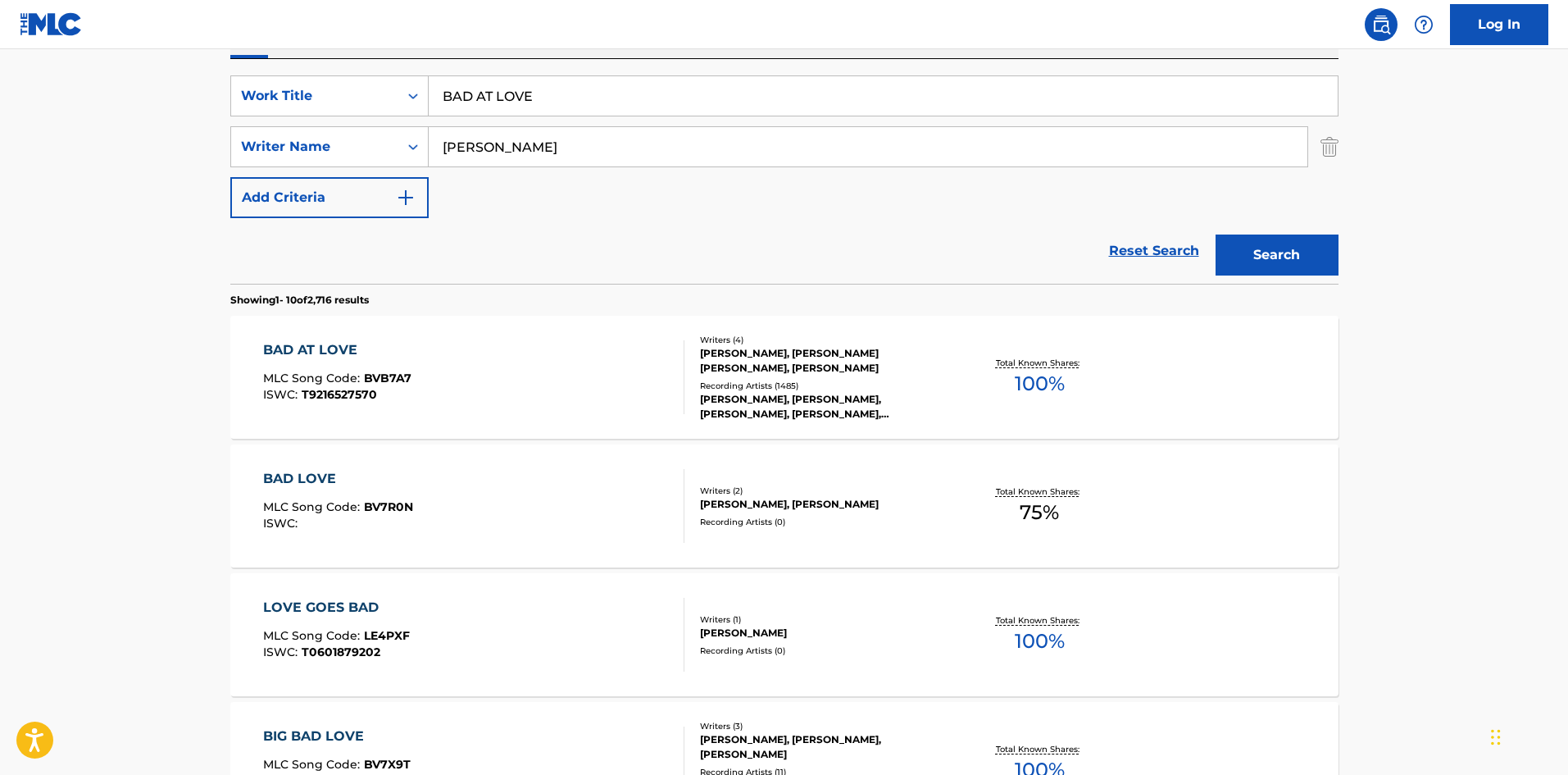
scroll to position [164, 0]
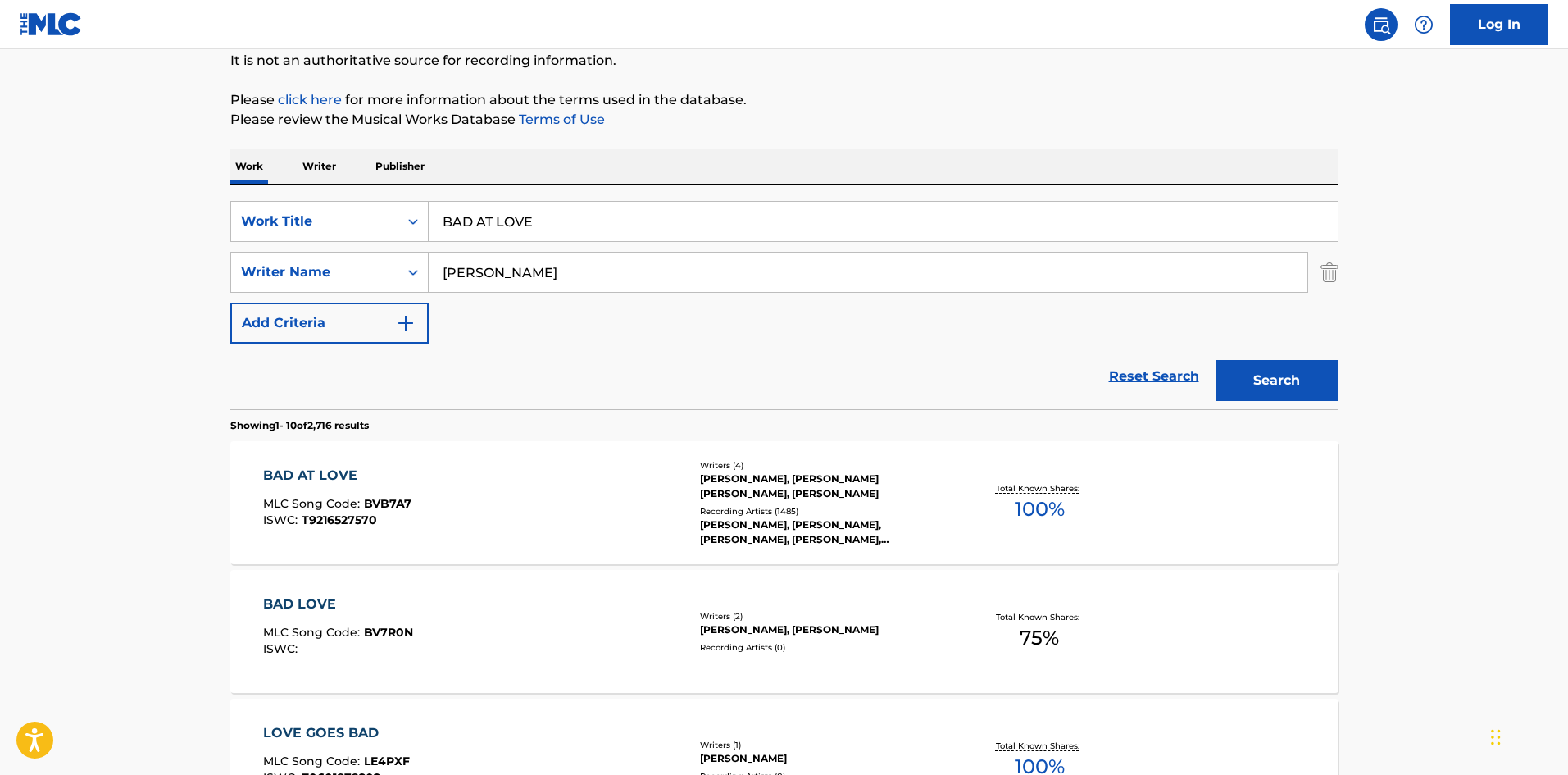
drag, startPoint x: 571, startPoint y: 278, endPoint x: 0, endPoint y: 294, distance: 571.2
paste input "[PERSON_NAME]"
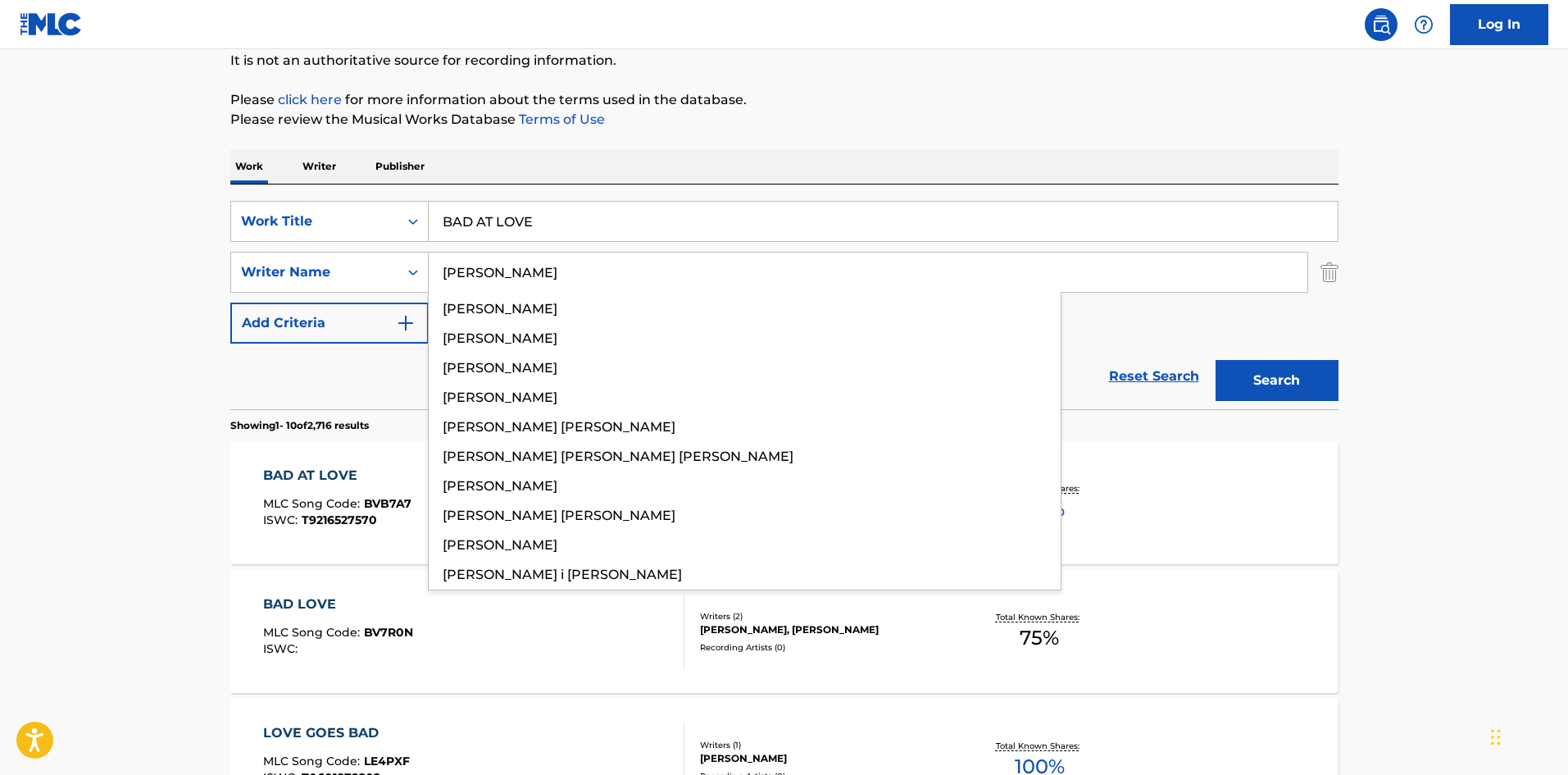
type input "[PERSON_NAME]"
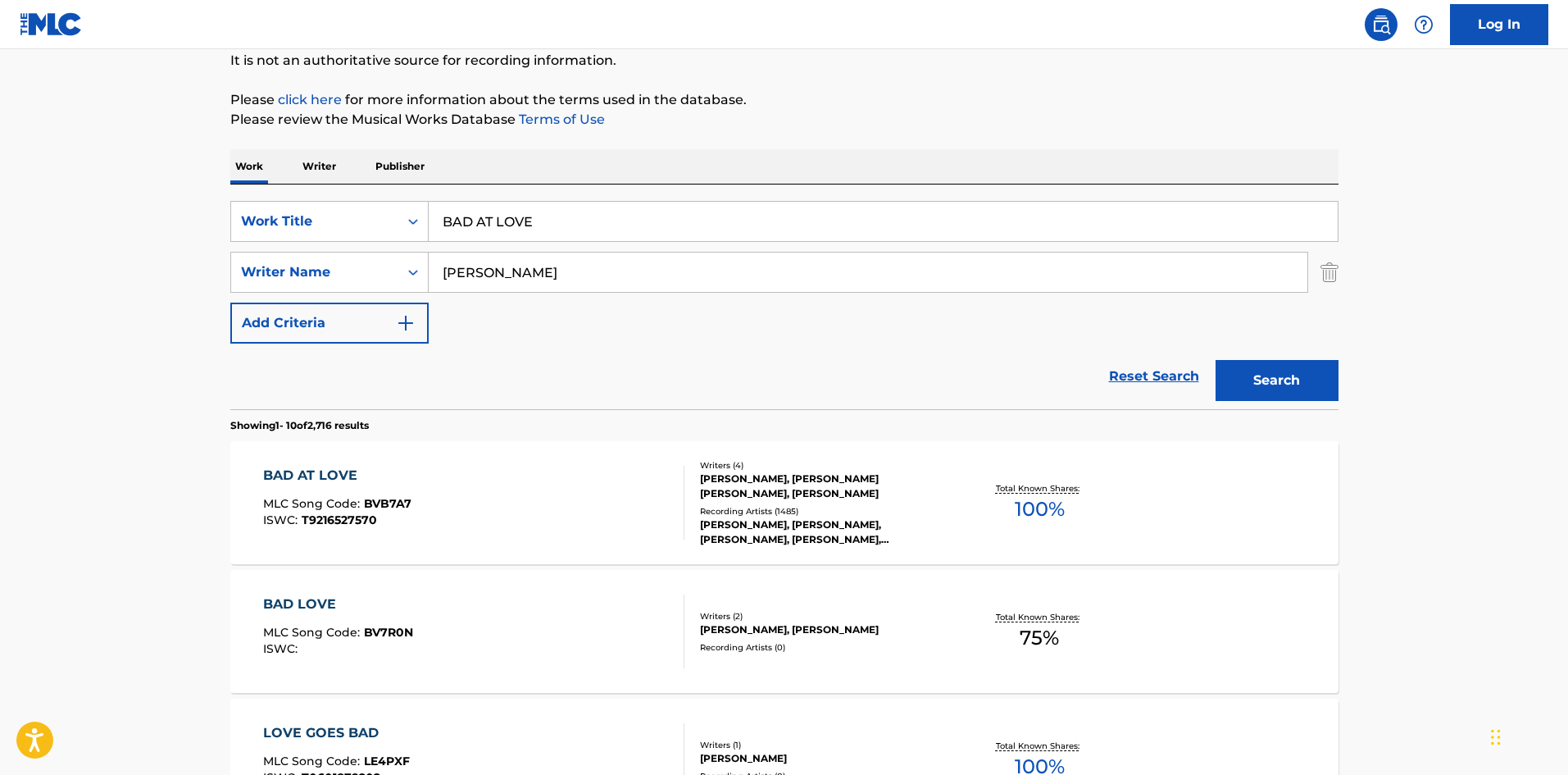
click at [1282, 376] on button "Search" at bounding box center [1277, 380] width 123 height 41
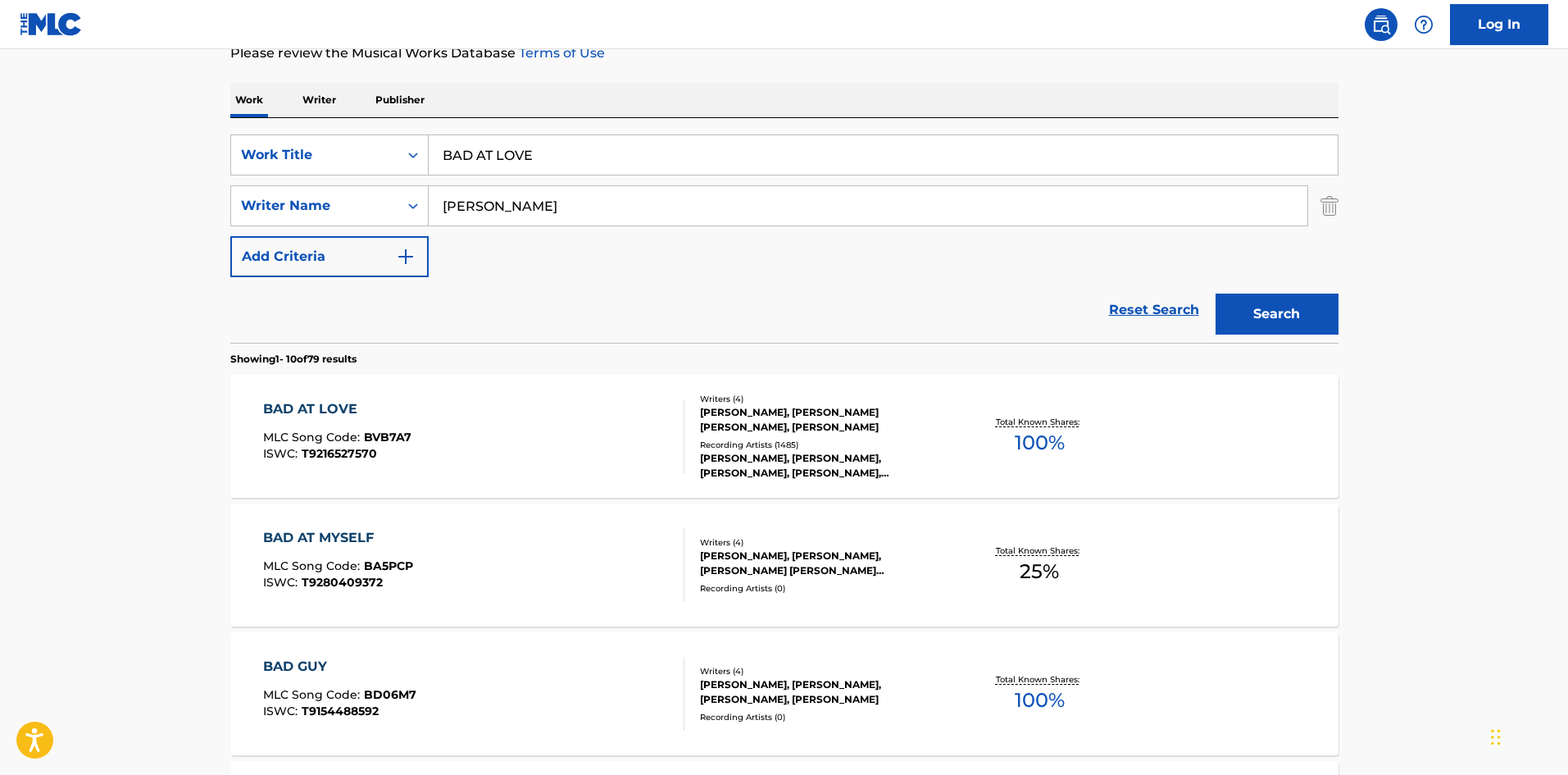
scroll to position [328, 0]
